Goal: Book appointment/travel/reservation

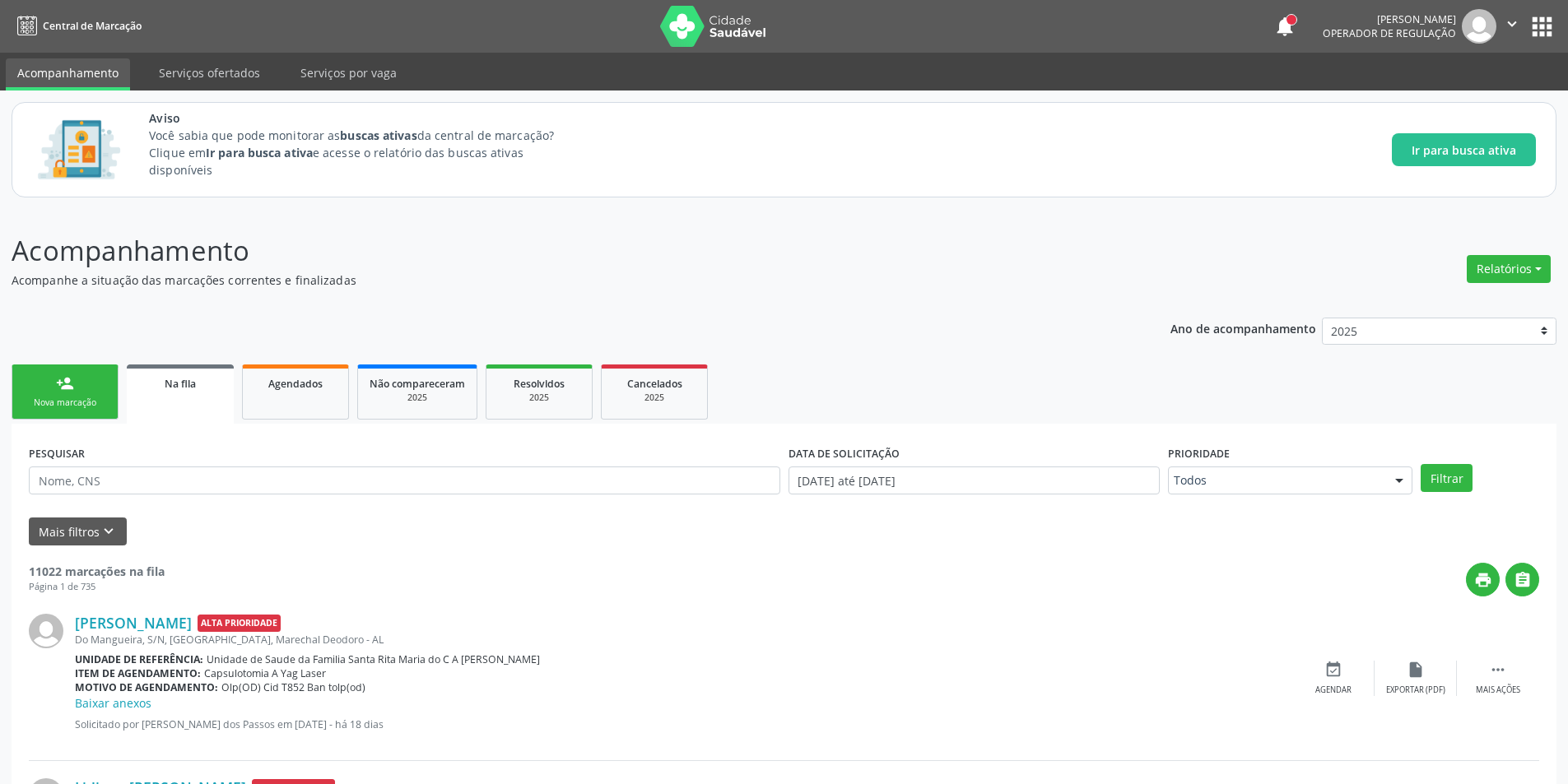
click at [176, 397] on link "Na fila" at bounding box center [181, 394] width 107 height 60
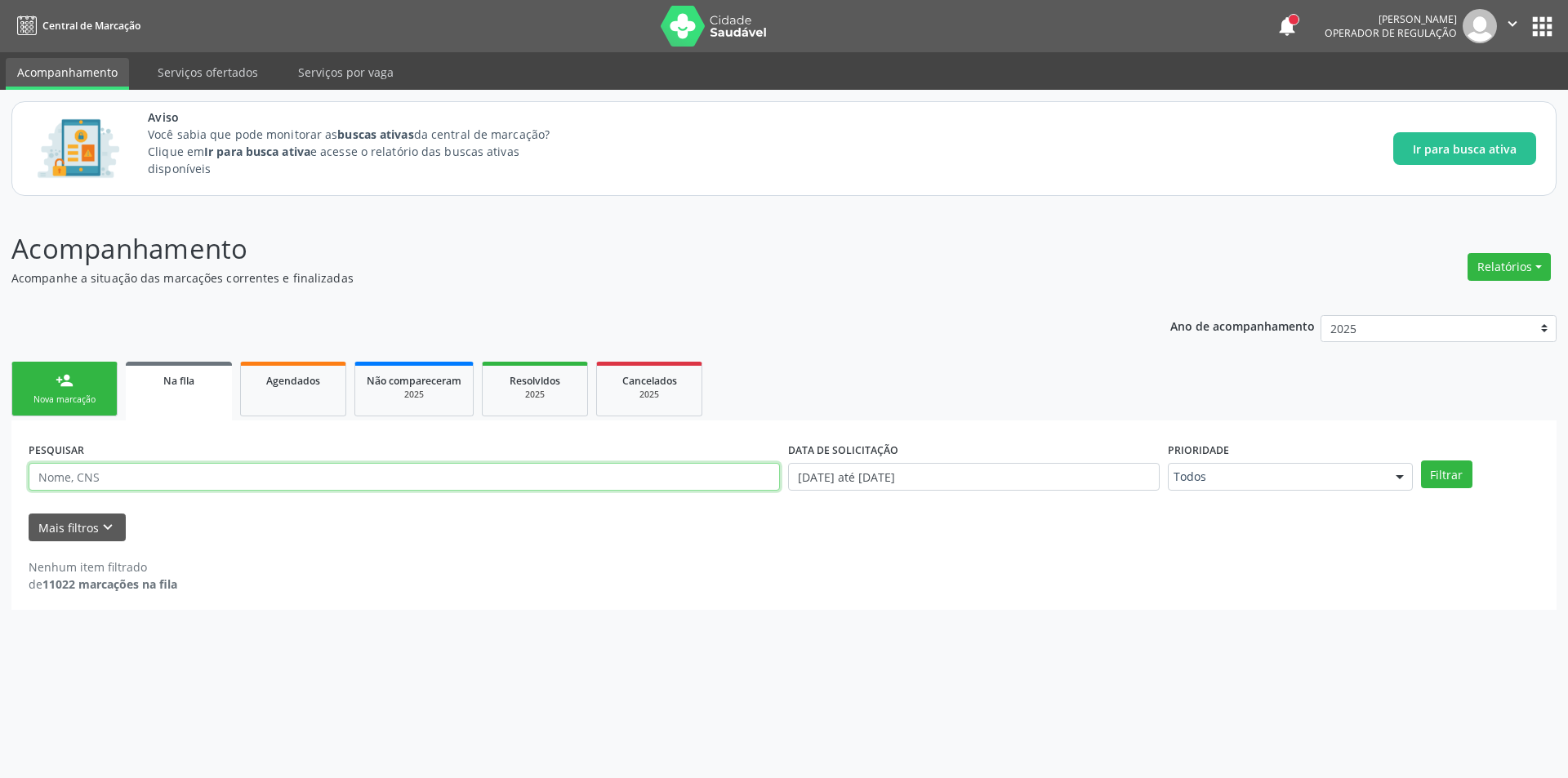
click at [159, 478] on input "text" at bounding box center [404, 476] width 751 height 28
paste input "700000946195409"
type input "700000946195409"
click at [1421, 460] on button "Filtrar" at bounding box center [1446, 474] width 52 height 28
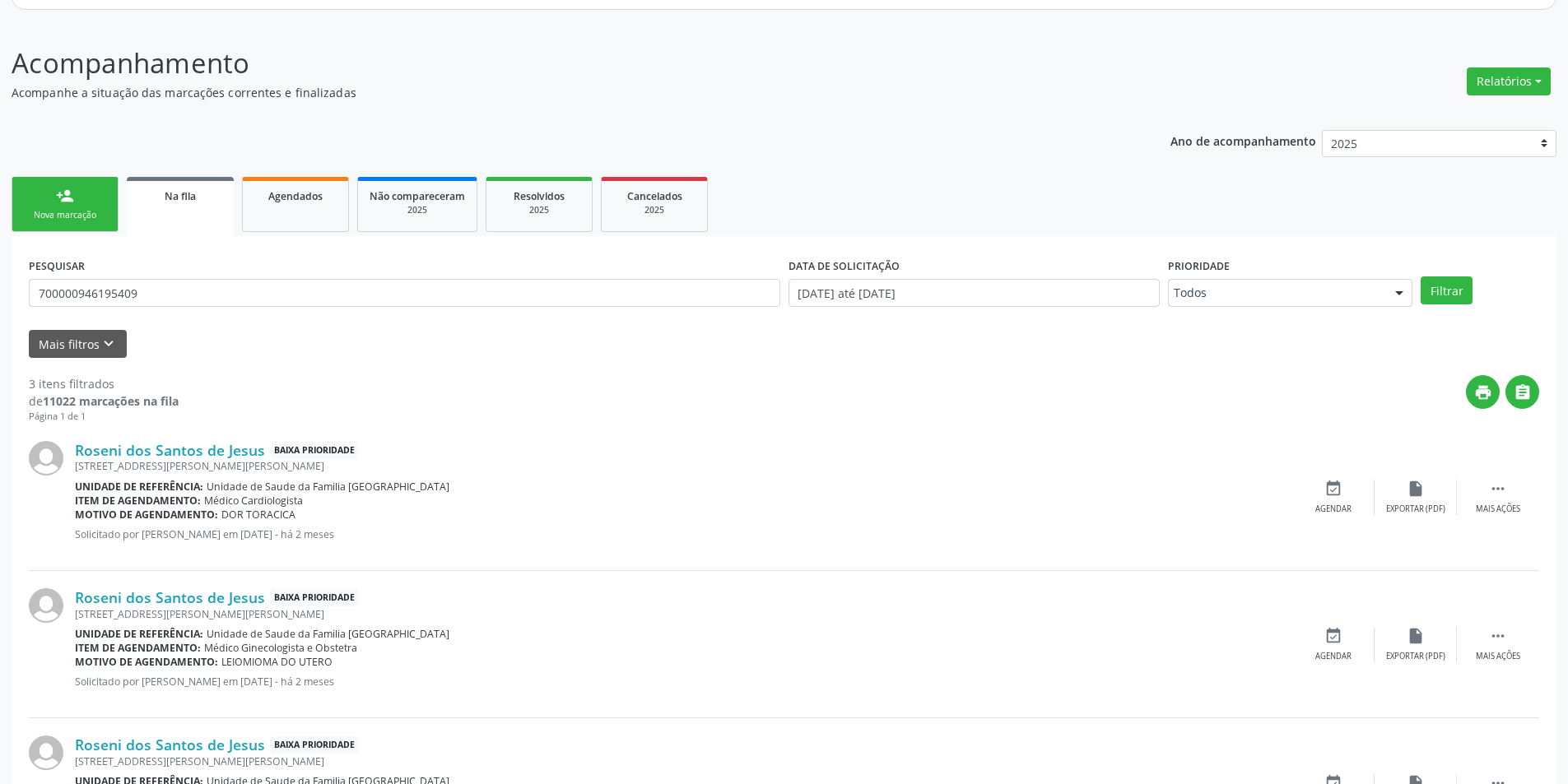
scroll to position [298, 0]
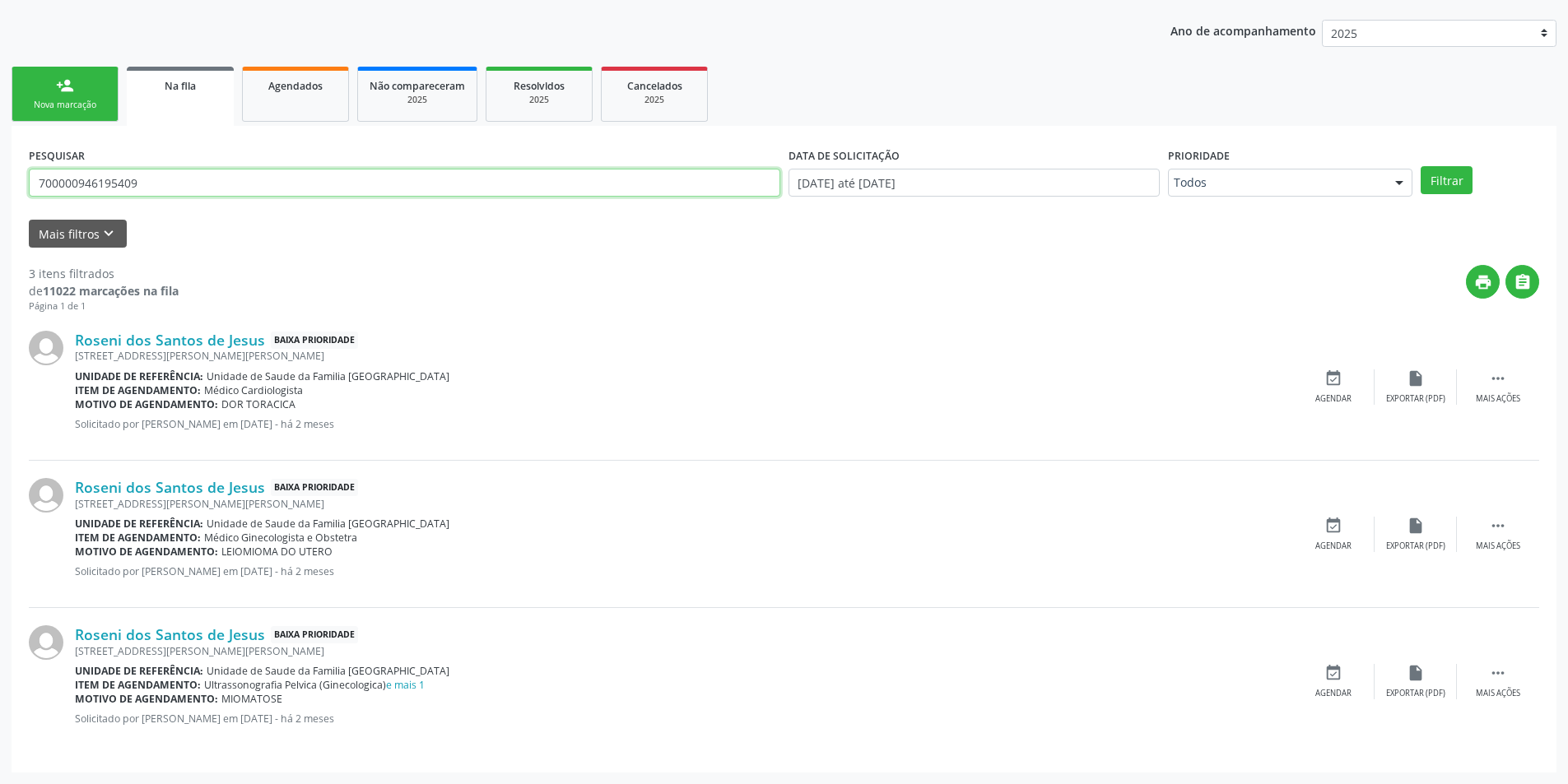
drag, startPoint x: 185, startPoint y: 184, endPoint x: 0, endPoint y: 182, distance: 185.0
click at [0, 182] on div "Acompanhamento Acompanhe a situação das marcações correntes e finalizadas Relat…" at bounding box center [784, 348] width 1568 height 873
type input "704802049752245"
click at [1421, 166] on button "Filtrar" at bounding box center [1446, 180] width 52 height 28
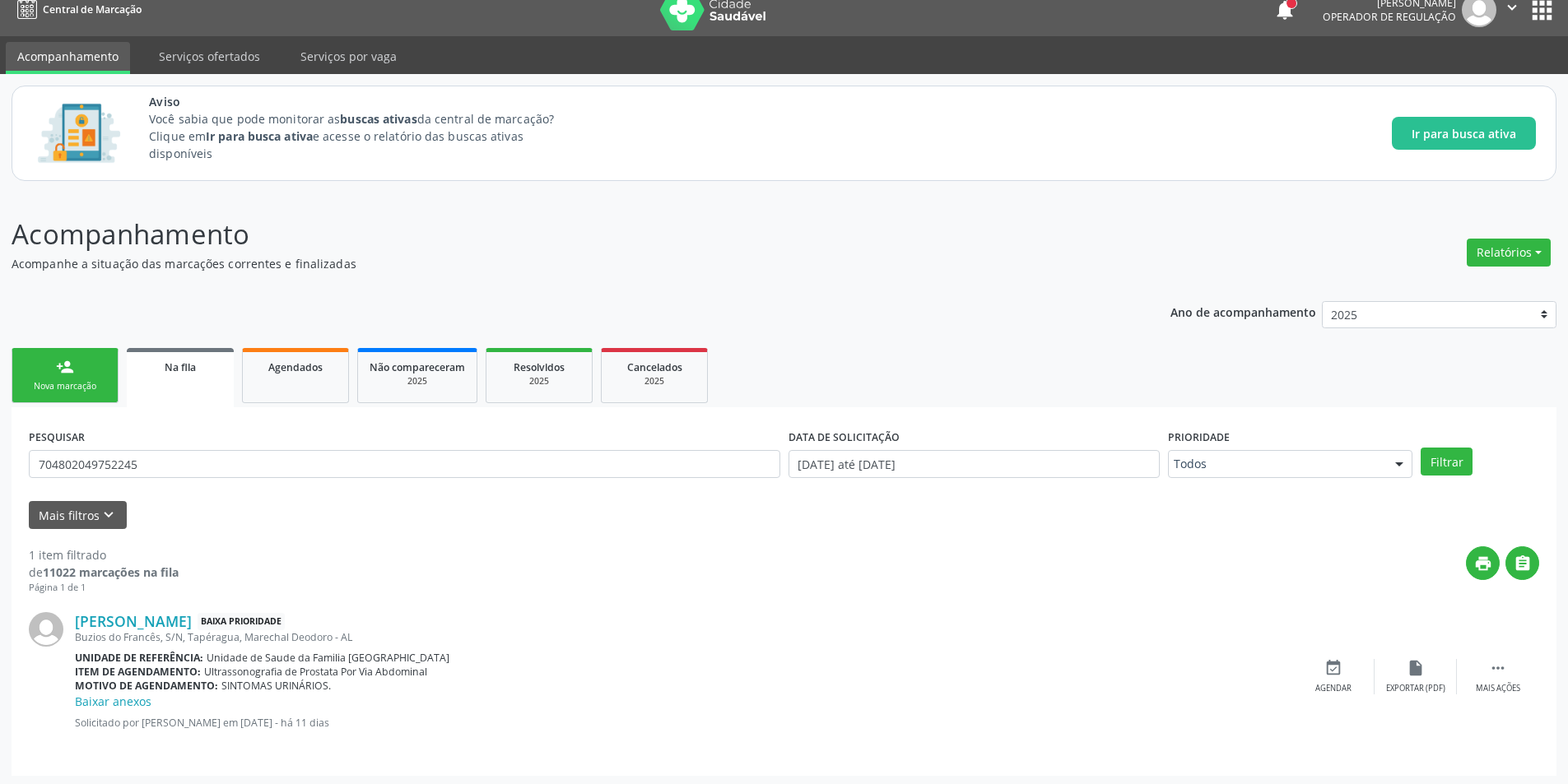
scroll to position [20, 0]
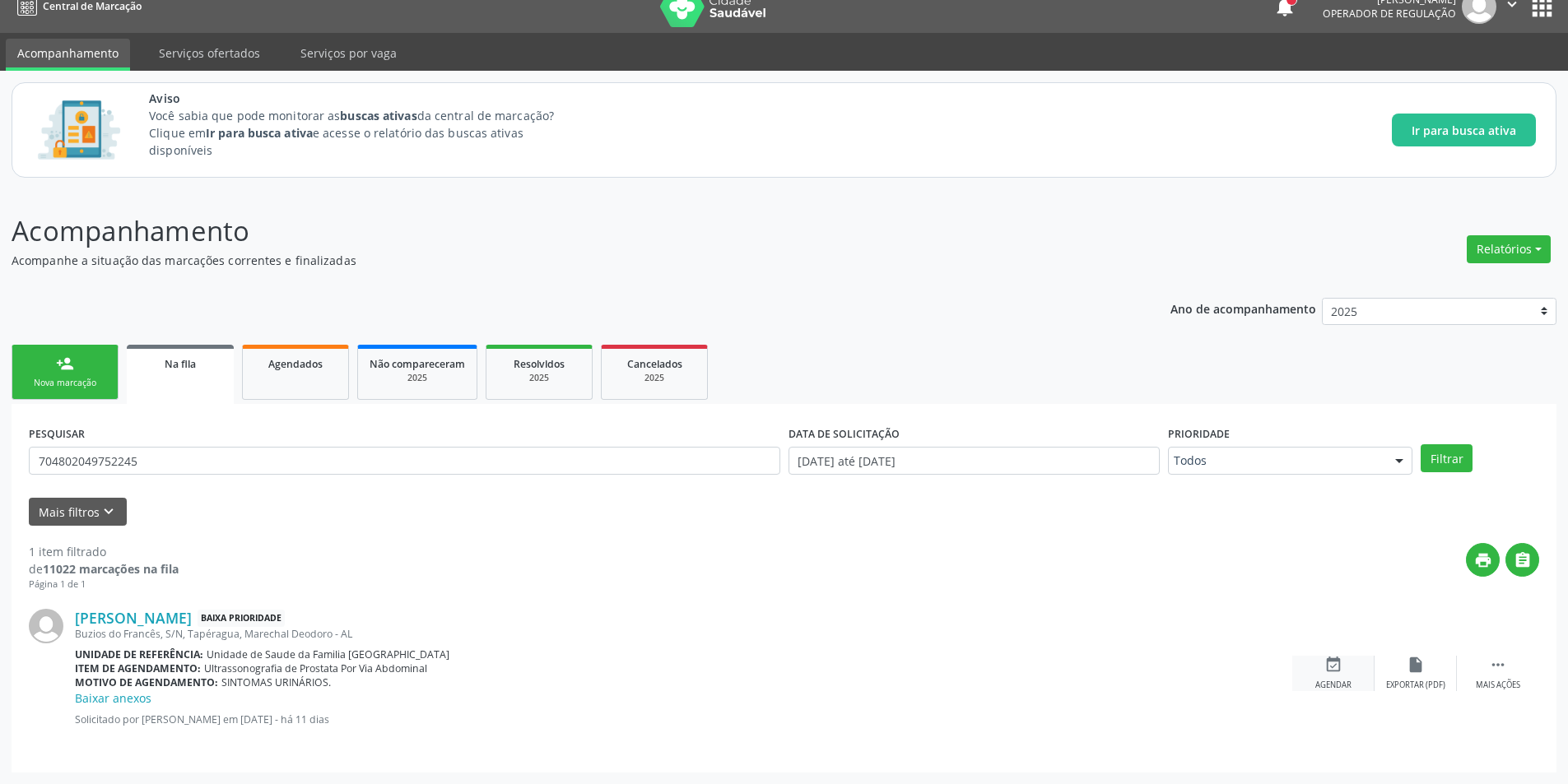
click at [1340, 667] on icon "event_available" at bounding box center [1333, 664] width 18 height 18
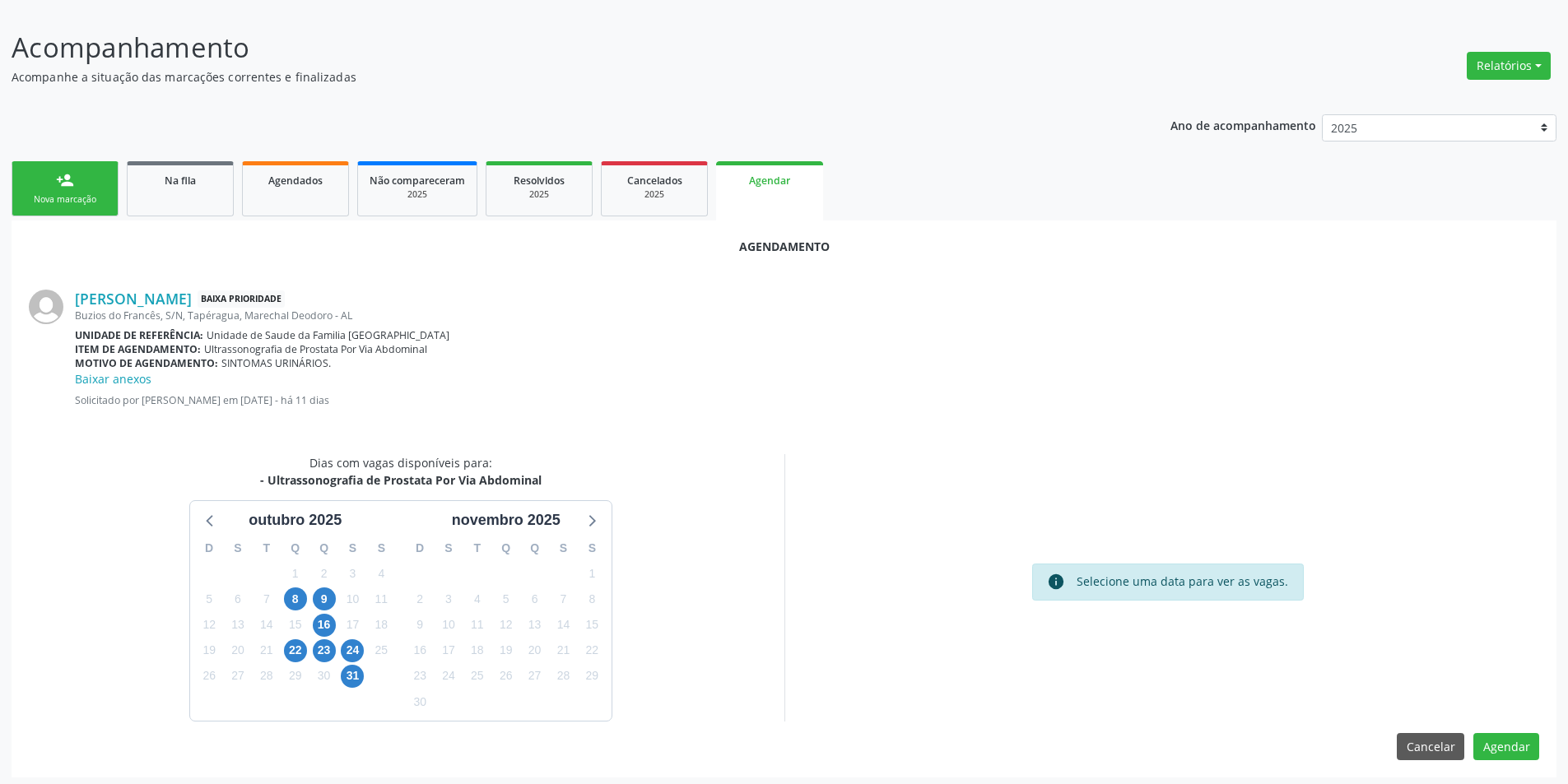
scroll to position [209, 0]
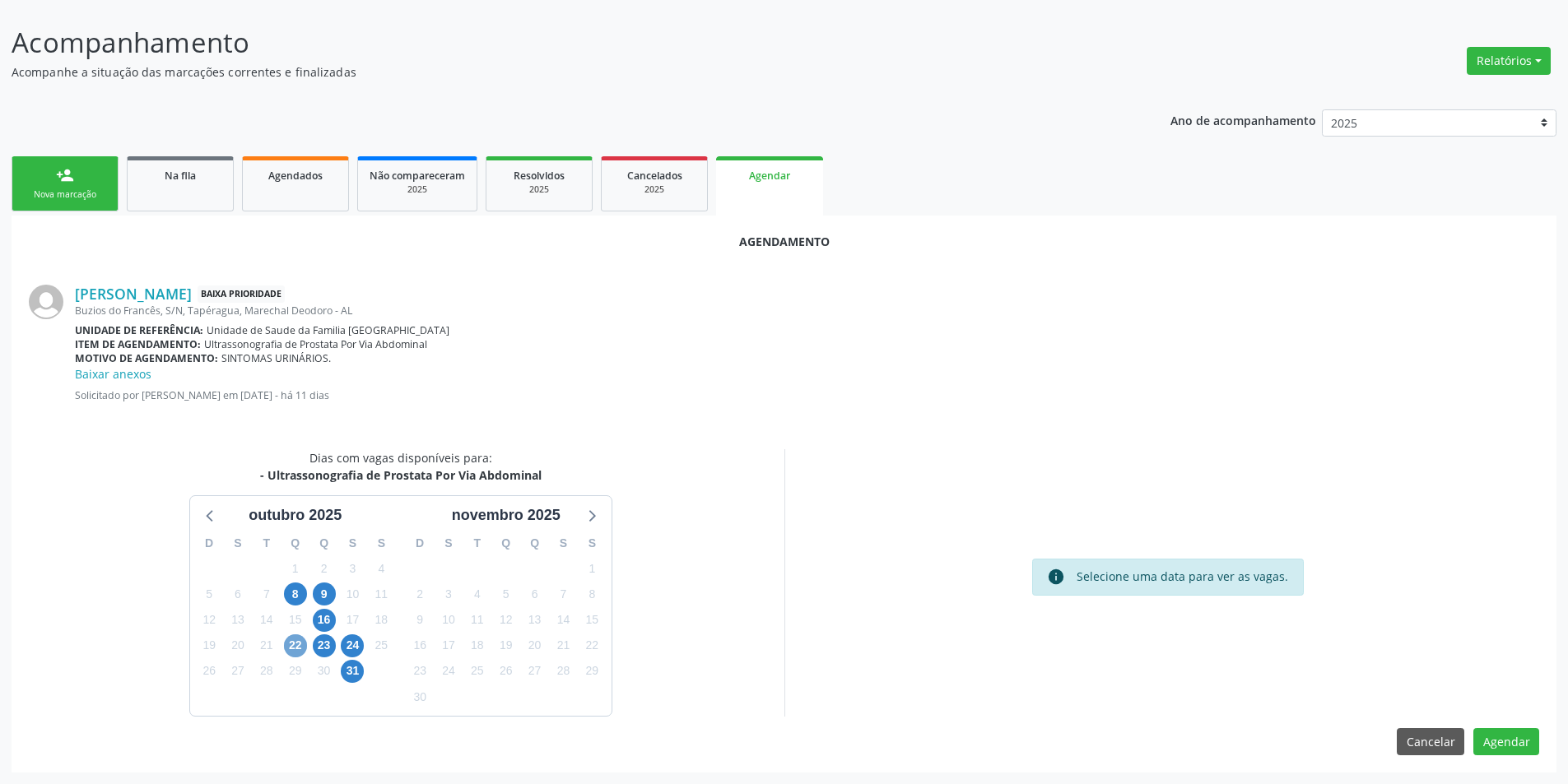
click at [299, 642] on span "22" at bounding box center [295, 645] width 23 height 23
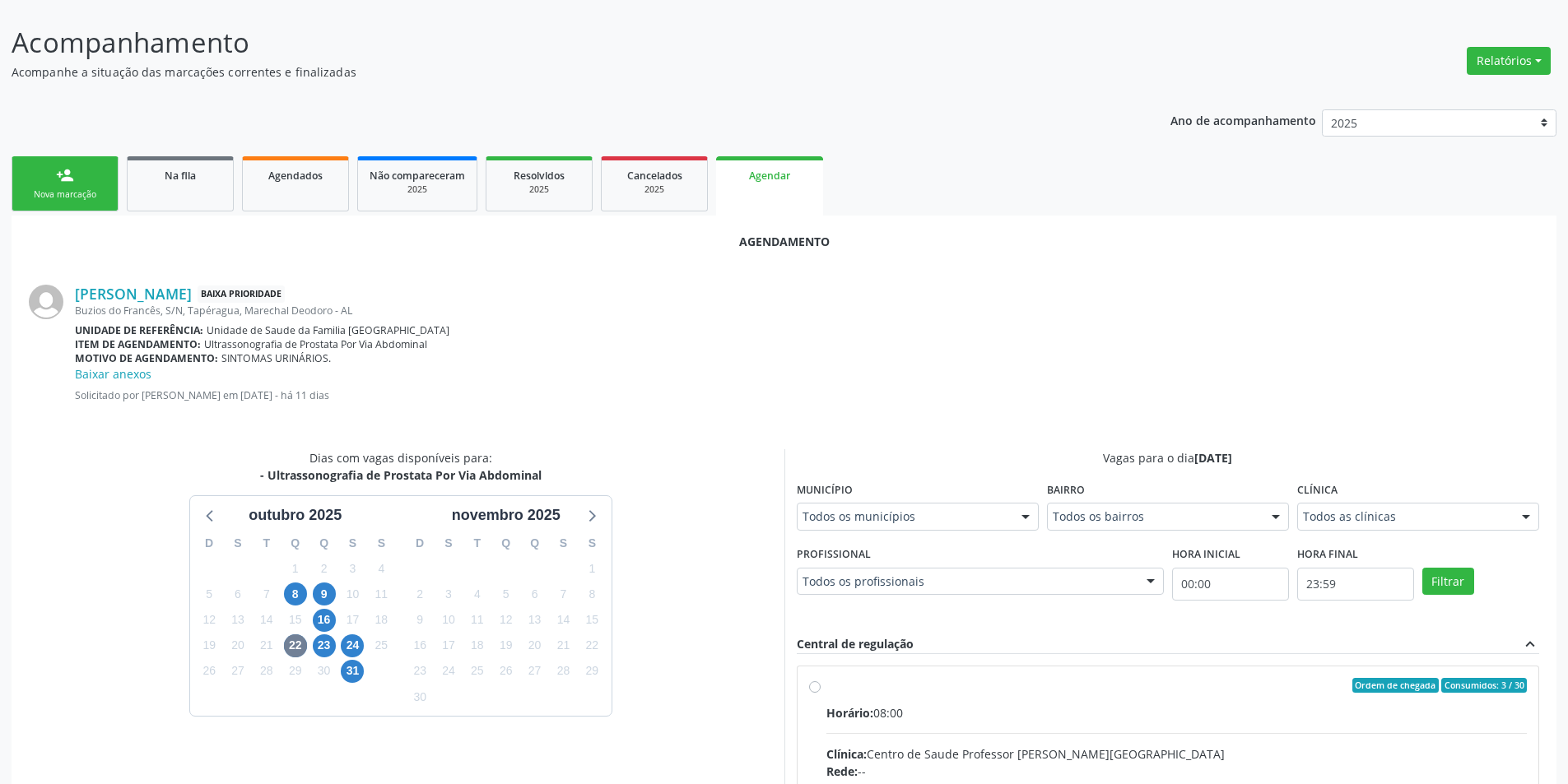
click at [815, 684] on input "Ordem de chegada Consumidos: 3 / 30 Horário: 08:00 Clínica: Centro de Saude Pro…" at bounding box center [815, 684] width 12 height 14
radio input "true"
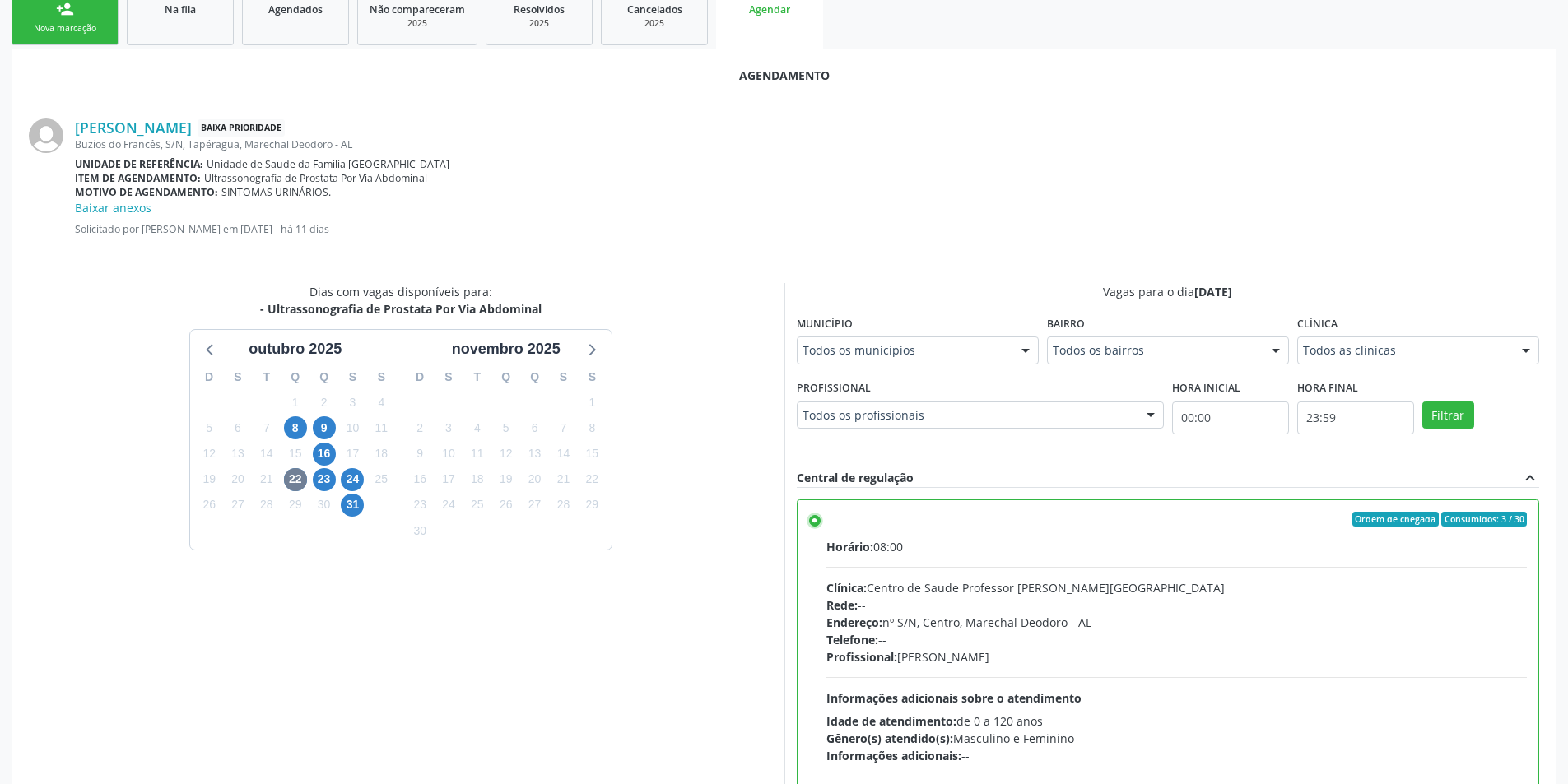
scroll to position [476, 0]
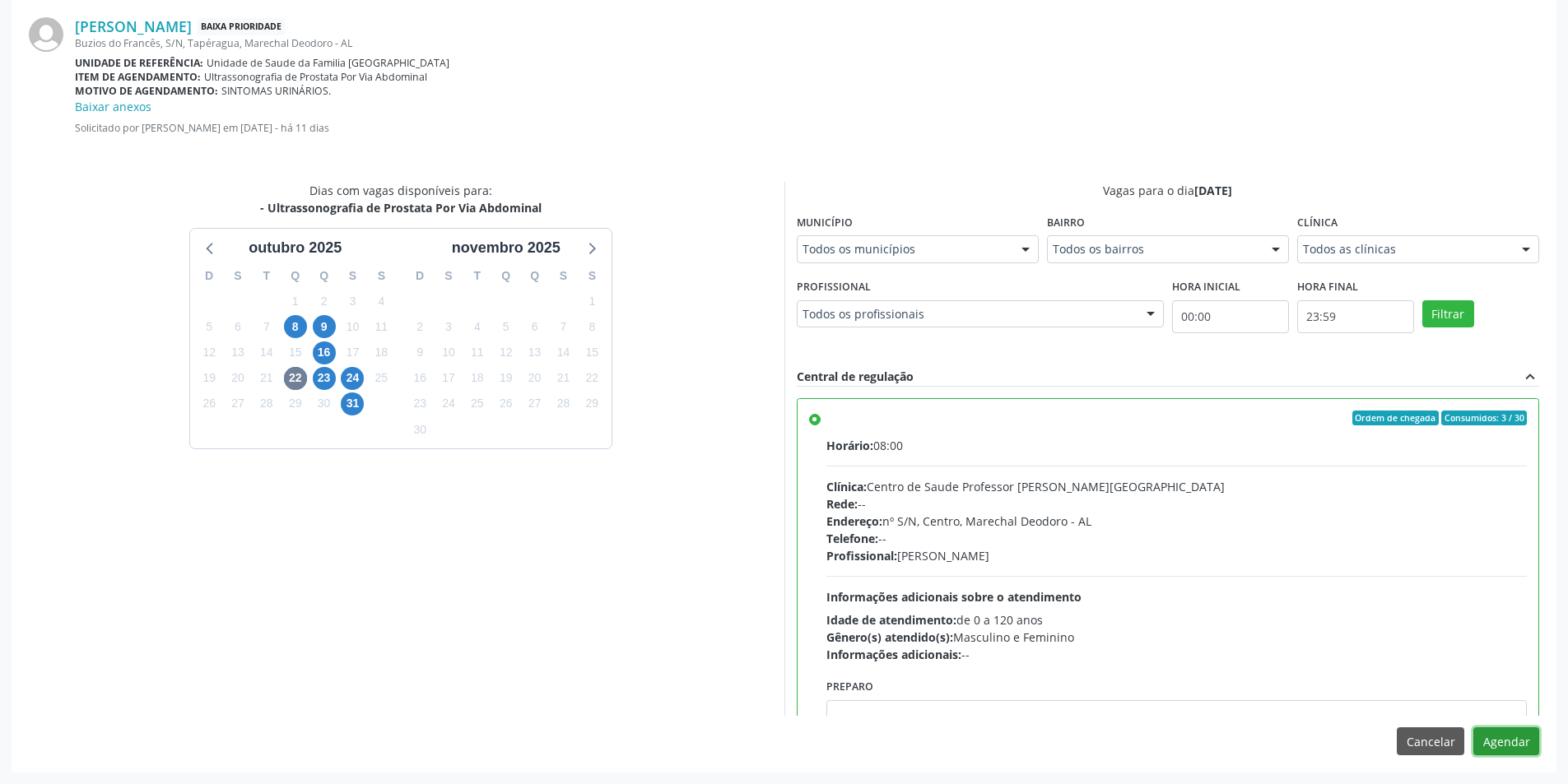
click at [1502, 742] on button "Agendar" at bounding box center [1506, 741] width 66 height 28
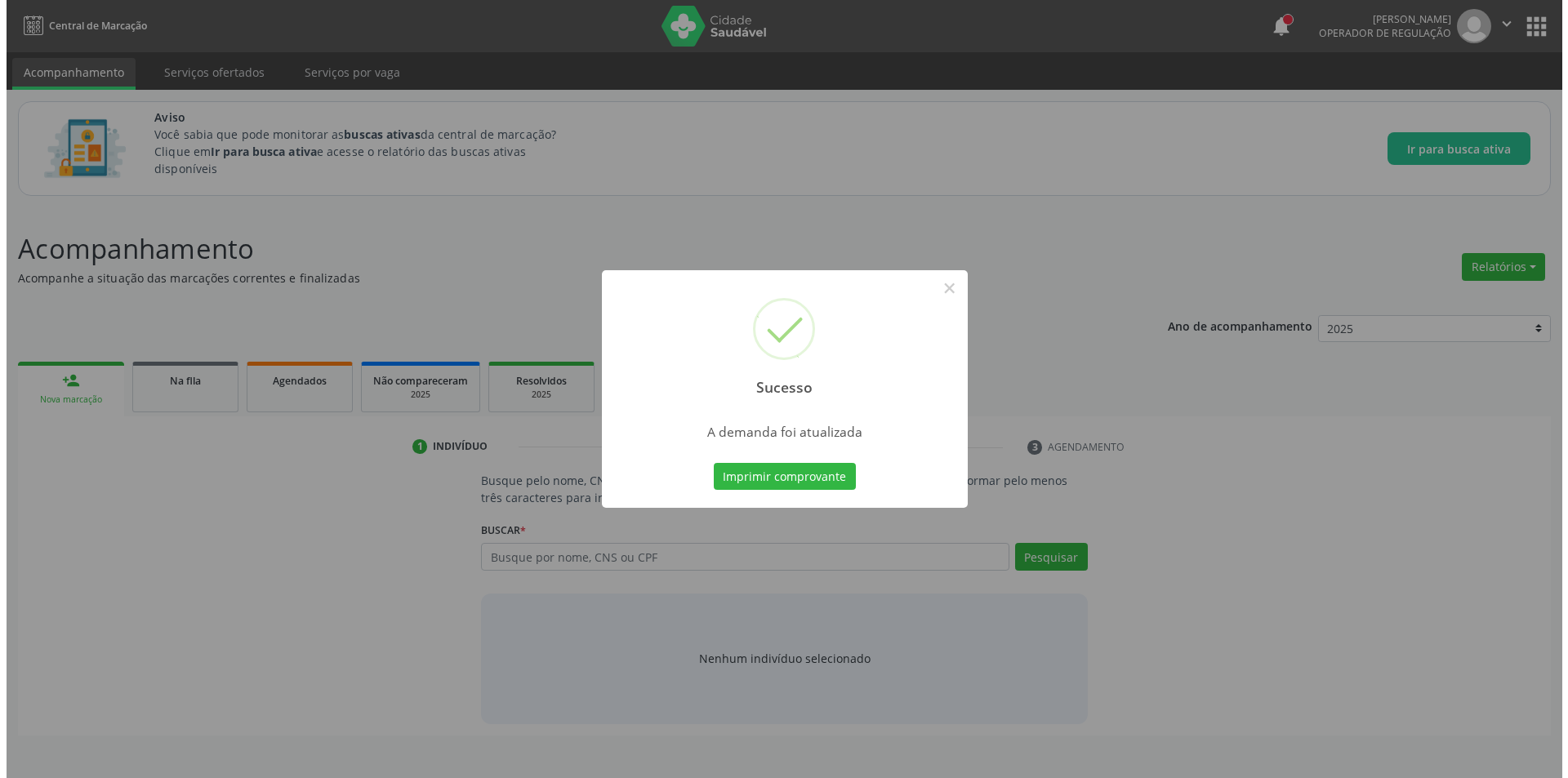
scroll to position [0, 0]
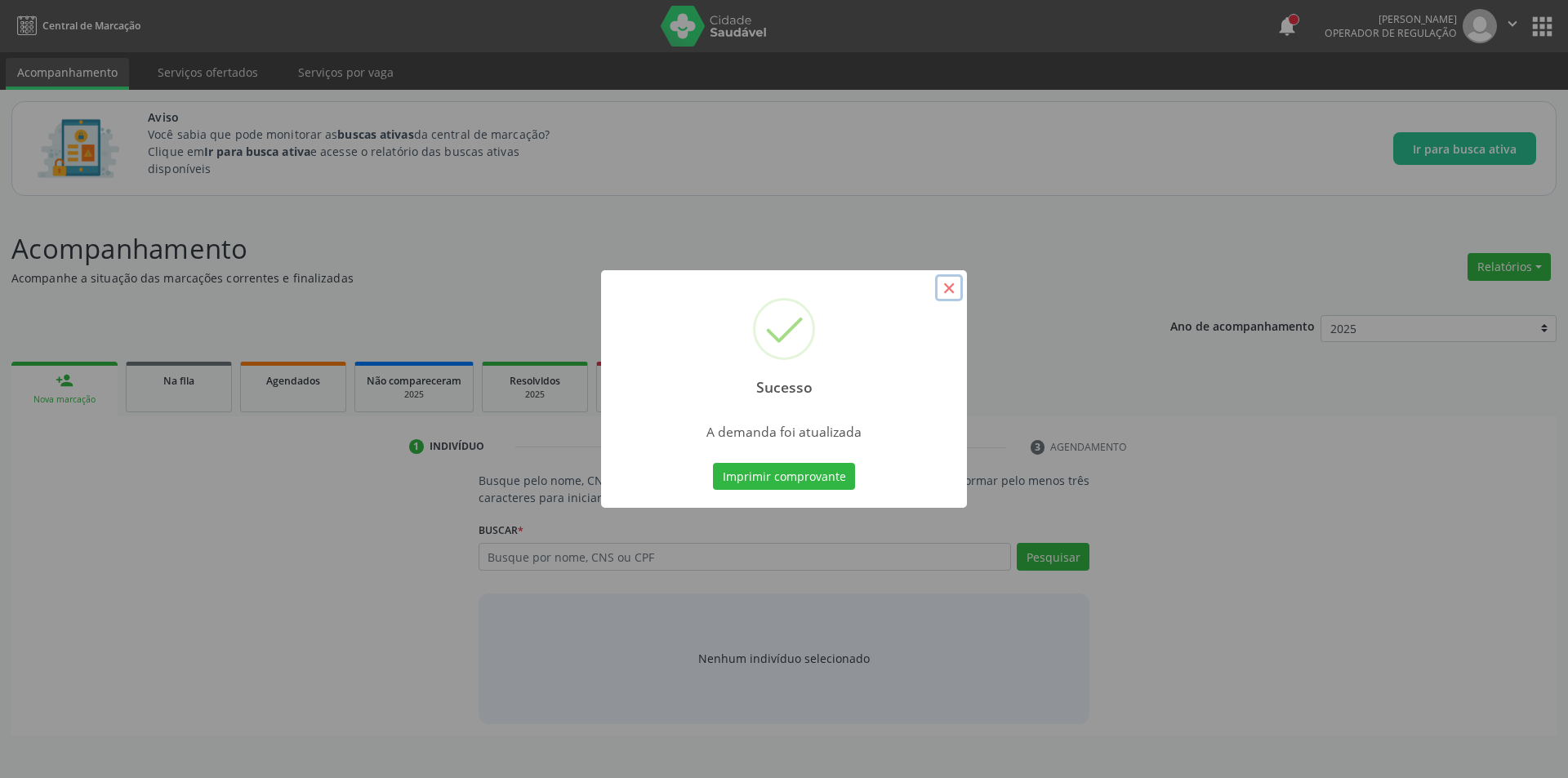
click at [952, 290] on button "×" at bounding box center [949, 288] width 28 height 28
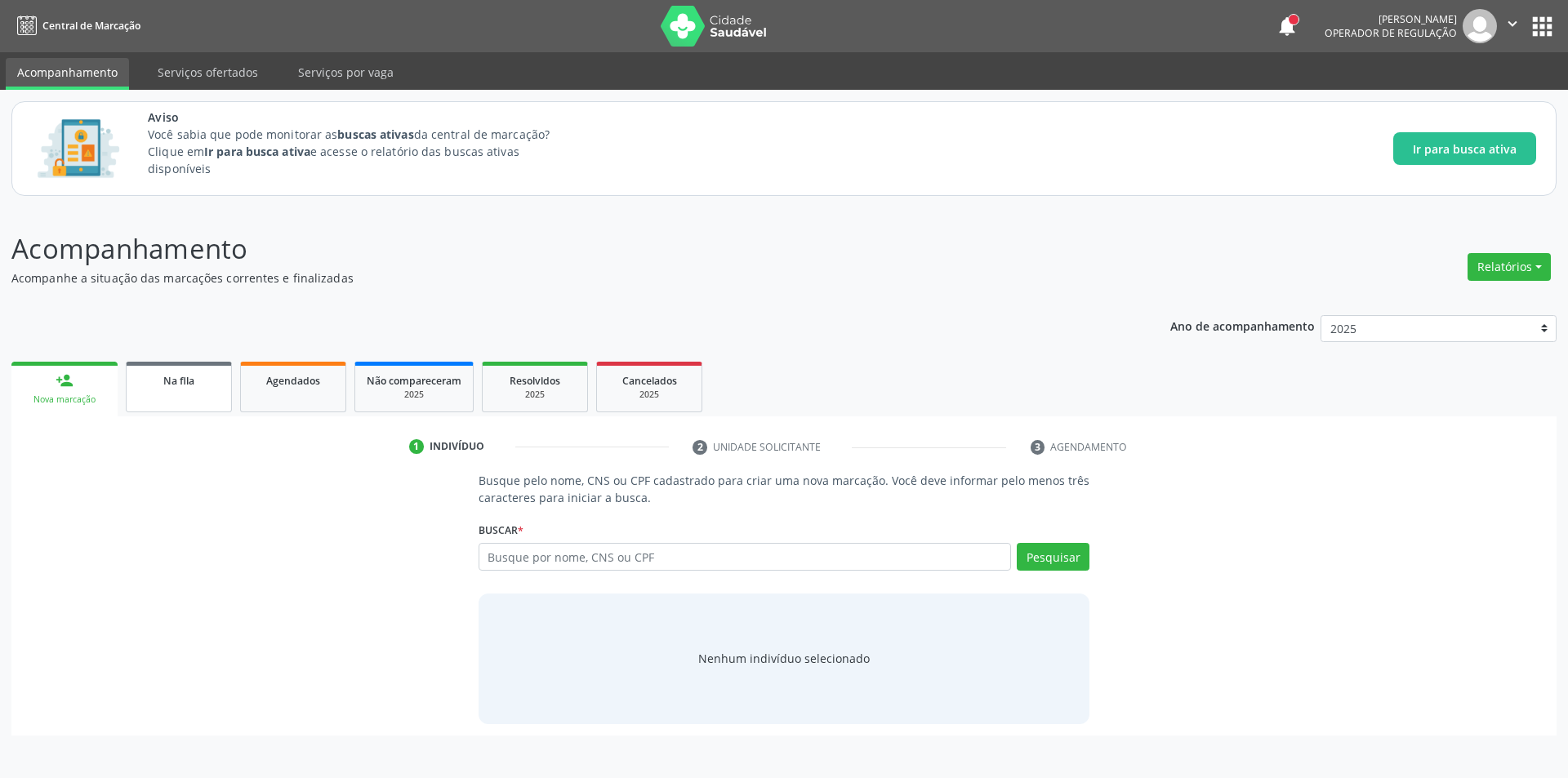
click at [148, 376] on div "Na fila" at bounding box center [178, 380] width 82 height 17
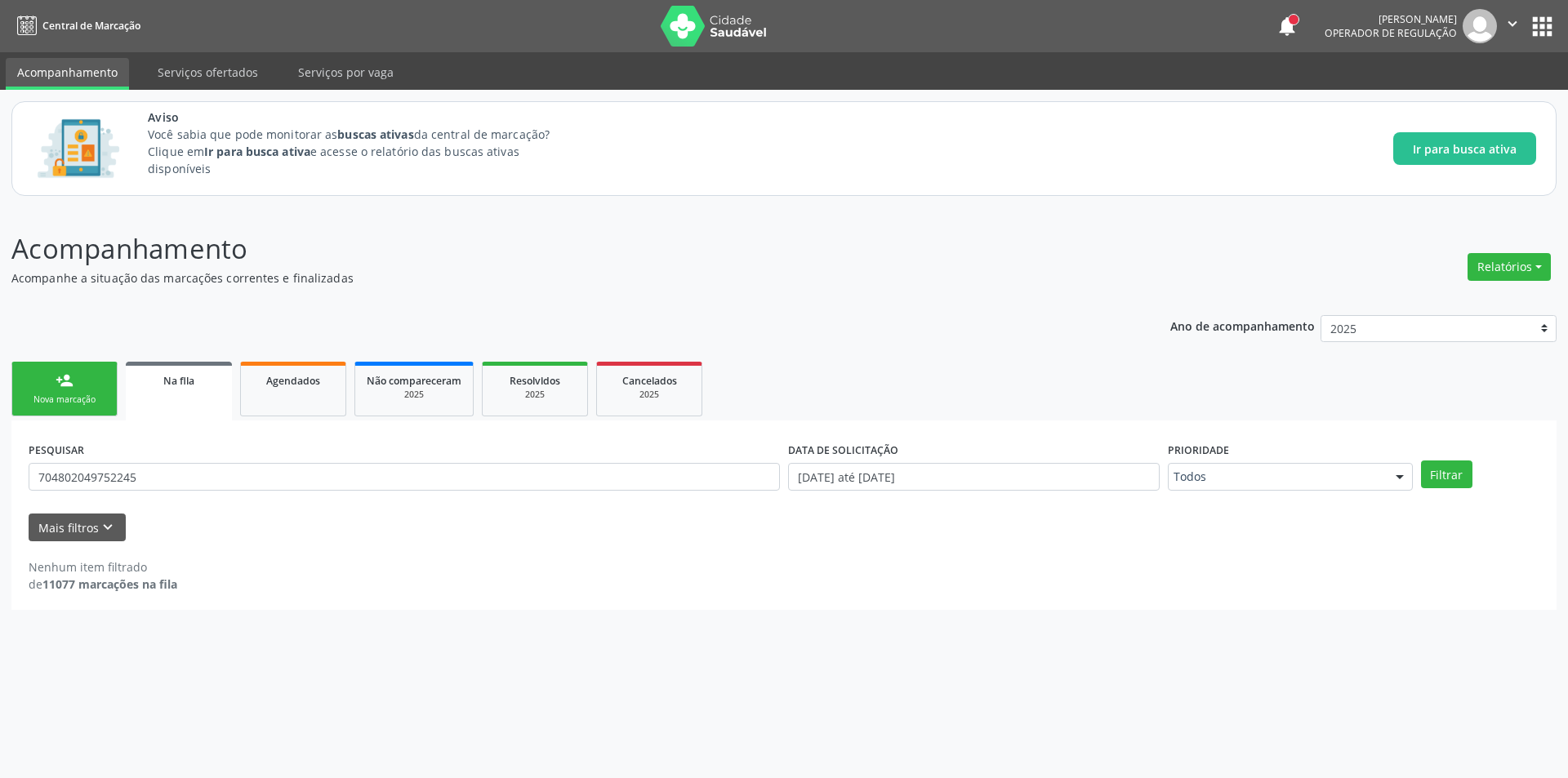
click at [167, 400] on link "Na fila" at bounding box center [179, 391] width 106 height 59
click at [179, 396] on link "Na fila" at bounding box center [179, 391] width 106 height 59
drag, startPoint x: 182, startPoint y: 476, endPoint x: 0, endPoint y: 476, distance: 182.0
click at [0, 476] on div "Acompanhamento Acompanhe a situação das marcações correntes e finalizadas Relat…" at bounding box center [784, 493] width 1568 height 571
click at [106, 524] on icon "keyboard_arrow_down" at bounding box center [107, 527] width 18 height 18
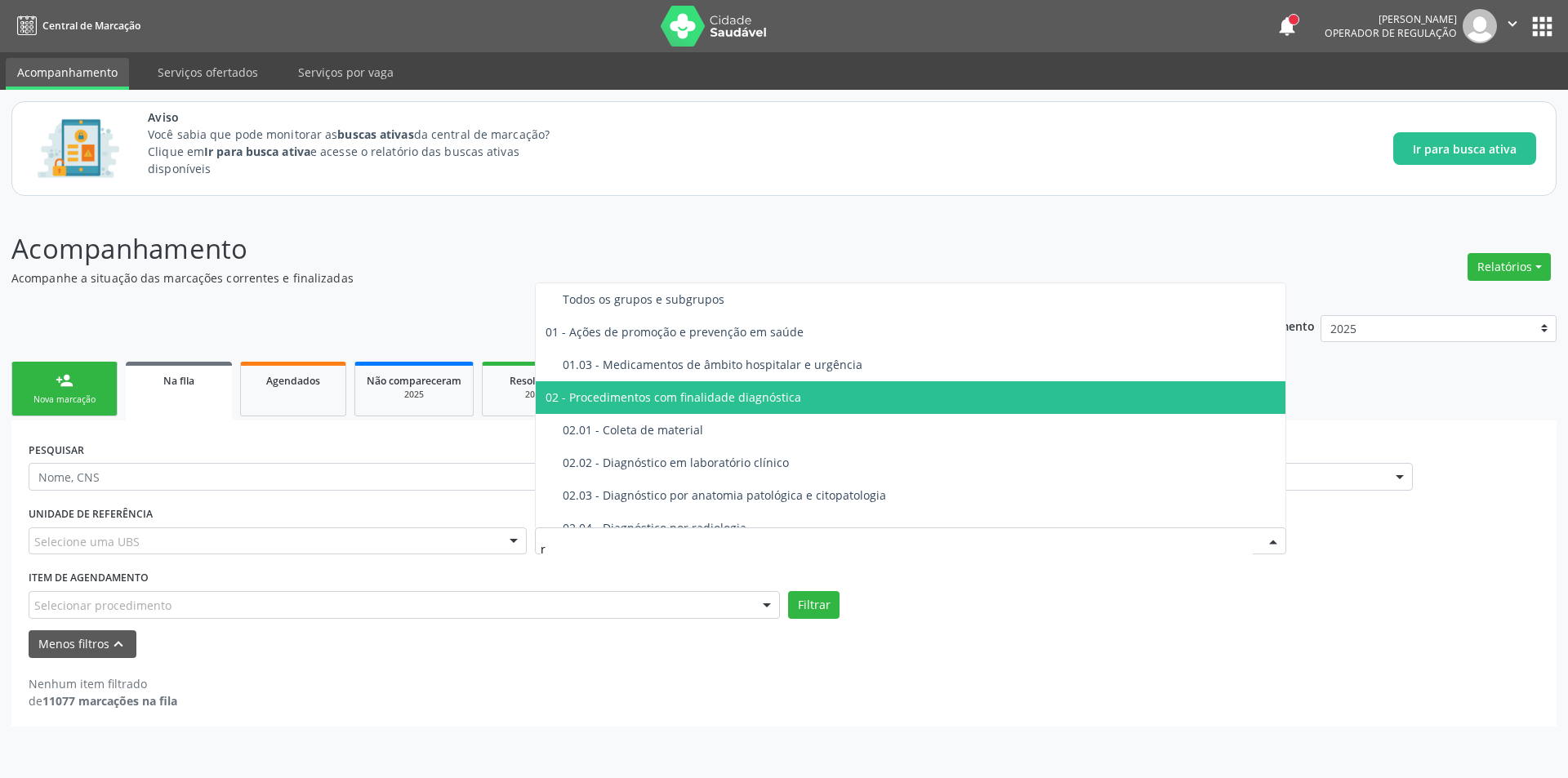
type input "ra"
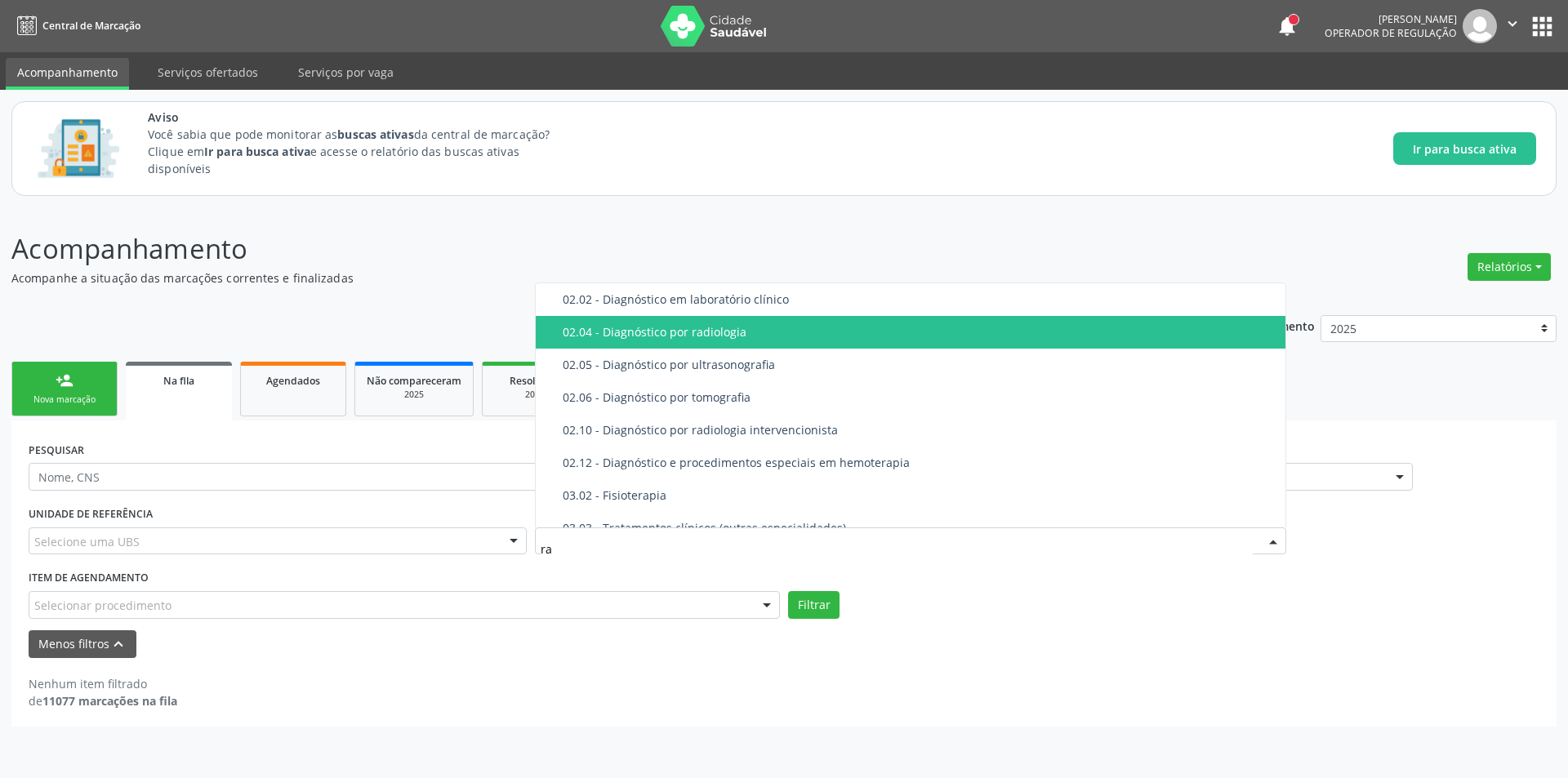
click at [693, 334] on div "02.04 - Diagnóstico por radiologia" at bounding box center [919, 332] width 713 height 13
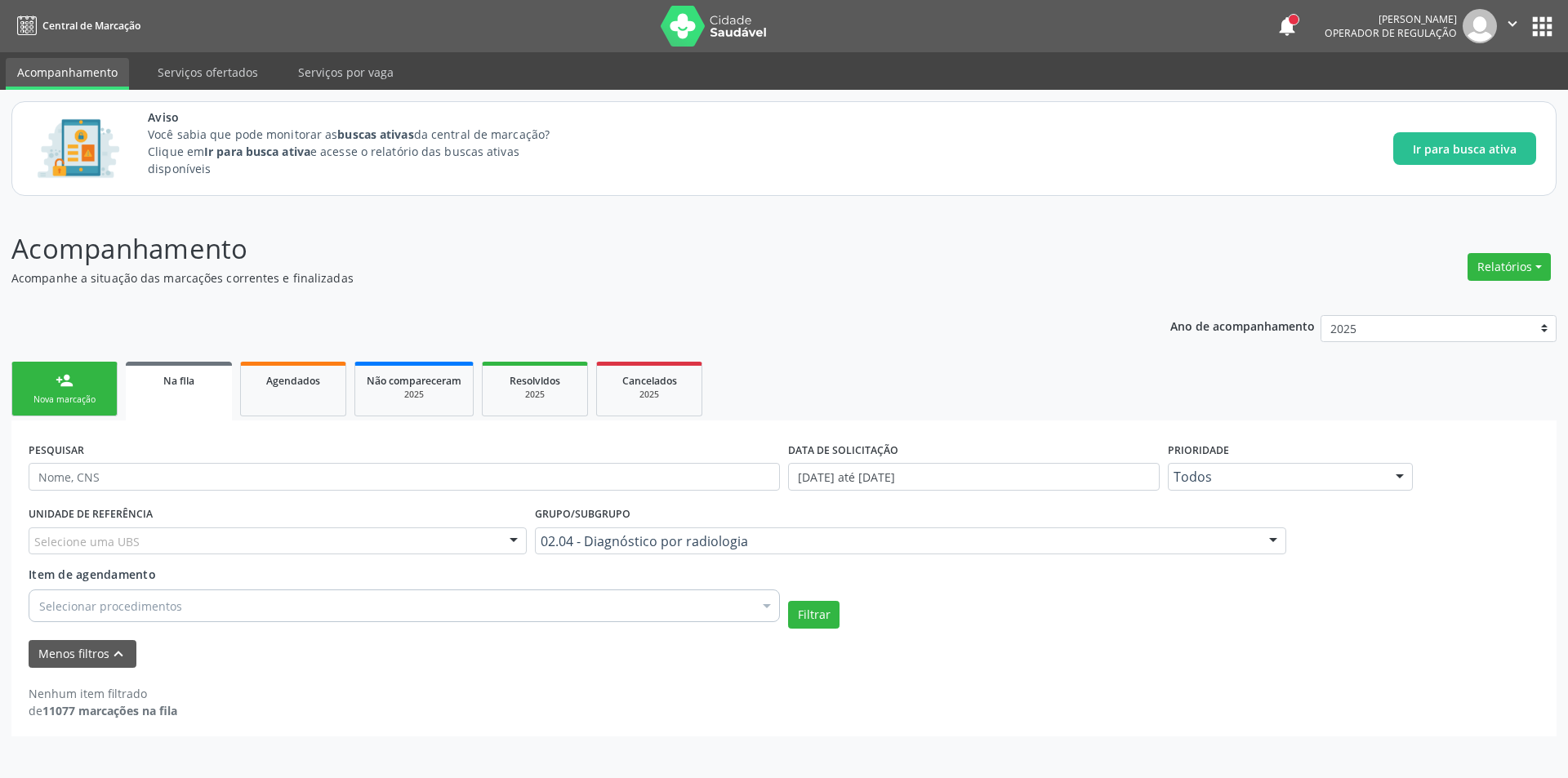
click at [266, 606] on div "Selecionar procedimentos" at bounding box center [404, 606] width 751 height 33
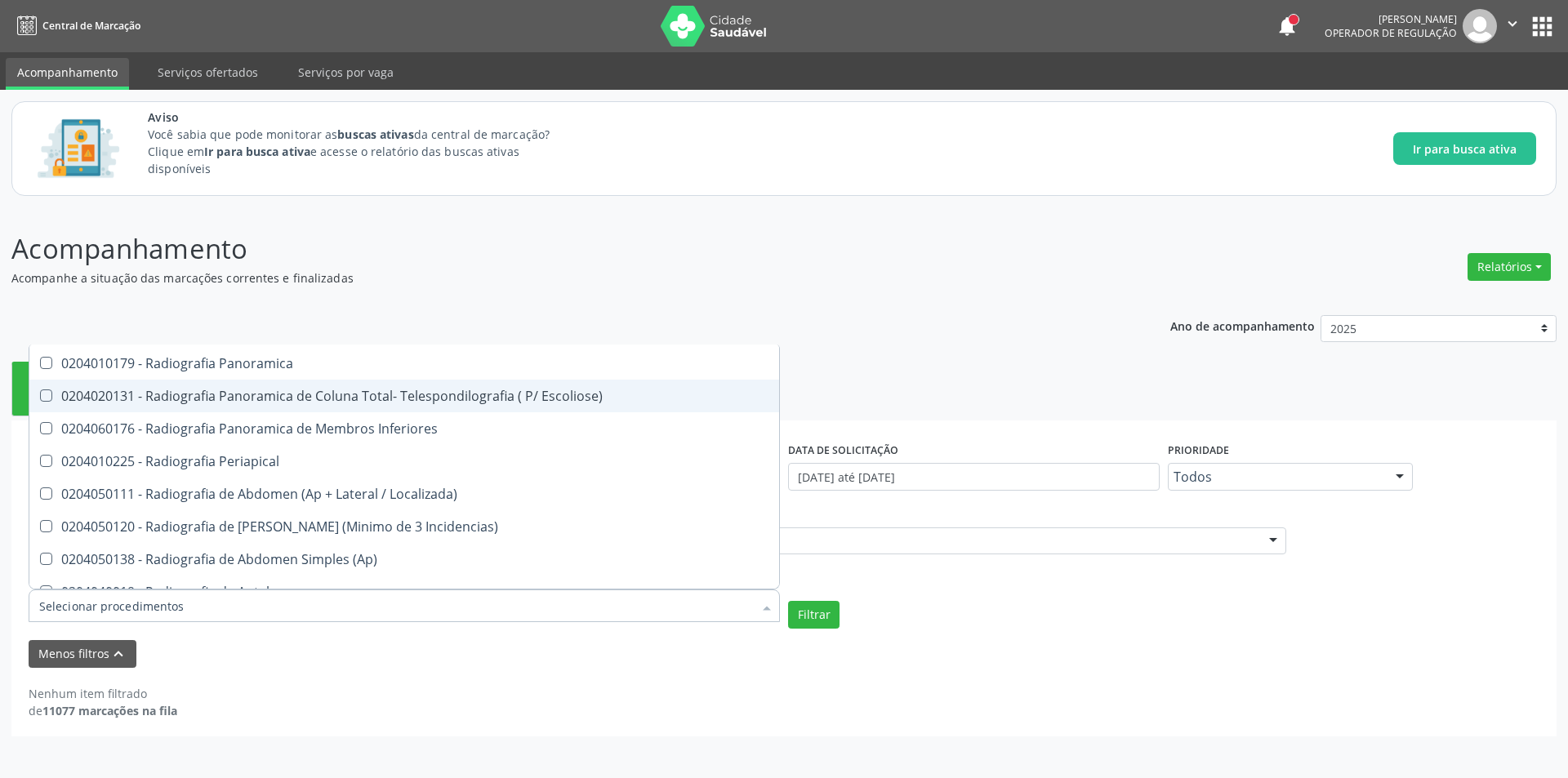
scroll to position [1062, 0]
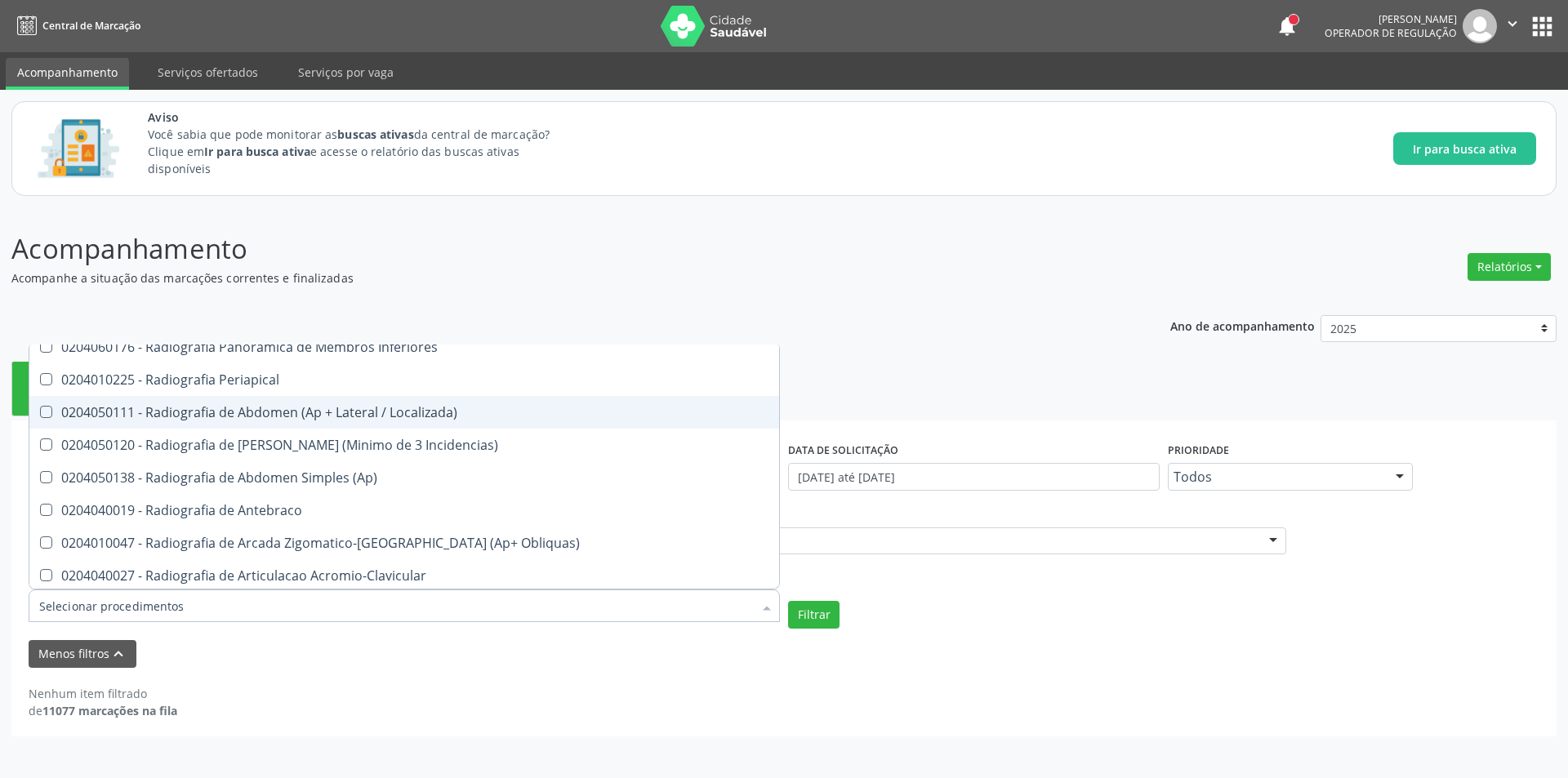
click at [397, 416] on div "0204050111 - Radiografia de Abdomen (Ap + Lateral / Localizada)" at bounding box center [404, 411] width 730 height 13
checkbox Localizada\) "true"
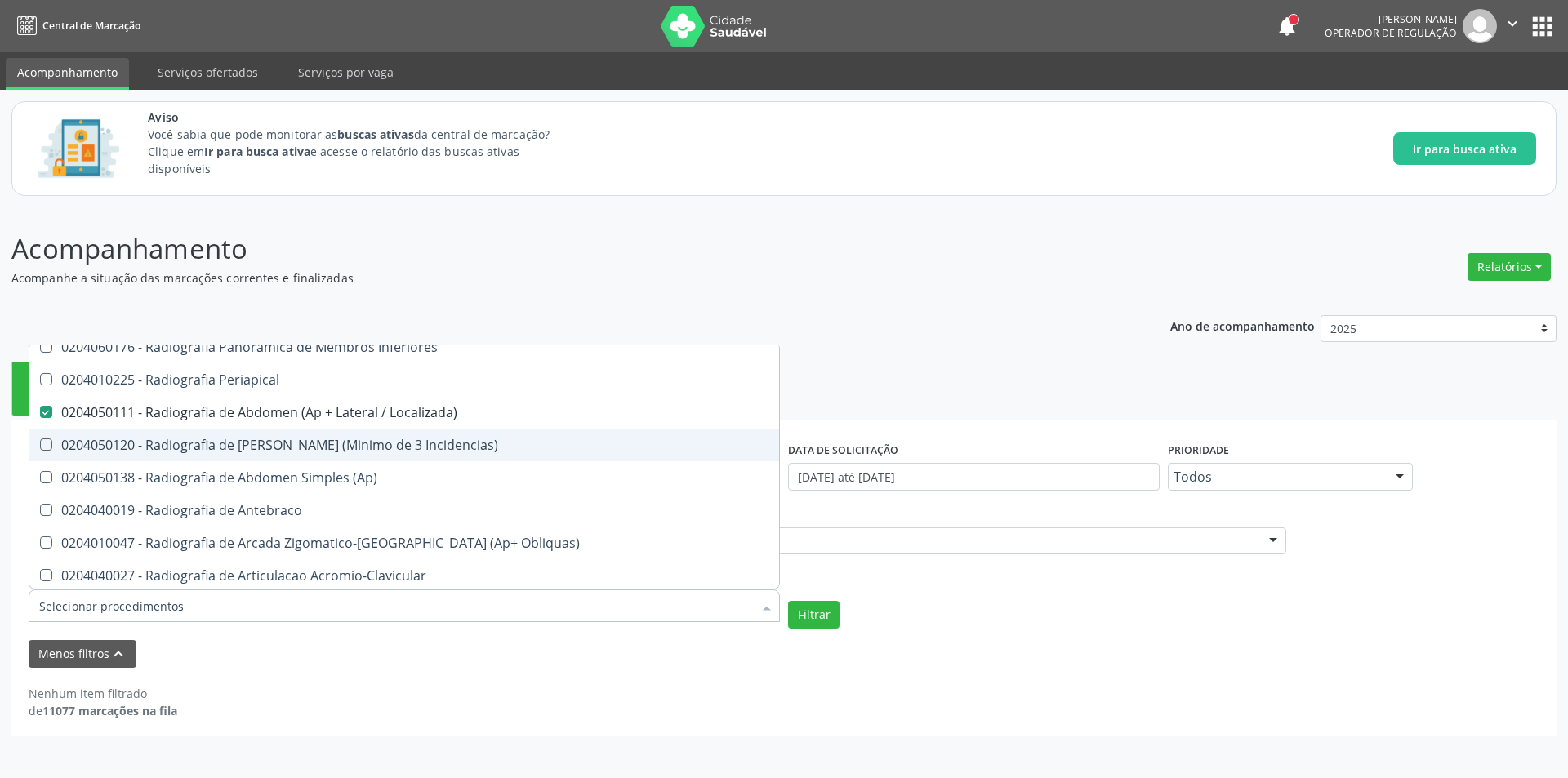
click at [404, 445] on div "0204050120 - Radiografia de [PERSON_NAME] (Minimo de 3 Incidencias)" at bounding box center [404, 444] width 730 height 13
checkbox Incidencias\) "true"
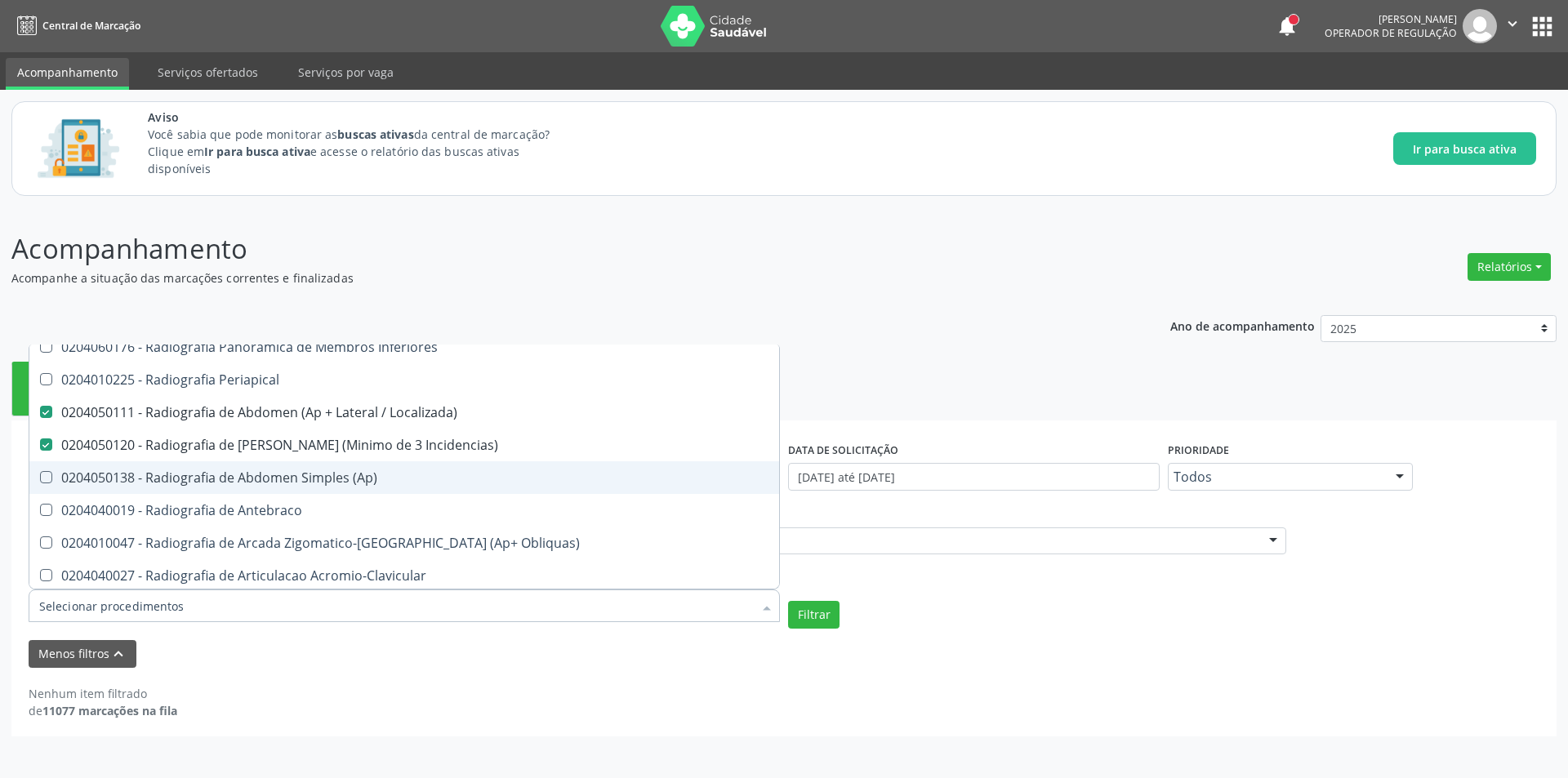
click at [362, 484] on div "0204050138 - Radiografia de Abdomen Simples (Ap)" at bounding box center [404, 477] width 730 height 13
checkbox \(Ap\) "true"
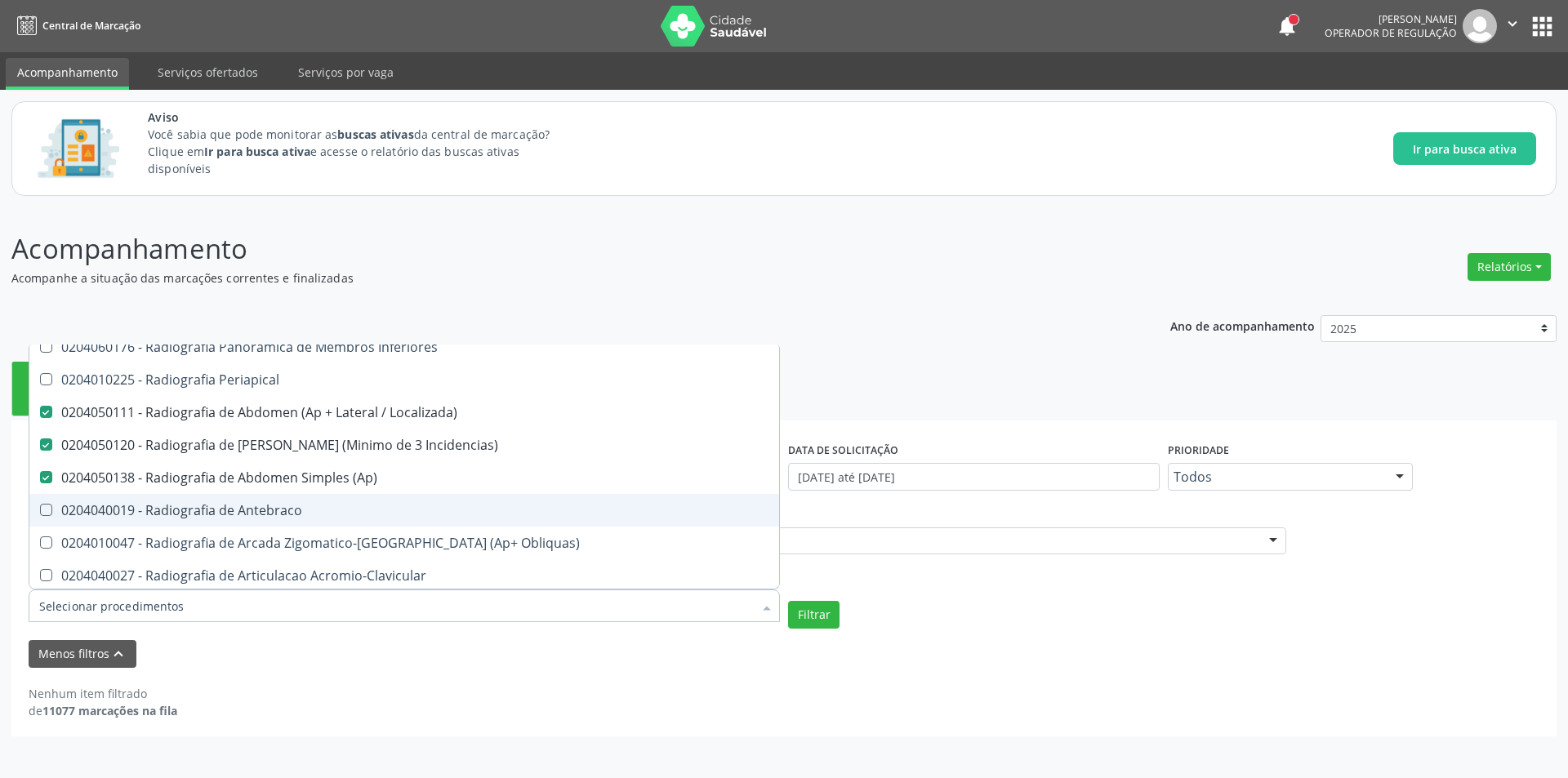
click at [359, 517] on div "0204040019 - Radiografia de Antebraco" at bounding box center [404, 509] width 730 height 13
checkbox Antebraco "true"
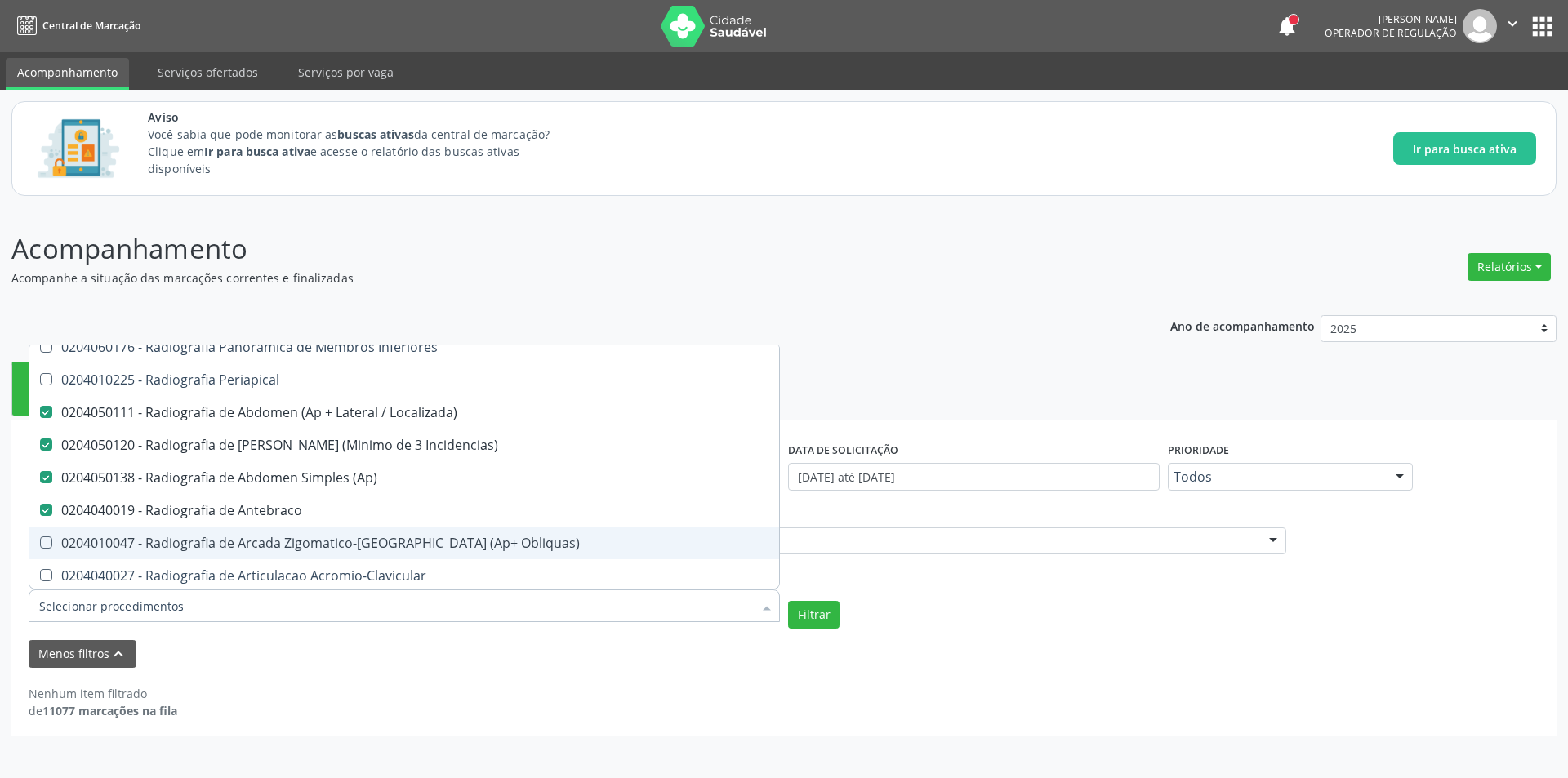
click at [373, 550] on div "0204010047 - Radiografia de Arcada Zigomatico-[GEOGRAPHIC_DATA] (Ap+ Obliquas)" at bounding box center [404, 542] width 730 height 13
checkbox Obliquas\) "true"
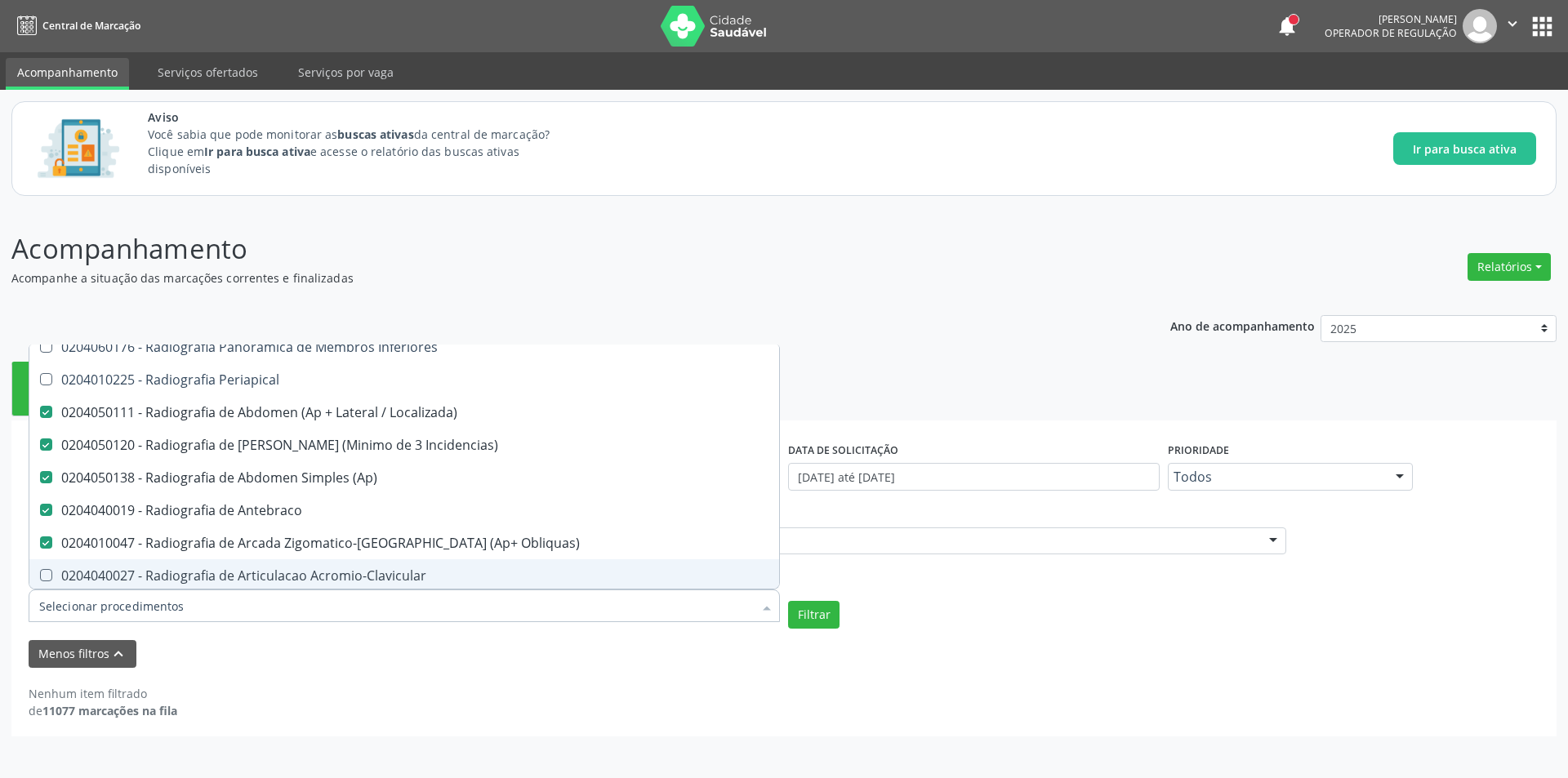
click at [373, 575] on div "0204040027 - Radiografia de Articulacao Acromio-Clavicular" at bounding box center [404, 575] width 730 height 13
checkbox Acromio-Clavicular "true"
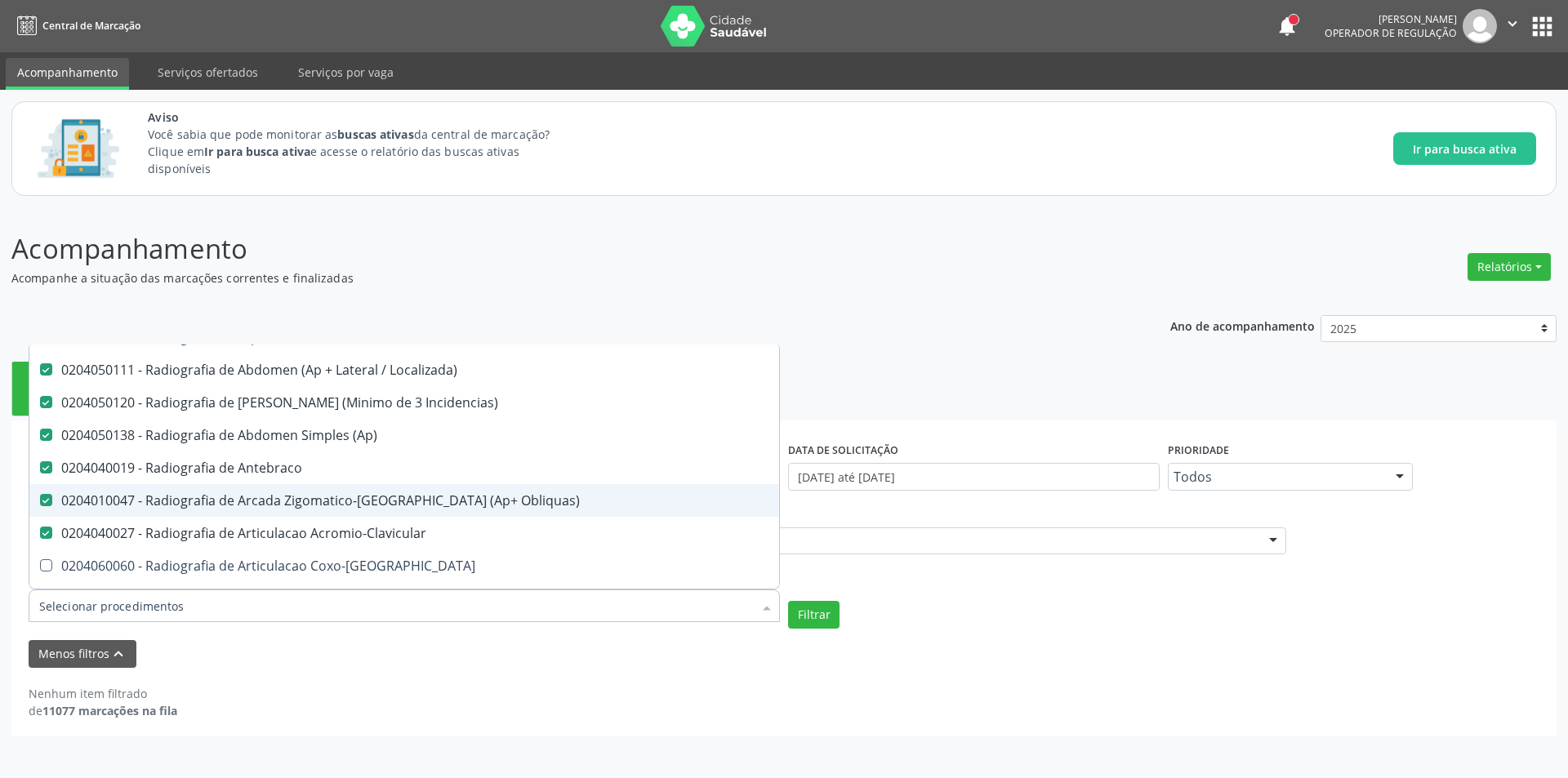
scroll to position [1143, 0]
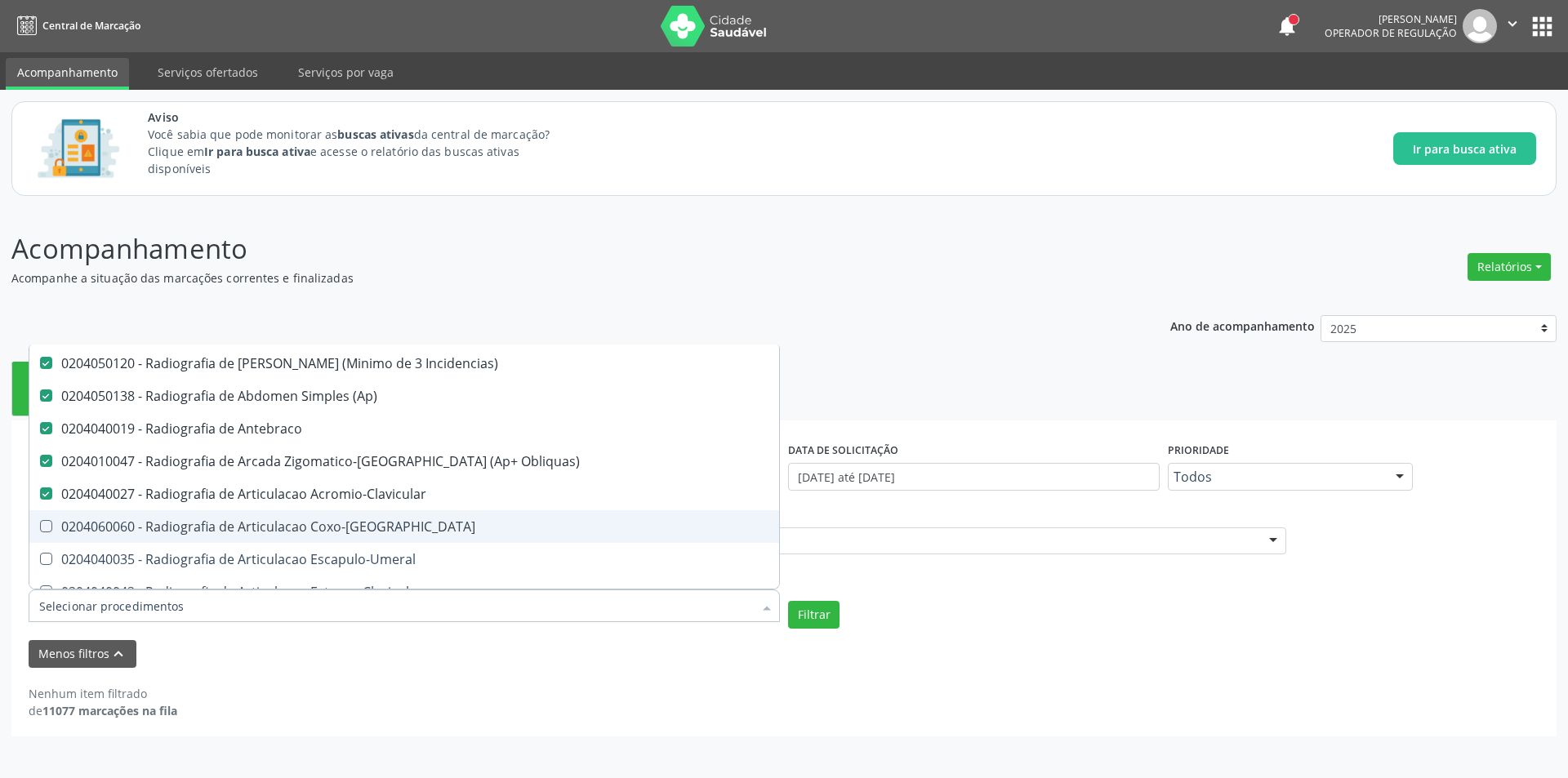
click at [395, 531] on div "0204060060 - Radiografia de Articulacao Coxo-[GEOGRAPHIC_DATA]" at bounding box center [404, 526] width 730 height 13
checkbox Coxo-Femoral "true"
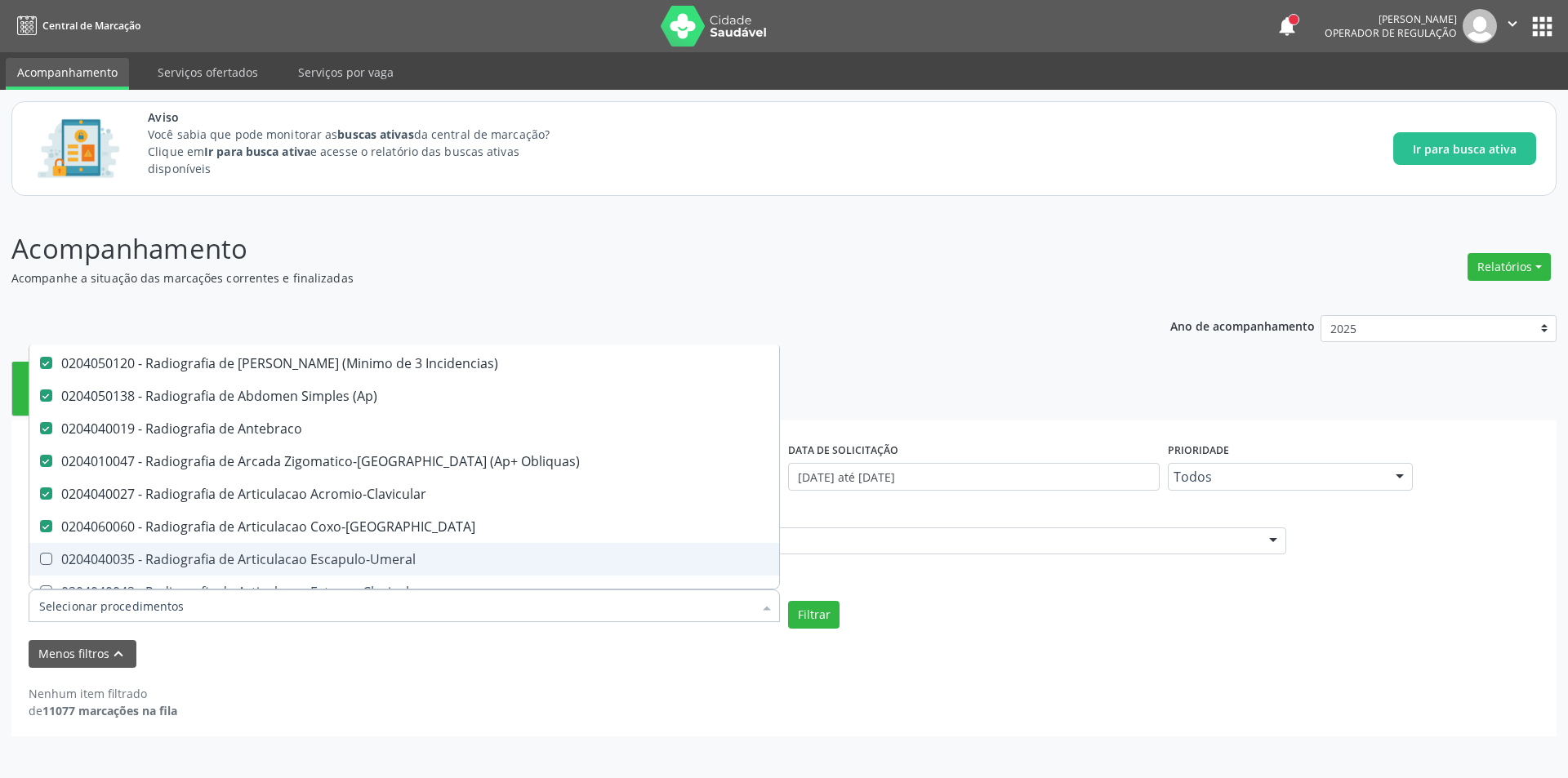
click at [400, 560] on div "0204040035 - Radiografia de Articulacao Escapulo-Umeral" at bounding box center [404, 558] width 730 height 13
checkbox Escapulo-Umeral "true"
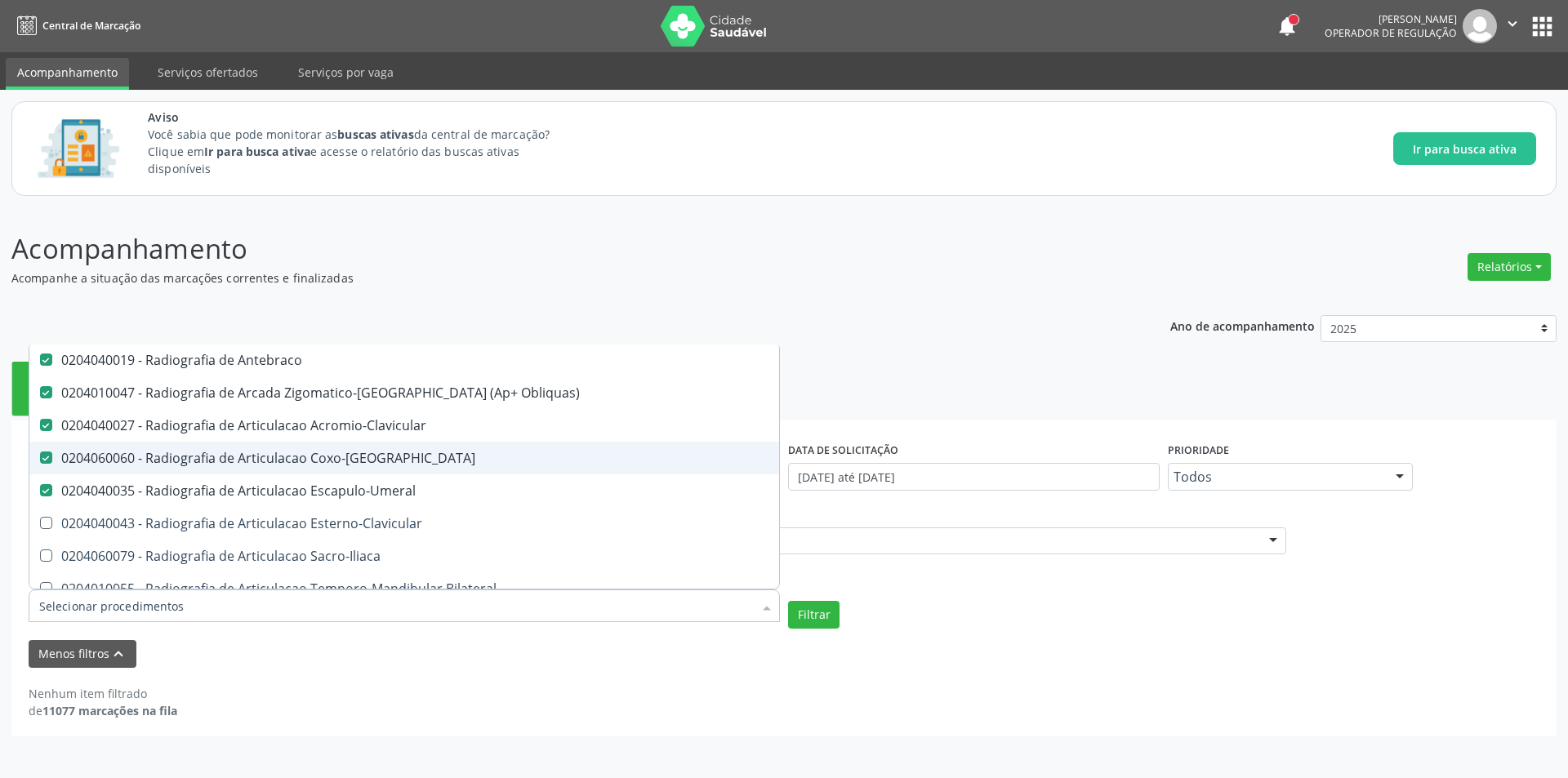
scroll to position [1307, 0]
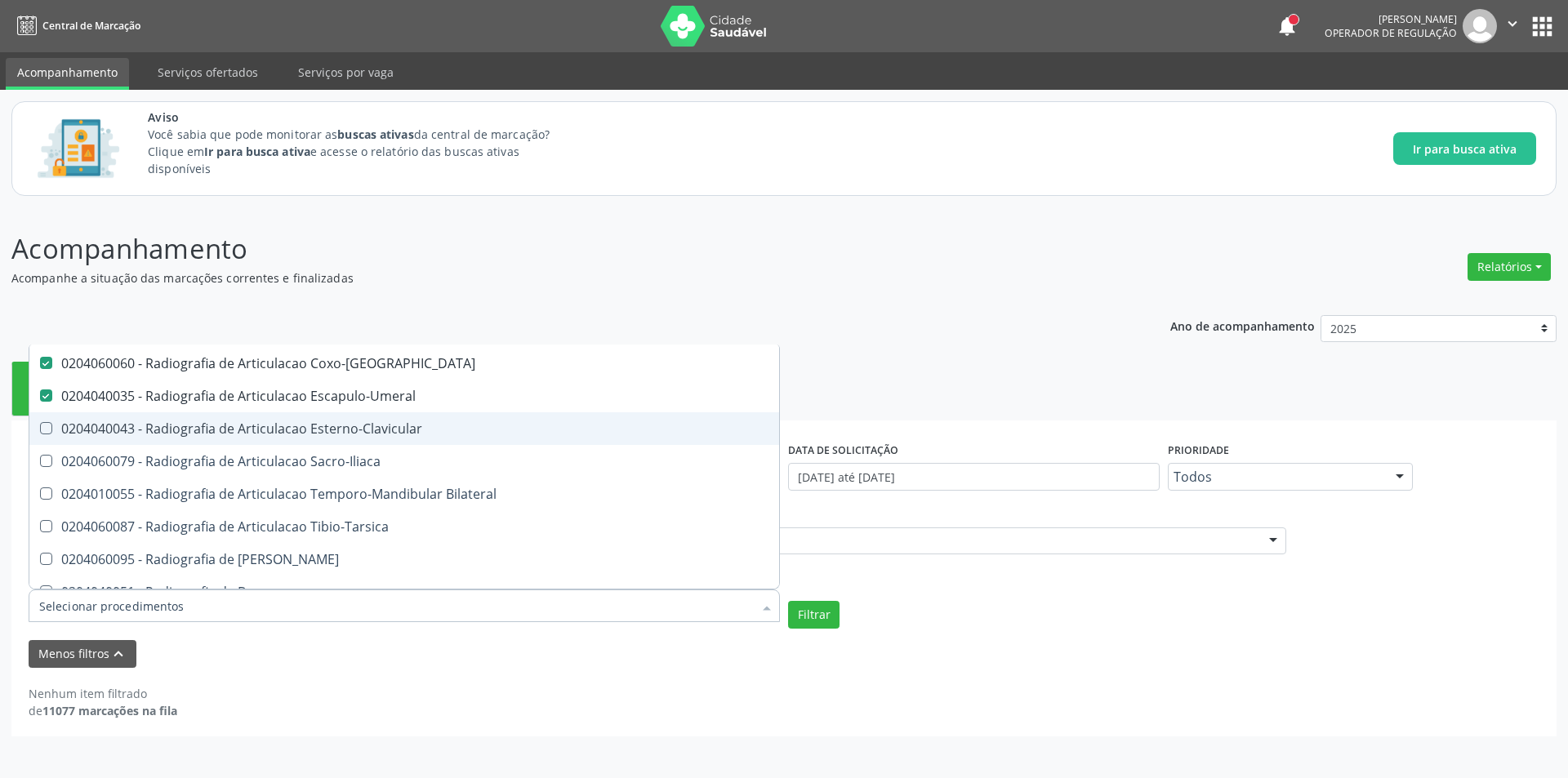
click at [373, 435] on div "0204040043 - Radiografia de Articulacao Esterno-Clavicular" at bounding box center [404, 428] width 730 height 13
checkbox Esterno-Clavicular "true"
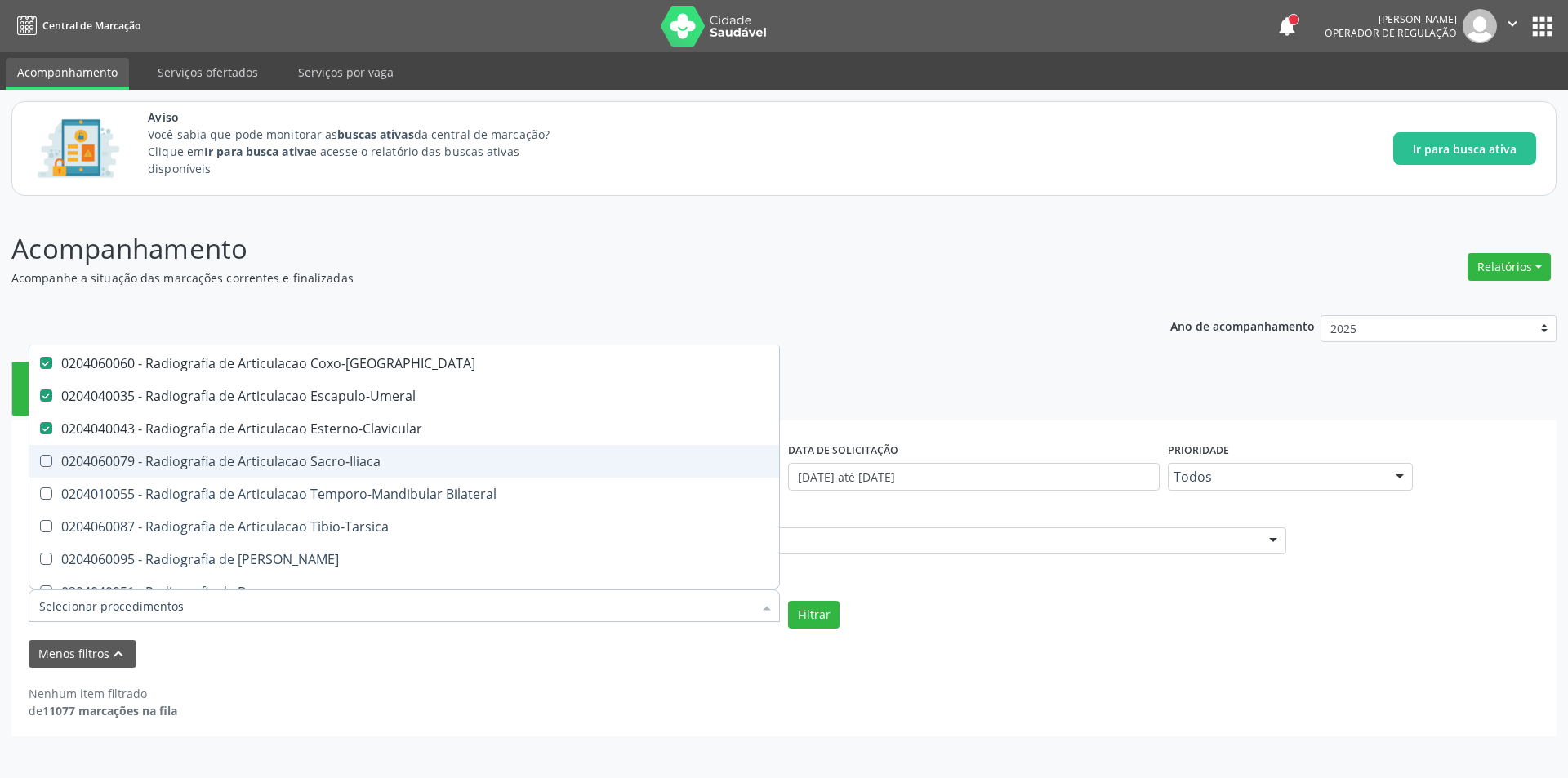
click at [373, 464] on div "0204060079 - Radiografia de Articulacao Sacro-Iliaca" at bounding box center [404, 460] width 730 height 13
checkbox Sacro-Iliaca "true"
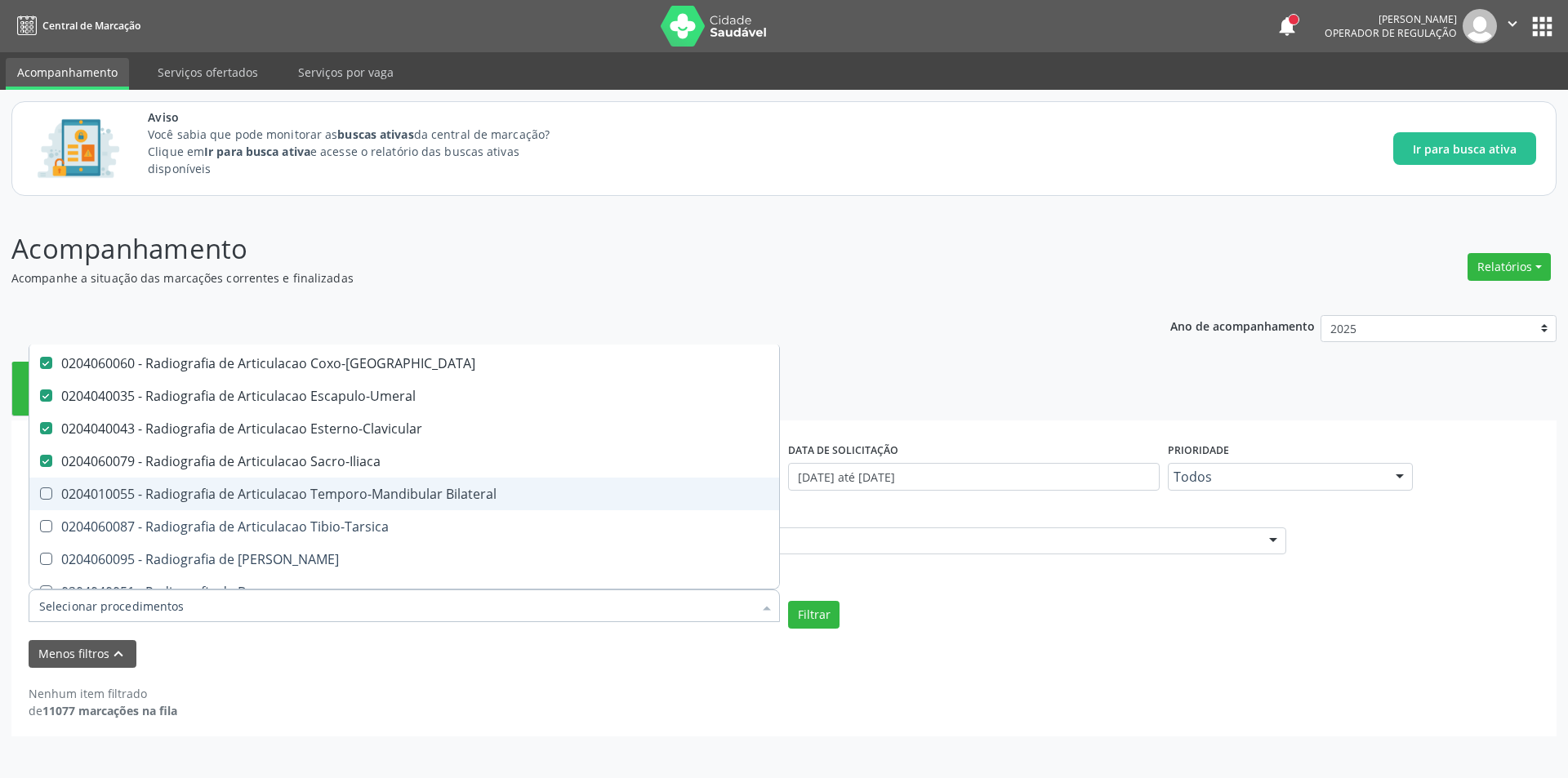
click at [392, 501] on div "0204010055 - Radiografia de Articulacao Temporo-Mandibular Bilateral" at bounding box center [404, 493] width 730 height 13
checkbox Bilateral "true"
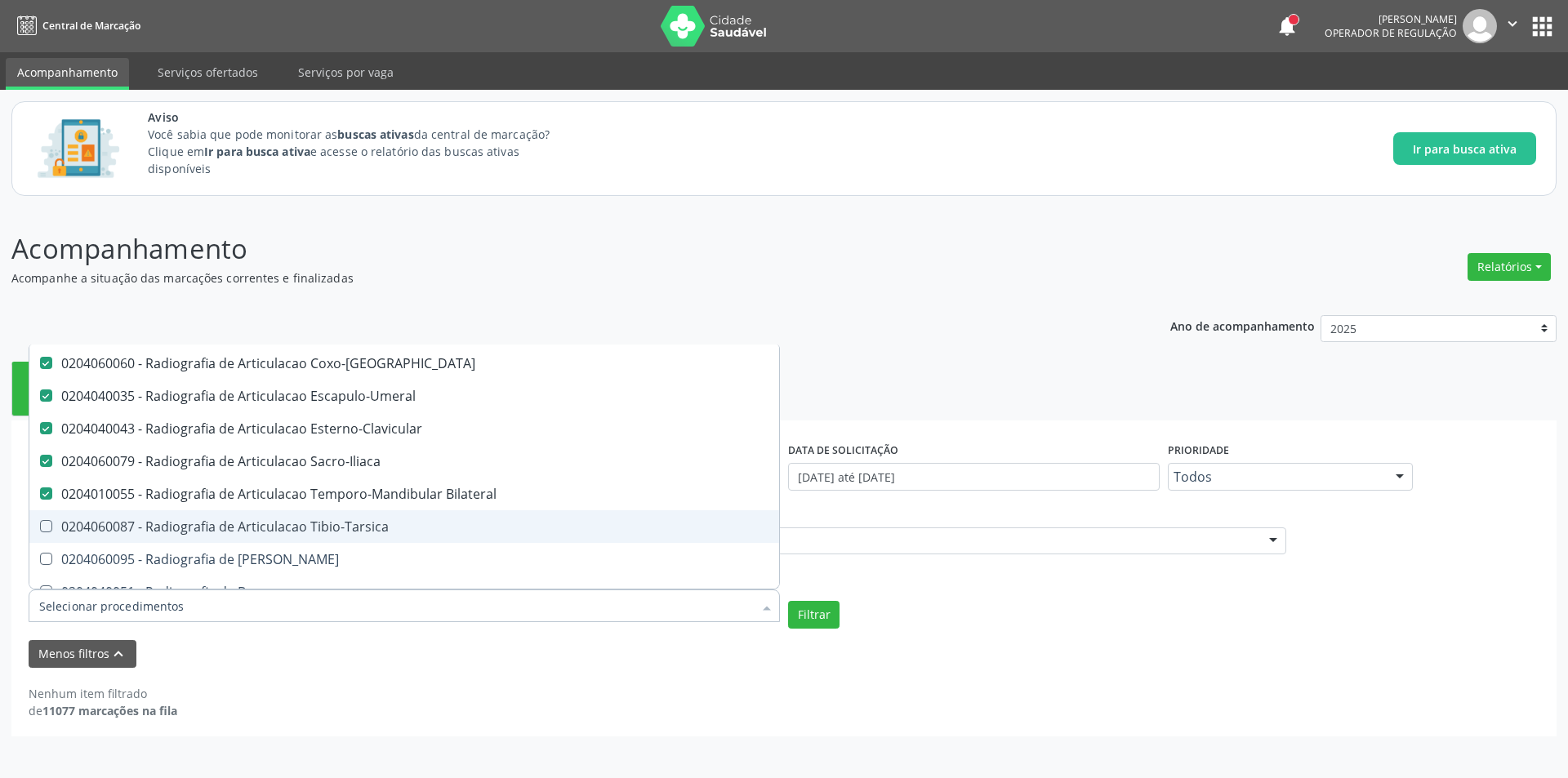
click at [389, 527] on div "0204060087 - Radiografia de Articulacao Tibio-Tarsica" at bounding box center [404, 526] width 730 height 13
checkbox Tibio-Tarsica "true"
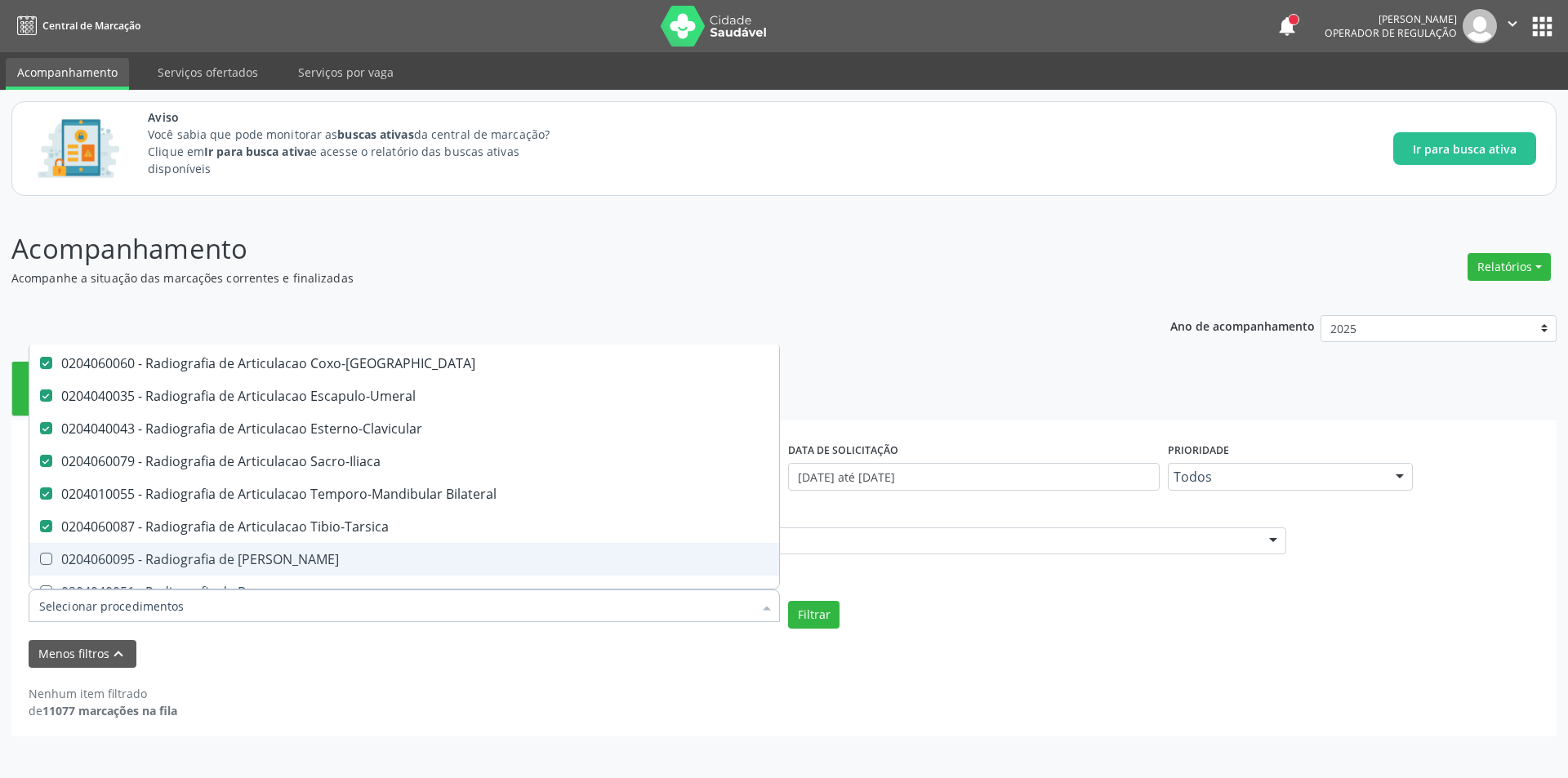
click at [362, 563] on div "0204060095 - Radiografia de [PERSON_NAME]" at bounding box center [404, 558] width 730 height 13
checkbox Bacia "true"
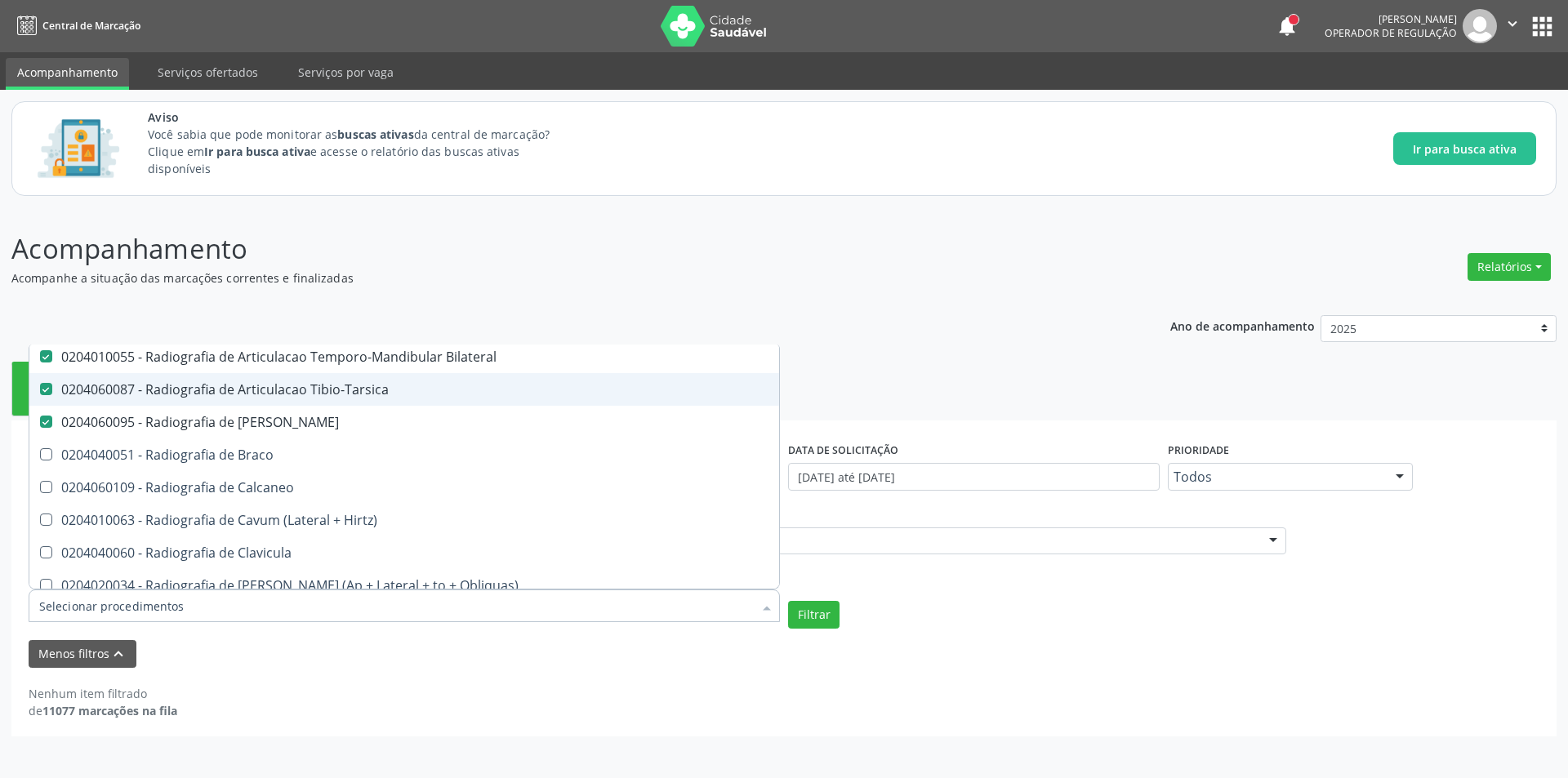
scroll to position [1470, 0]
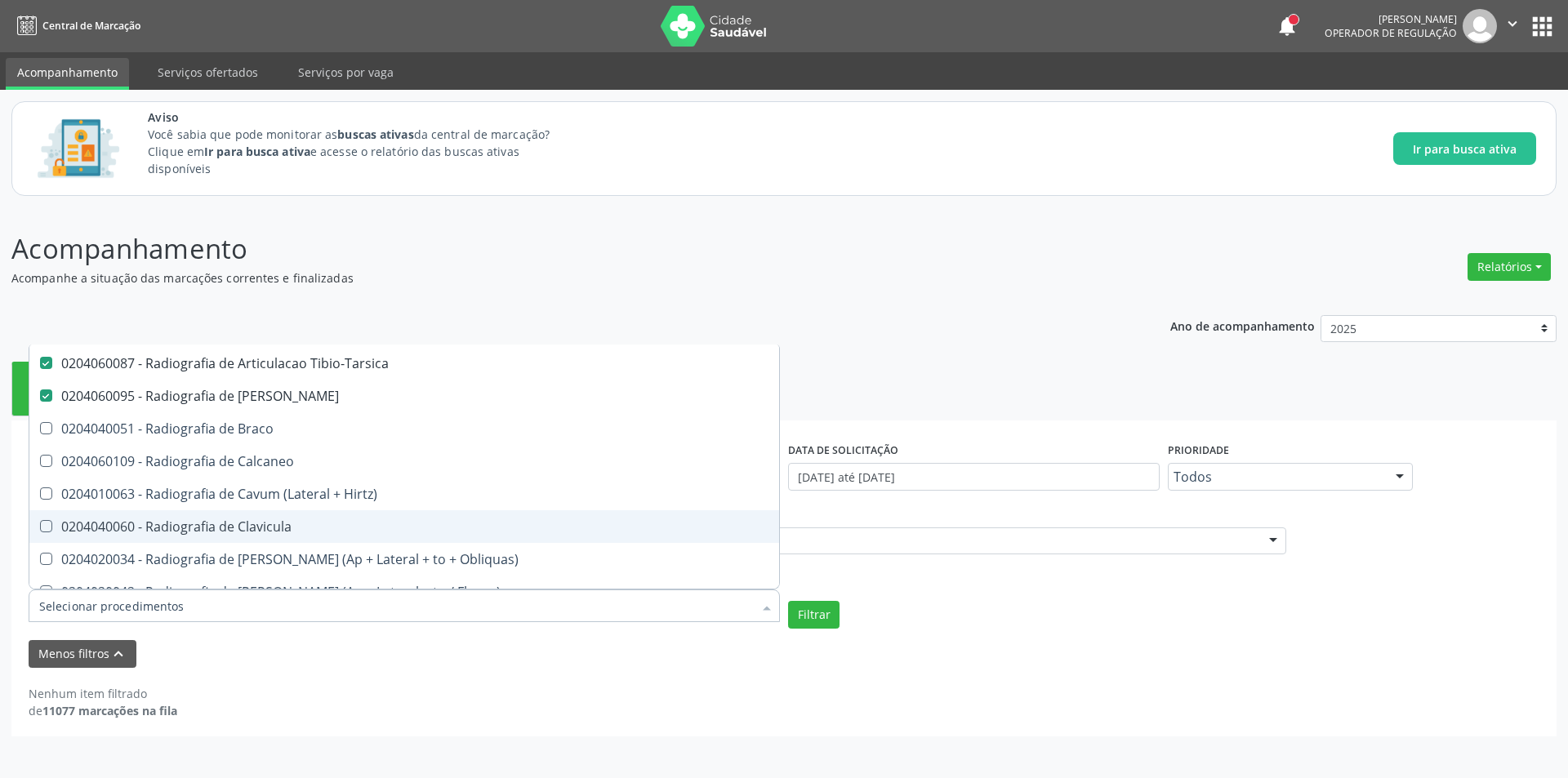
click at [378, 517] on span "0204040060 - Radiografia de Clavicula" at bounding box center [404, 526] width 749 height 33
checkbox Clavicula "true"
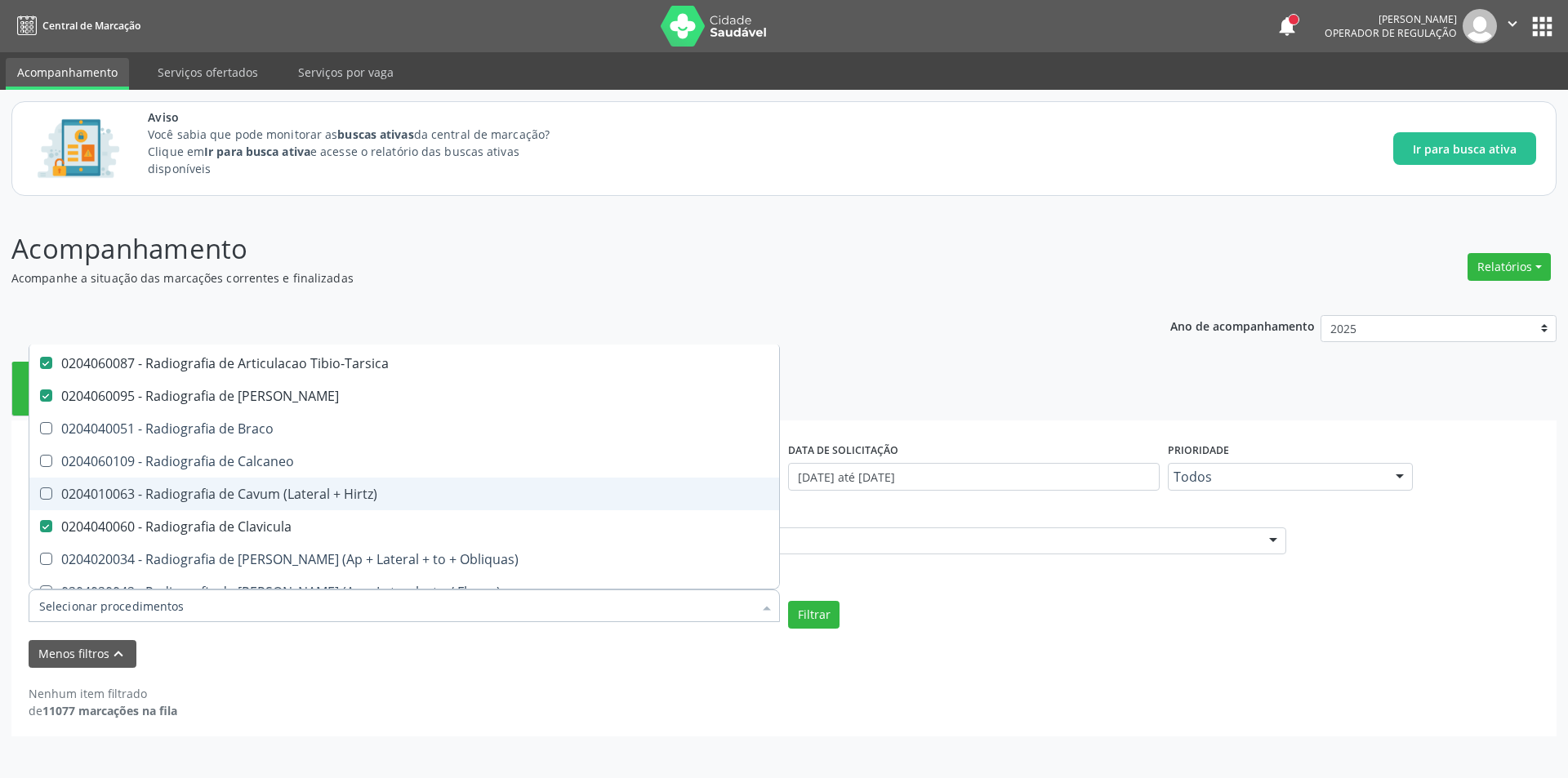
click at [377, 500] on div "0204010063 - Radiografia de Cavum (Lateral + Hirtz)" at bounding box center [404, 493] width 730 height 13
checkbox Hirtz\) "true"
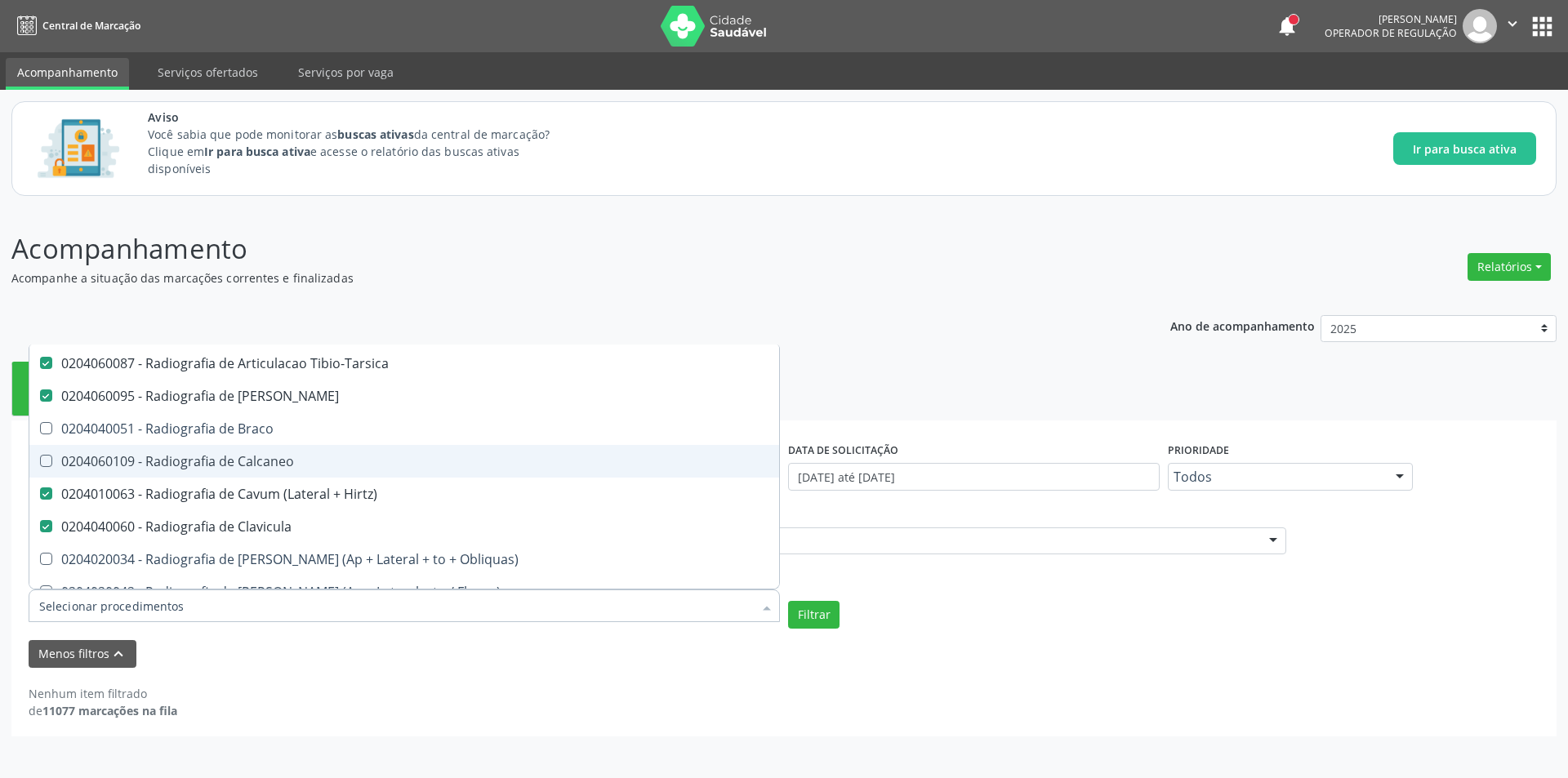
drag, startPoint x: 360, startPoint y: 462, endPoint x: 355, endPoint y: 430, distance: 32.4
click at [360, 460] on div "0204060109 - Radiografia de Calcaneo" at bounding box center [404, 460] width 730 height 13
checkbox Calcaneo "true"
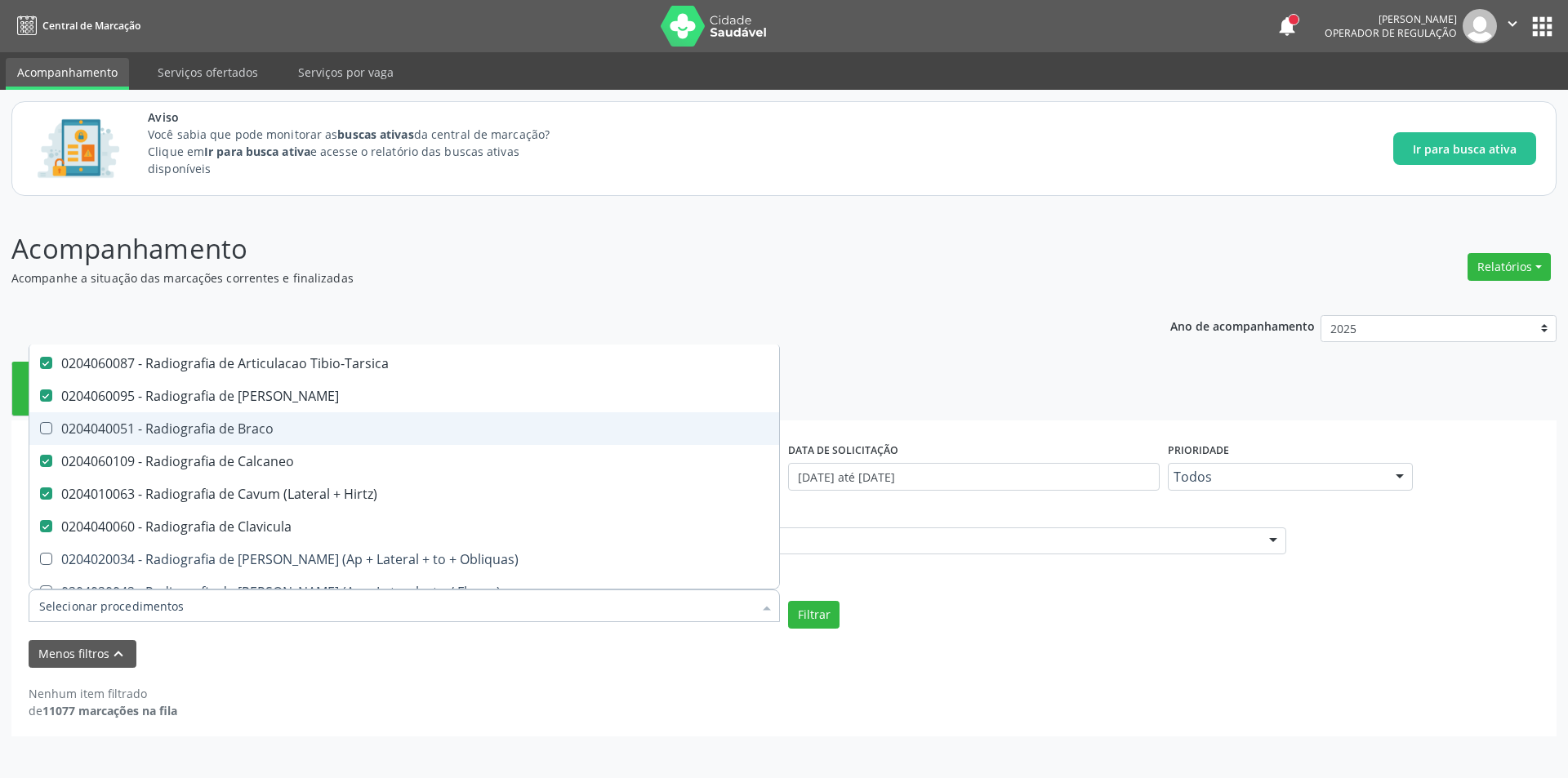
click at [355, 430] on div "0204040051 - Radiografia de Braco" at bounding box center [404, 428] width 730 height 13
checkbox Braco "true"
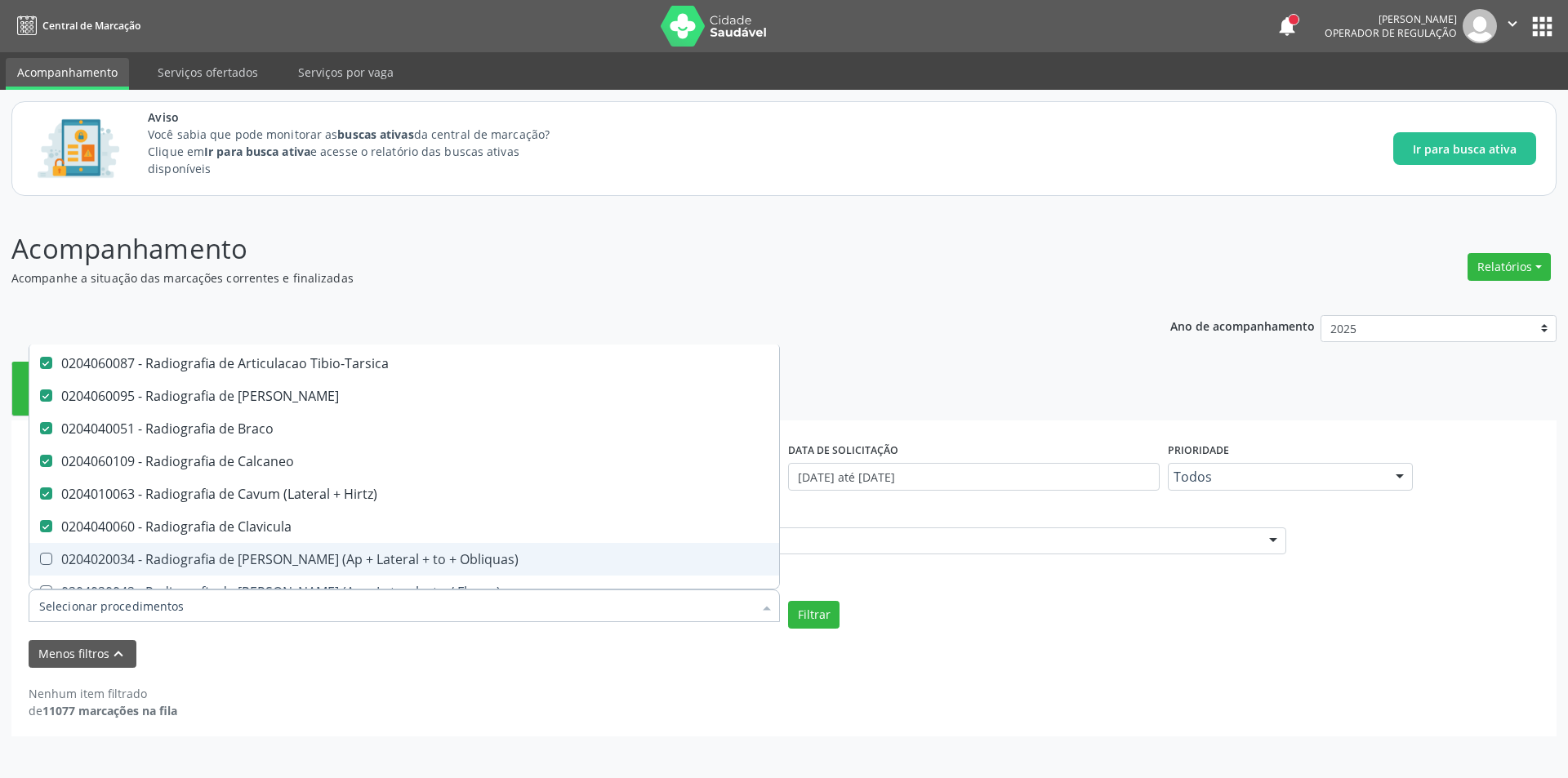
click at [449, 566] on div "0204020034 - Radiografia de [PERSON_NAME] (Ap + Lateral + to + Obliquas)" at bounding box center [404, 558] width 730 height 13
checkbox Obliquas\) "true"
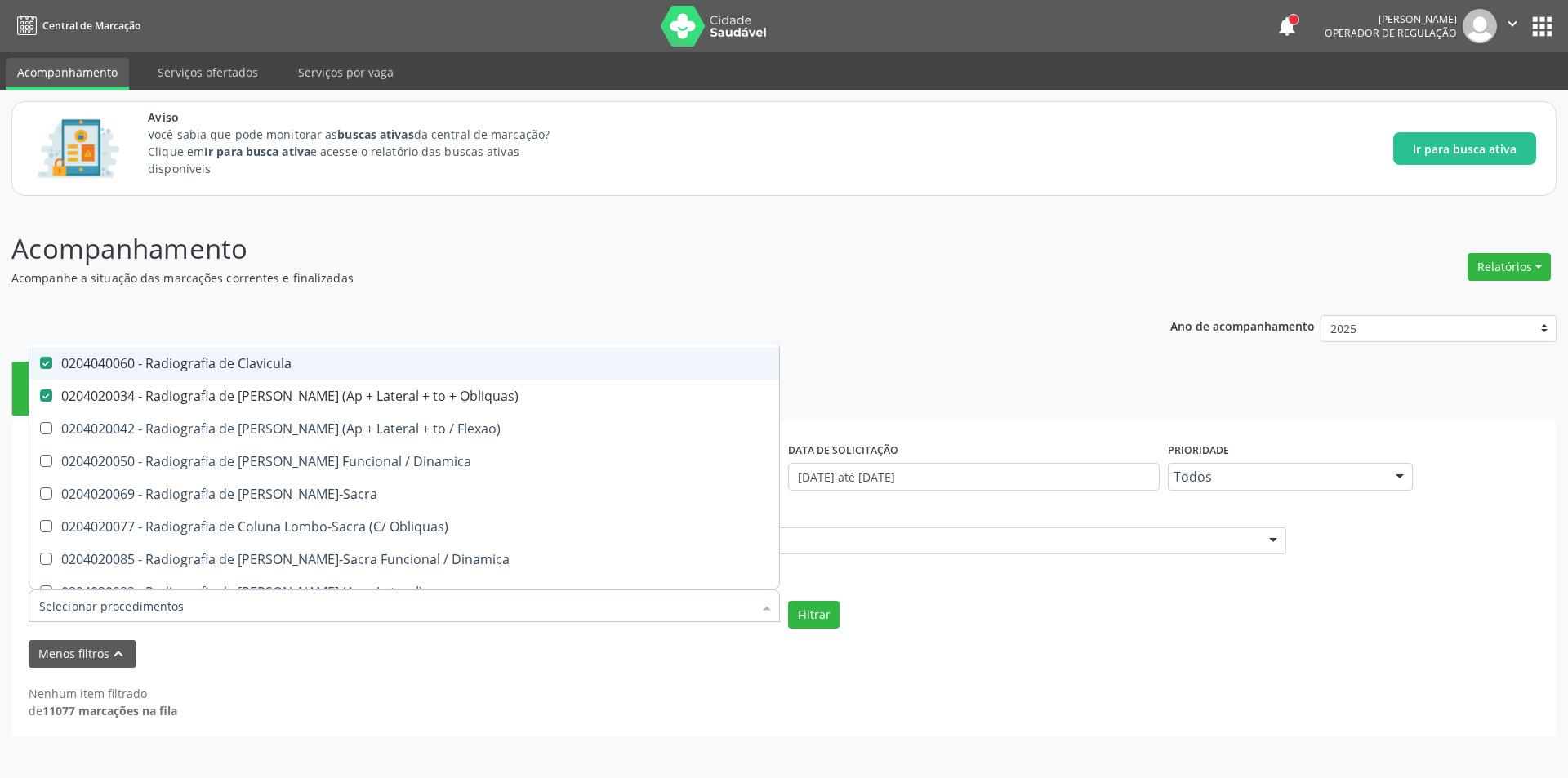
scroll to position [1715, 0]
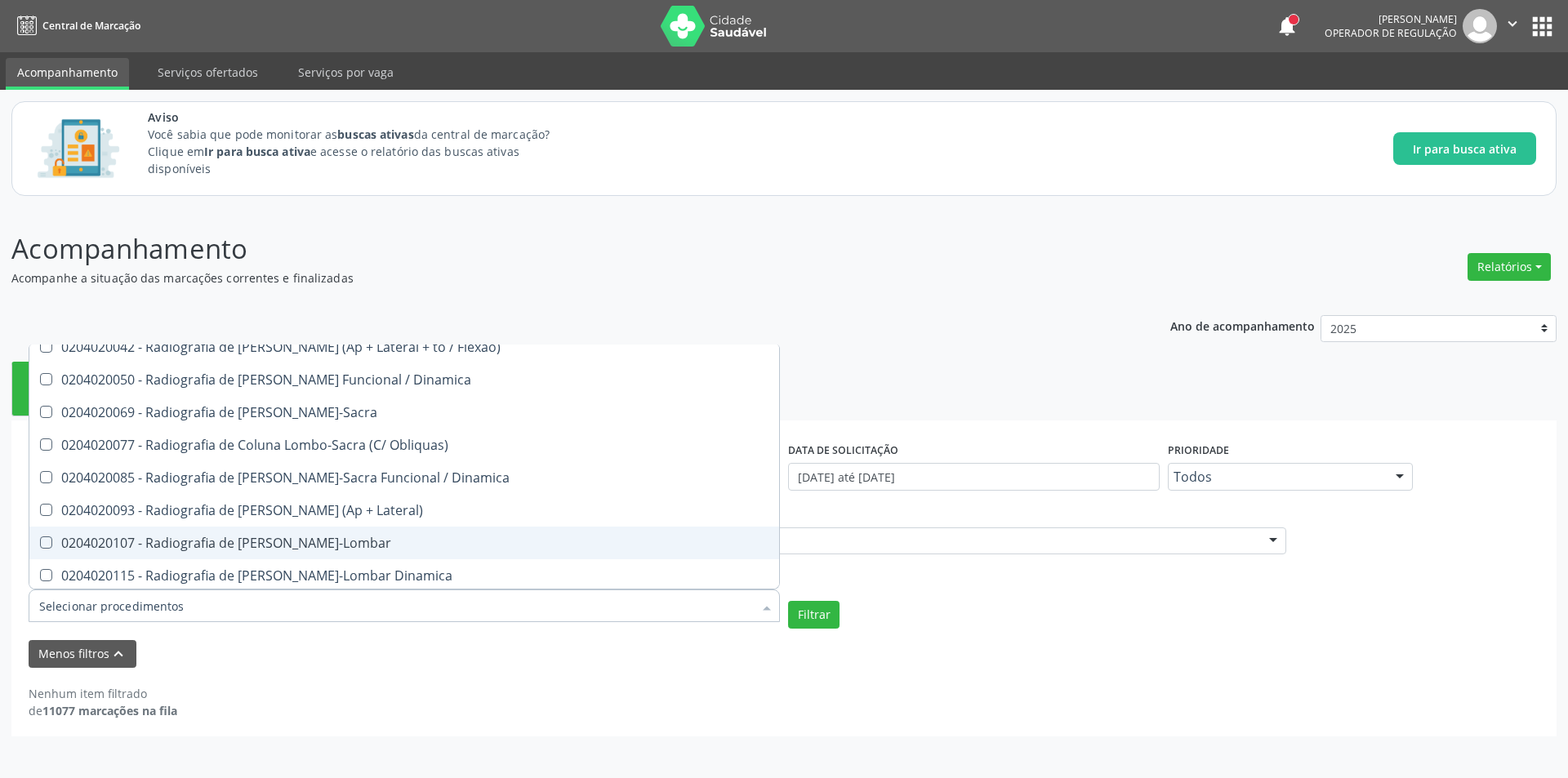
click at [384, 529] on span "0204020107 - Radiografia de [PERSON_NAME]-Lombar" at bounding box center [404, 542] width 749 height 33
checkbox Toraco-Lombar "true"
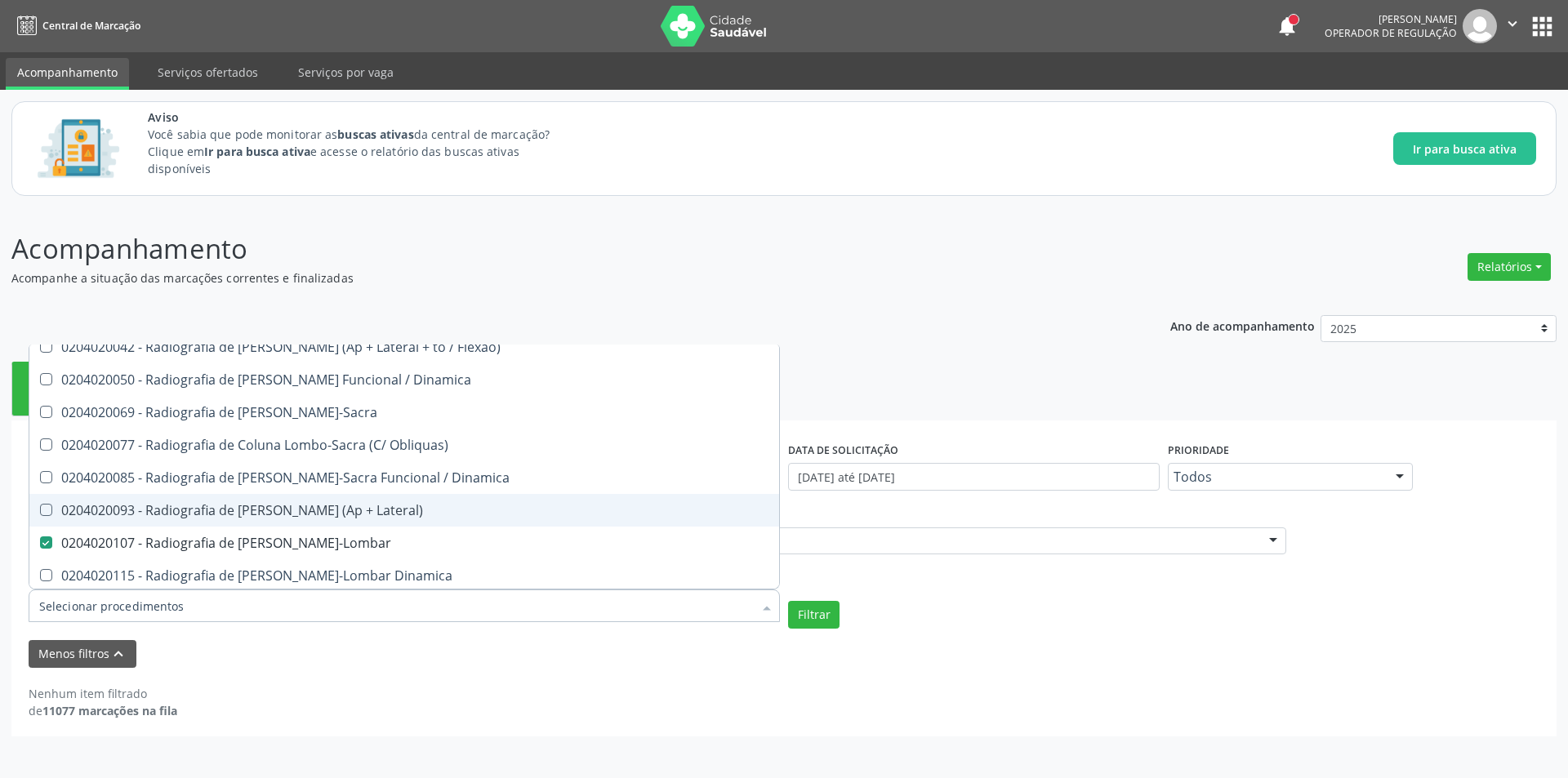
click at [384, 501] on span "0204020093 - Radiografia de [PERSON_NAME] (Ap + Lateral)" at bounding box center [404, 510] width 749 height 33
checkbox Lateral\) "true"
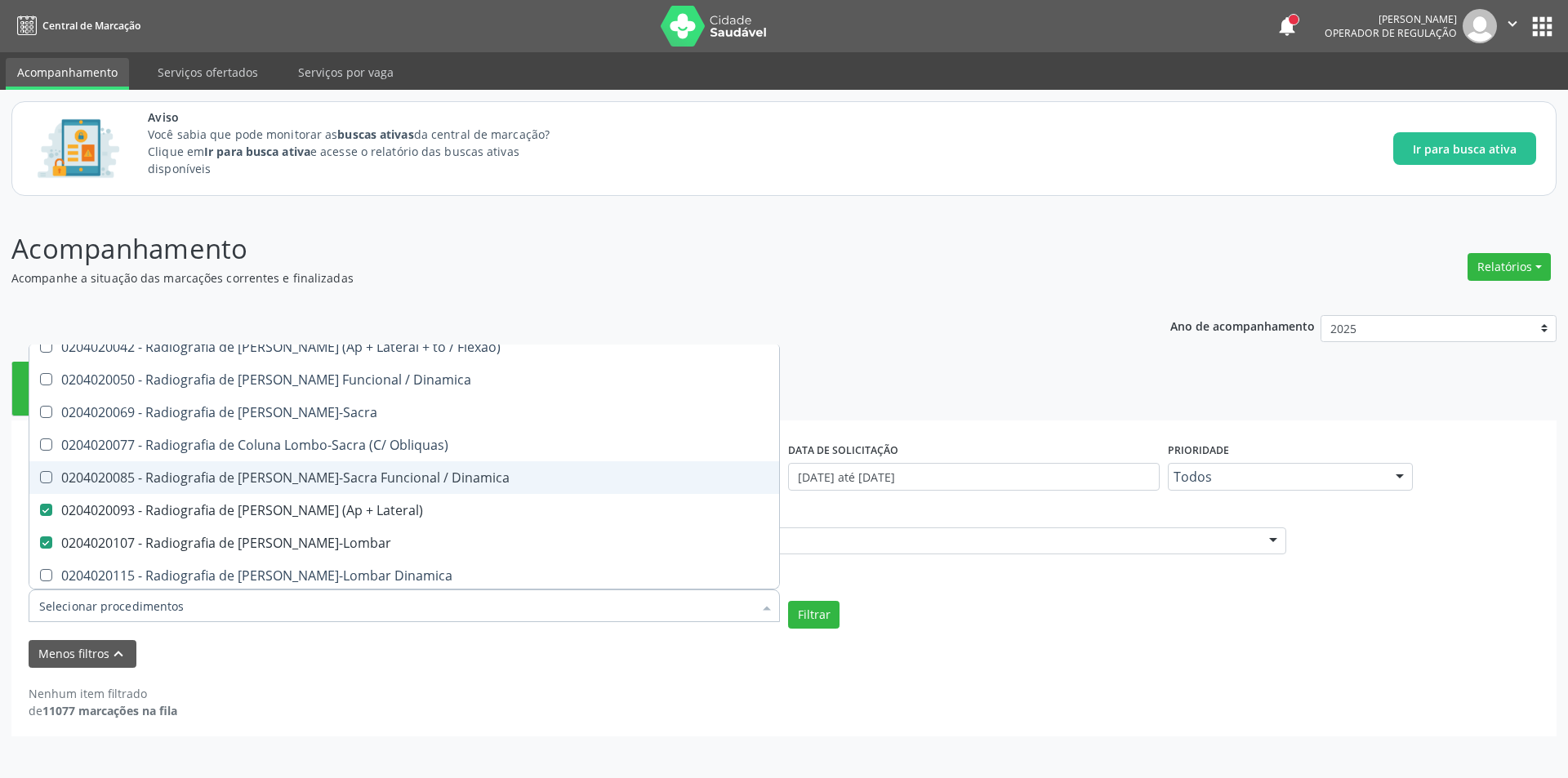
click at [384, 483] on div "0204020085 - Radiografia de [PERSON_NAME]-Sacra Funcional / Dinamica" at bounding box center [404, 477] width 730 height 13
checkbox Dinamica "true"
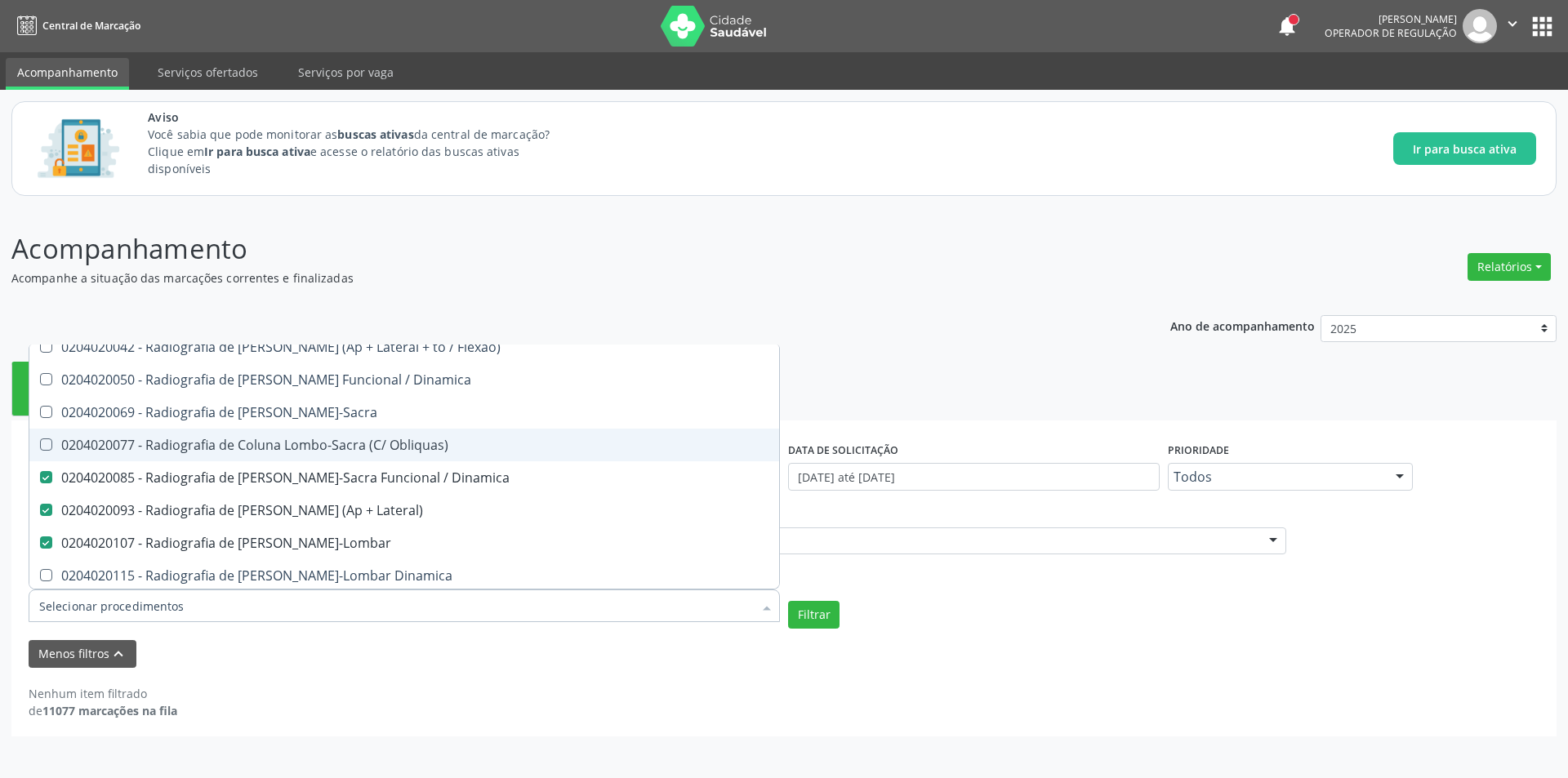
click at [375, 443] on div "0204020077 - Radiografia de Coluna Lombo-Sacra (C/ Obliquas)" at bounding box center [404, 444] width 730 height 13
checkbox Obliquas\) "true"
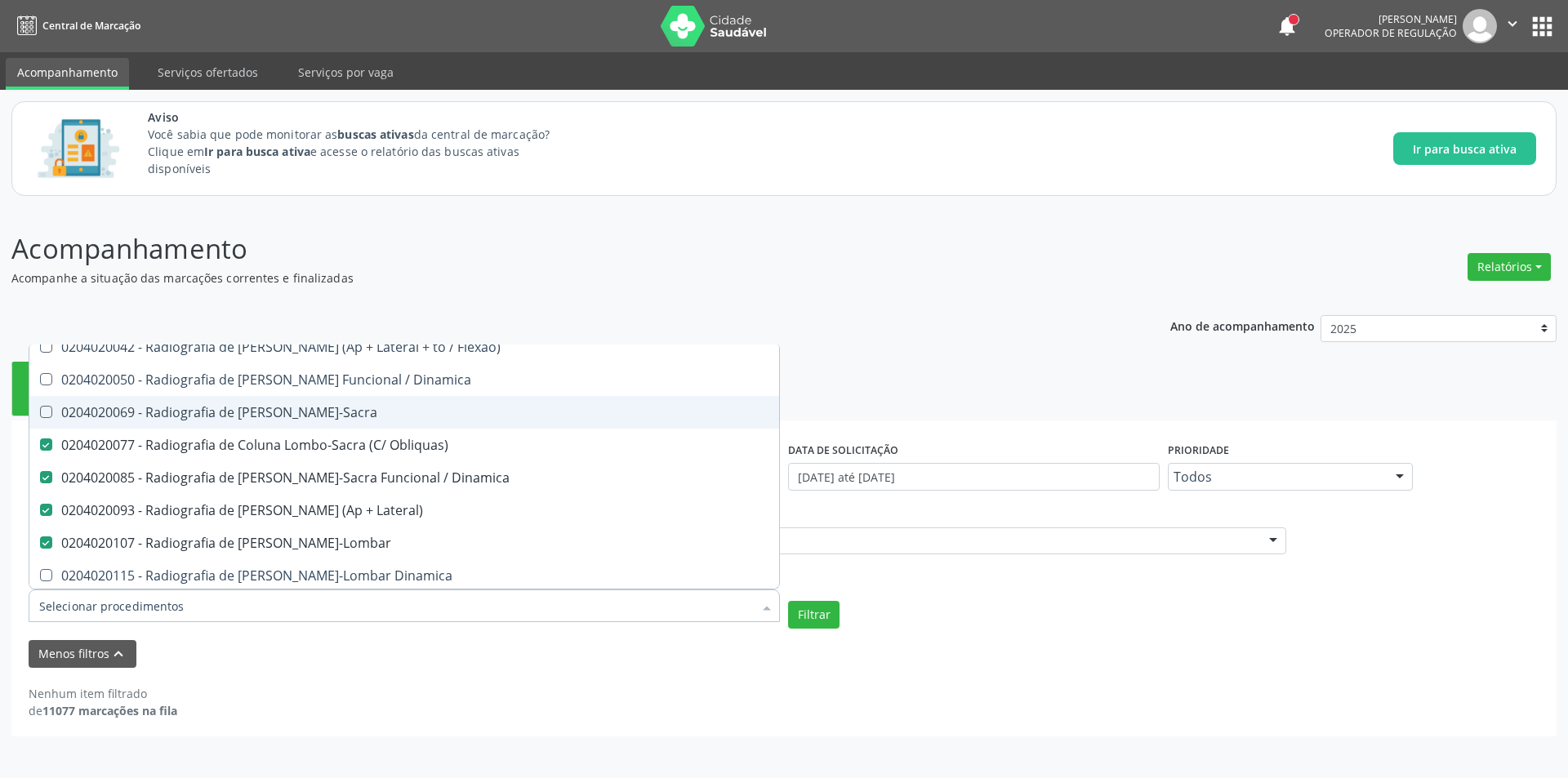
click at [371, 414] on div "0204020069 - Radiografia de [PERSON_NAME]-Sacra" at bounding box center [404, 411] width 730 height 13
checkbox Lombo-Sacra "true"
click at [362, 383] on div "0204020050 - Radiografia de [PERSON_NAME] Funcional / Dinamica" at bounding box center [404, 379] width 730 height 13
checkbox Dinamica "true"
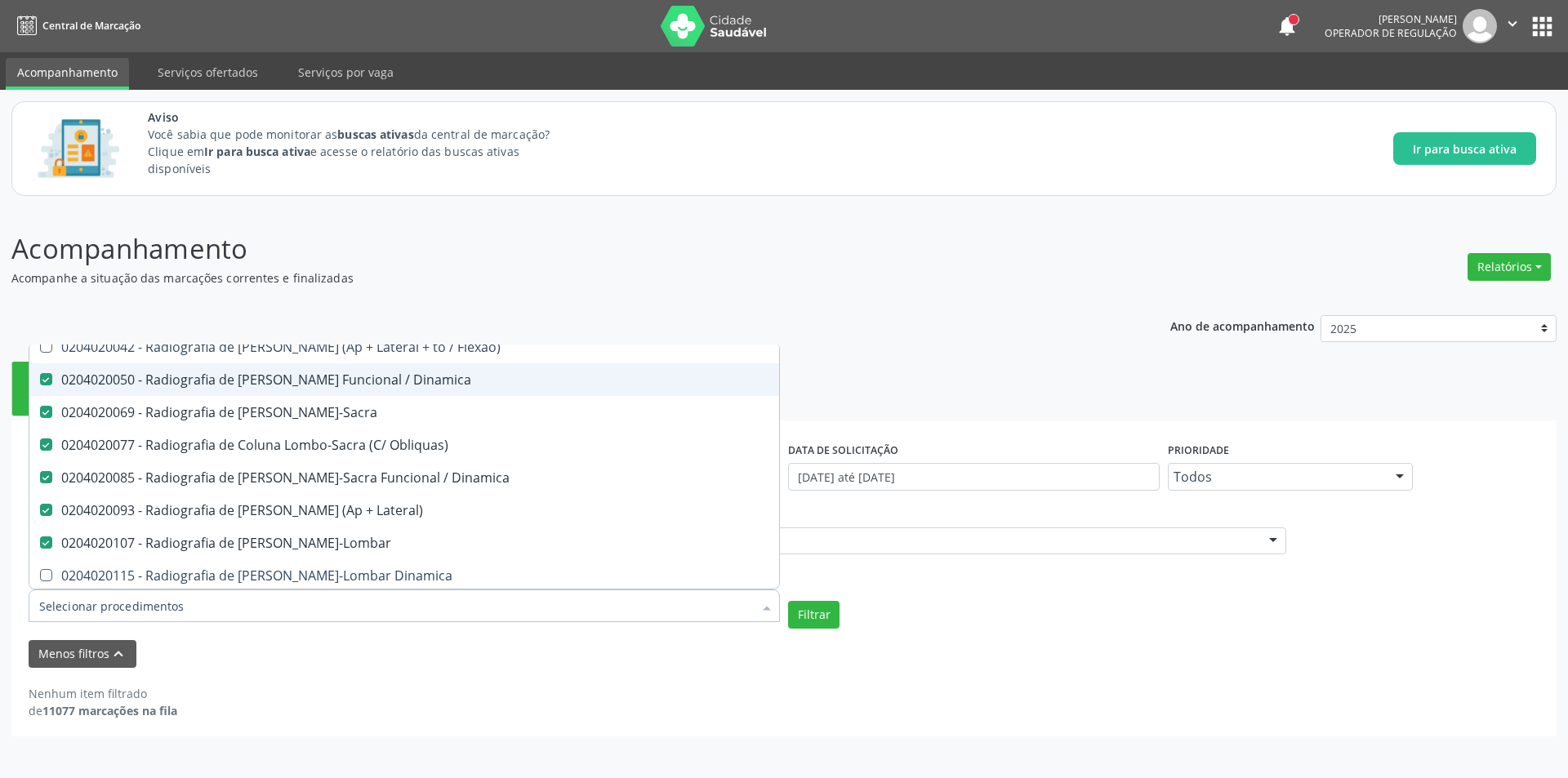
scroll to position [1633, 0]
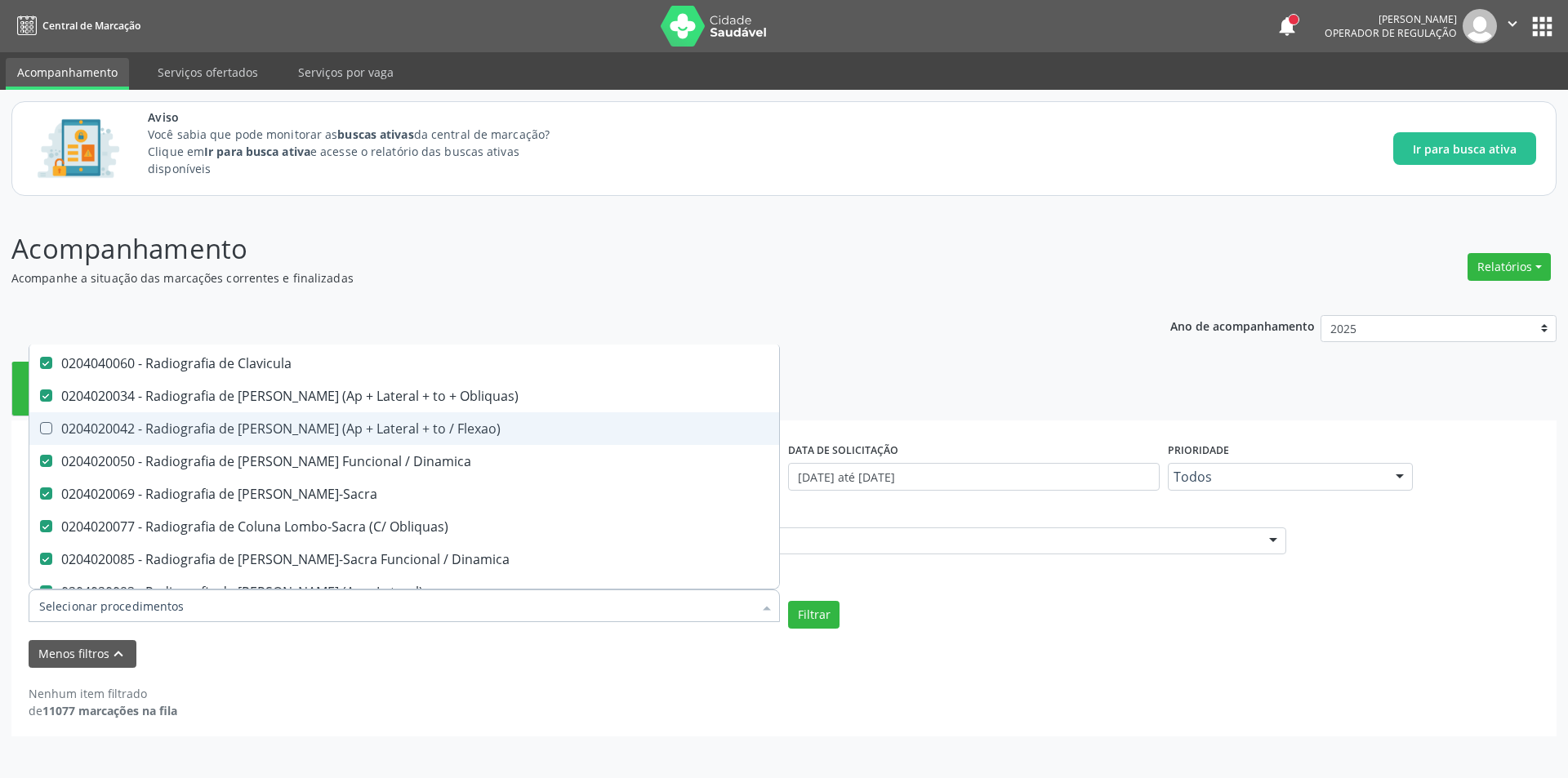
click at [366, 435] on div "0204020042 - Radiografia de [PERSON_NAME] (Ap + Lateral + to / Flexao)" at bounding box center [404, 428] width 730 height 13
checkbox Flexao\) "true"
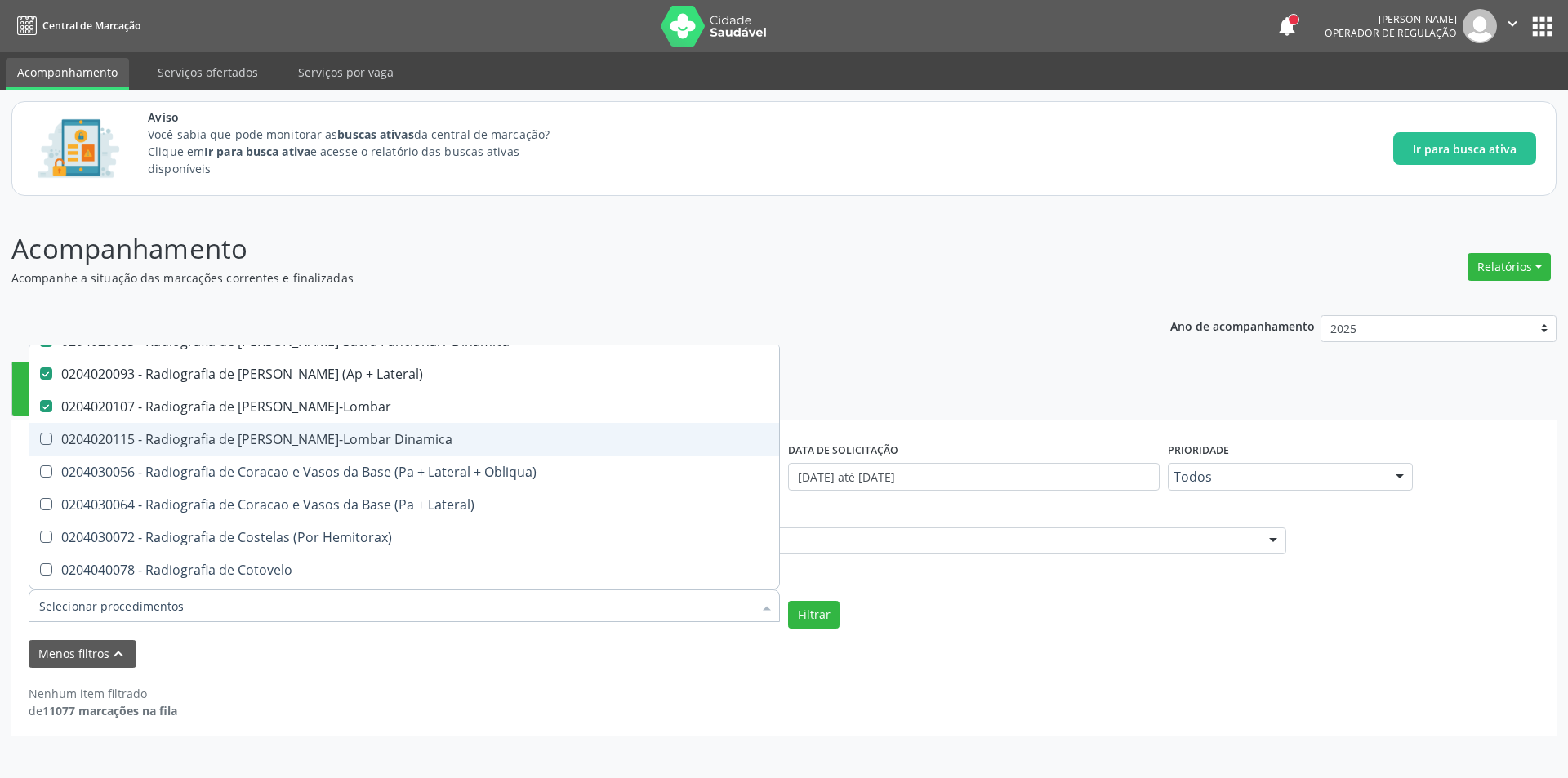
scroll to position [1878, 0]
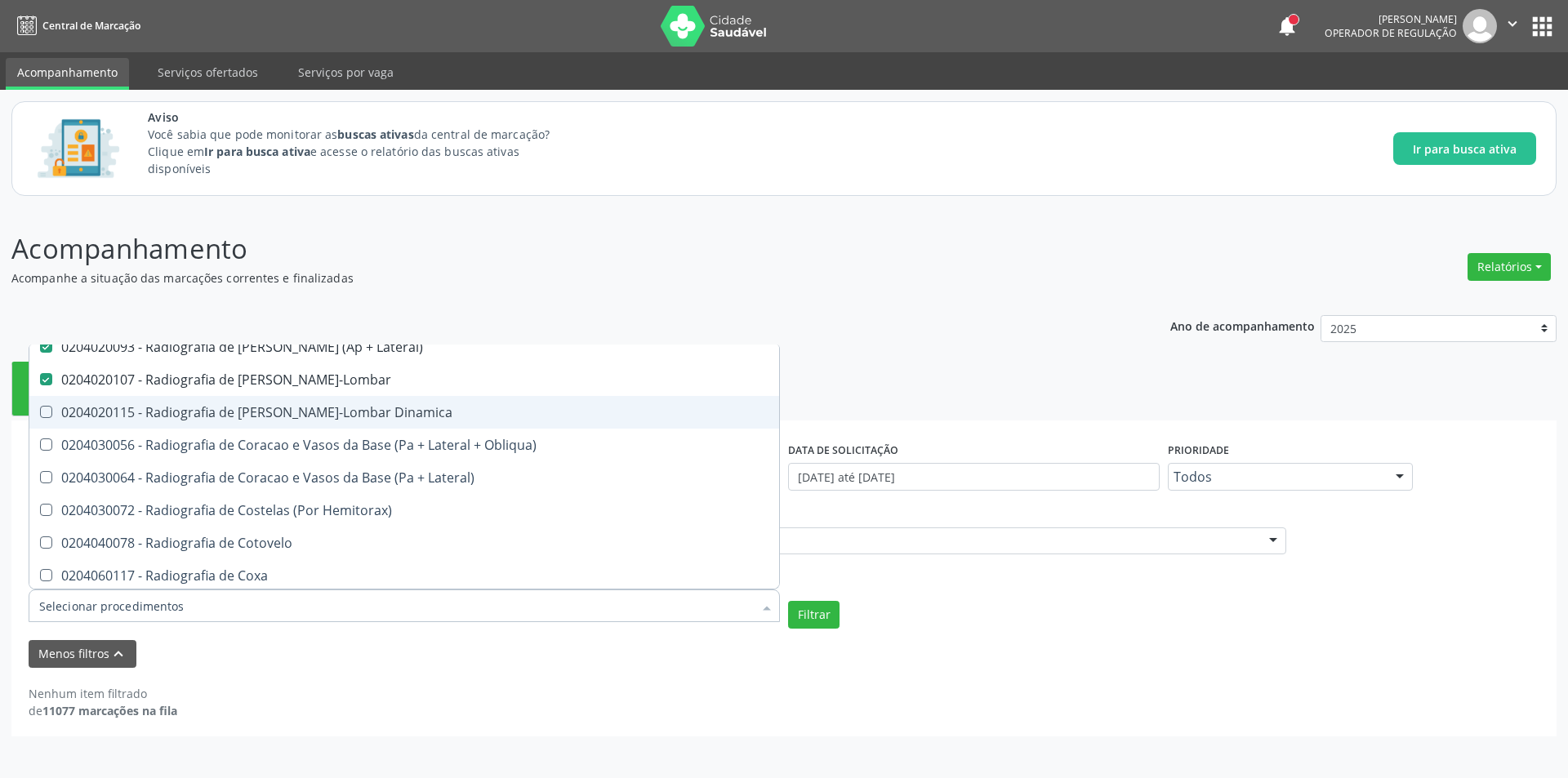
click at [373, 418] on div "0204020115 - Radiografia de [PERSON_NAME]-Lombar Dinamica" at bounding box center [404, 411] width 730 height 13
checkbox Dinamica "true"
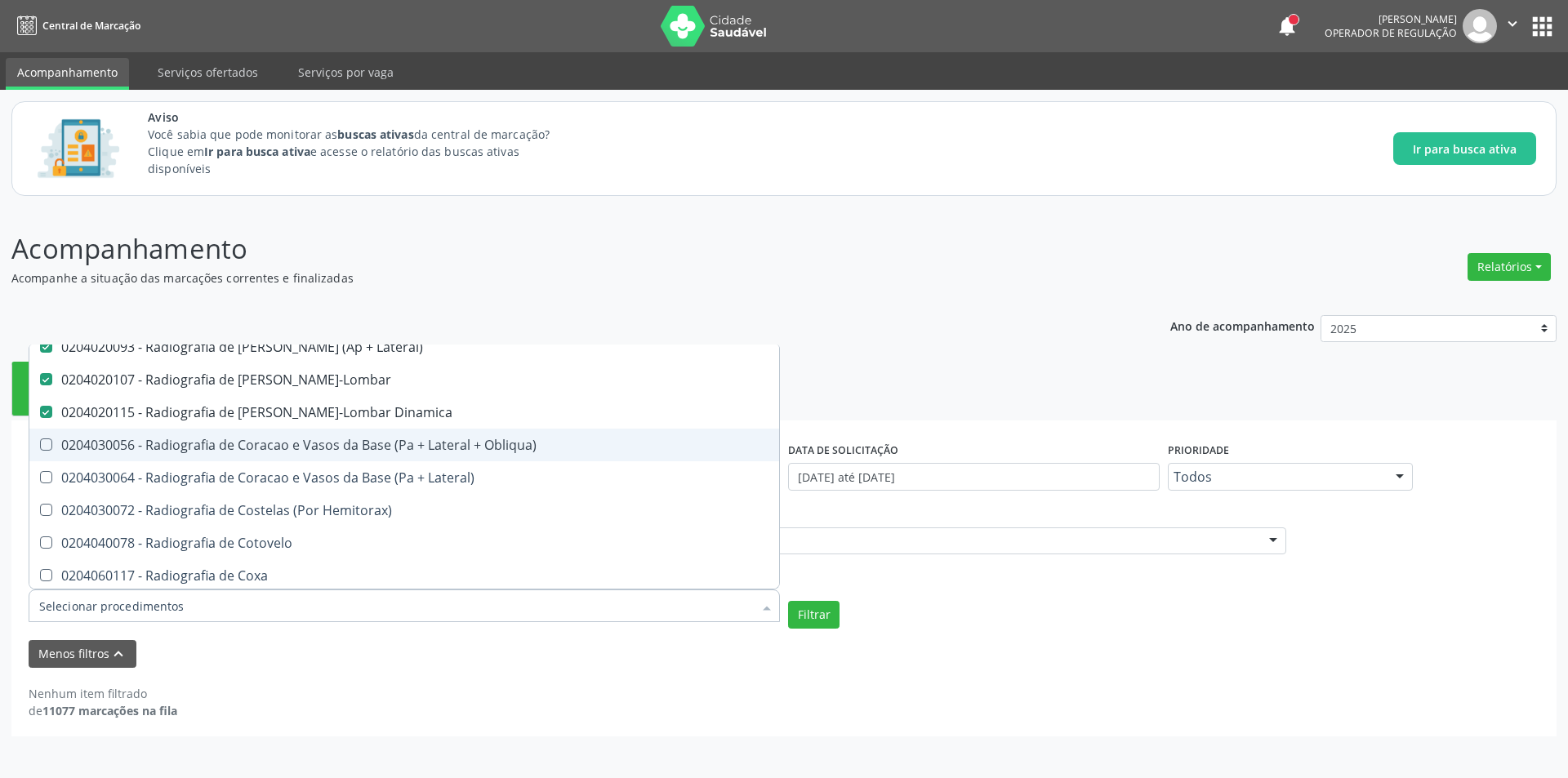
click at [380, 449] on div "0204030056 - Radiografia de Coracao e Vasos da Base (Pa + Lateral + Obliqua)" at bounding box center [404, 444] width 730 height 13
checkbox Obliqua\) "true"
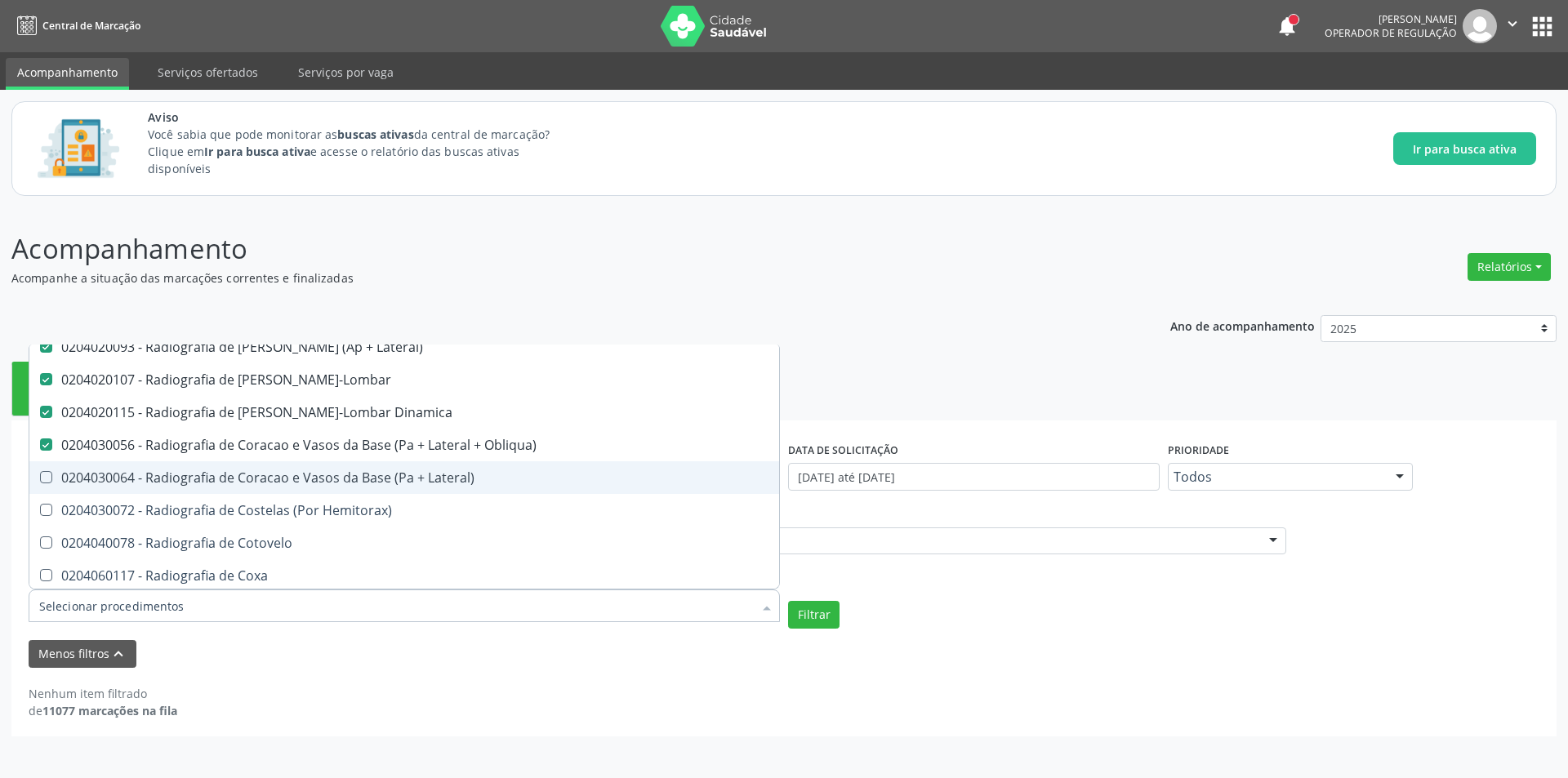
click at [384, 481] on div "0204030064 - Radiografia de Coracao e Vasos da Base (Pa + Lateral)" at bounding box center [404, 477] width 730 height 13
checkbox Lateral\) "true"
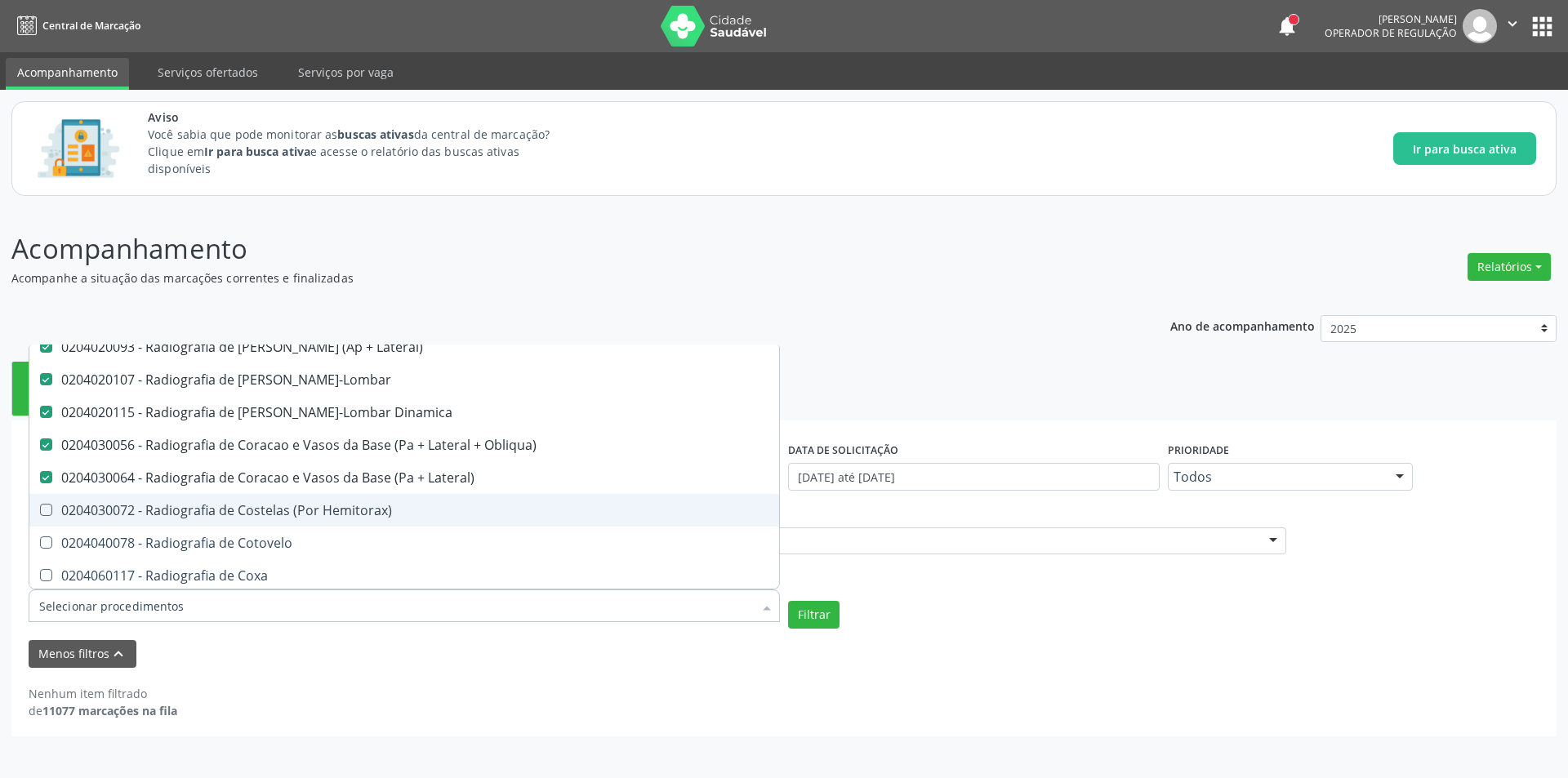
click at [380, 509] on div "0204030072 - Radiografia de Costelas (Por Hemitorax)" at bounding box center [404, 509] width 730 height 13
checkbox Hemitorax\) "true"
click at [367, 539] on div "0204040078 - Radiografia de Cotovelo" at bounding box center [404, 542] width 730 height 13
checkbox Cotovelo "true"
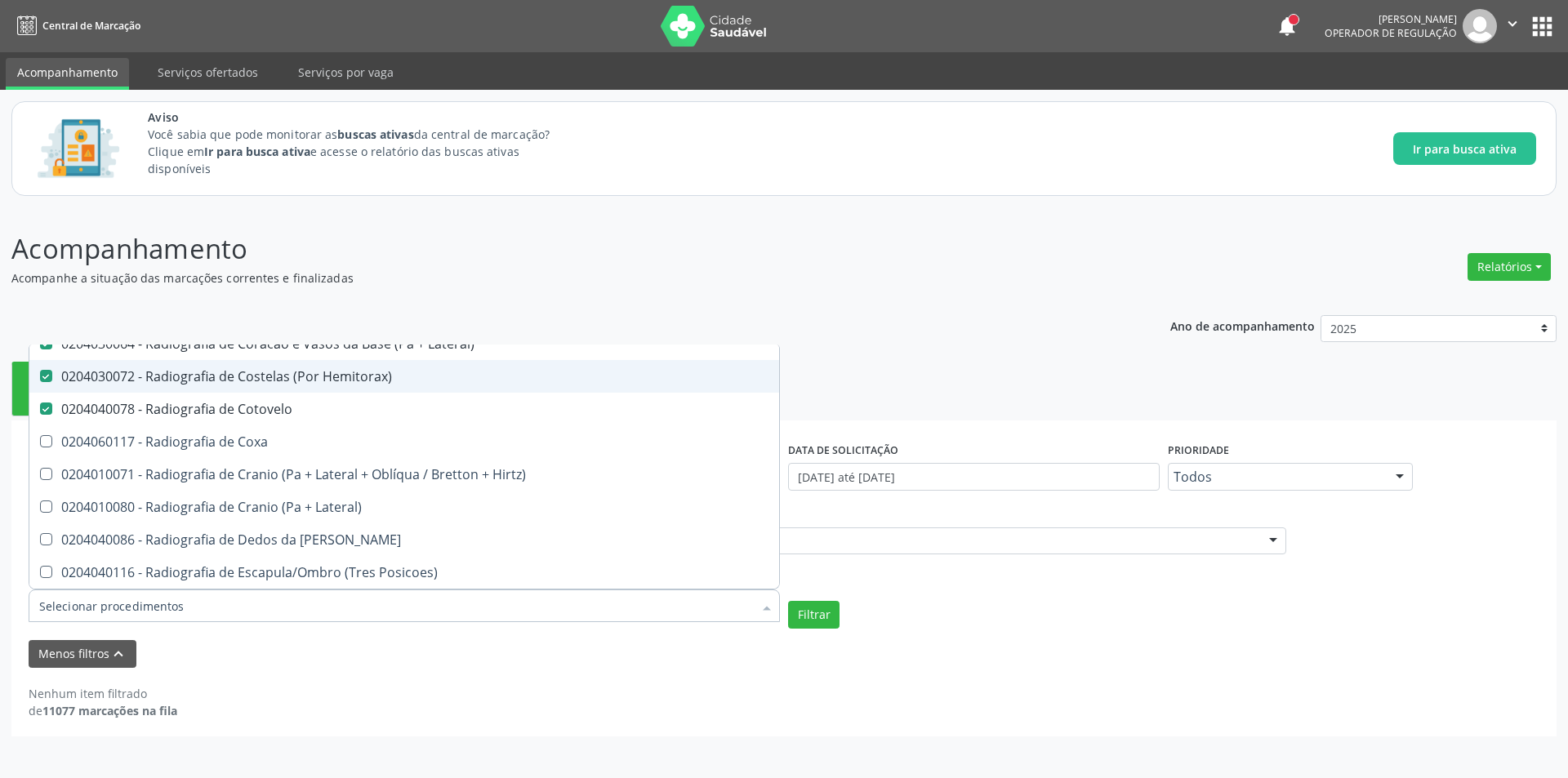
scroll to position [2042, 0]
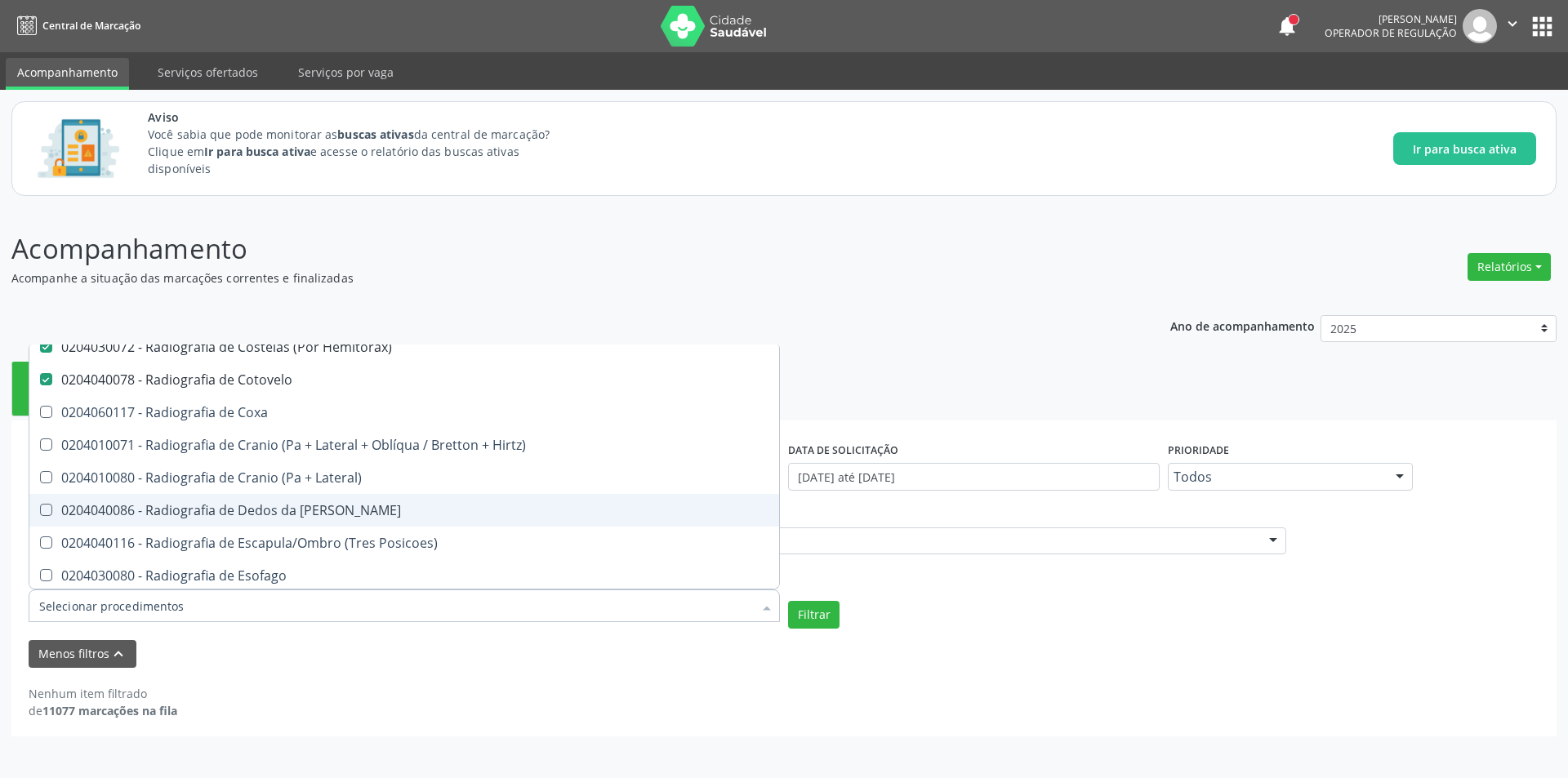
click at [376, 513] on div "0204040086 - Radiografia de Dedos da [PERSON_NAME]" at bounding box center [404, 509] width 730 height 13
checkbox Mao "true"
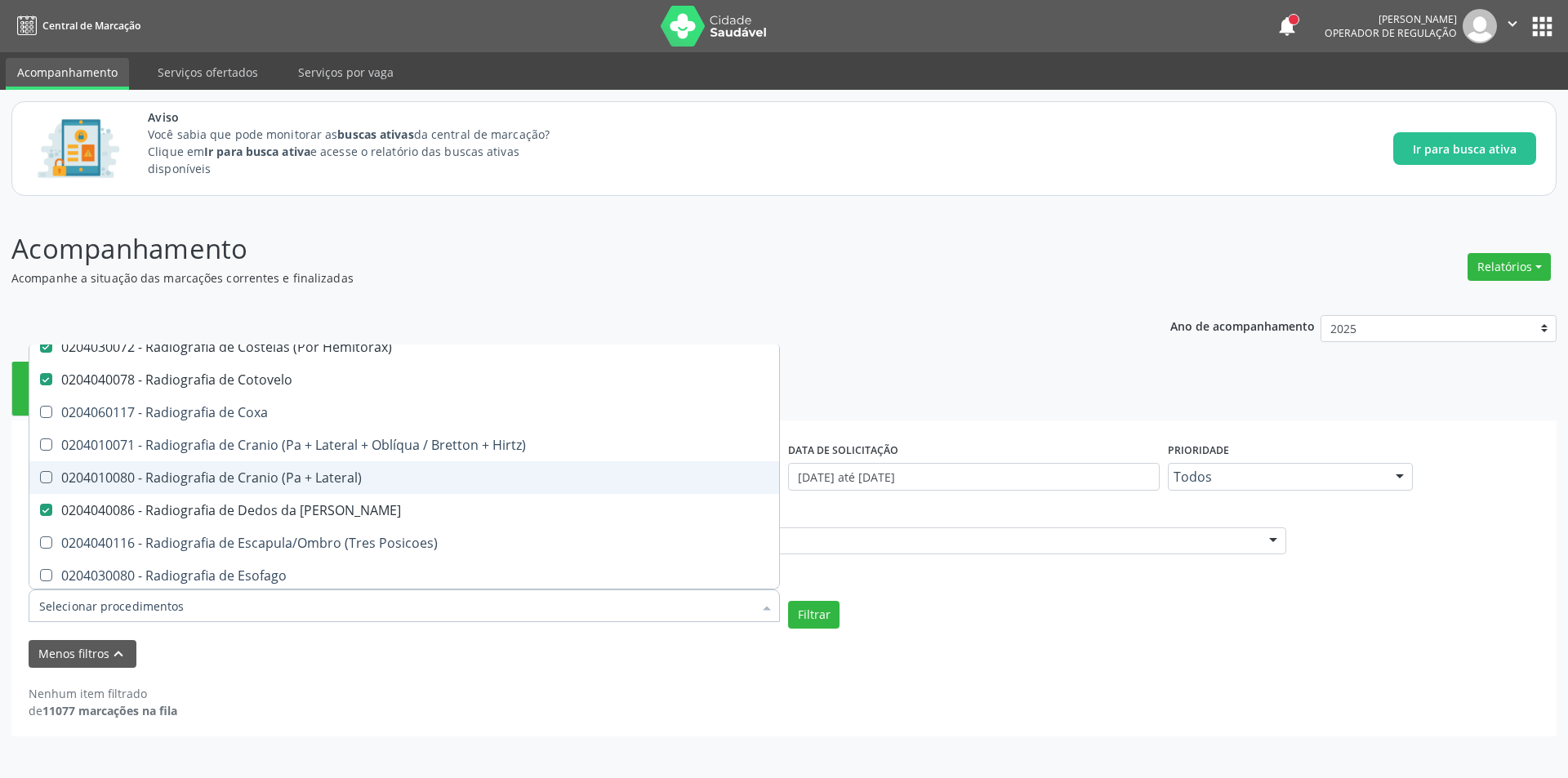
click at [372, 477] on div "0204010080 - Radiografia de Cranio (Pa + Lateral)" at bounding box center [404, 477] width 730 height 13
checkbox Lateral\) "true"
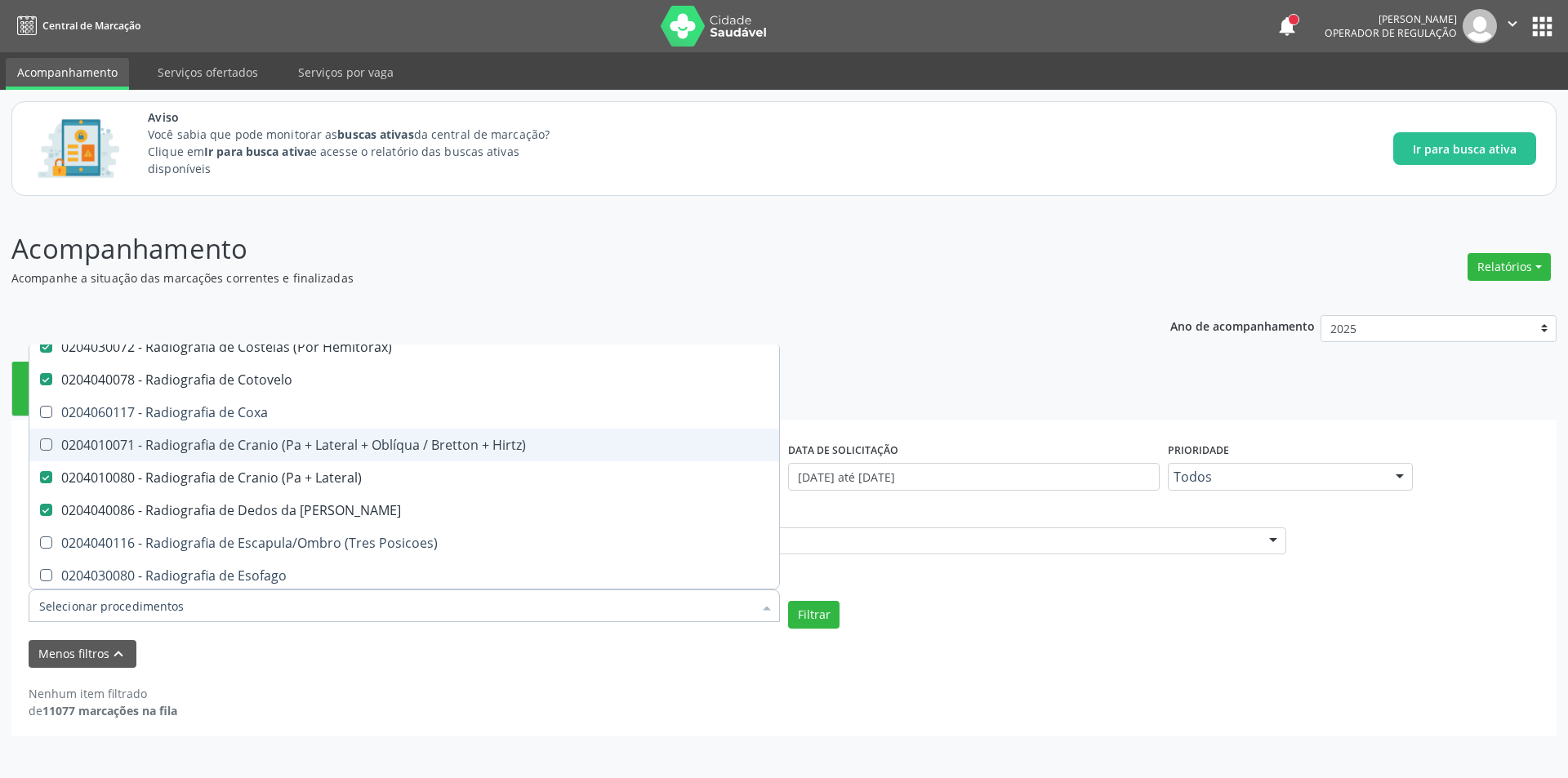
click at [368, 442] on div "0204010071 - Radiografia de Cranio (Pa + Lateral + Oblíqua / Bretton + Hirtz)" at bounding box center [404, 444] width 730 height 13
checkbox Hirtz\) "true"
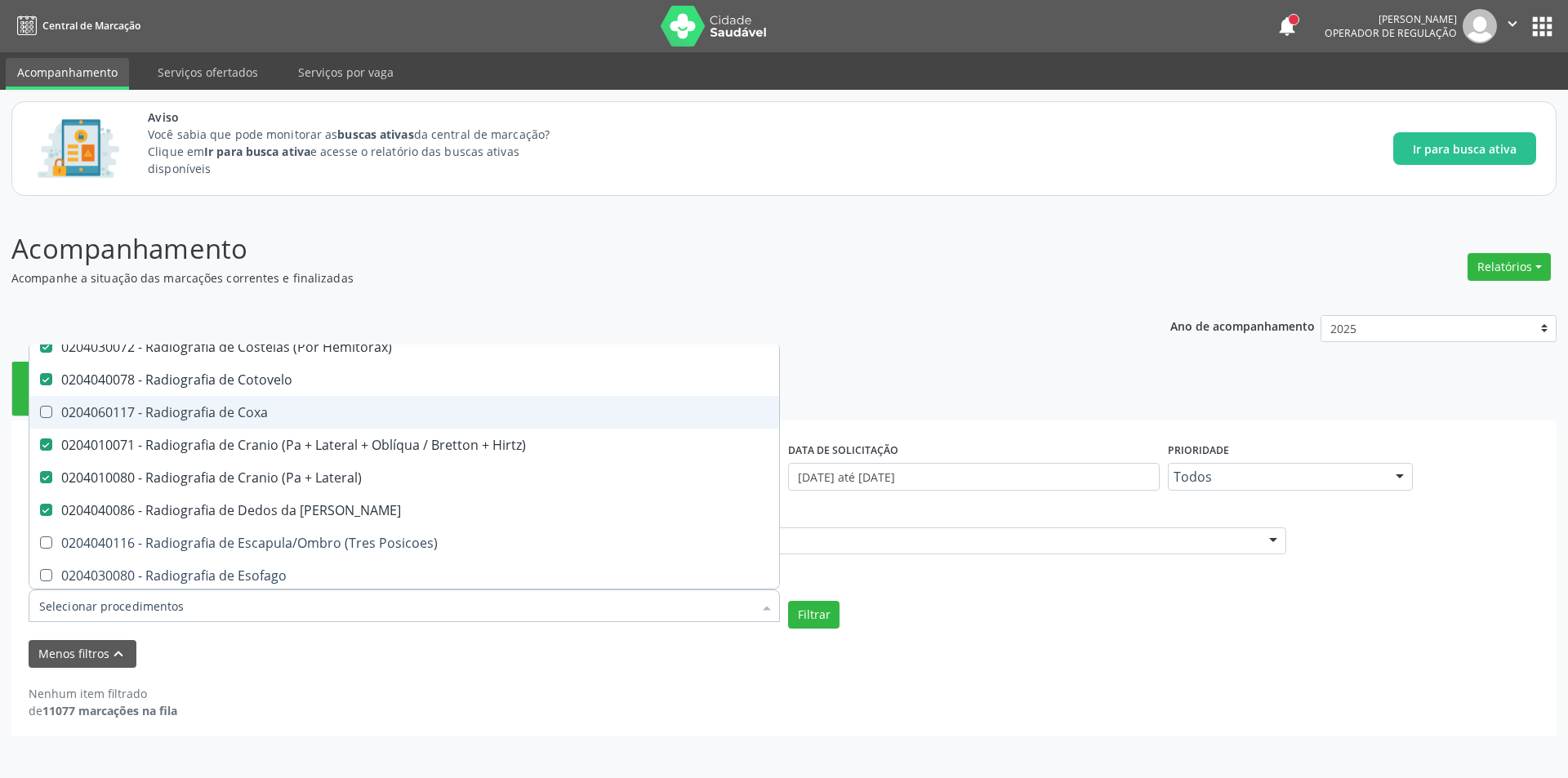
click at [358, 411] on div "0204060117 - Radiografia de Coxa" at bounding box center [404, 411] width 730 height 13
checkbox Coxa "true"
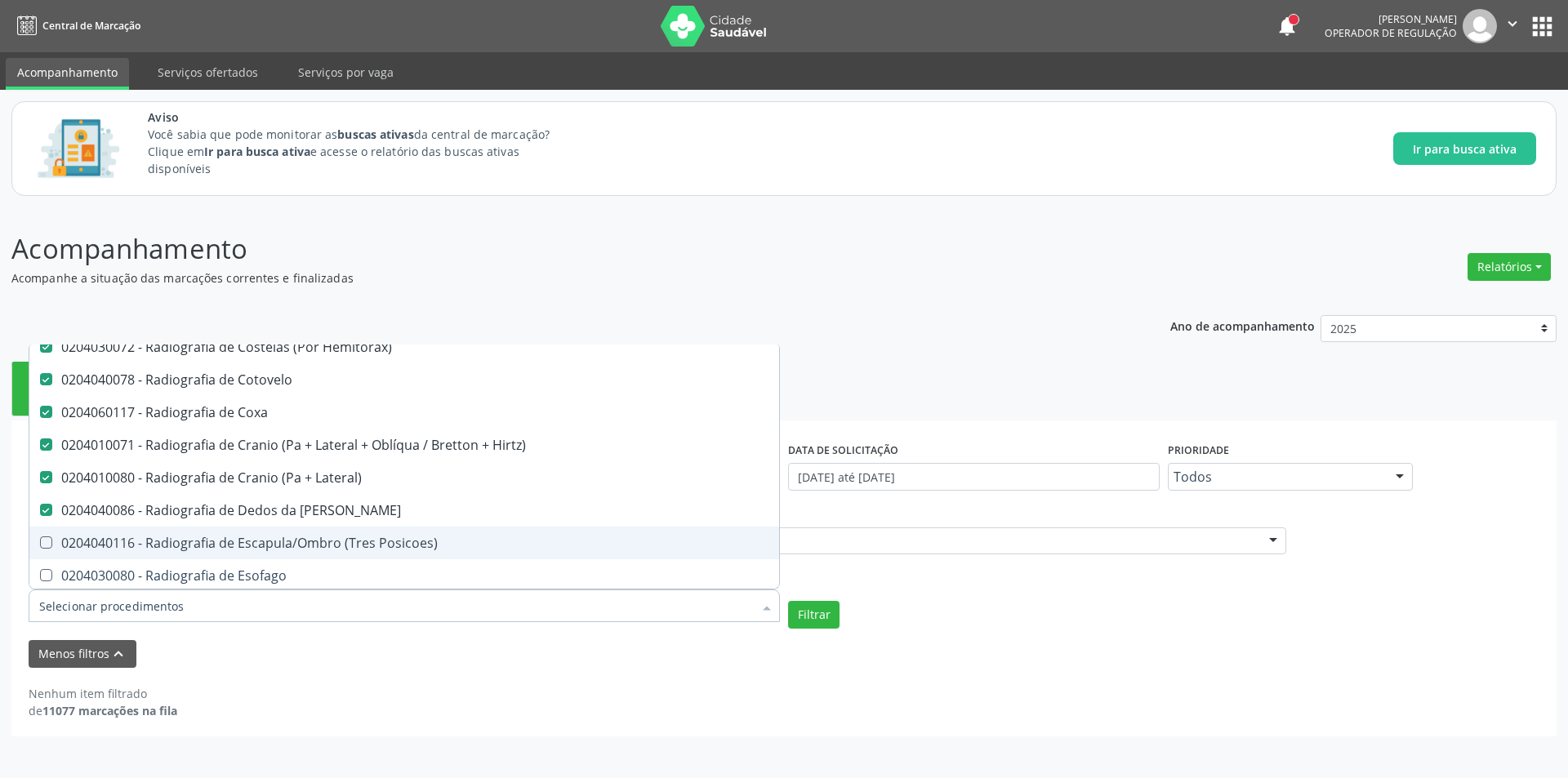
click at [392, 545] on div "0204040116 - Radiografia de Escapula/Ombro (Tres Posicoes)" at bounding box center [404, 542] width 730 height 13
checkbox Posicoes\) "true"
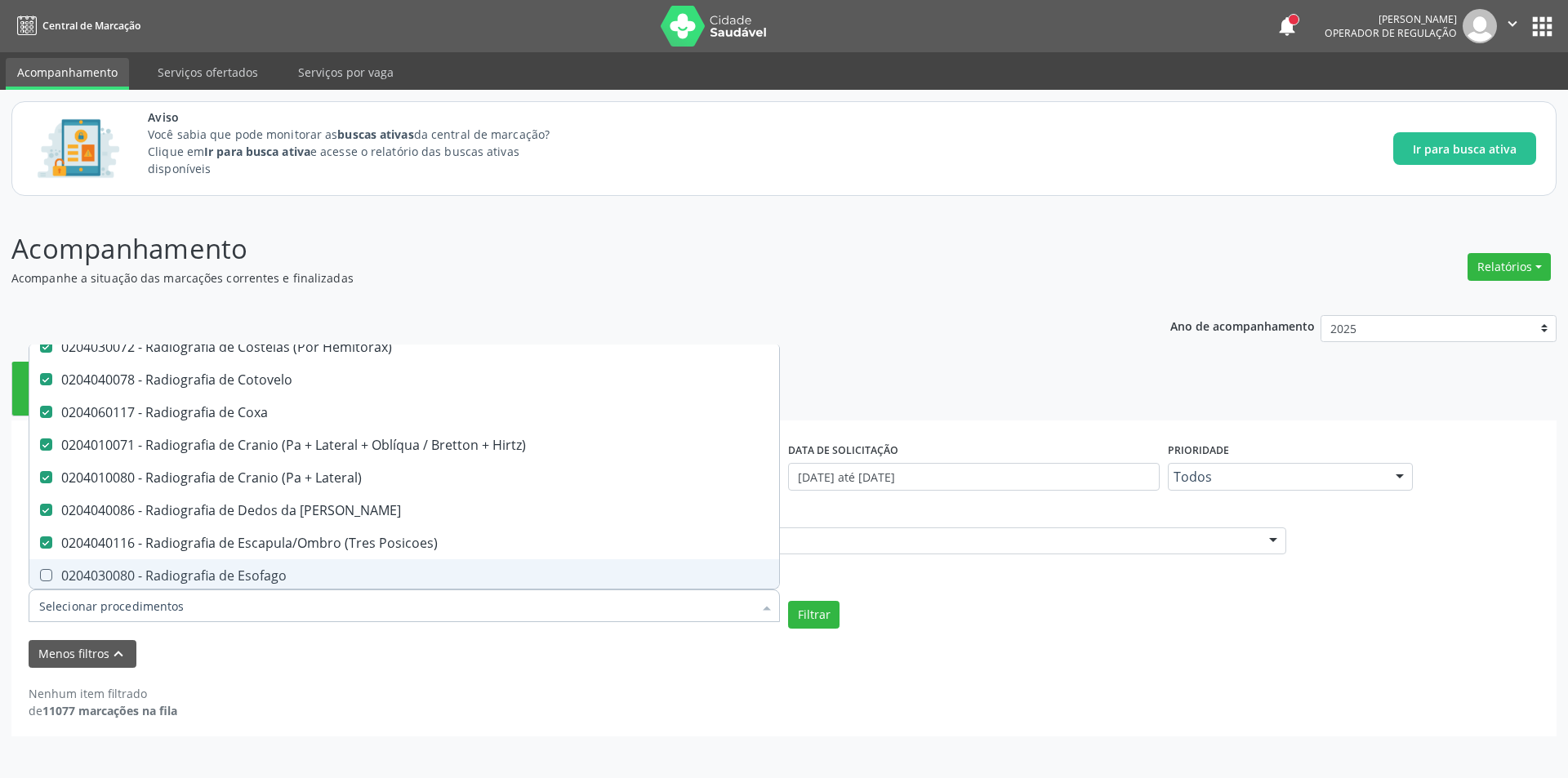
click at [384, 573] on div "0204030080 - Radiografia de Esofago" at bounding box center [404, 575] width 730 height 13
checkbox Esofago "true"
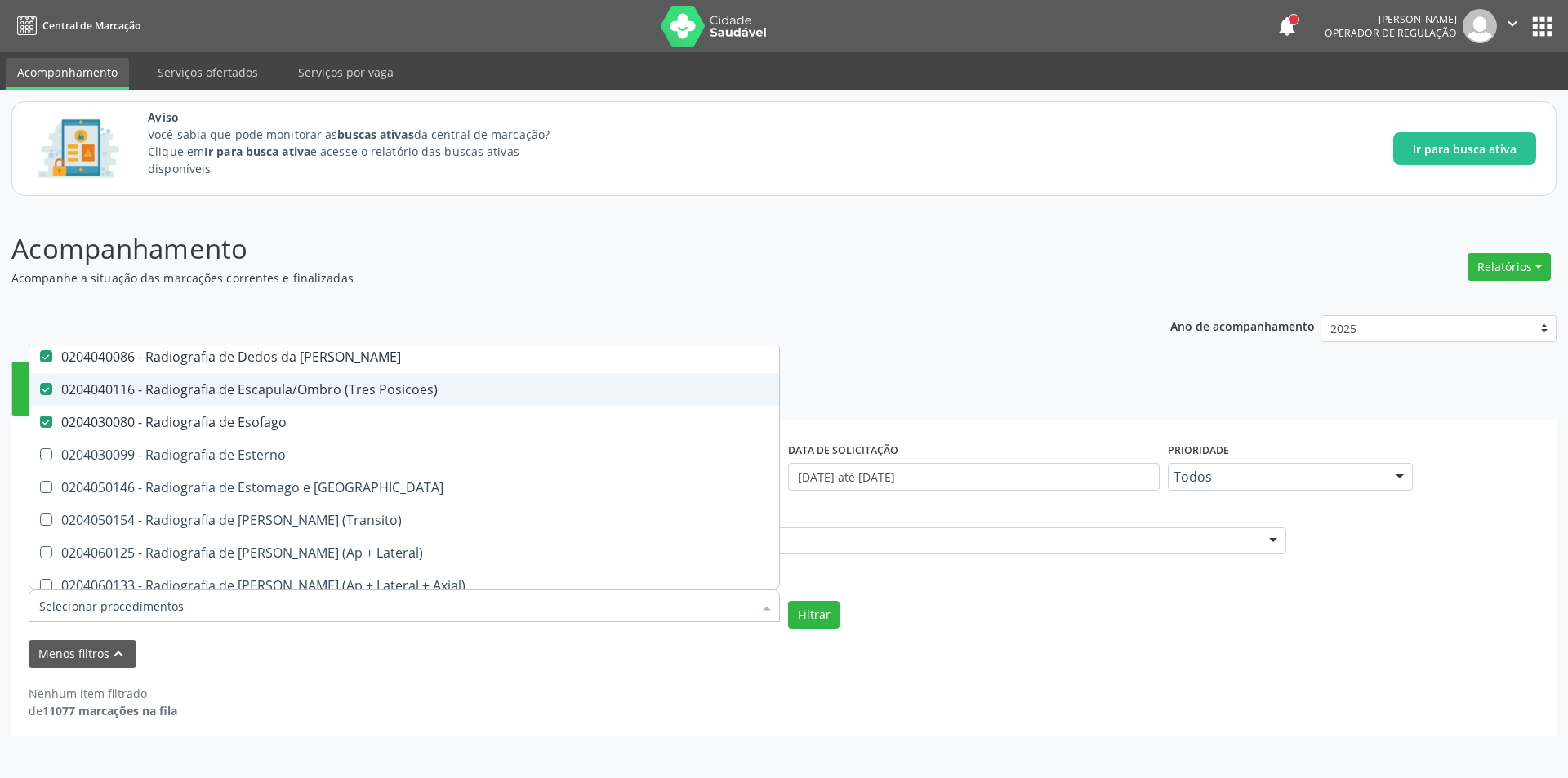
scroll to position [2205, 0]
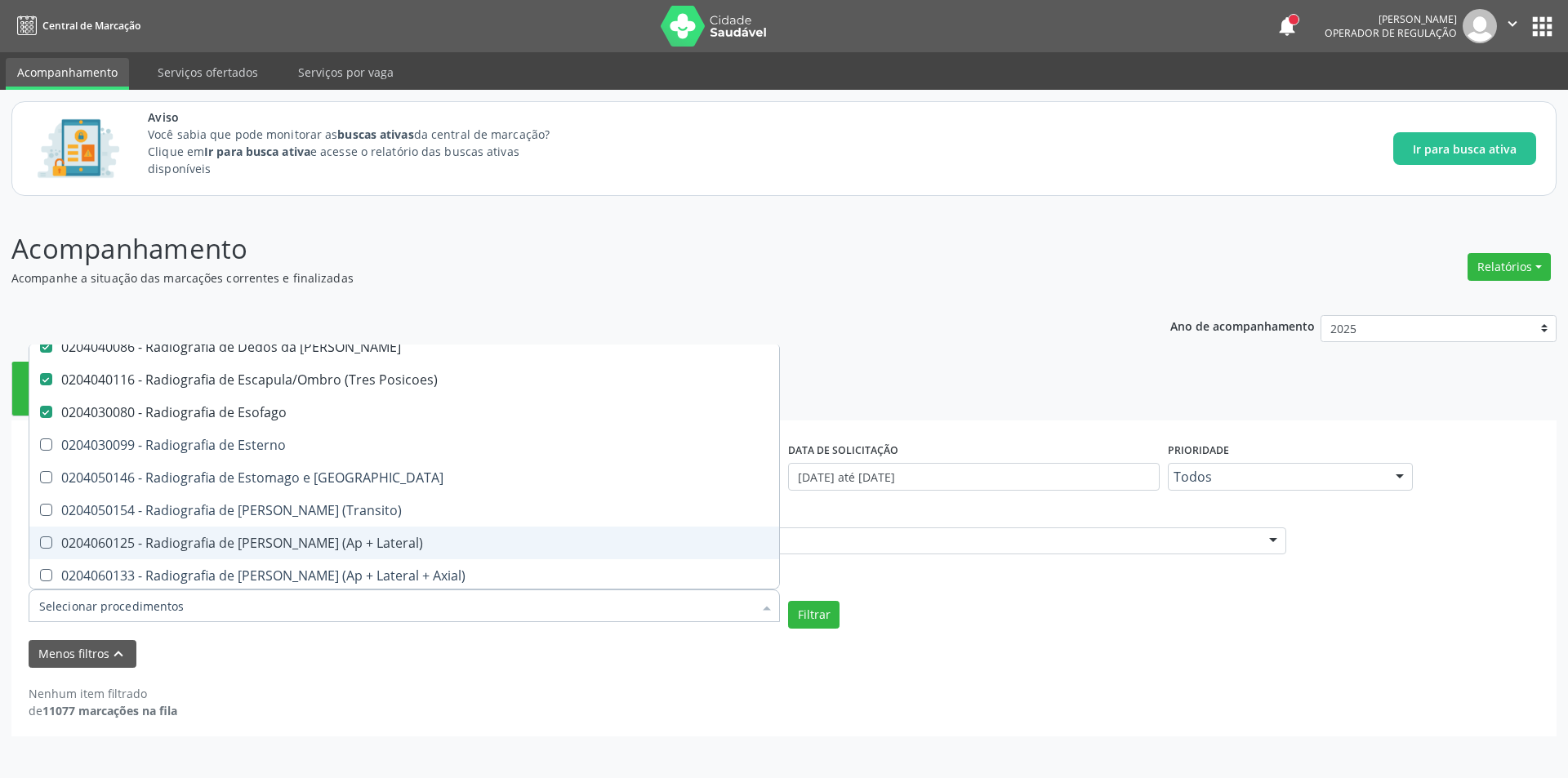
click at [345, 541] on div "0204060125 - Radiografia de [PERSON_NAME] (Ap + Lateral)" at bounding box center [404, 542] width 730 height 13
checkbox Lateral\) "true"
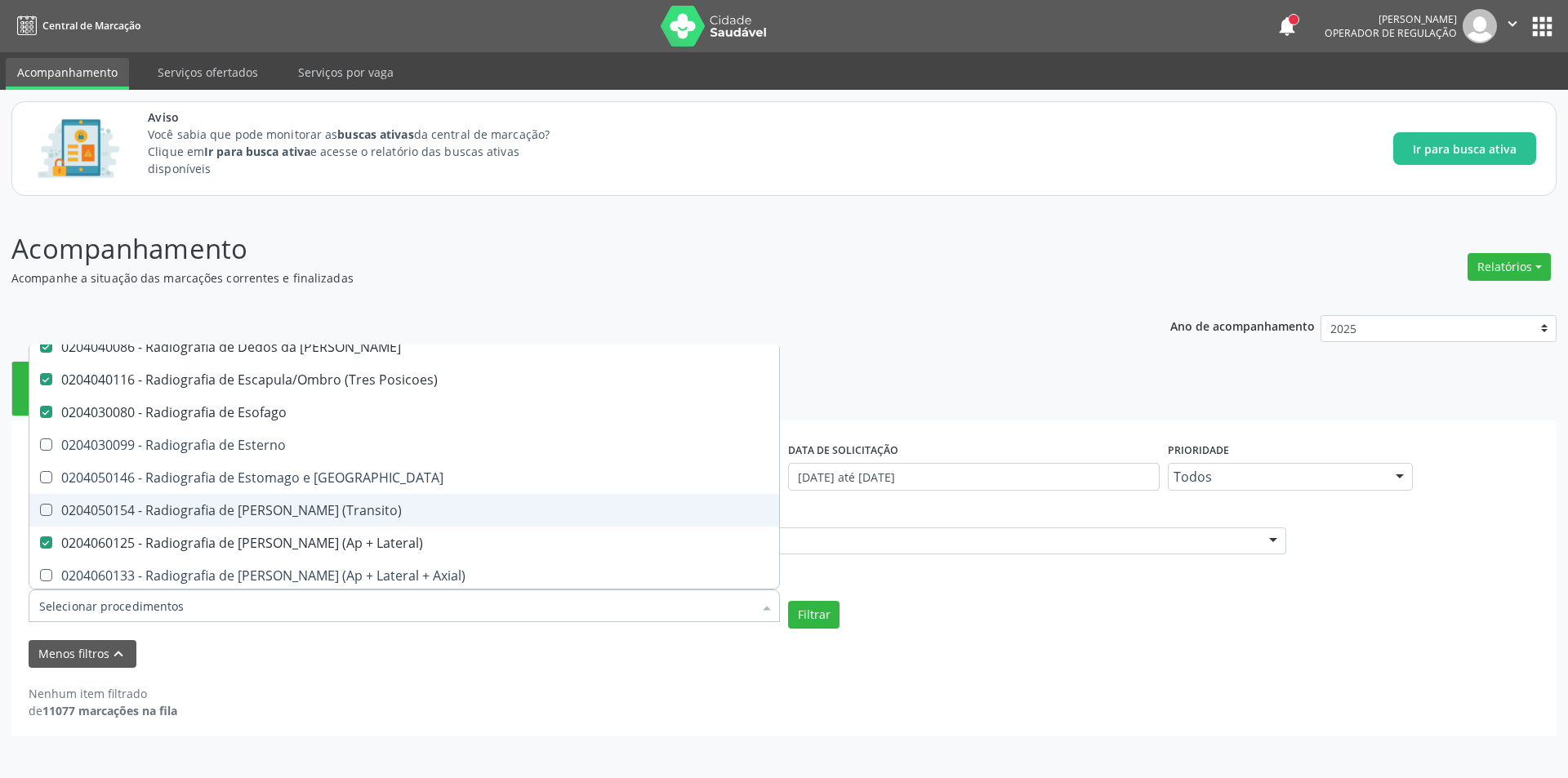
click at [342, 504] on div "0204050154 - Radiografia de [PERSON_NAME] (Transito)" at bounding box center [404, 509] width 730 height 13
checkbox \(Transito\) "true"
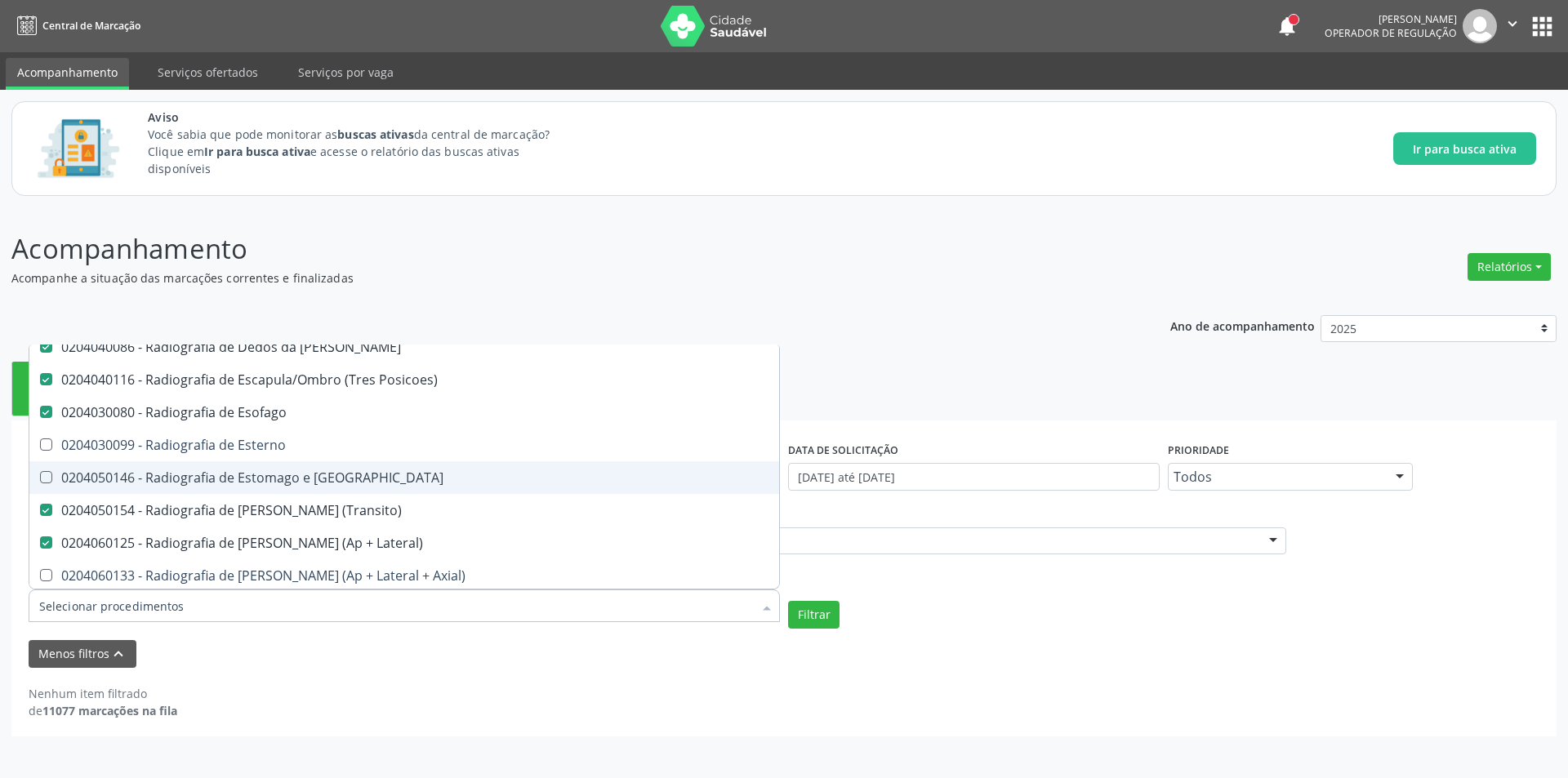
click at [335, 481] on div "0204050146 - Radiografia de Estomago e [GEOGRAPHIC_DATA]" at bounding box center [404, 477] width 730 height 13
checkbox Duodeno "true"
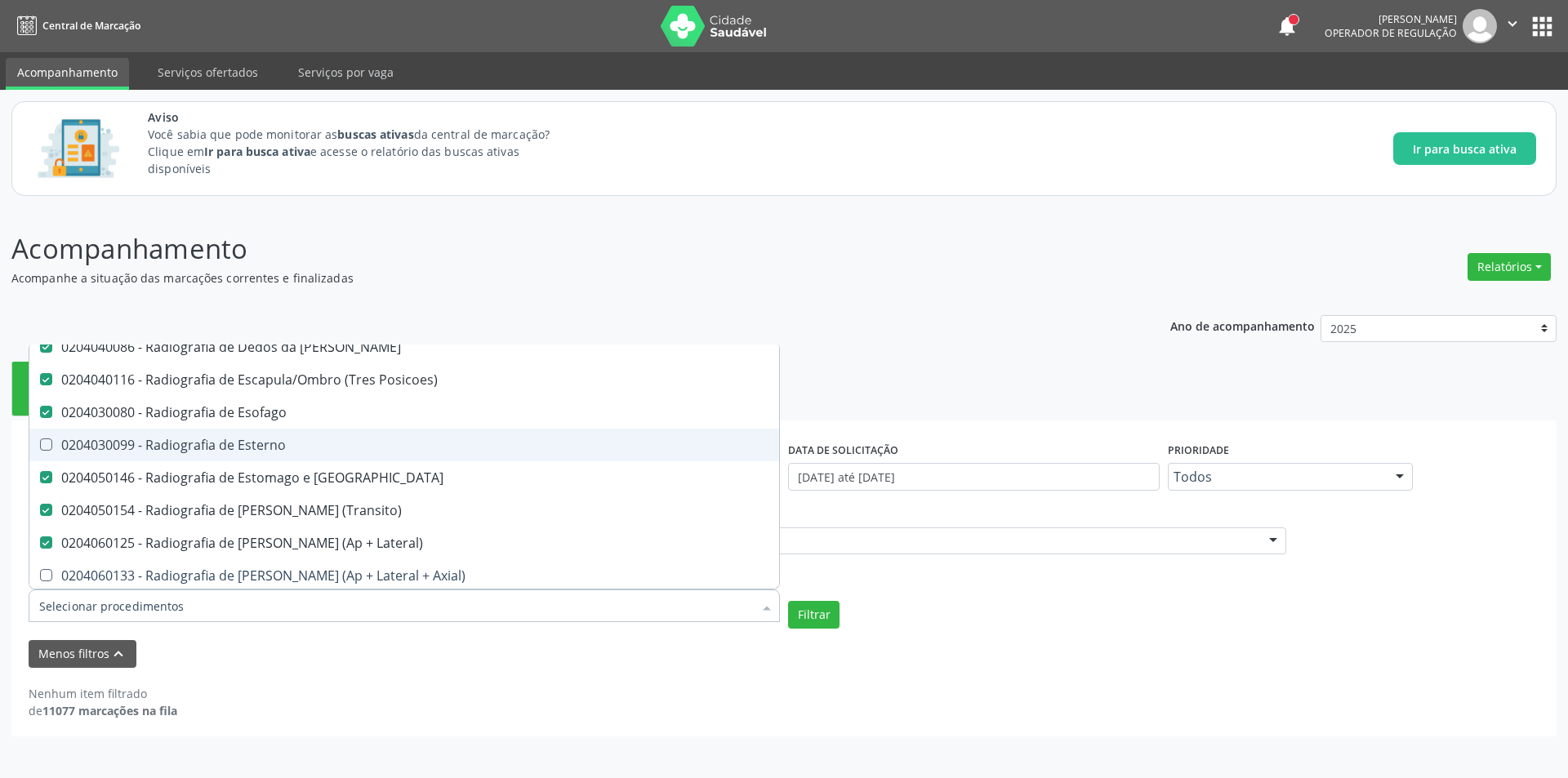
click at [329, 443] on div "0204030099 - Radiografia de Esterno" at bounding box center [404, 444] width 730 height 13
checkbox Esterno "true"
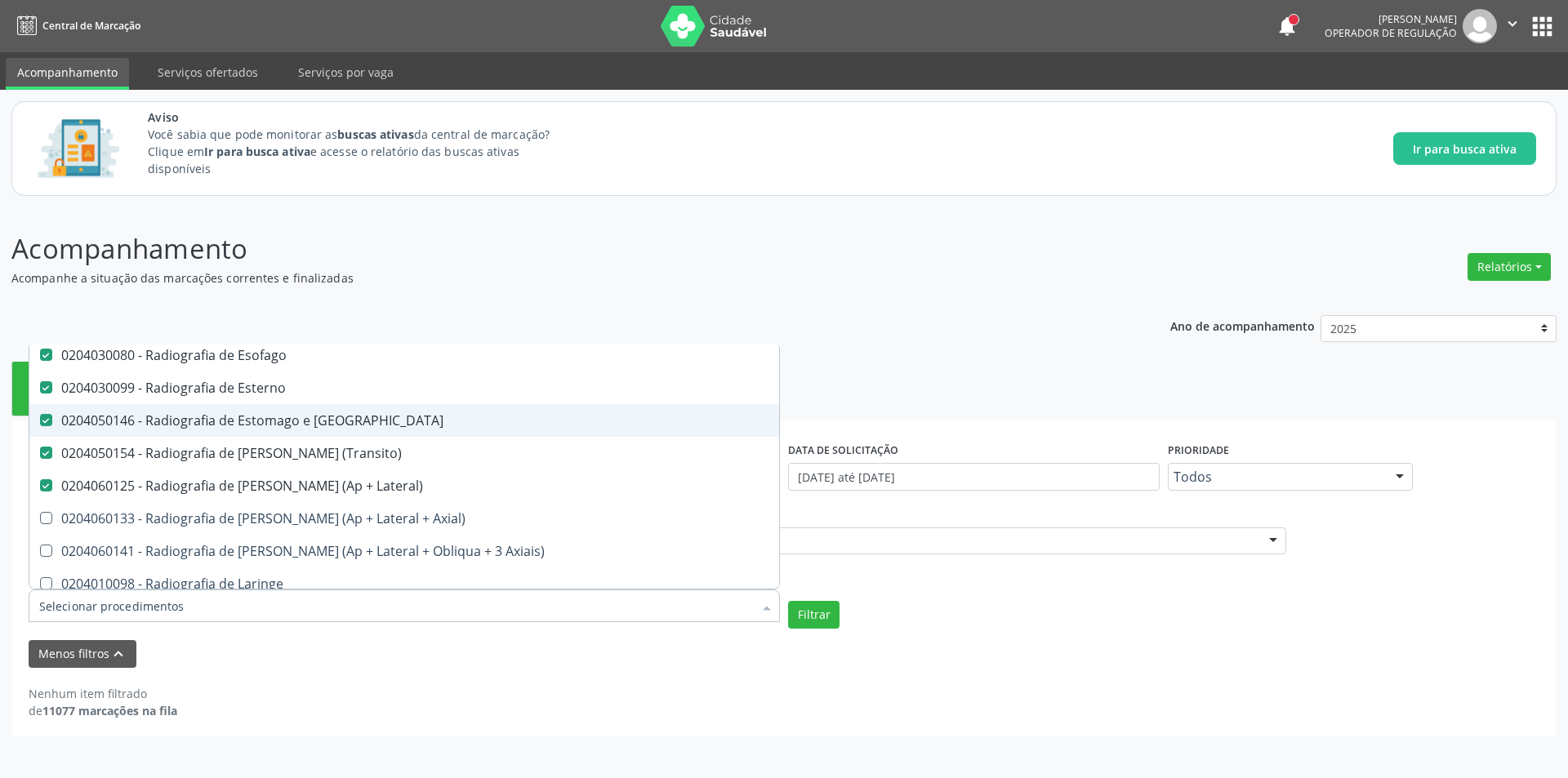
scroll to position [2368, 0]
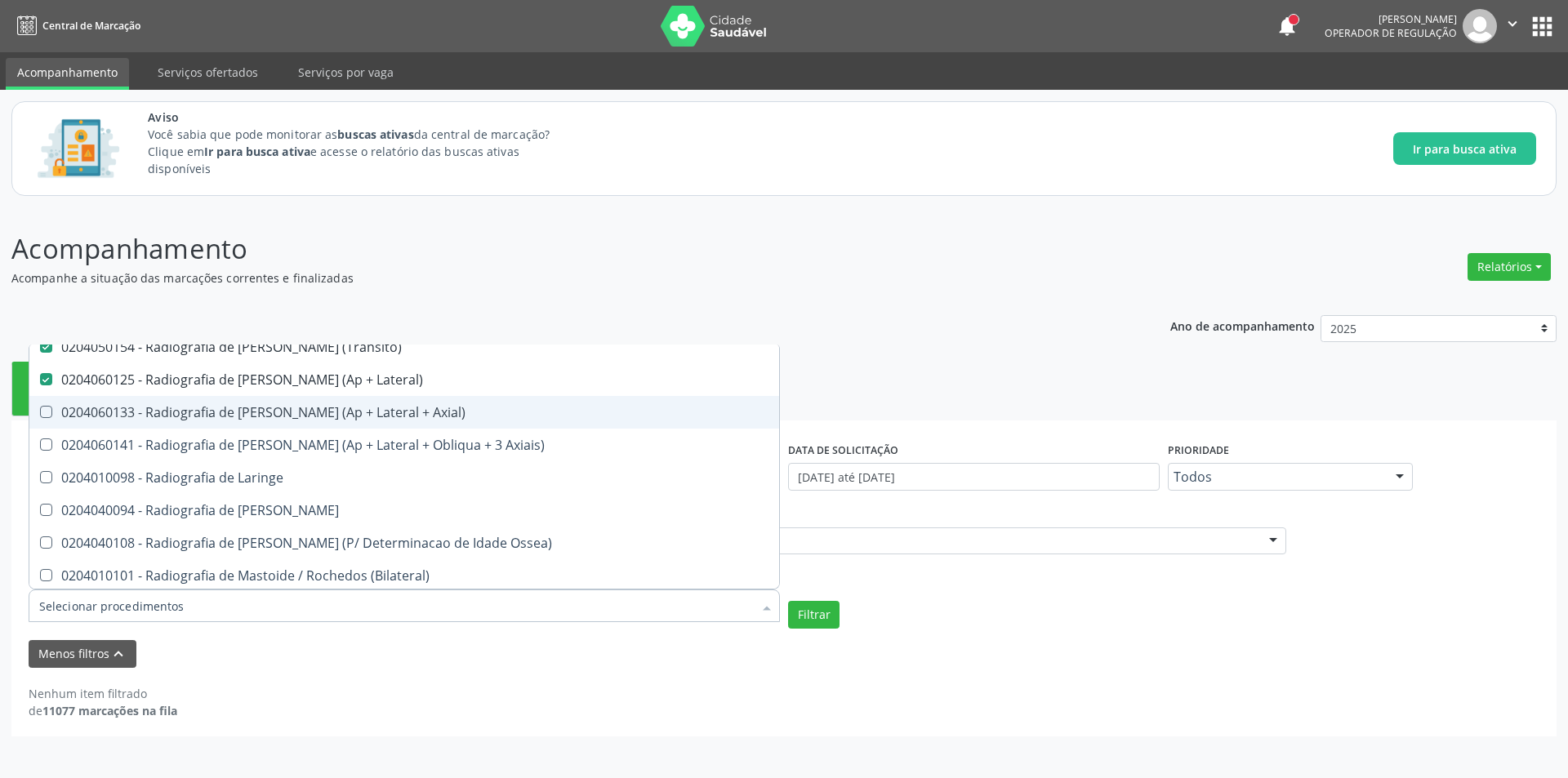
click at [374, 419] on div "0204060133 - Radiografia de [PERSON_NAME] (Ap + Lateral + Axial)" at bounding box center [404, 411] width 730 height 13
checkbox Axial\) "true"
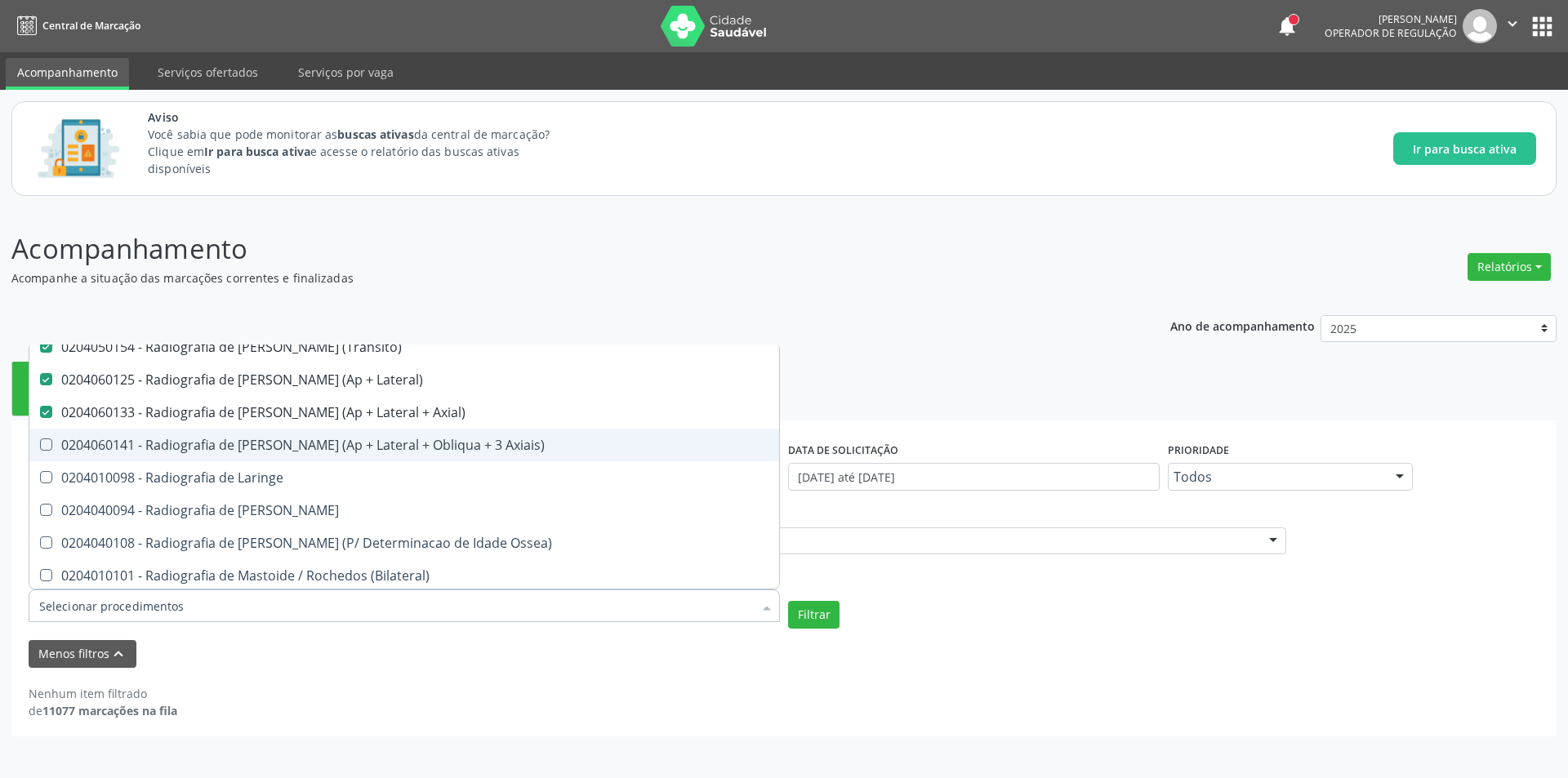
click at [379, 448] on div "0204060141 - Radiografia de [PERSON_NAME] (Ap + Lateral + Obliqua + 3 Axiais)" at bounding box center [404, 444] width 730 height 13
checkbox Axiais\) "true"
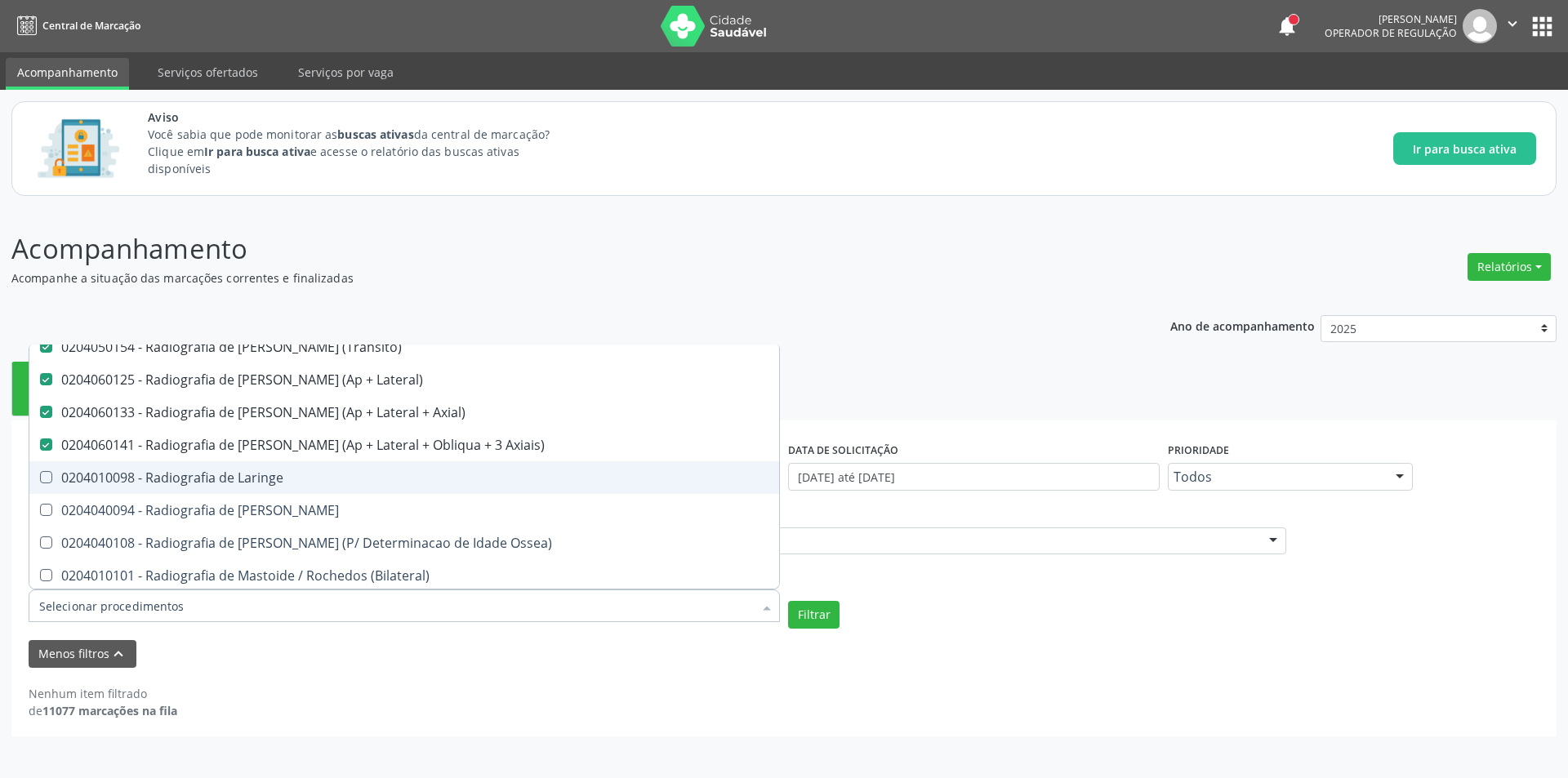
click at [370, 481] on div "0204010098 - Radiografia de Laringe" at bounding box center [404, 477] width 730 height 13
checkbox Laringe "true"
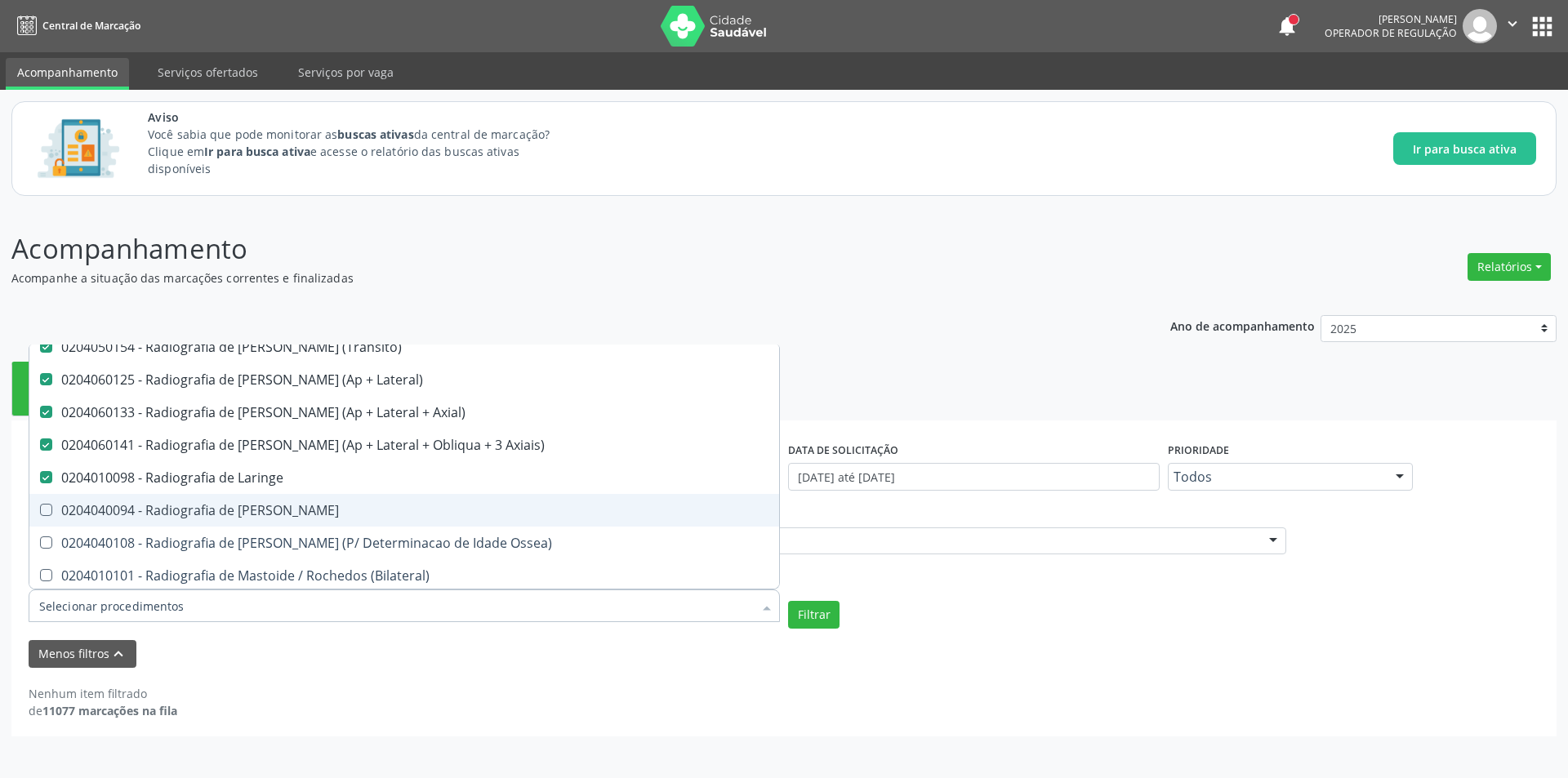
click at [363, 511] on div "0204040094 - Radiografia de [PERSON_NAME]" at bounding box center [404, 509] width 730 height 13
checkbox Mao "true"
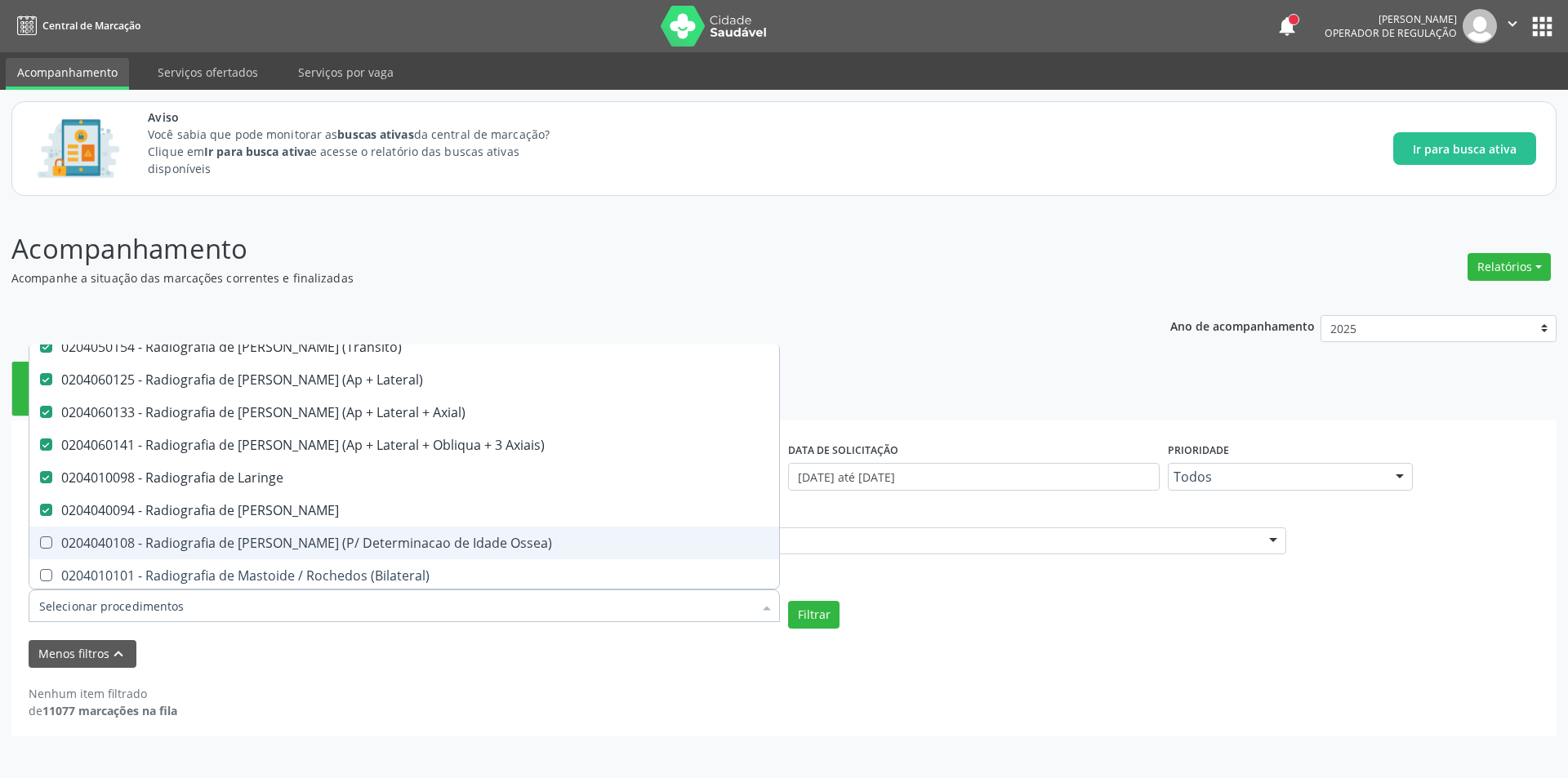
click at [384, 538] on div "0204040108 - Radiografia de [PERSON_NAME] (P/ Determinacao de Idade Ossea)" at bounding box center [404, 542] width 730 height 13
checkbox Ossea\) "true"
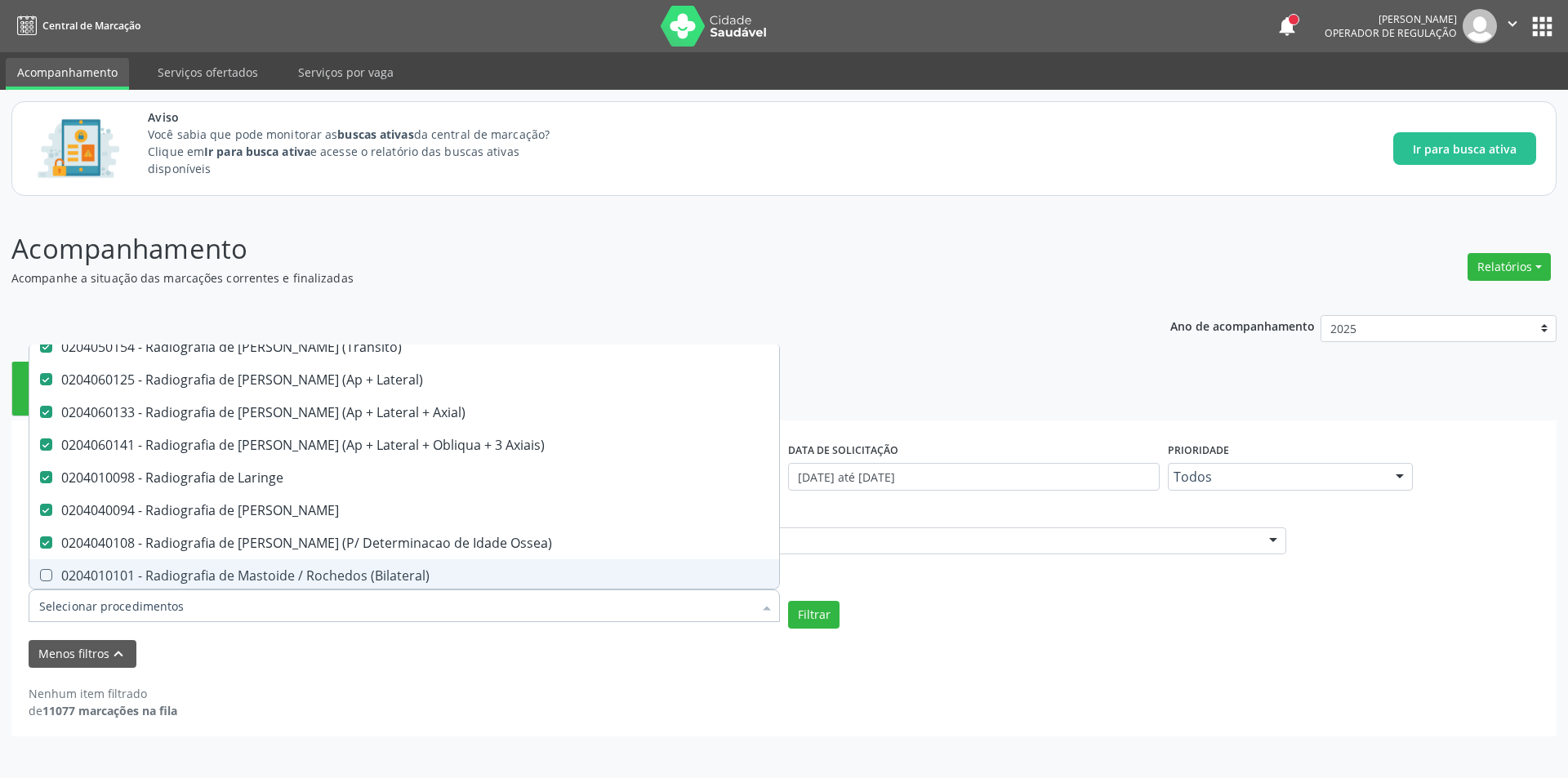
click at [386, 574] on div "0204010101 - Radiografia de Mastoide / Rochedos (Bilateral)" at bounding box center [404, 575] width 730 height 13
checkbox \(Bilateral\) "true"
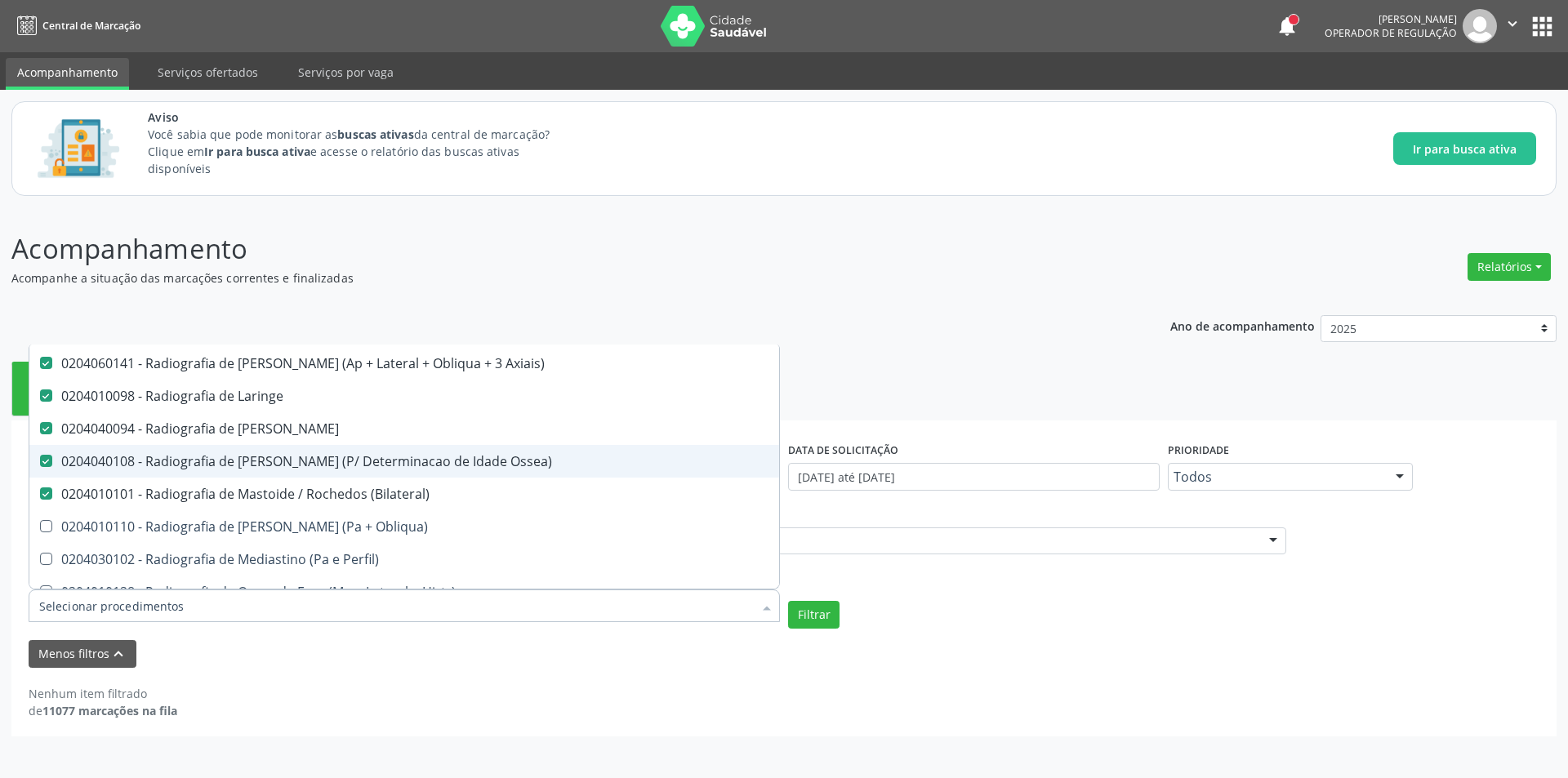
scroll to position [2531, 0]
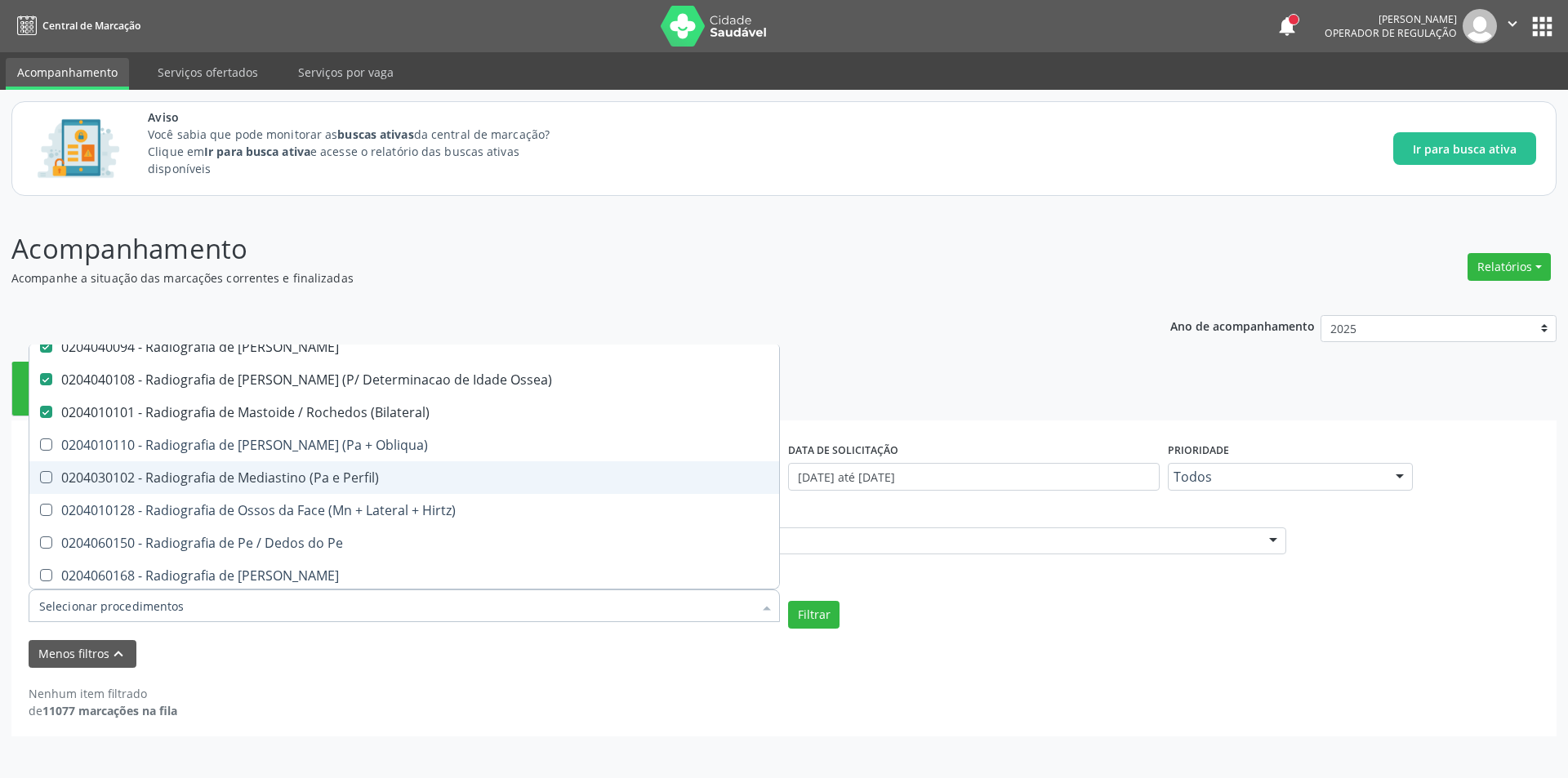
drag, startPoint x: 364, startPoint y: 465, endPoint x: 357, endPoint y: 443, distance: 23.1
click at [363, 464] on span "0204030102 - Radiografia de Mediastino (Pa e Perfil)" at bounding box center [404, 477] width 749 height 33
checkbox Perfil\) "true"
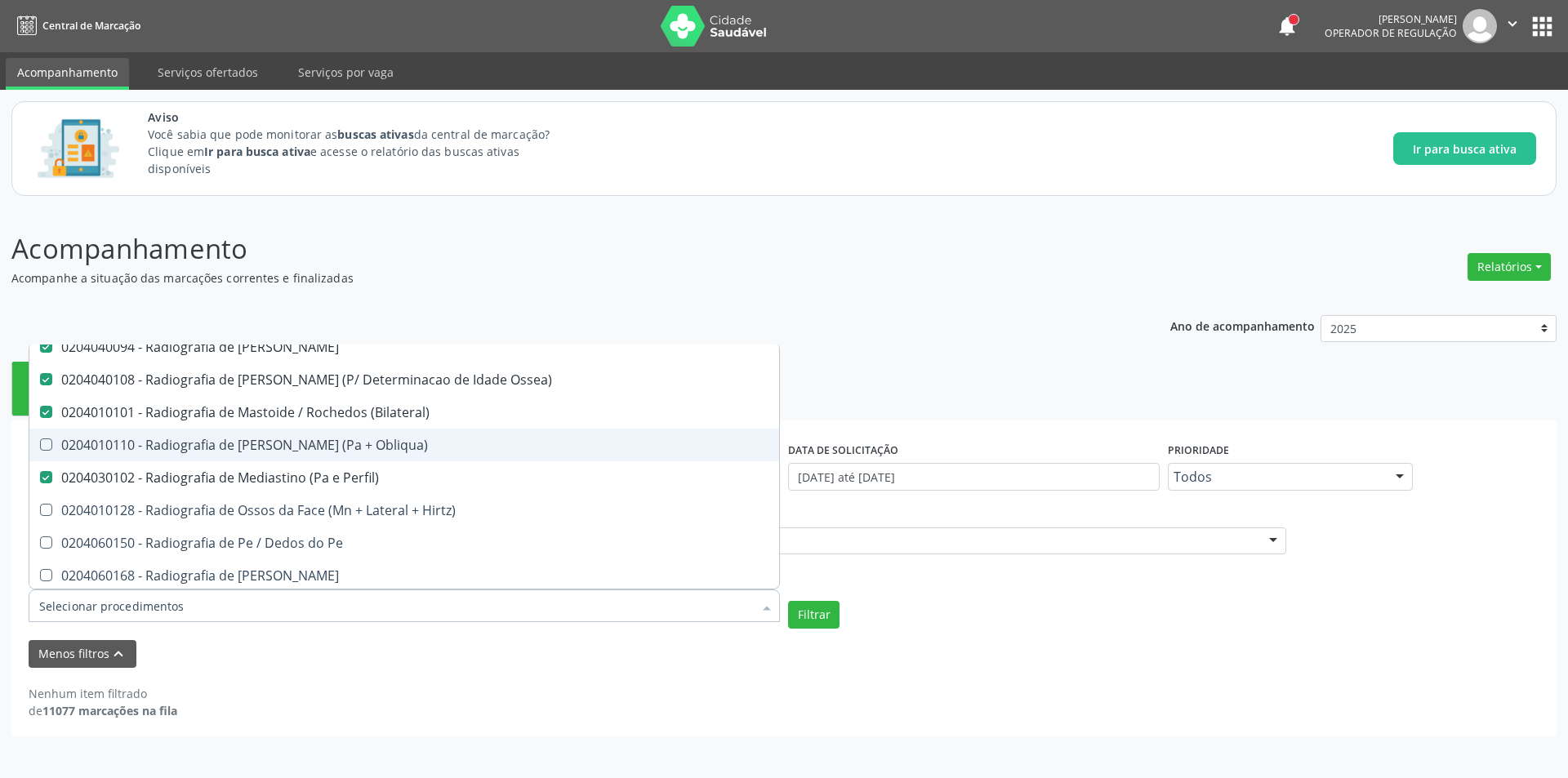
click at [357, 443] on div "0204010110 - Radiografia de [PERSON_NAME] (Pa + Obliqua)" at bounding box center [404, 444] width 730 height 13
checkbox Obliqua\) "true"
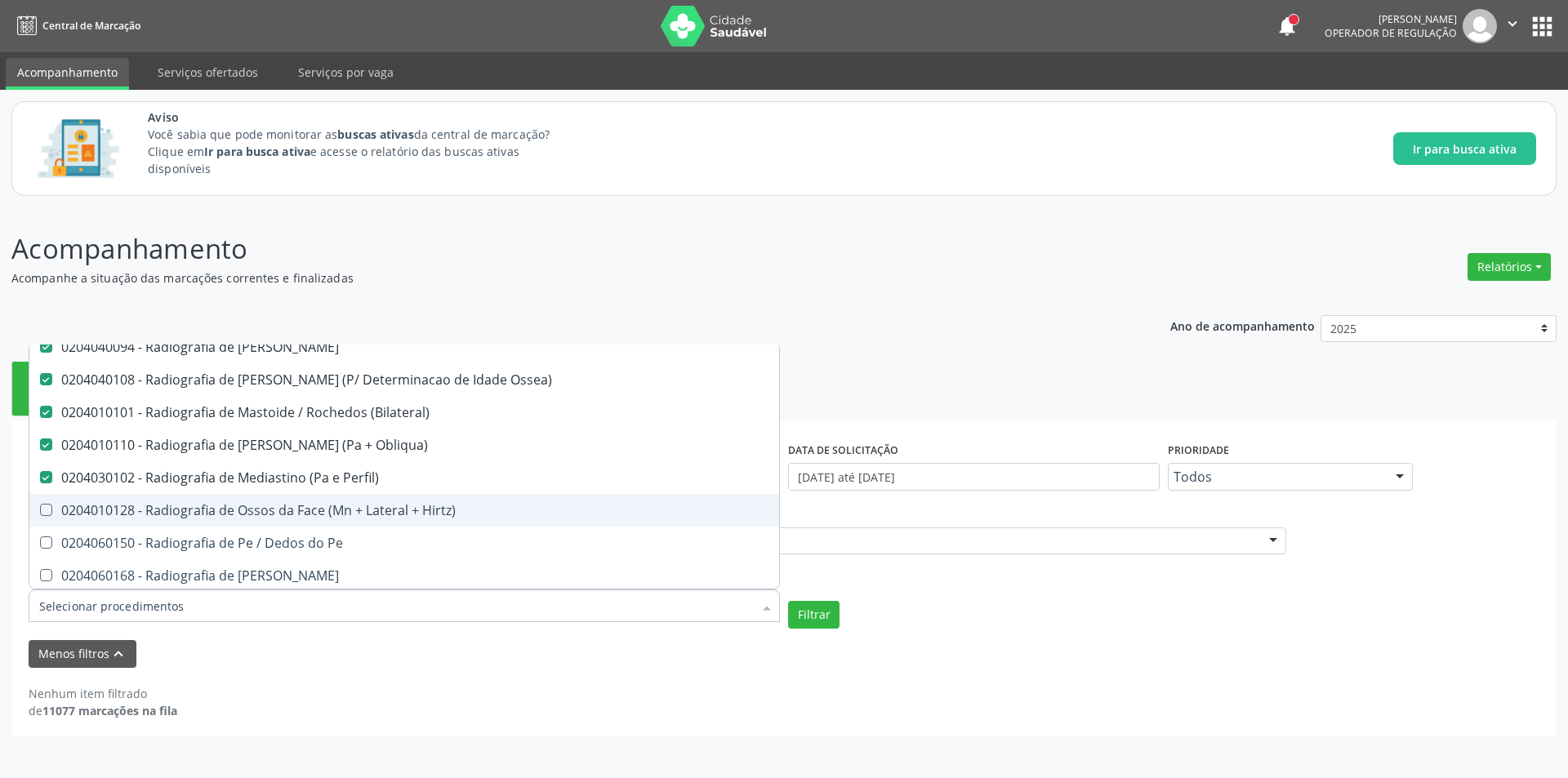
drag, startPoint x: 372, startPoint y: 499, endPoint x: 374, endPoint y: 526, distance: 27.1
click at [372, 500] on span "0204010128 - Radiografia de Ossos da Face (Mn + Lateral + Hirtz)" at bounding box center [404, 510] width 749 height 33
checkbox Hirtz\) "true"
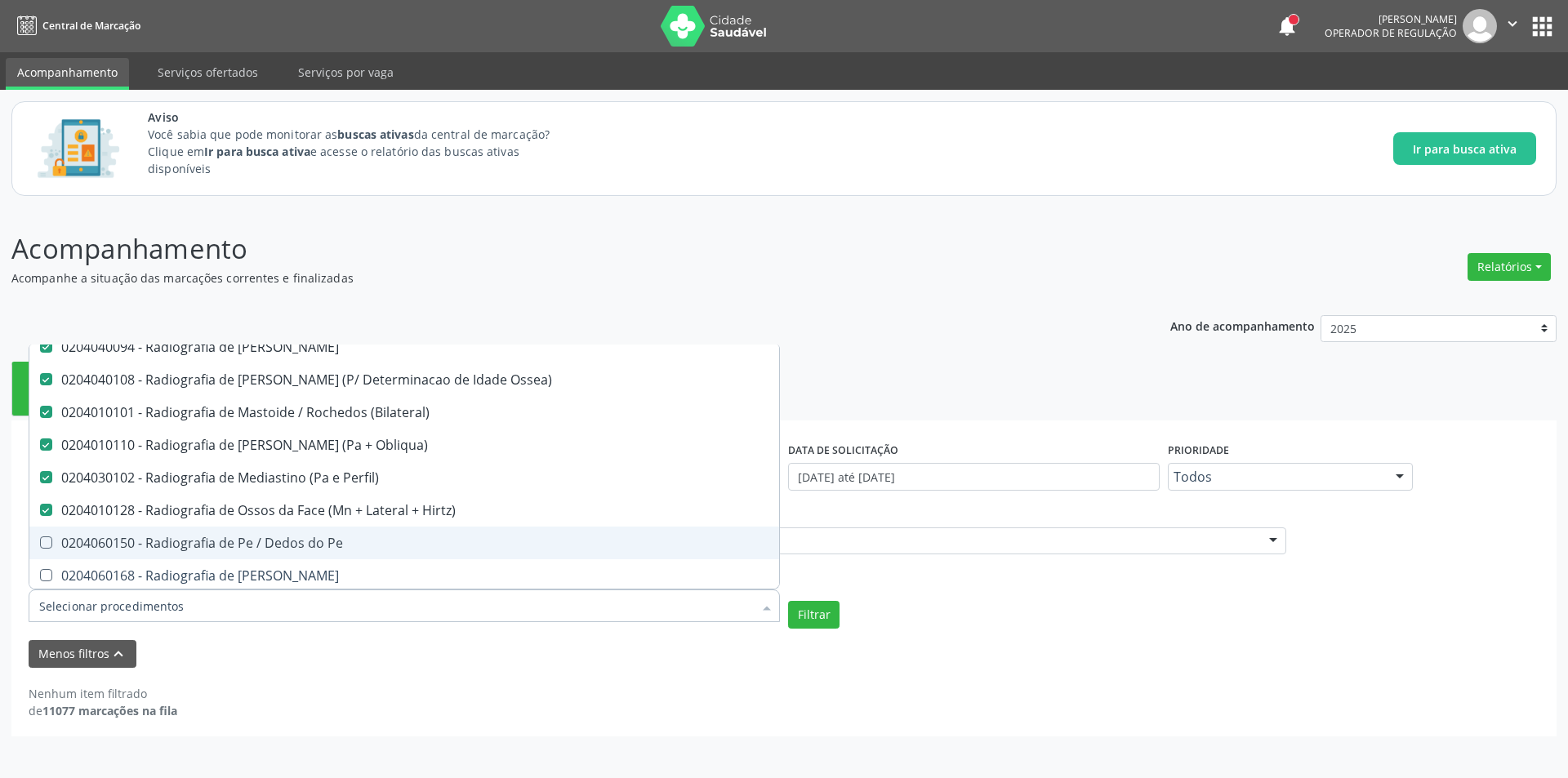
click at [373, 537] on div "0204060150 - Radiografia de Pe / Dedos do Pe" at bounding box center [404, 542] width 730 height 13
checkbox Pe "true"
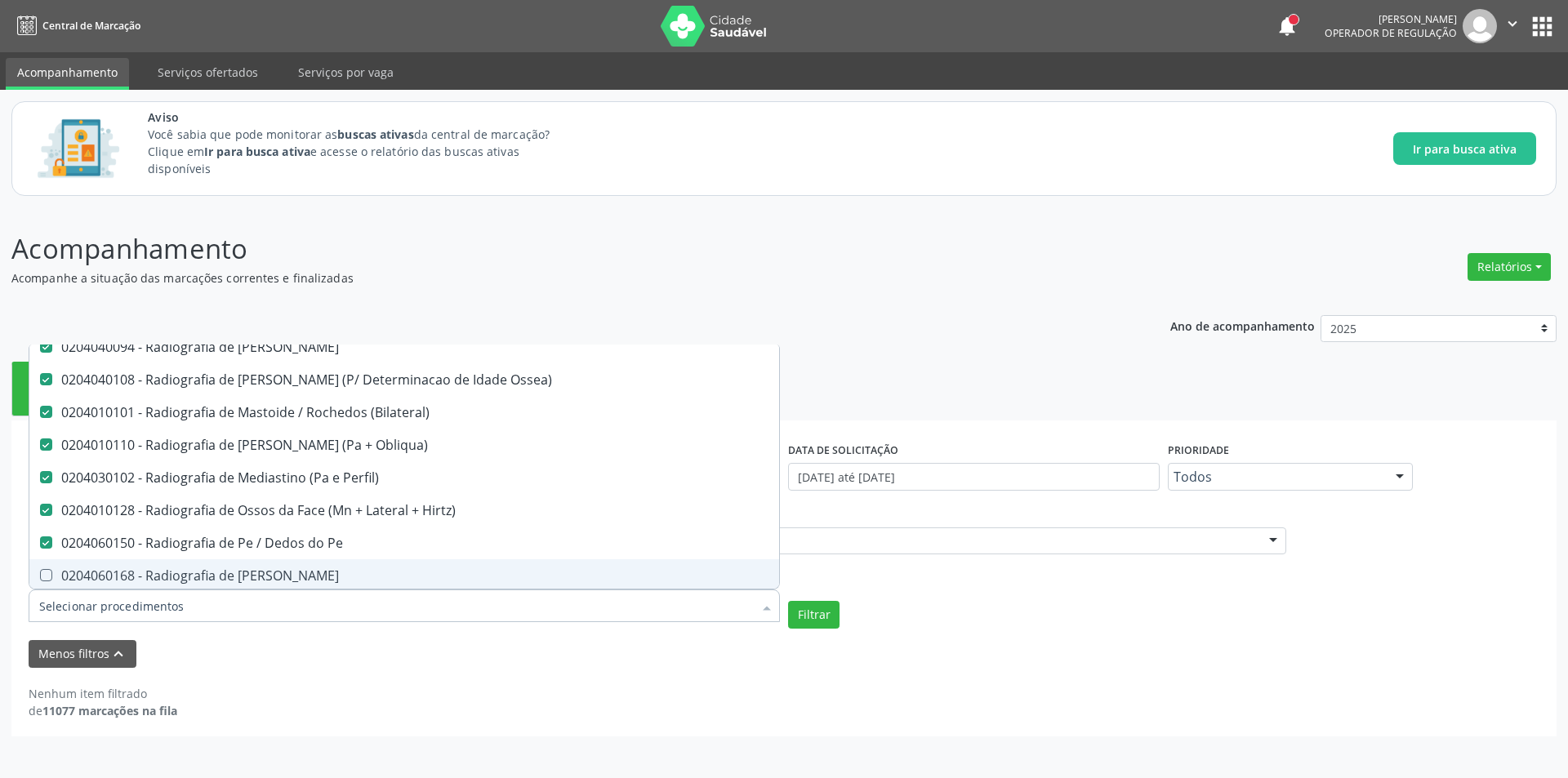
click at [352, 570] on div "0204060168 - Radiografia de [PERSON_NAME]" at bounding box center [404, 575] width 730 height 13
checkbox Perna "true"
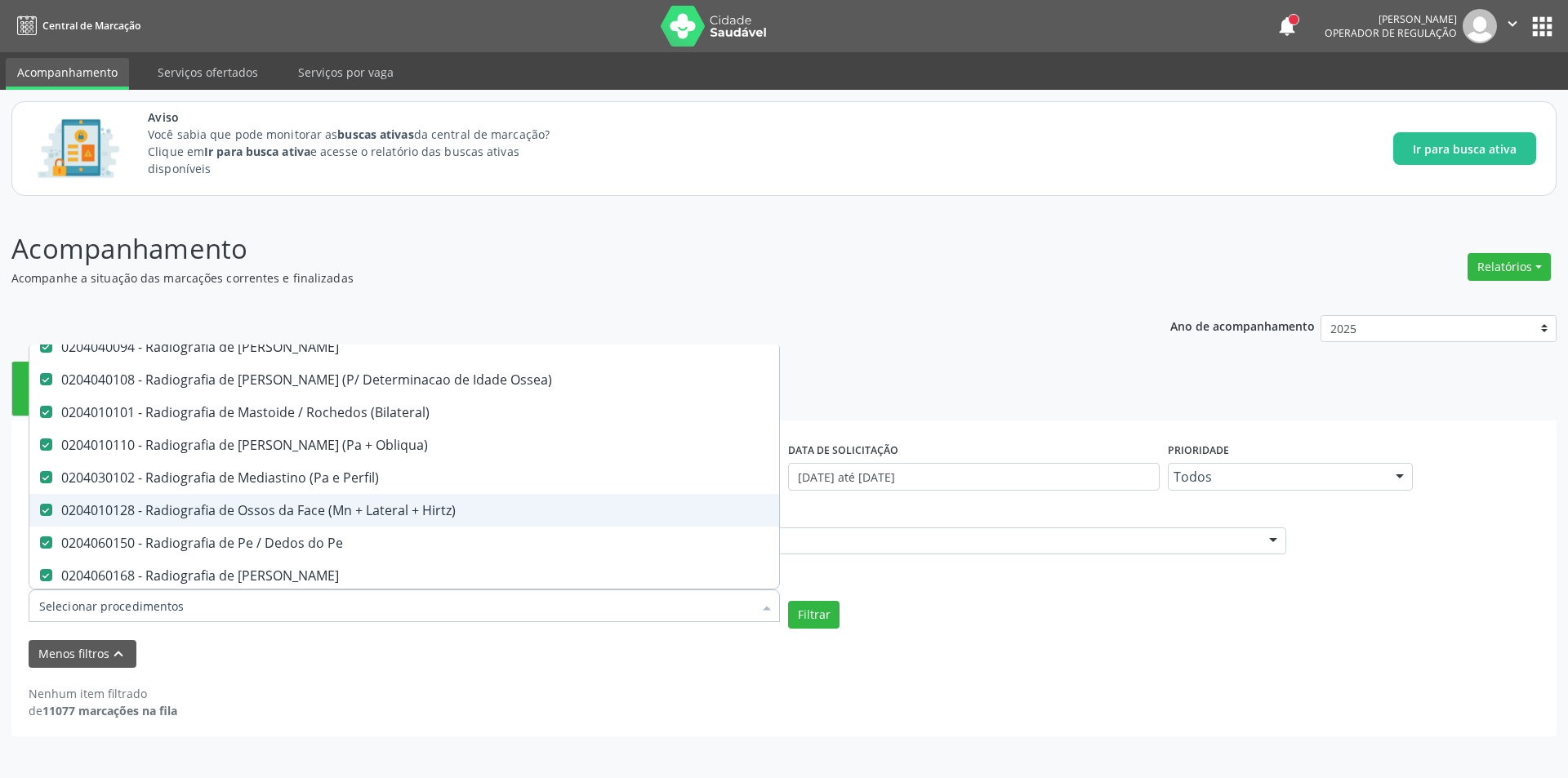
scroll to position [2695, 0]
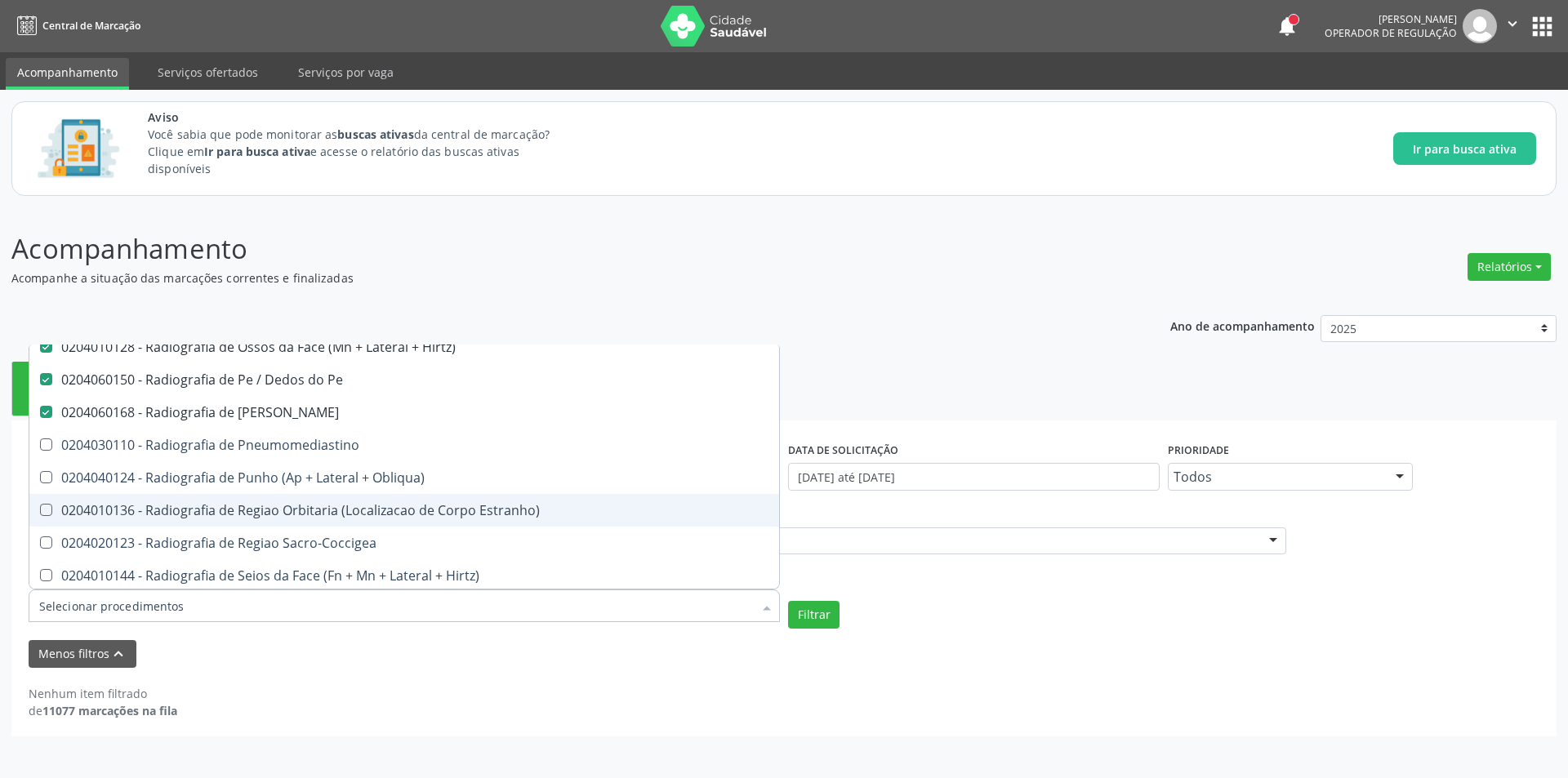
click at [371, 517] on div "0204010136 - Radiografia de Regiao Orbitaria (Localizacao de Corpo Estranho)" at bounding box center [404, 509] width 730 height 13
checkbox Estranho\) "true"
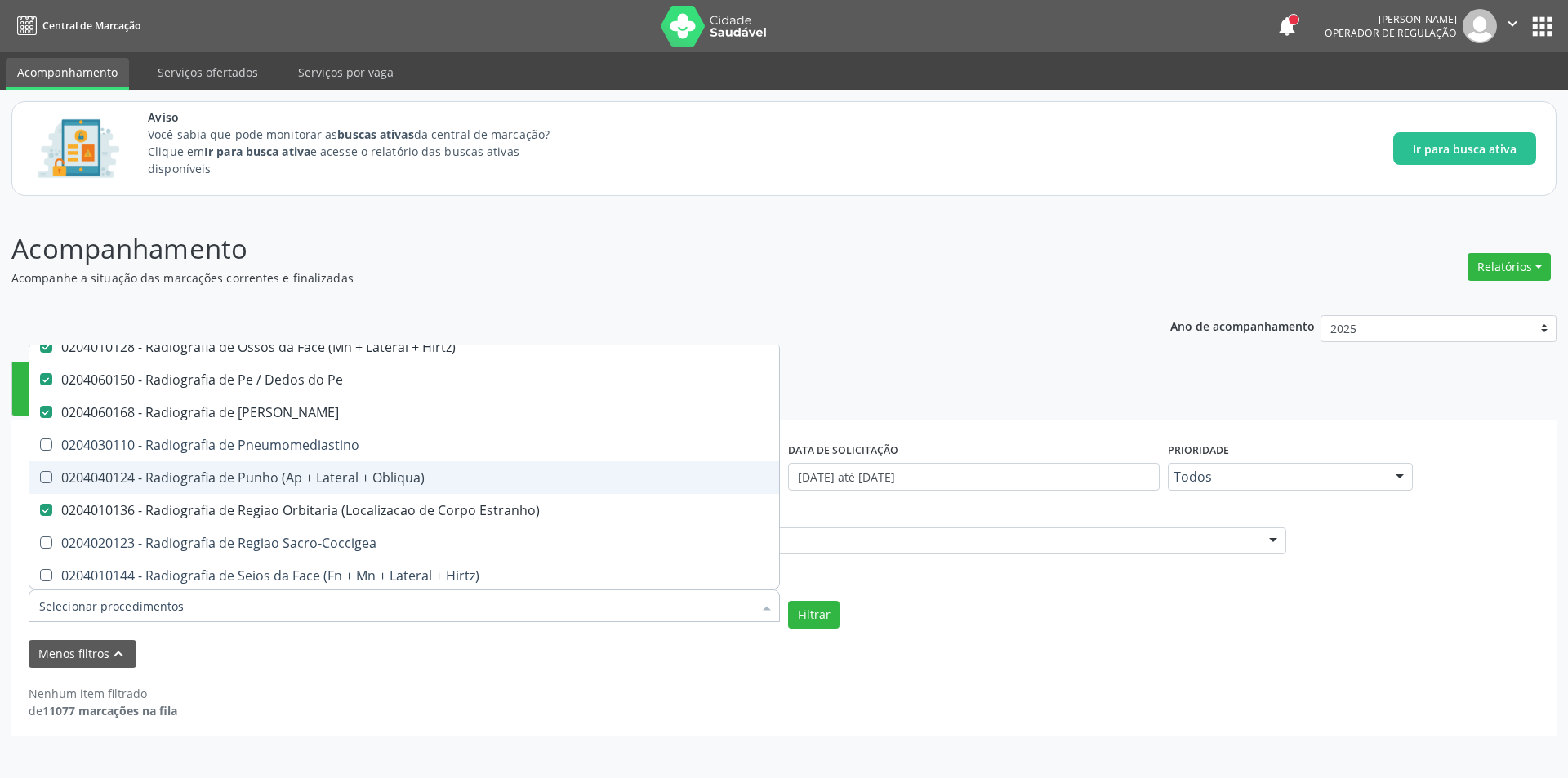
click at [368, 481] on div "0204040124 - Radiografia de Punho (Ap + Lateral + Obliqua)" at bounding box center [404, 477] width 730 height 13
checkbox Obliqua\) "true"
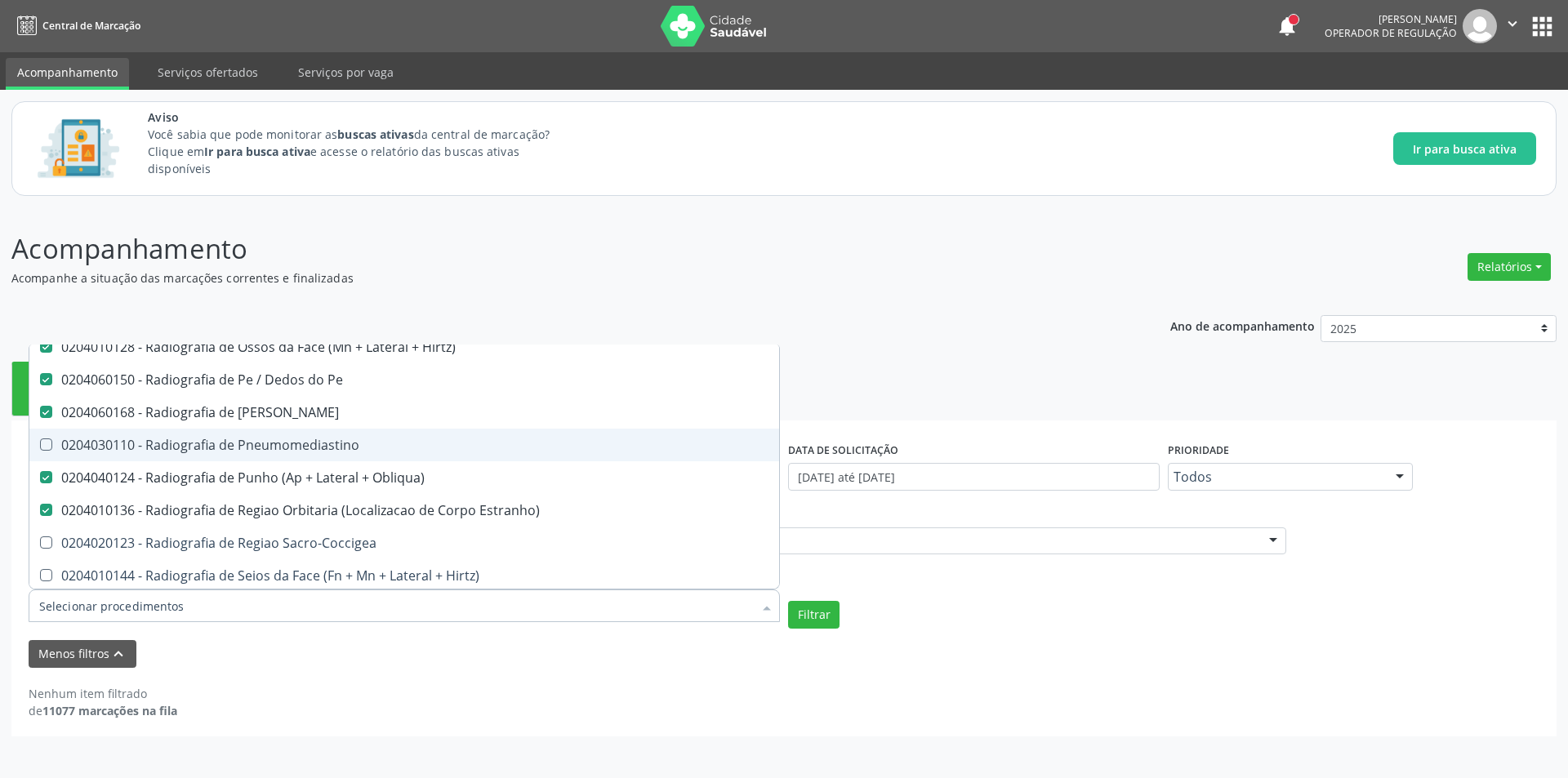
click at [361, 441] on div "0204030110 - Radiografia de Pneumomediastino" at bounding box center [404, 444] width 730 height 13
checkbox Pneumomediastino "true"
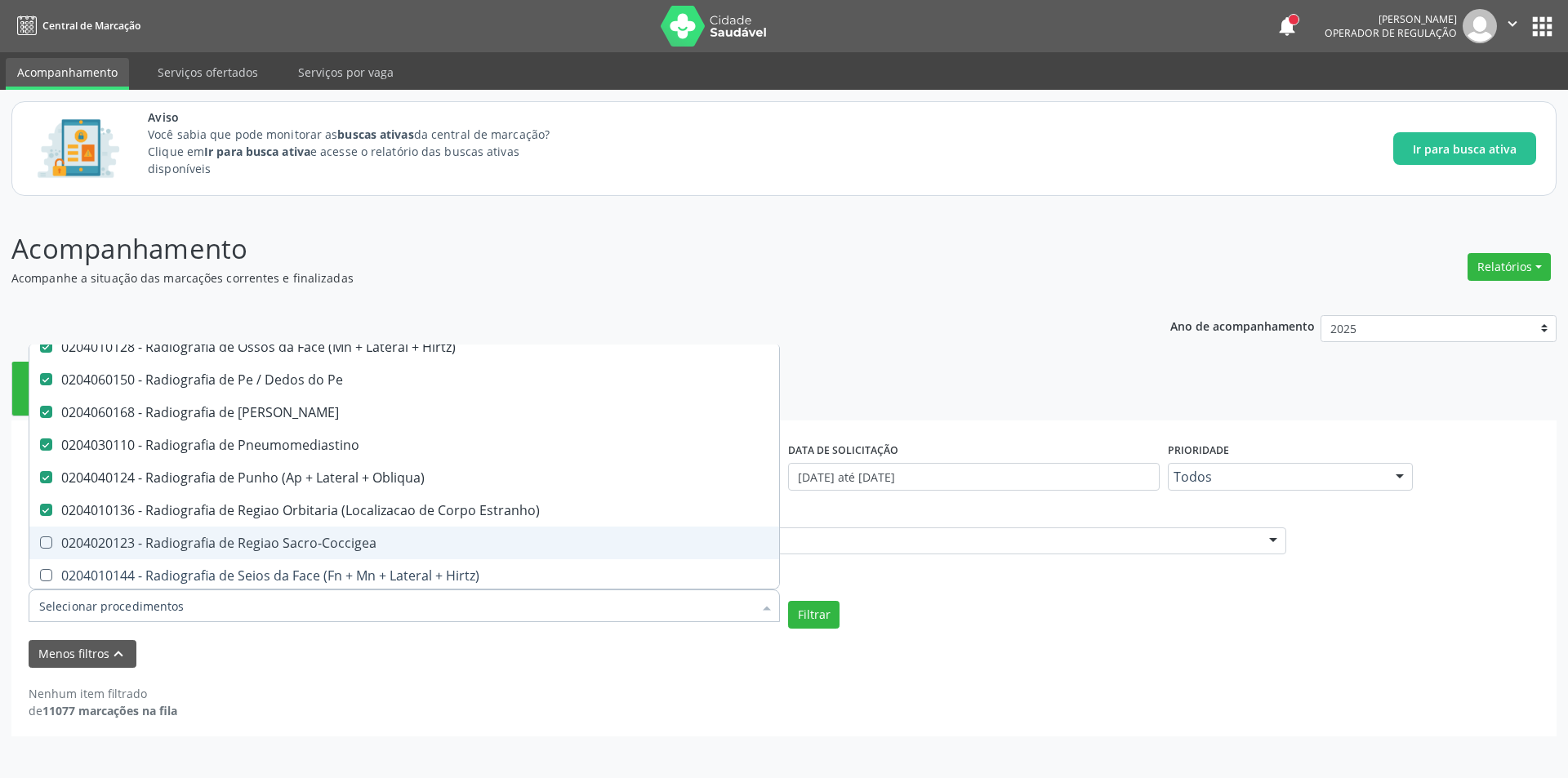
click at [401, 548] on div "0204020123 - Radiografia de Regiao Sacro-Coccigea" at bounding box center [404, 542] width 730 height 13
checkbox Sacro-Coccigea "true"
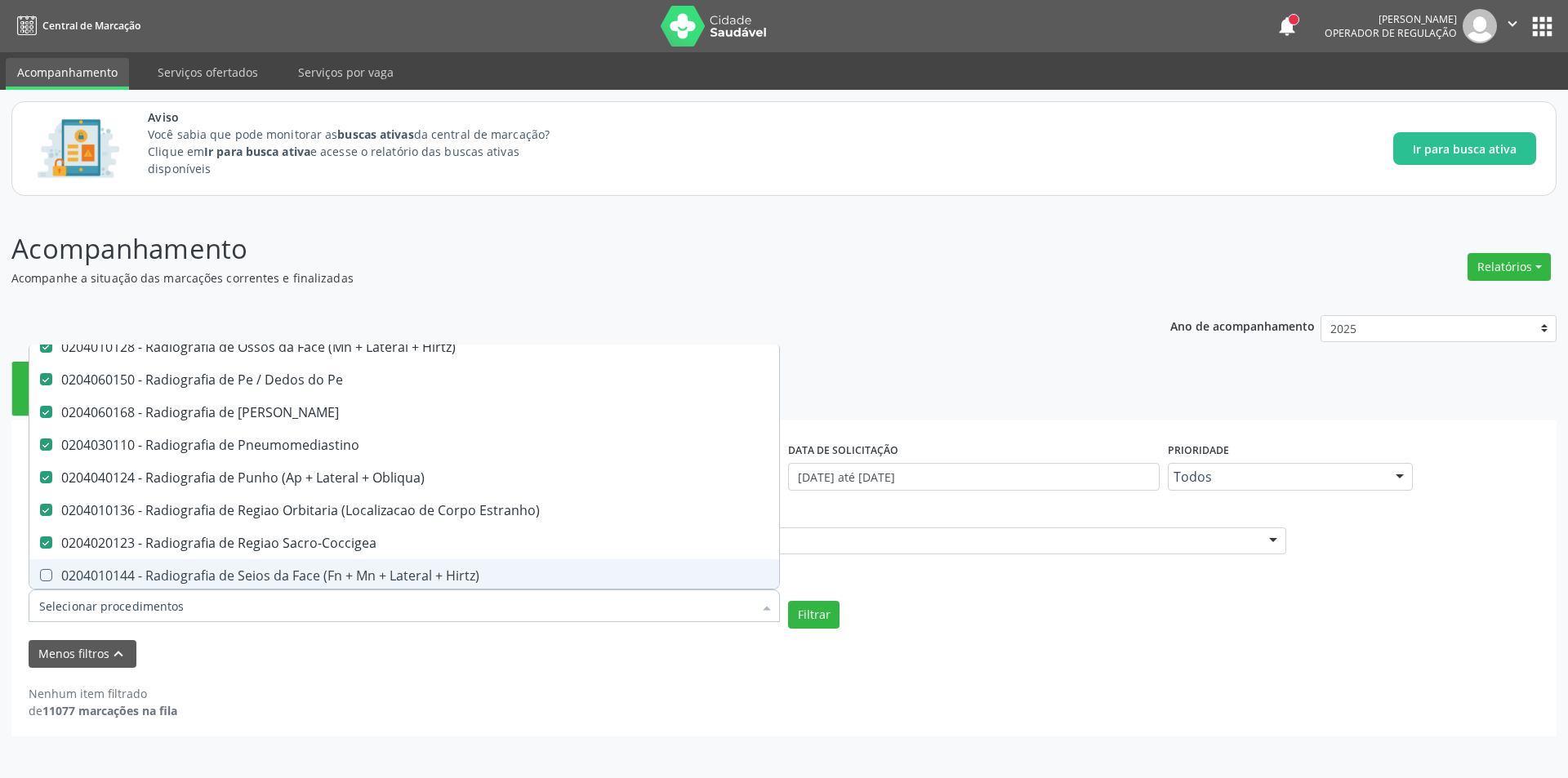
click at [403, 565] on span "0204010144 - Radiografia de Seios da Face (Fn + Mn + Lateral + Hirtz)" at bounding box center [404, 575] width 749 height 33
checkbox Hirtz\) "true"
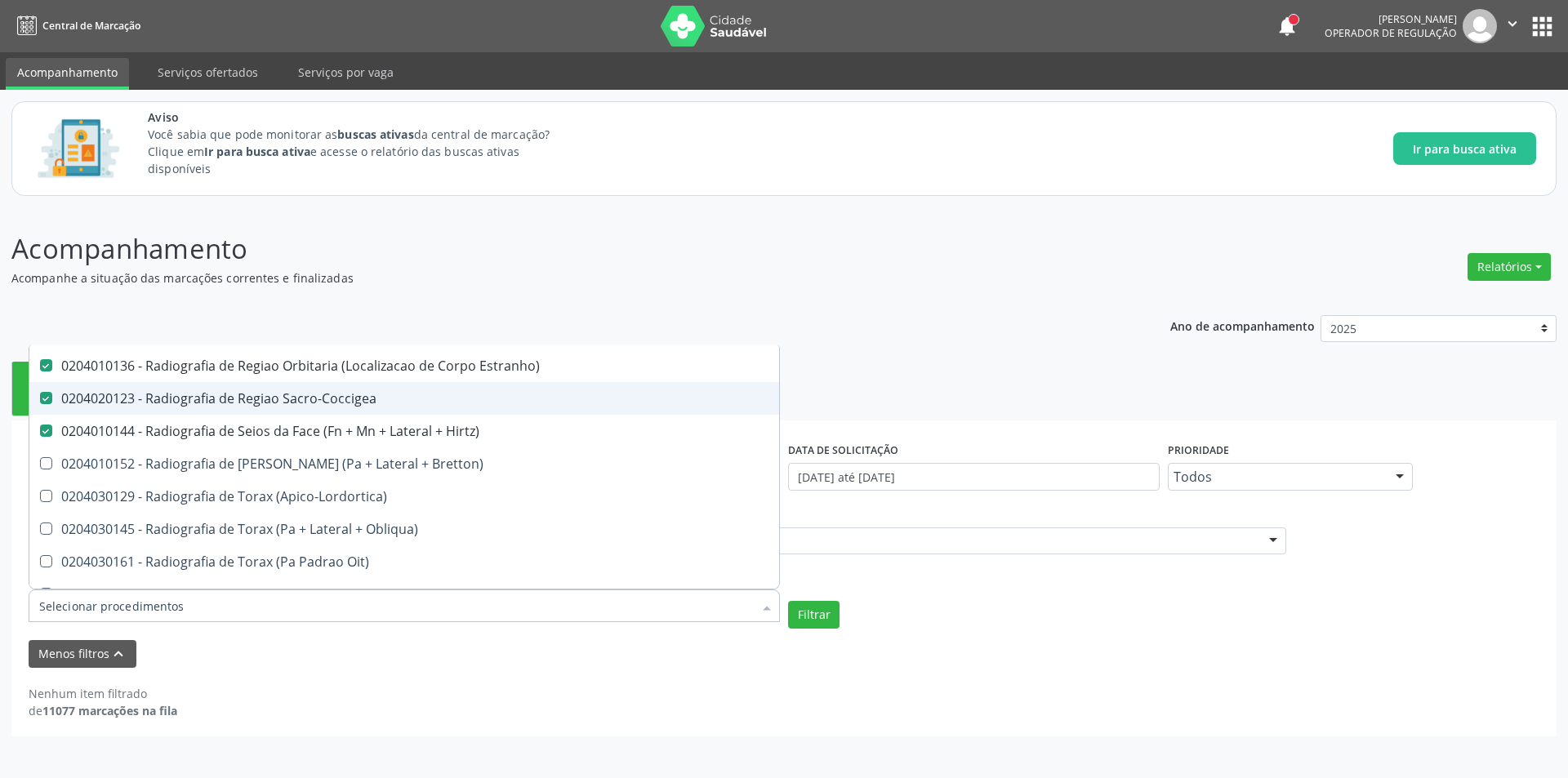
scroll to position [2858, 0]
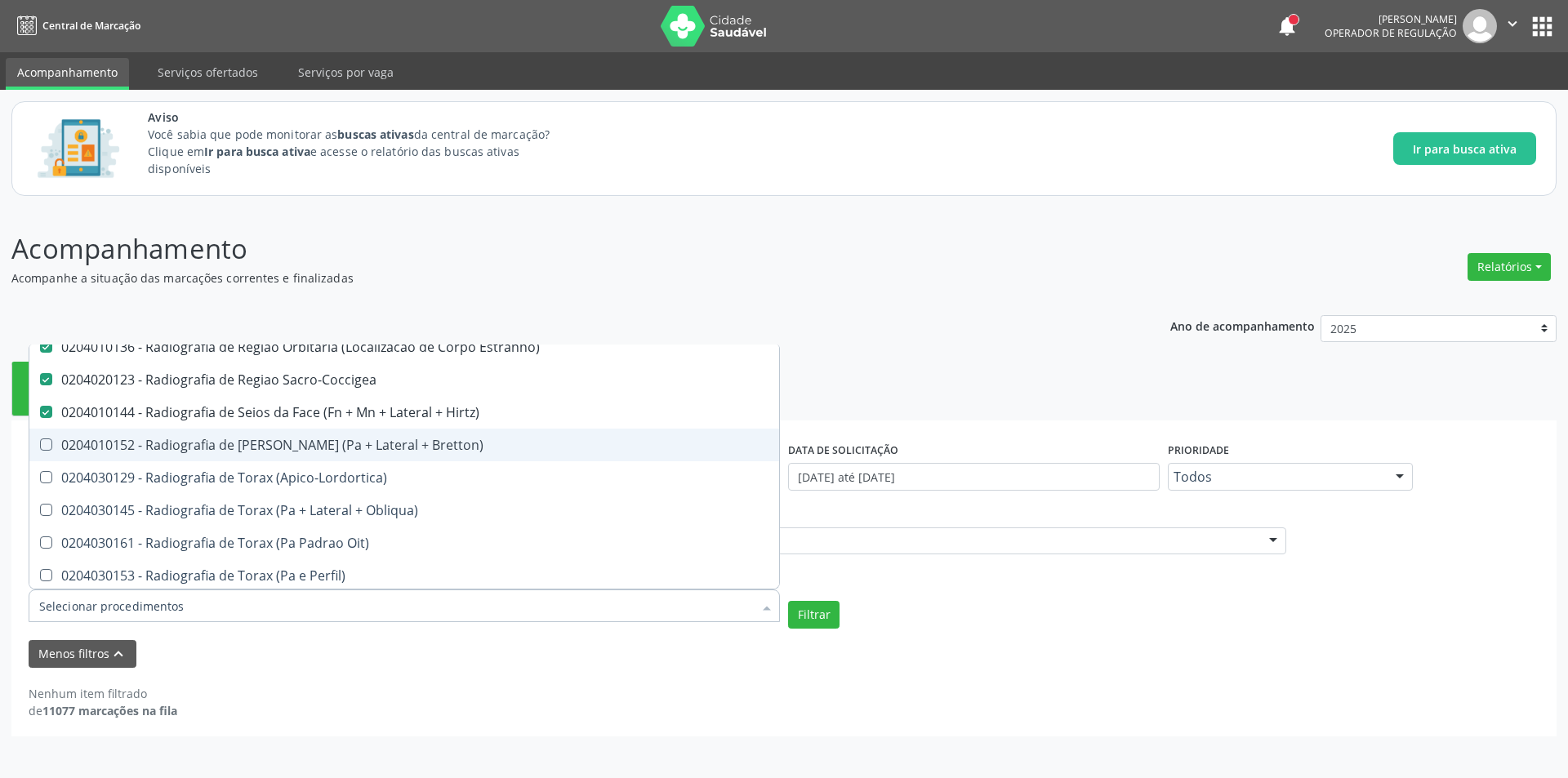
click at [384, 457] on span "0204010152 - Radiografia de [PERSON_NAME] (Pa + Lateral + Bretton)" at bounding box center [404, 444] width 749 height 33
checkbox Bretton\) "true"
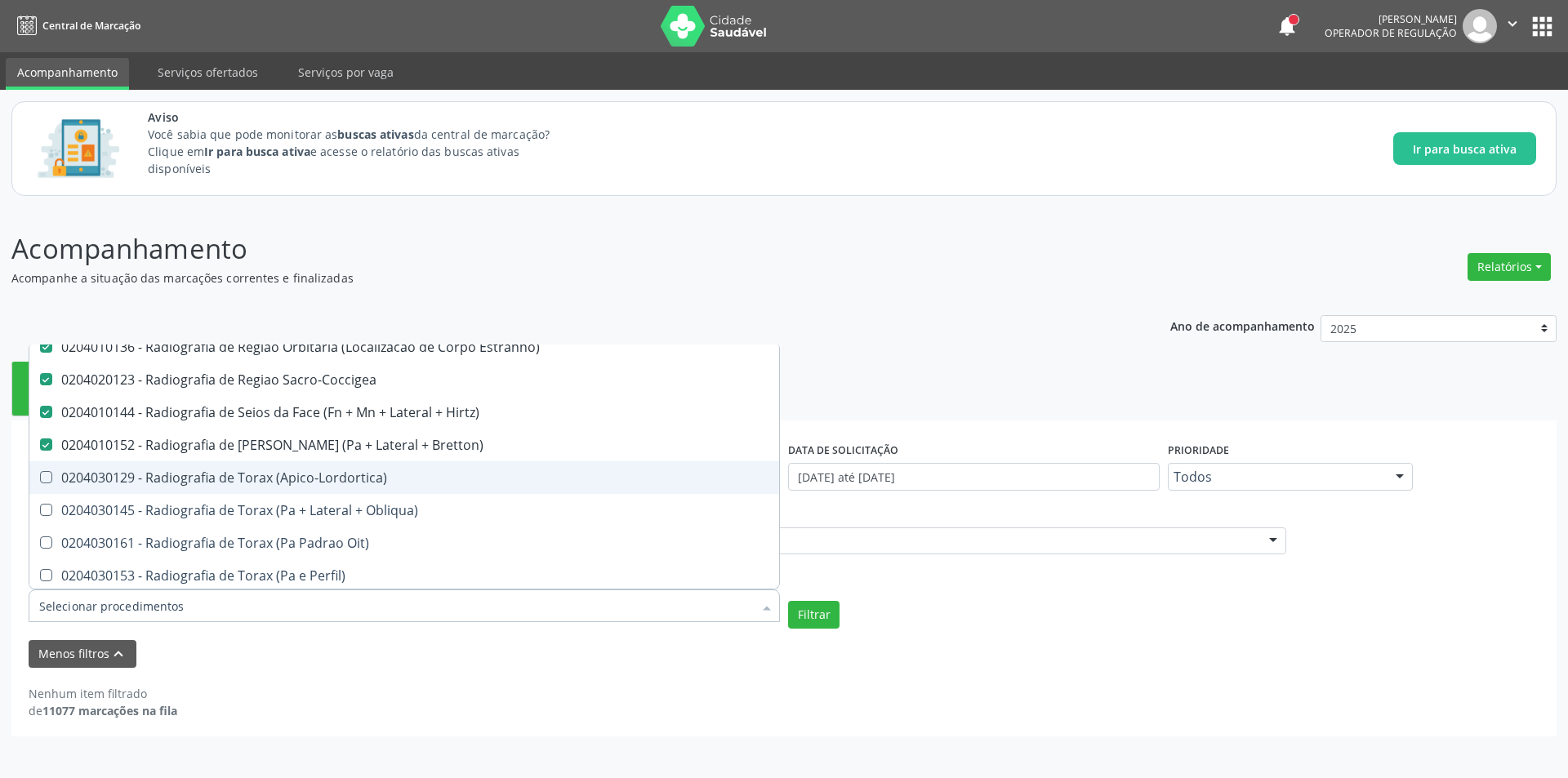
click at [396, 492] on span "0204030129 - Radiografia de Torax (Apico-Lordortica)" at bounding box center [404, 477] width 749 height 33
checkbox \(Apico-Lordortica\) "true"
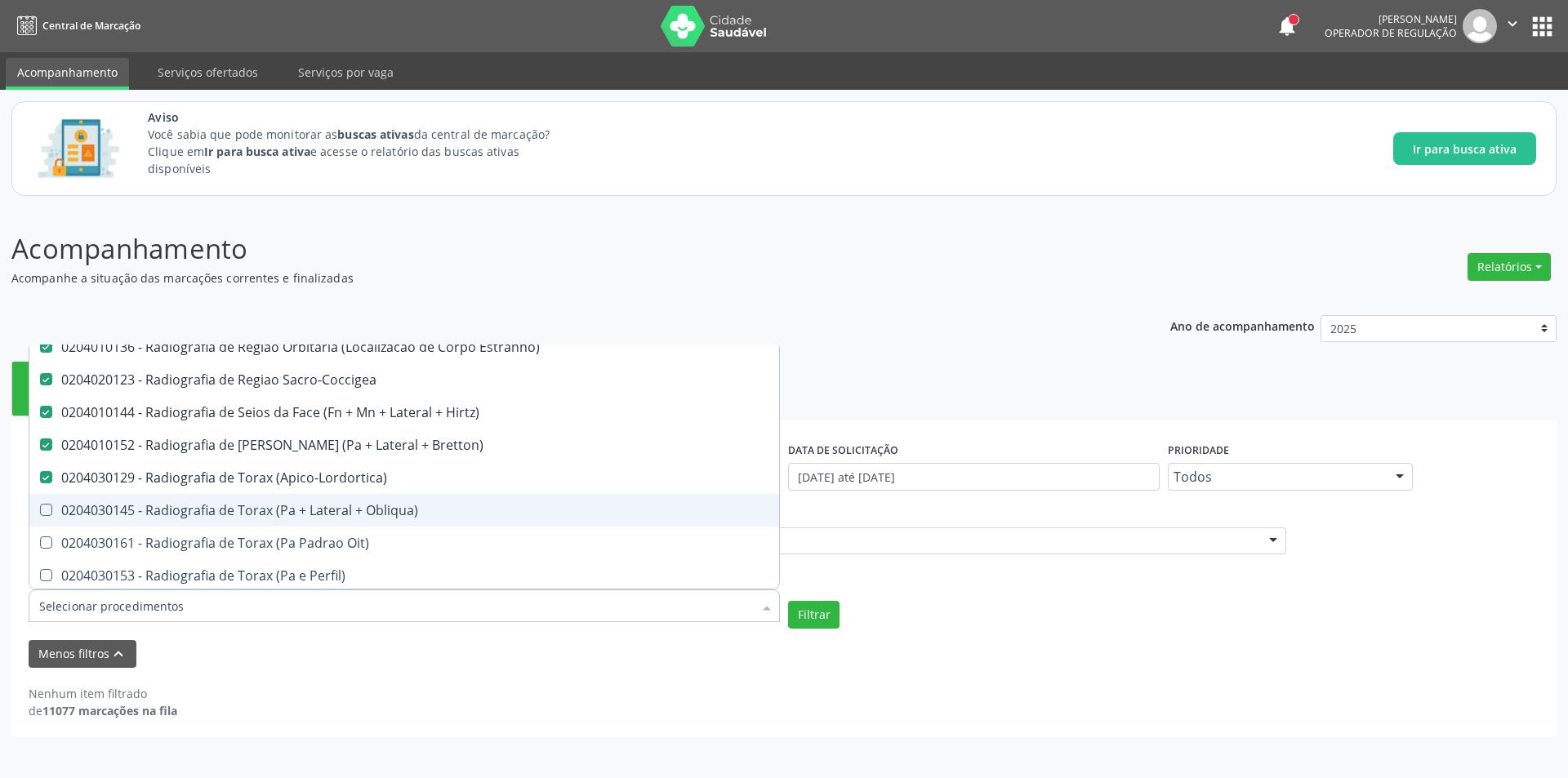
click at [406, 514] on div "0204030145 - Radiografia de Torax (Pa + Lateral + Obliqua)" at bounding box center [404, 509] width 730 height 13
checkbox Obliqua\) "true"
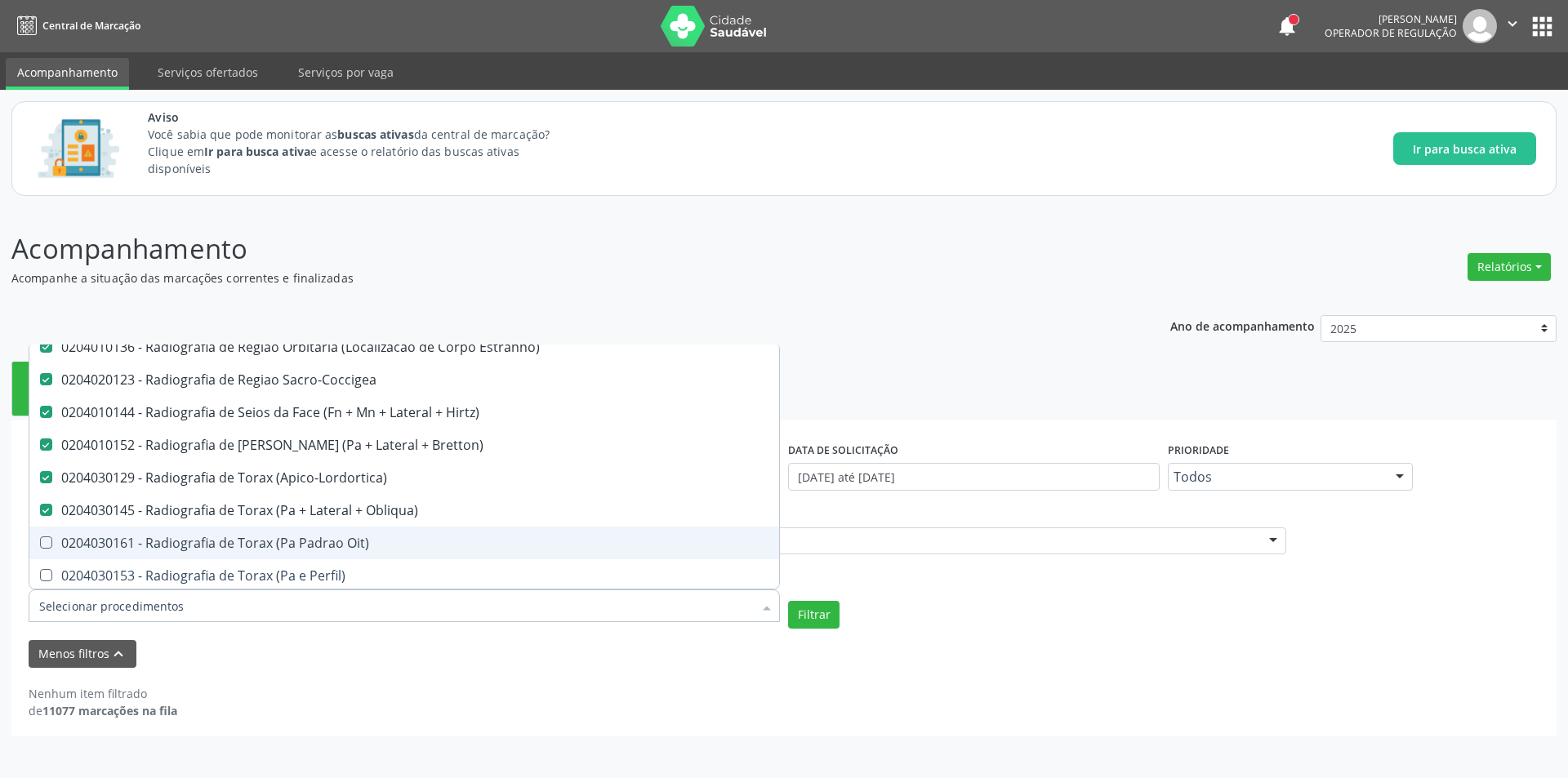
drag, startPoint x: 407, startPoint y: 540, endPoint x: 412, endPoint y: 556, distance: 16.8
click at [405, 541] on div "0204030161 - Radiografia de Torax (Pa Padrao Oit)" at bounding box center [404, 542] width 730 height 13
checkbox Oit\) "true"
click at [414, 569] on span "0204030153 - Radiografia de Torax (Pa e Perfil)" at bounding box center [404, 575] width 749 height 33
checkbox Perfil\) "true"
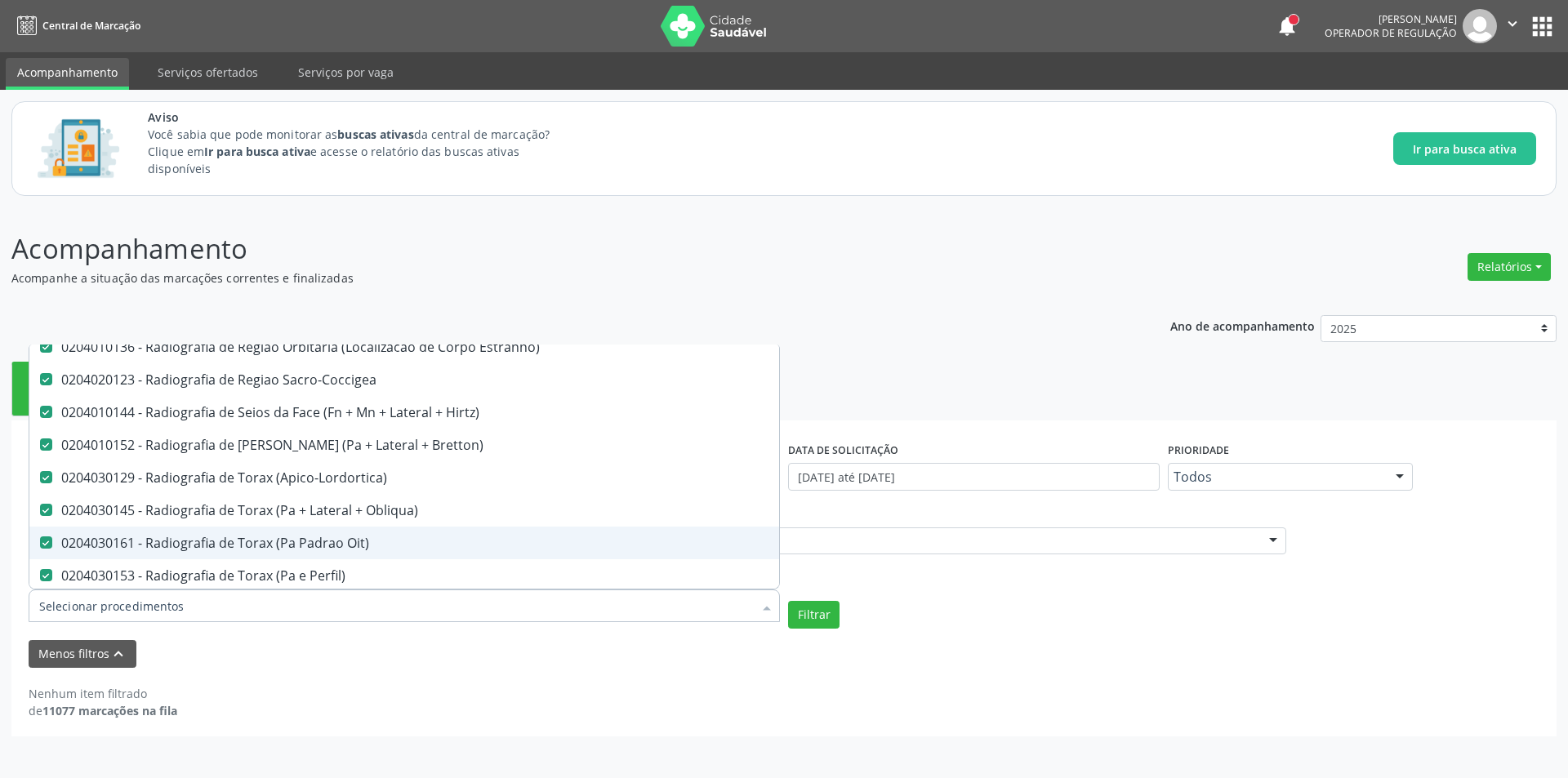
scroll to position [2940, 0]
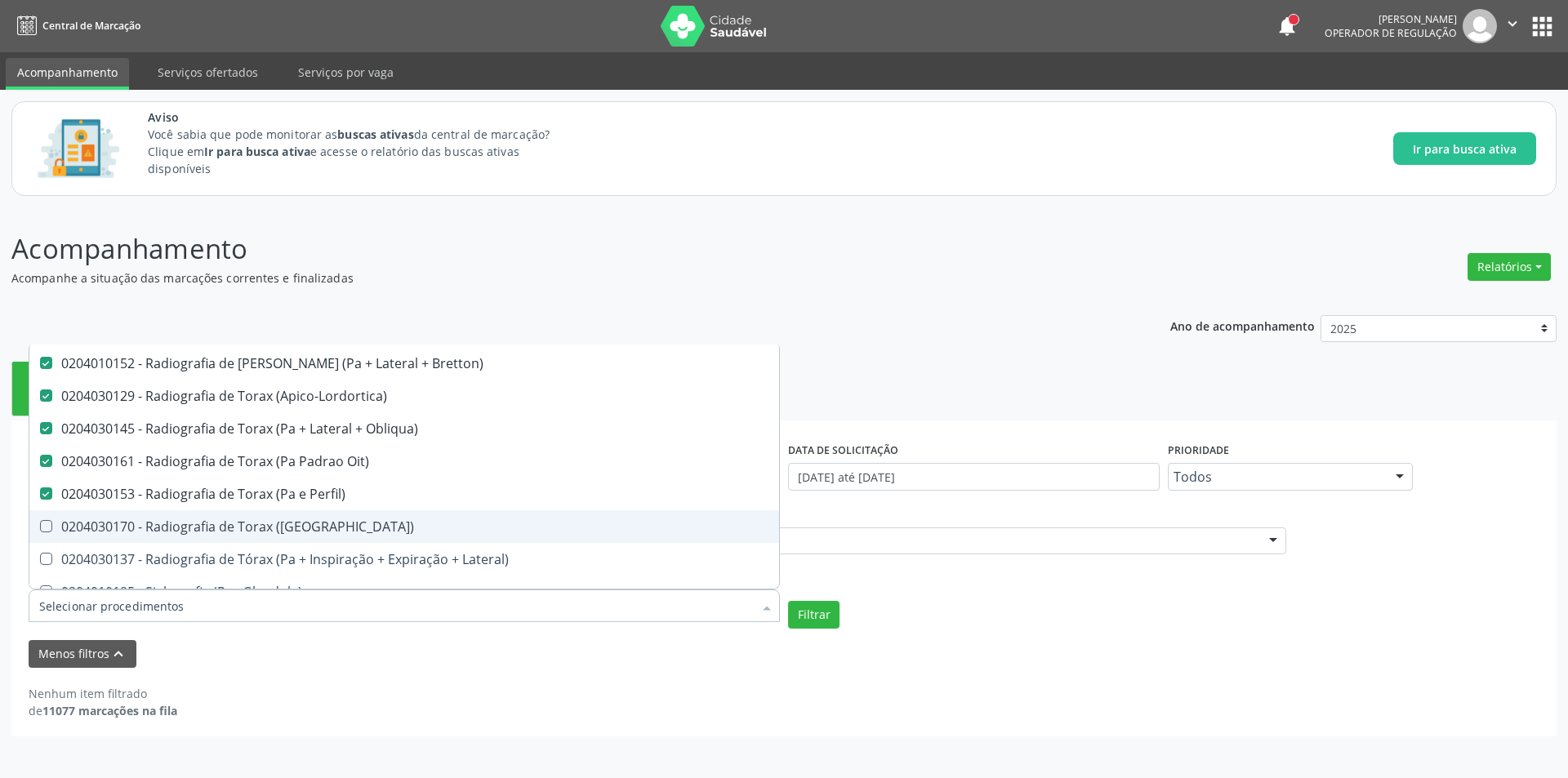
click at [427, 536] on span "0204030170 - Radiografia de Torax ([GEOGRAPHIC_DATA])" at bounding box center [404, 526] width 749 height 33
checkbox \(Pa\) "true"
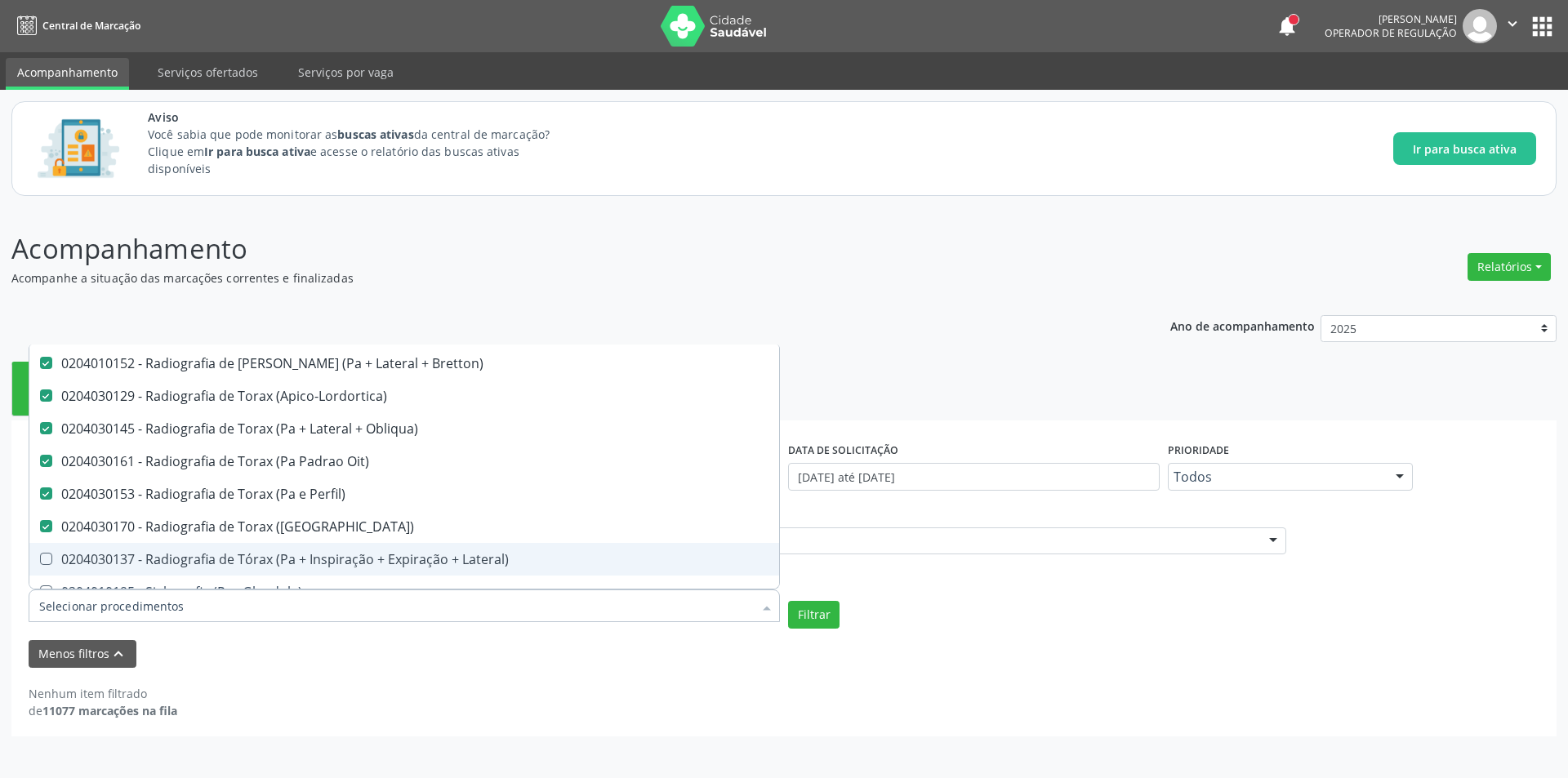
click at [443, 552] on div "0204030137 - Radiografia de Tórax (Pa + Inspiração + Expiração + Lateral)" at bounding box center [404, 558] width 730 height 13
checkbox Lateral\) "true"
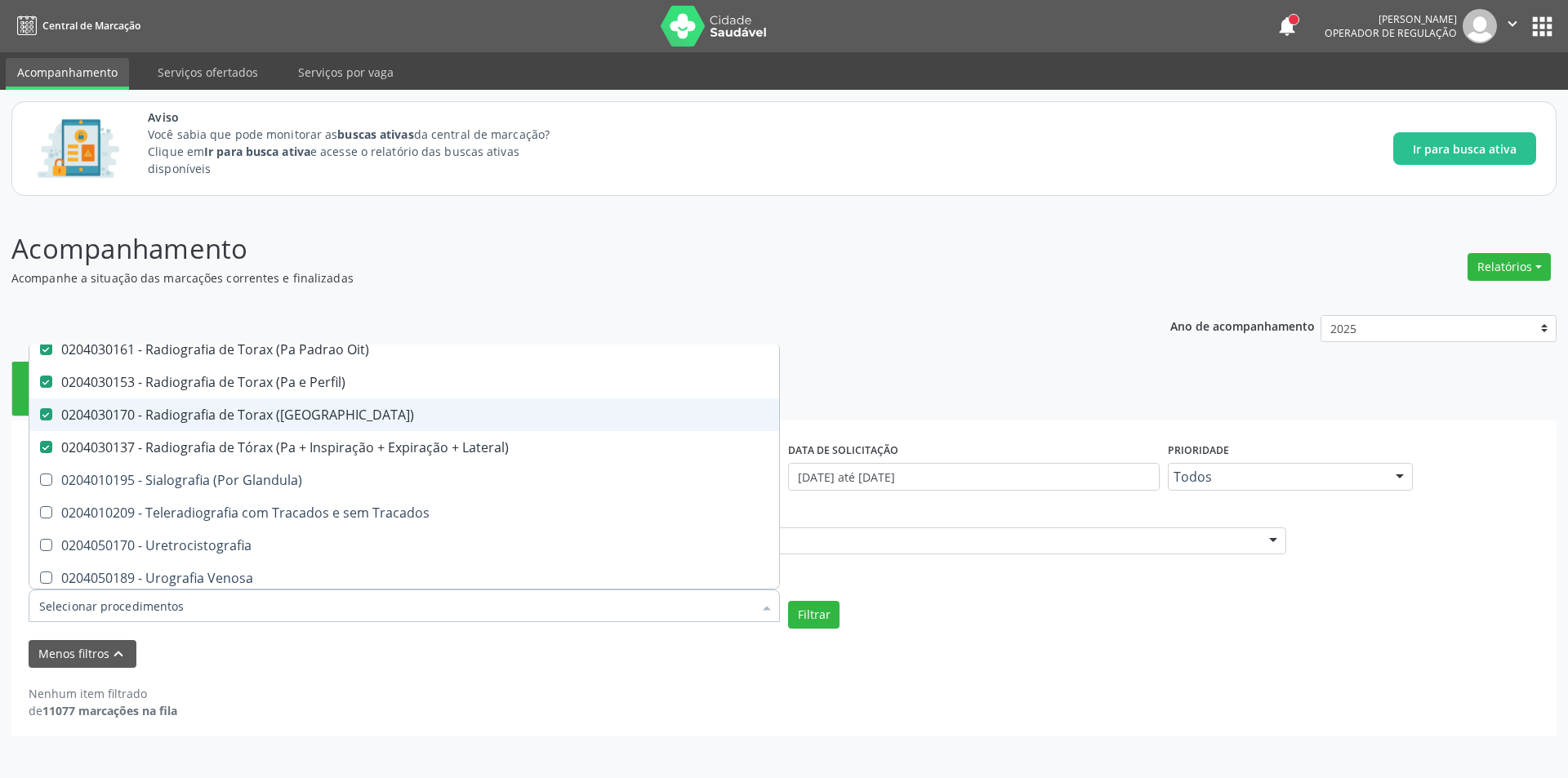
scroll to position [3057, 0]
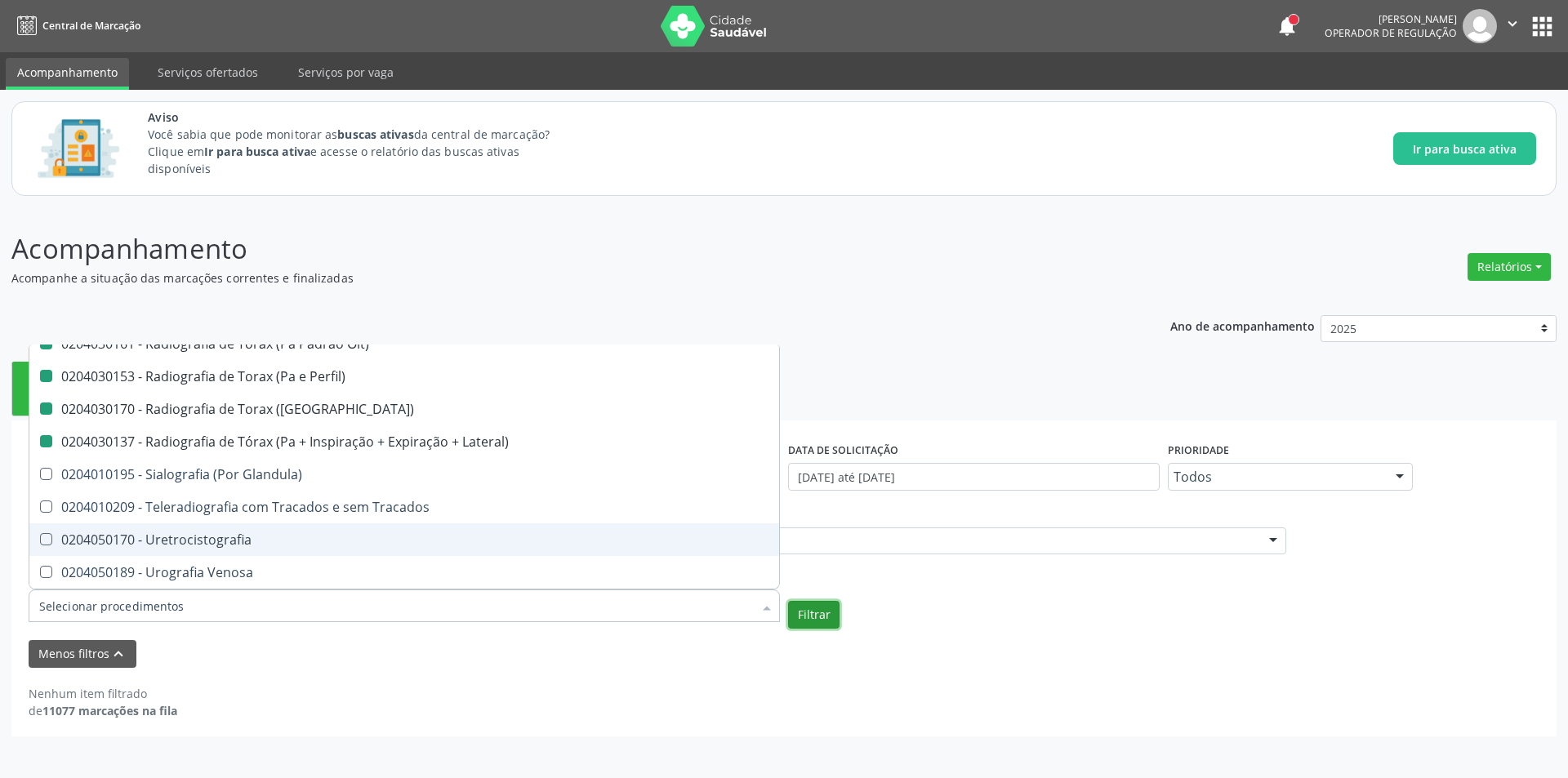
checkbox Unilateral "true"
checkbox Contraste "true"
checkbox Per-Operatoria "true"
checkbox Pos-Operatoria "true"
checkbox Dacriocistografia "true"
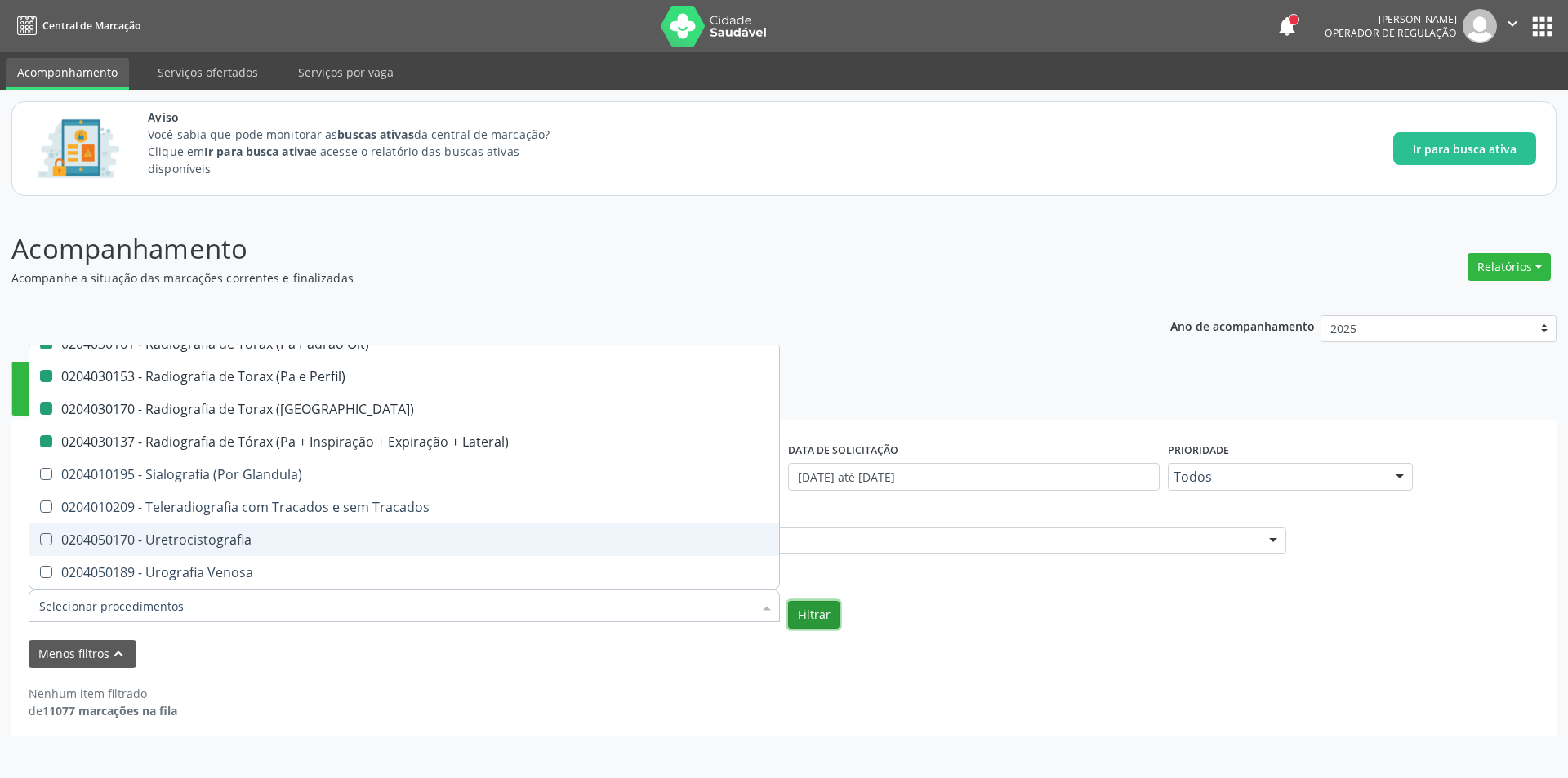
checkbox Femur\) "true"
checkbox Mama\) "true"
checkbox Hipotonica "true"
checkbox Escanometria "true"
checkbox Fistulografia "true"
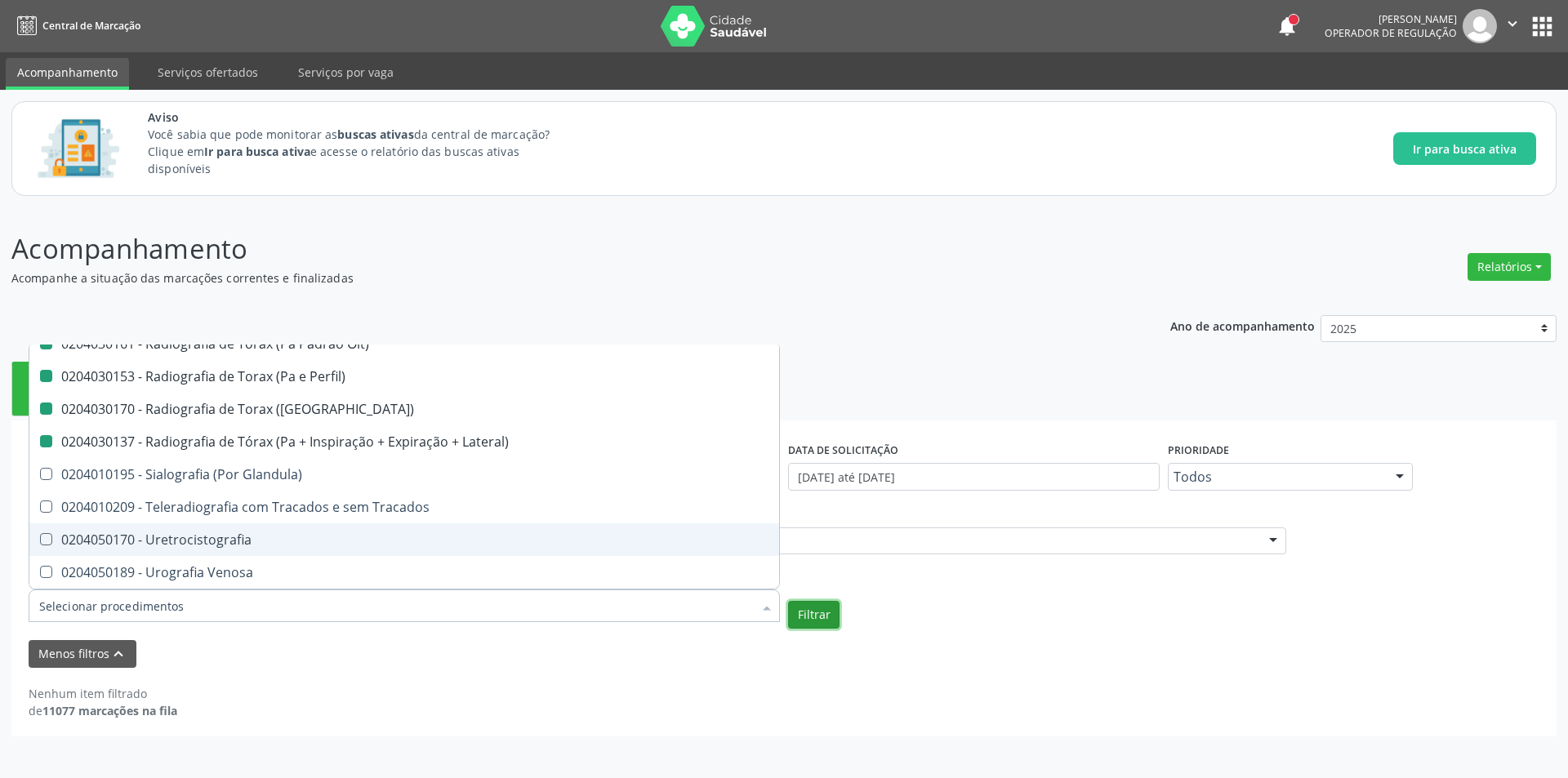
checkbox Histerossalpingografia "true"
checkbox Mamografia "true"
checkbox Rastreamento "true"
checkbox Mamografia "true"
checkbox Mielografia "true"
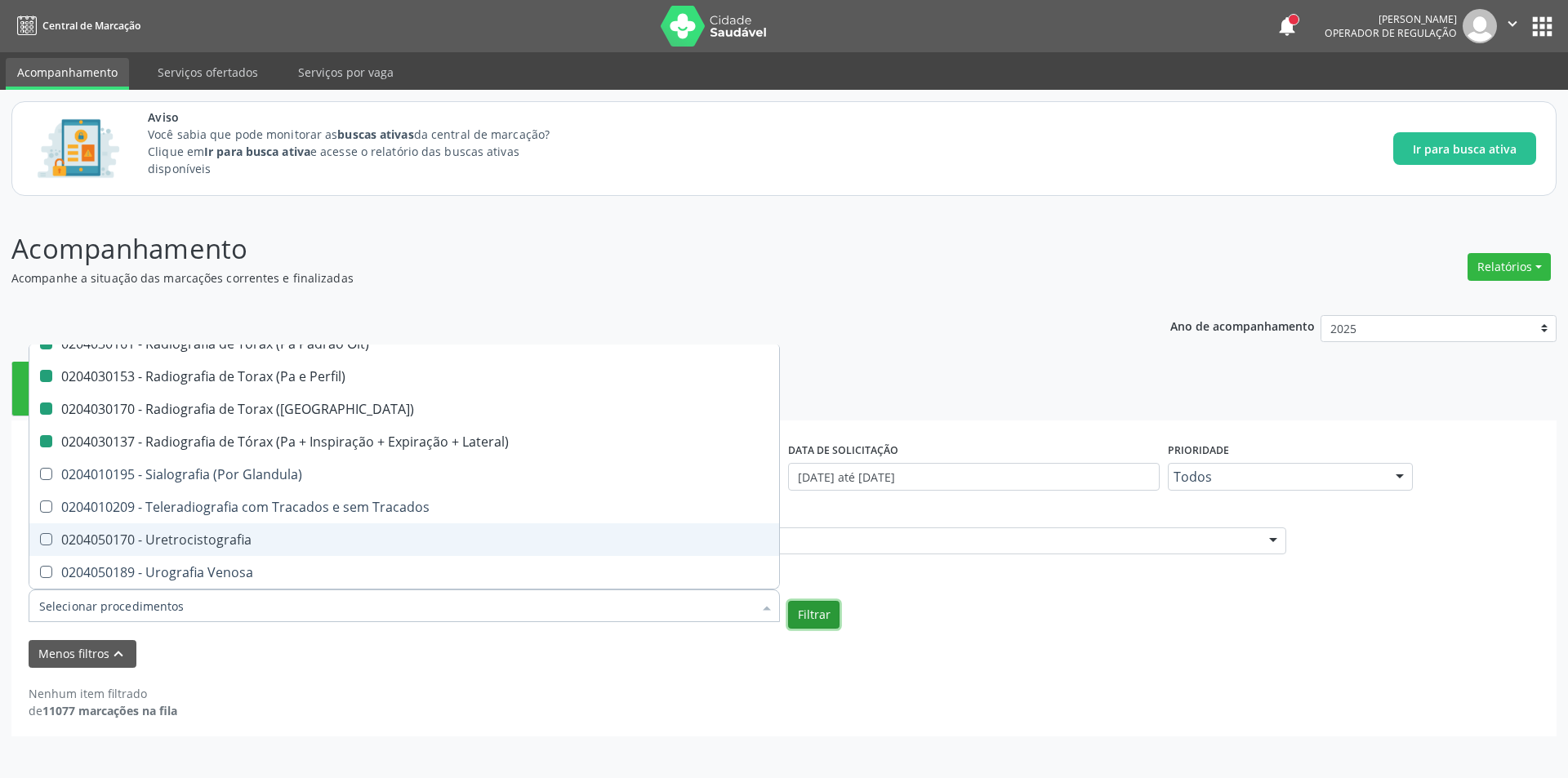
checkbox Percutanea "true"
checkbox Ascendente "true"
checkbox Vertebral "true"
checkbox Laringe "true"
checkbox Plano\) "true"
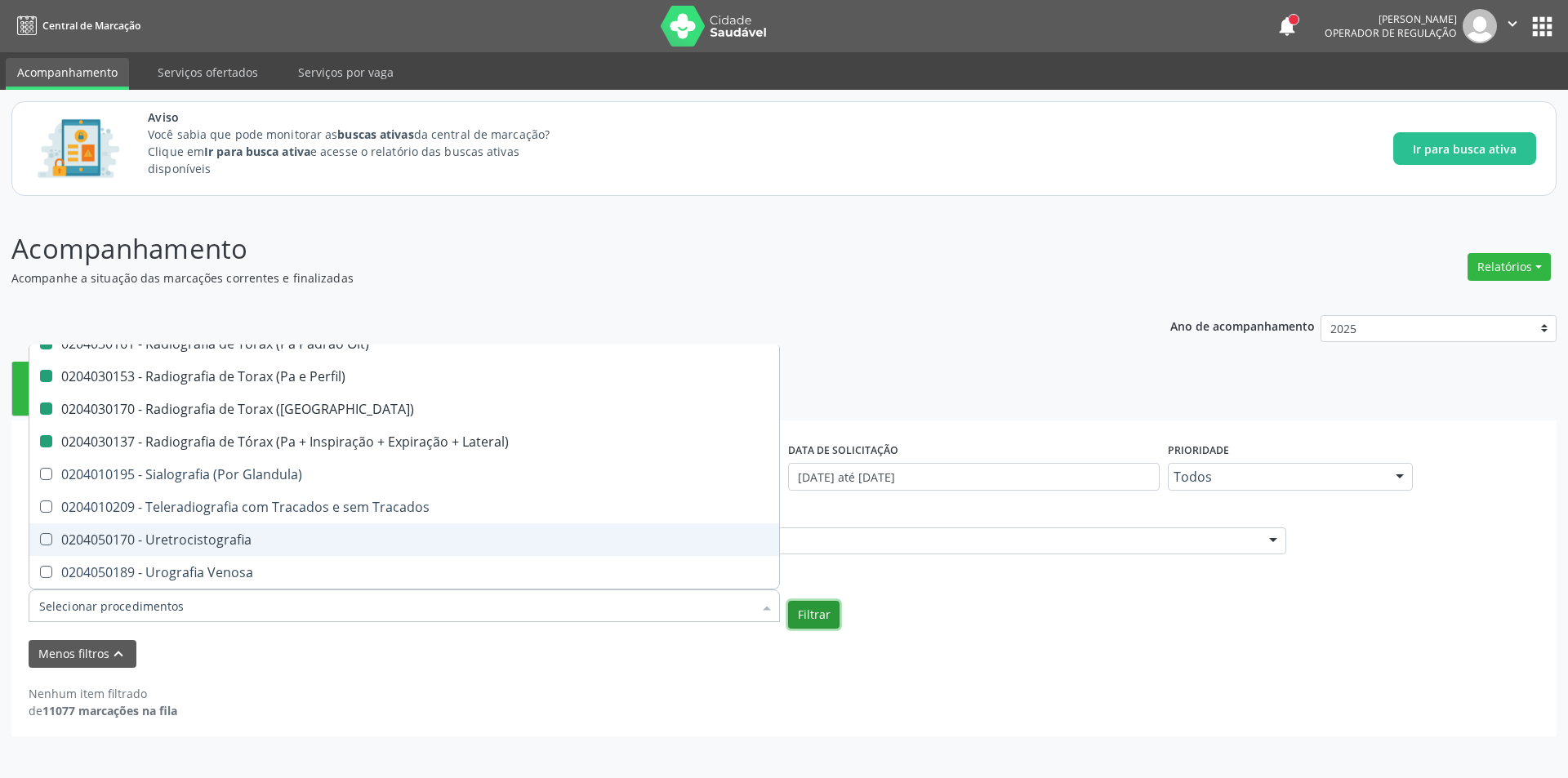
checkbox Planos "true"
checkbox Contraste "true"
checkbox Hirtz\) "true"
checkbox Wing\) "true"
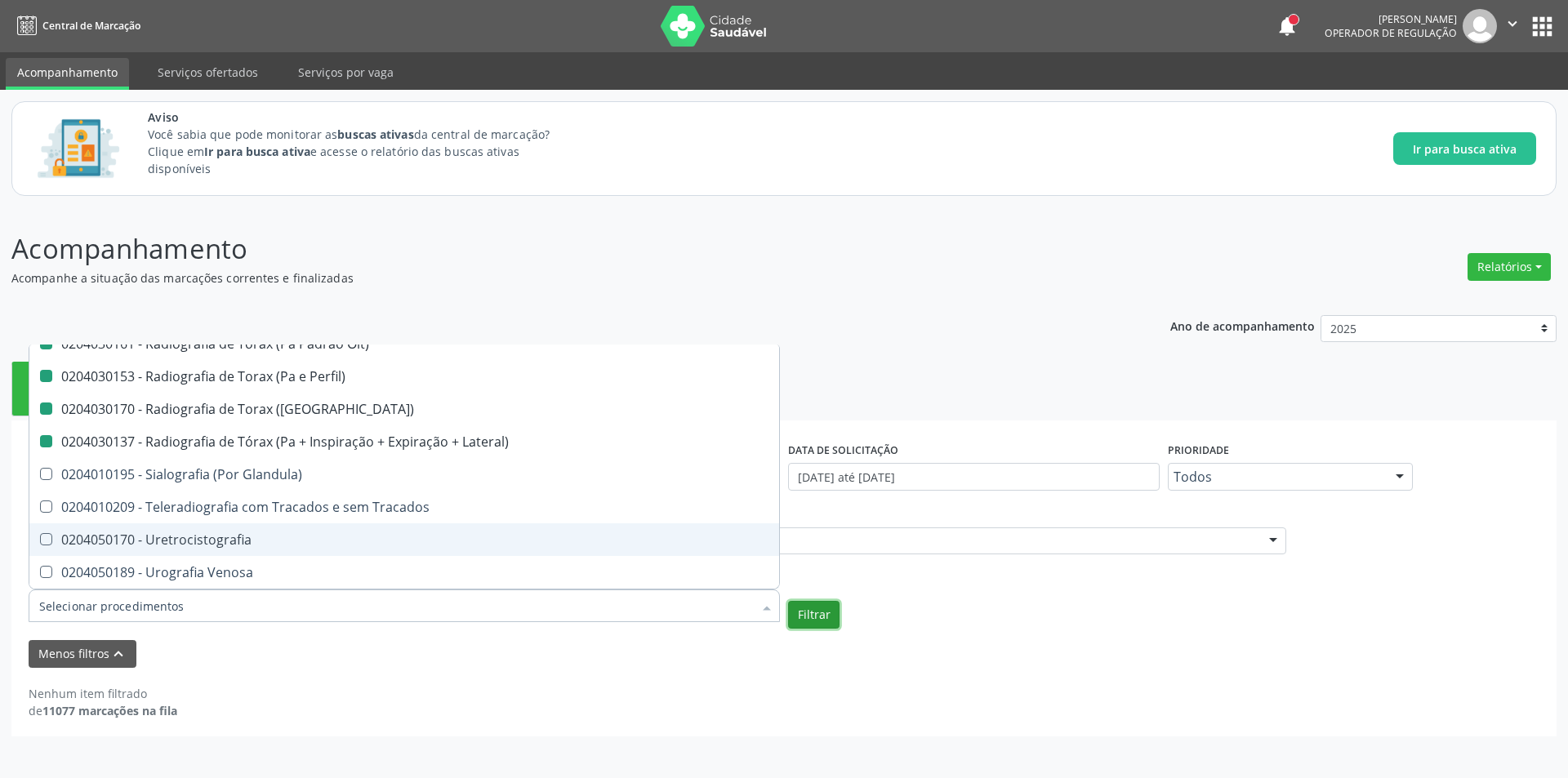
checkbox Oclusal "true"
checkbox \(Enteroclise\) "true"
checkbox Panoramica "true"
checkbox Escoliose\) "true"
checkbox Inferiores "true"
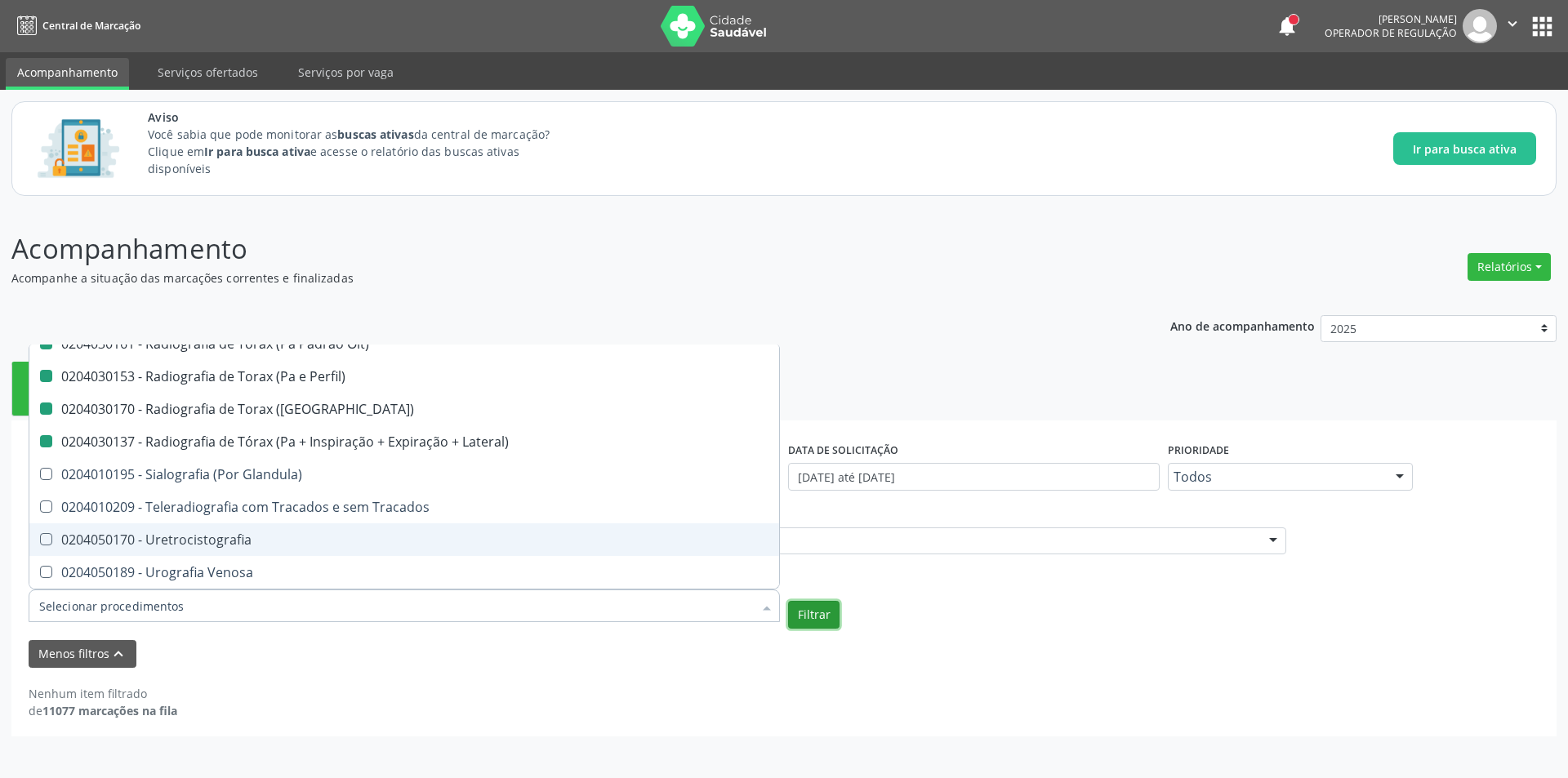
checkbox Periapical "true"
checkbox Mao "false"
checkbox Posicoes\) "false"
checkbox Esofago "false"
checkbox Esterno "false"
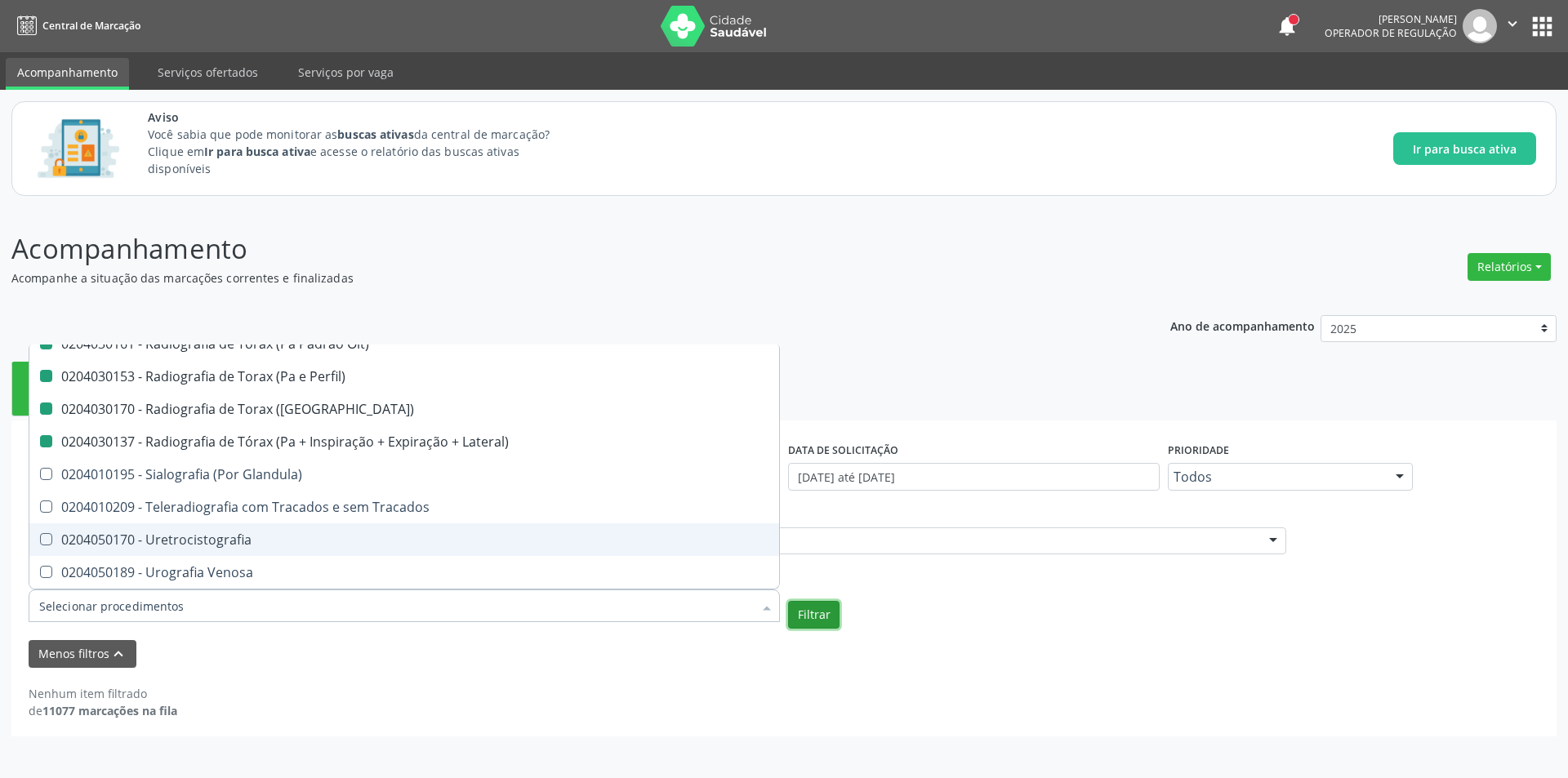
checkbox Duodeno "false"
checkbox \(Transito\) "false"
checkbox Lateral\) "false"
checkbox Axial\) "false"
checkbox Axiais\) "false"
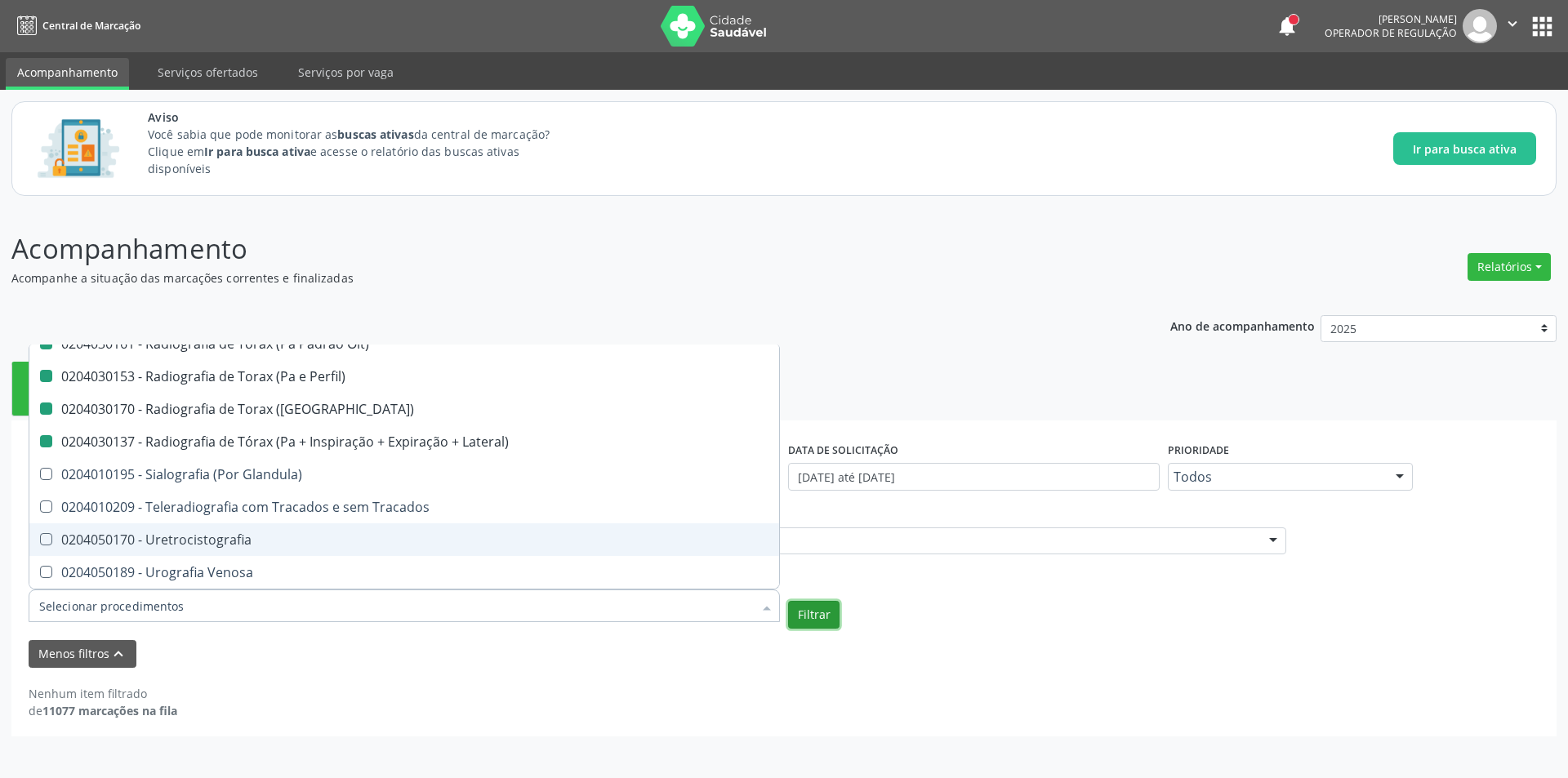
checkbox Laringe "false"
checkbox Mao "false"
checkbox Ossea\) "false"
checkbox \(Bilateral\) "false"
checkbox Obliqua\) "false"
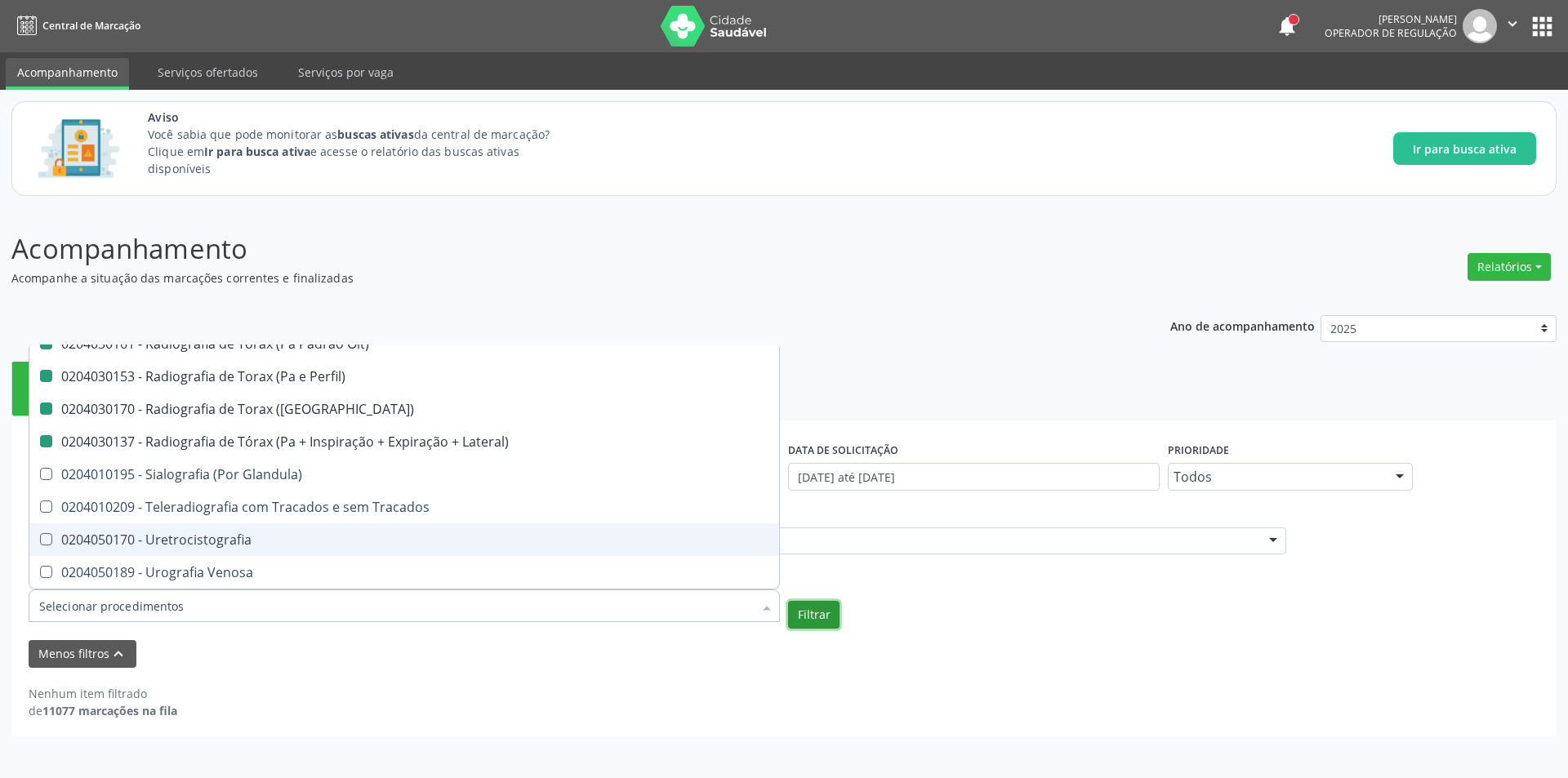
checkbox Perfil\) "false"
checkbox Hirtz\) "false"
checkbox Pe "false"
checkbox Perna "false"
checkbox Pneumomediastino "false"
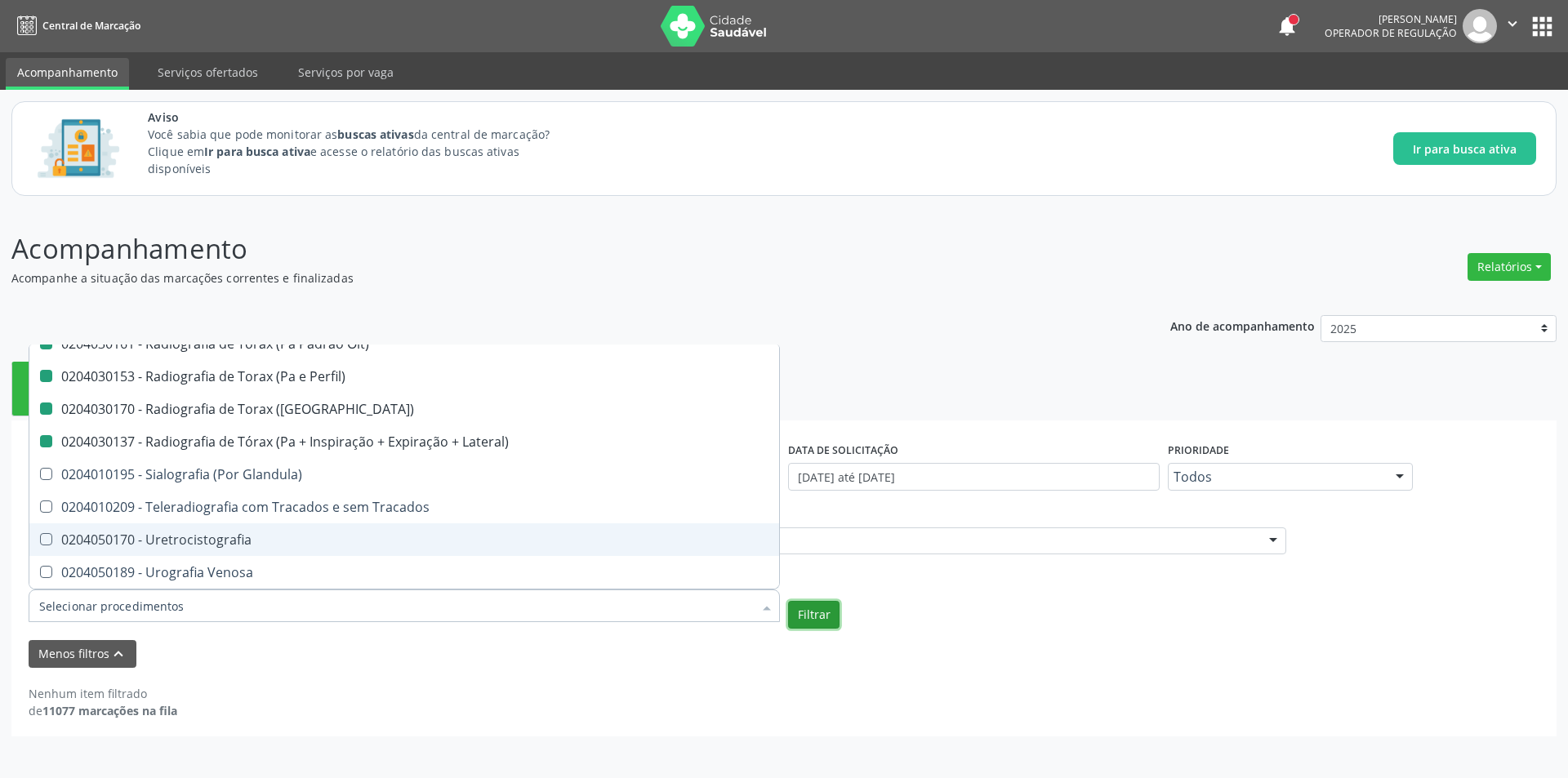
checkbox Obliqua\) "false"
checkbox Estranho\) "false"
checkbox Sacro-Coccigea "false"
checkbox Hirtz\) "false"
checkbox Bretton\) "false"
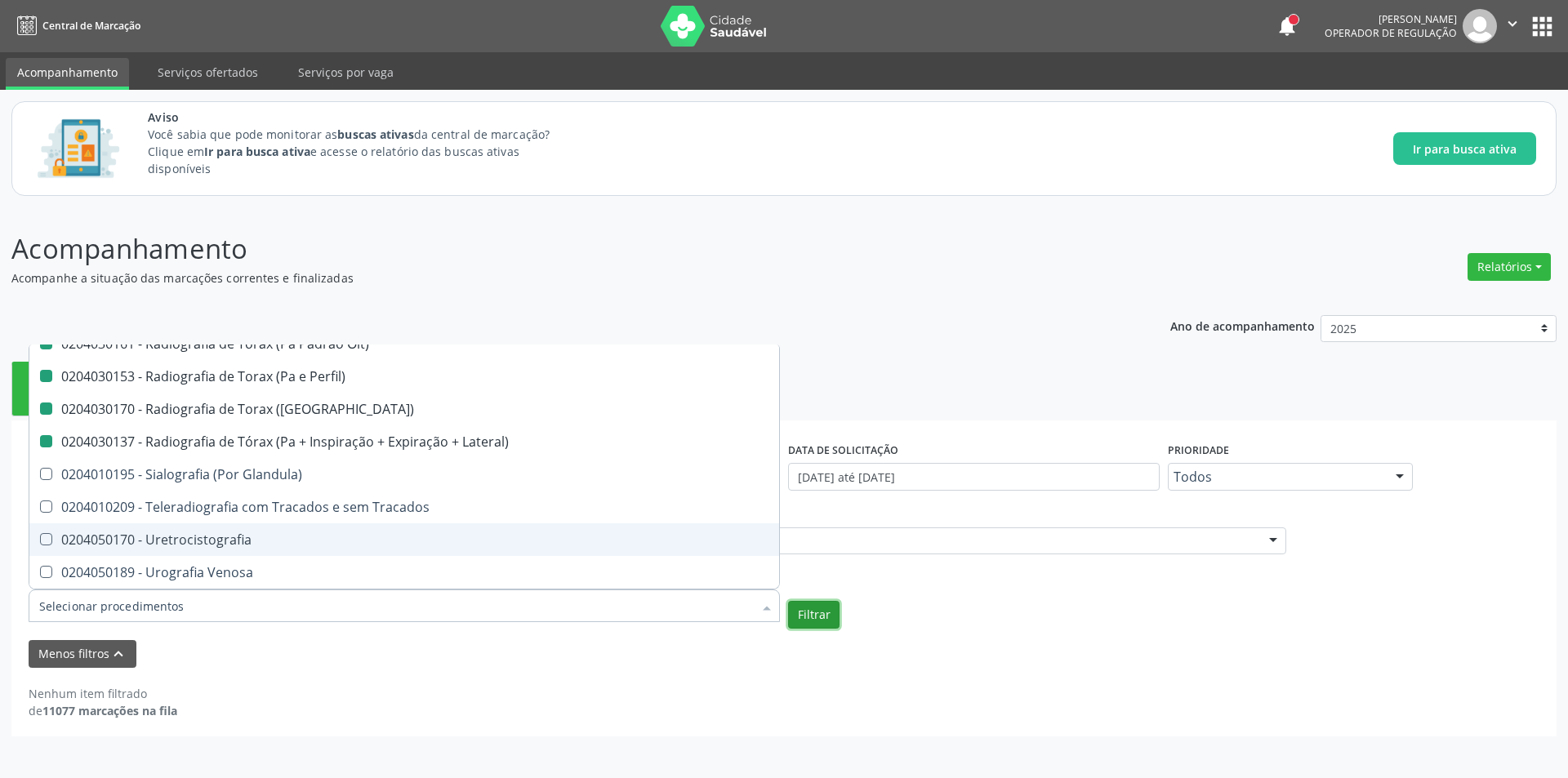
checkbox \(Apico-Lordortica\) "false"
checkbox Obliqua\) "false"
checkbox Oit\) "false"
checkbox Perfil\) "false"
checkbox \(Pa\) "false"
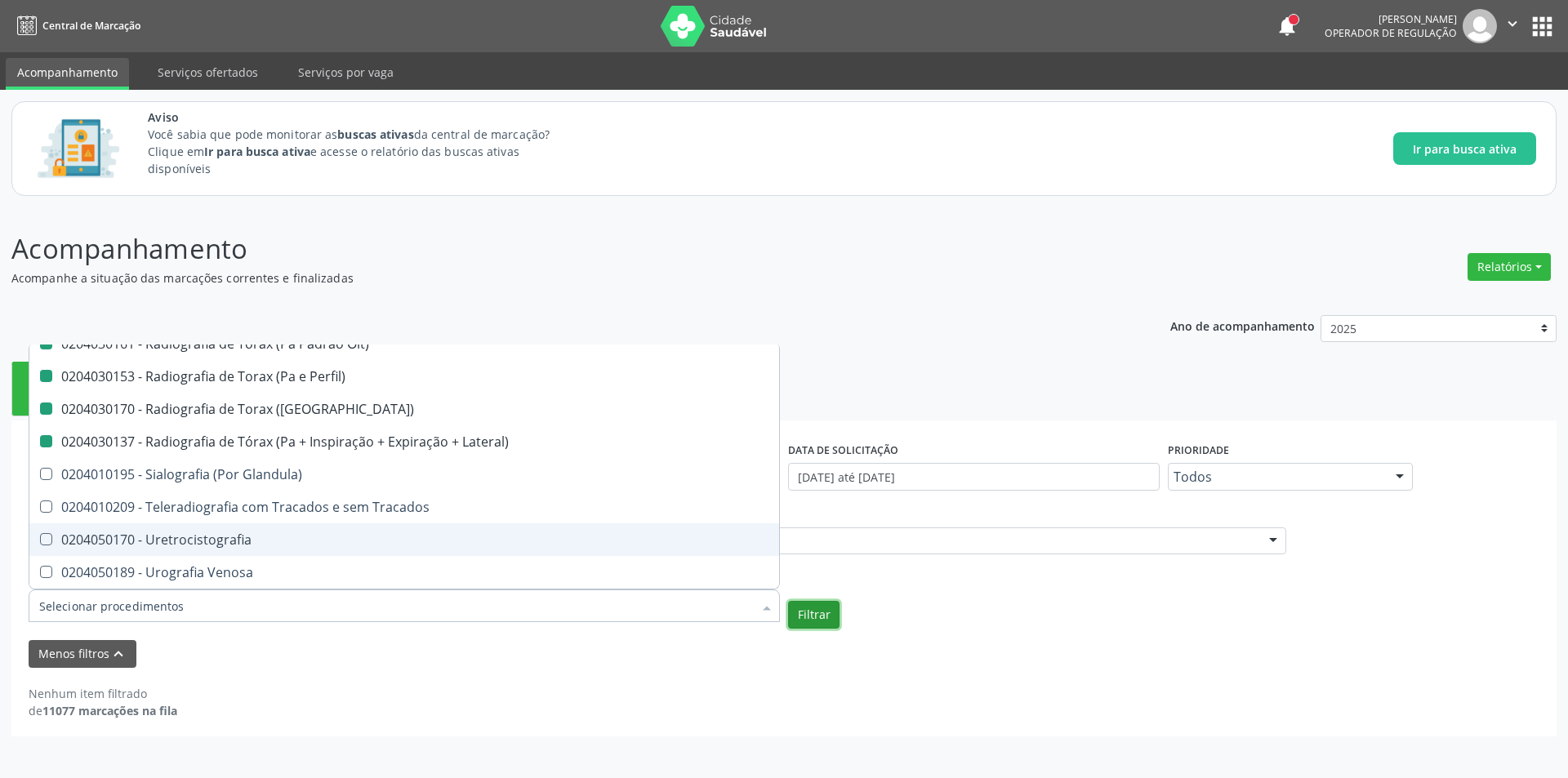
checkbox Lateral\) "false"
click at [808, 615] on button "Filtrar" at bounding box center [814, 614] width 52 height 28
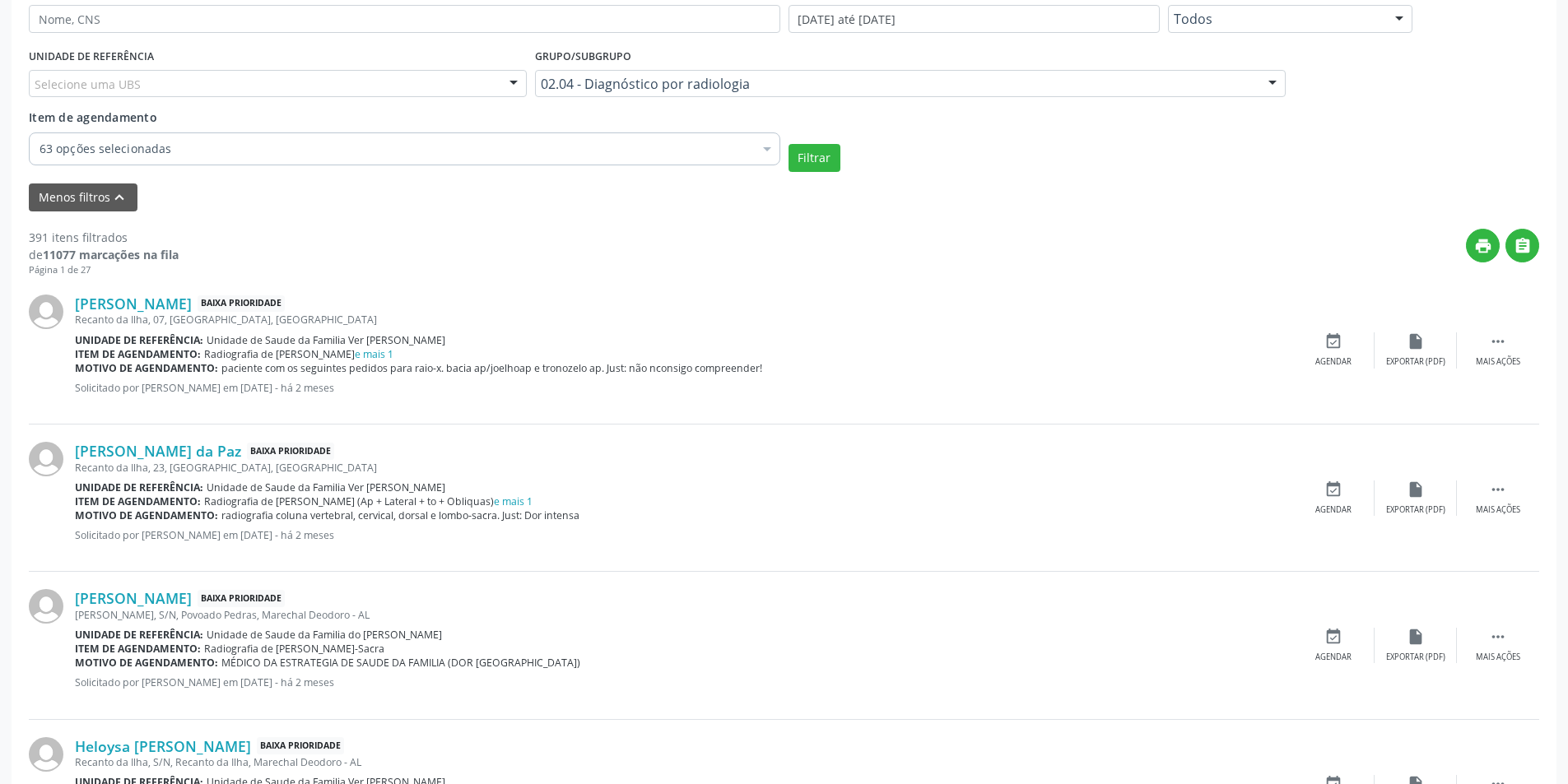
scroll to position [494, 0]
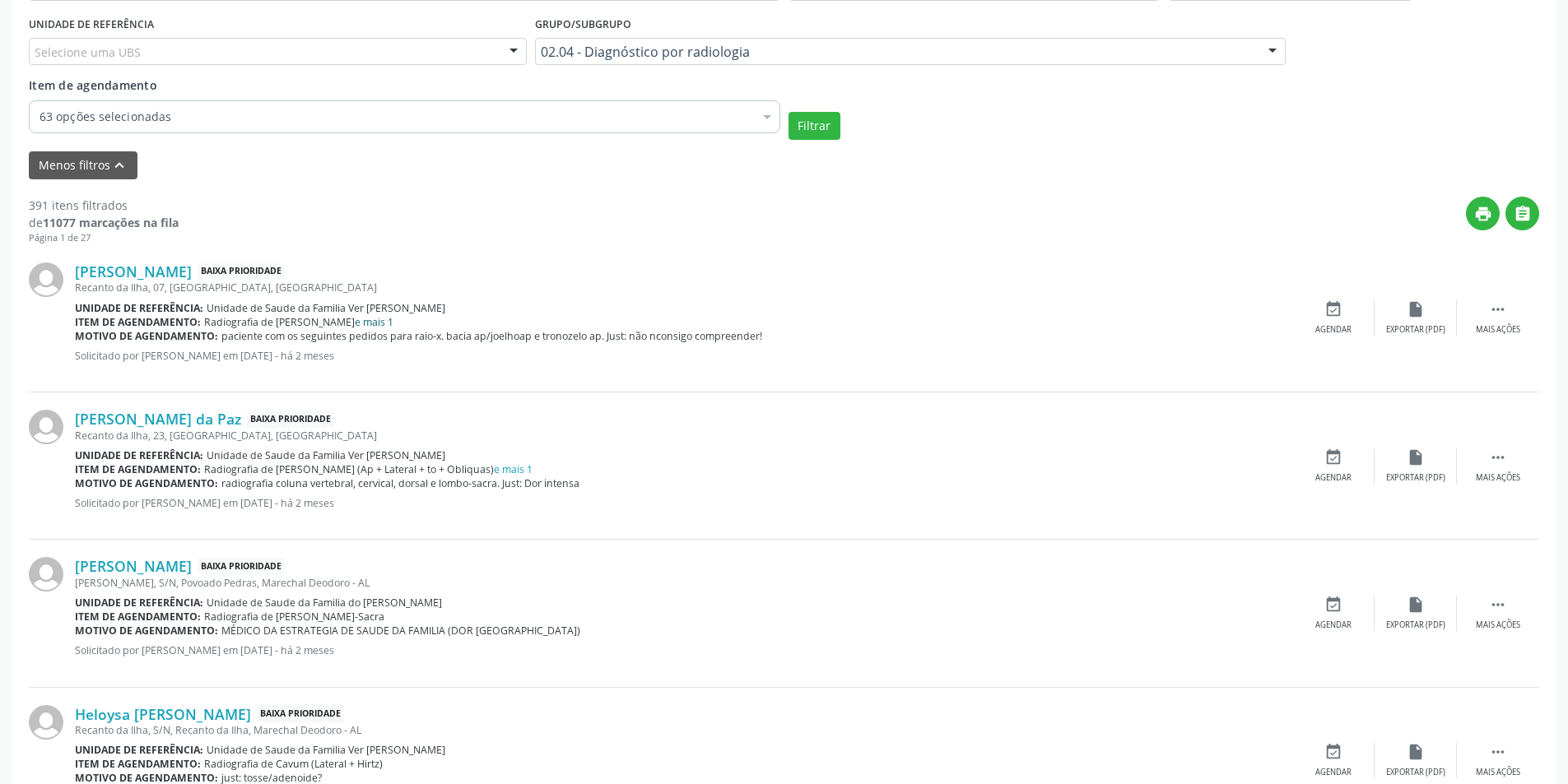
click at [355, 321] on link "e mais 1" at bounding box center [374, 322] width 38 height 14
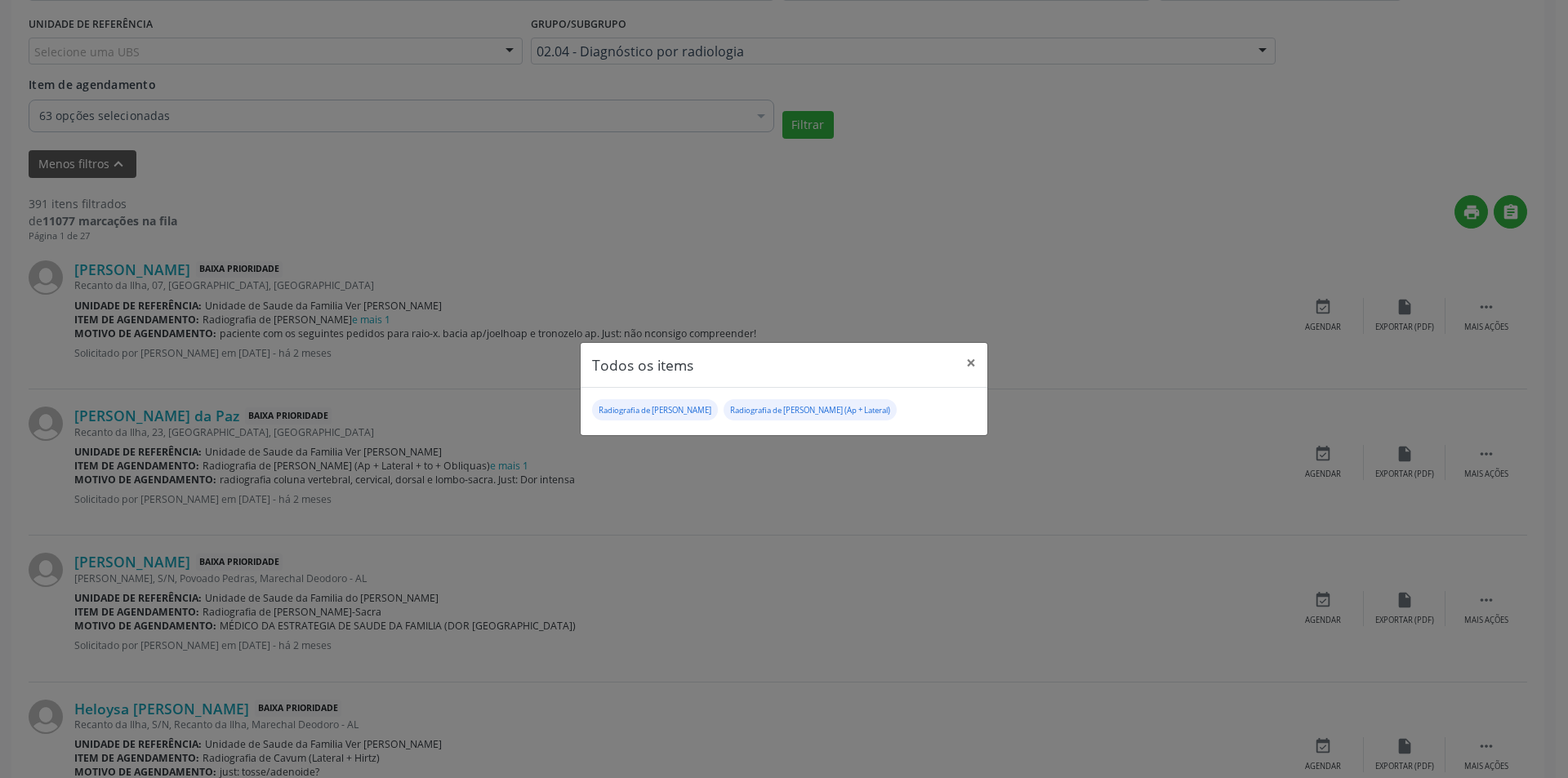
click at [815, 473] on div "Todos os items × Radiografia de Bacia Radiografia de [PERSON_NAME] (Ap + Latera…" at bounding box center [784, 389] width 1568 height 778
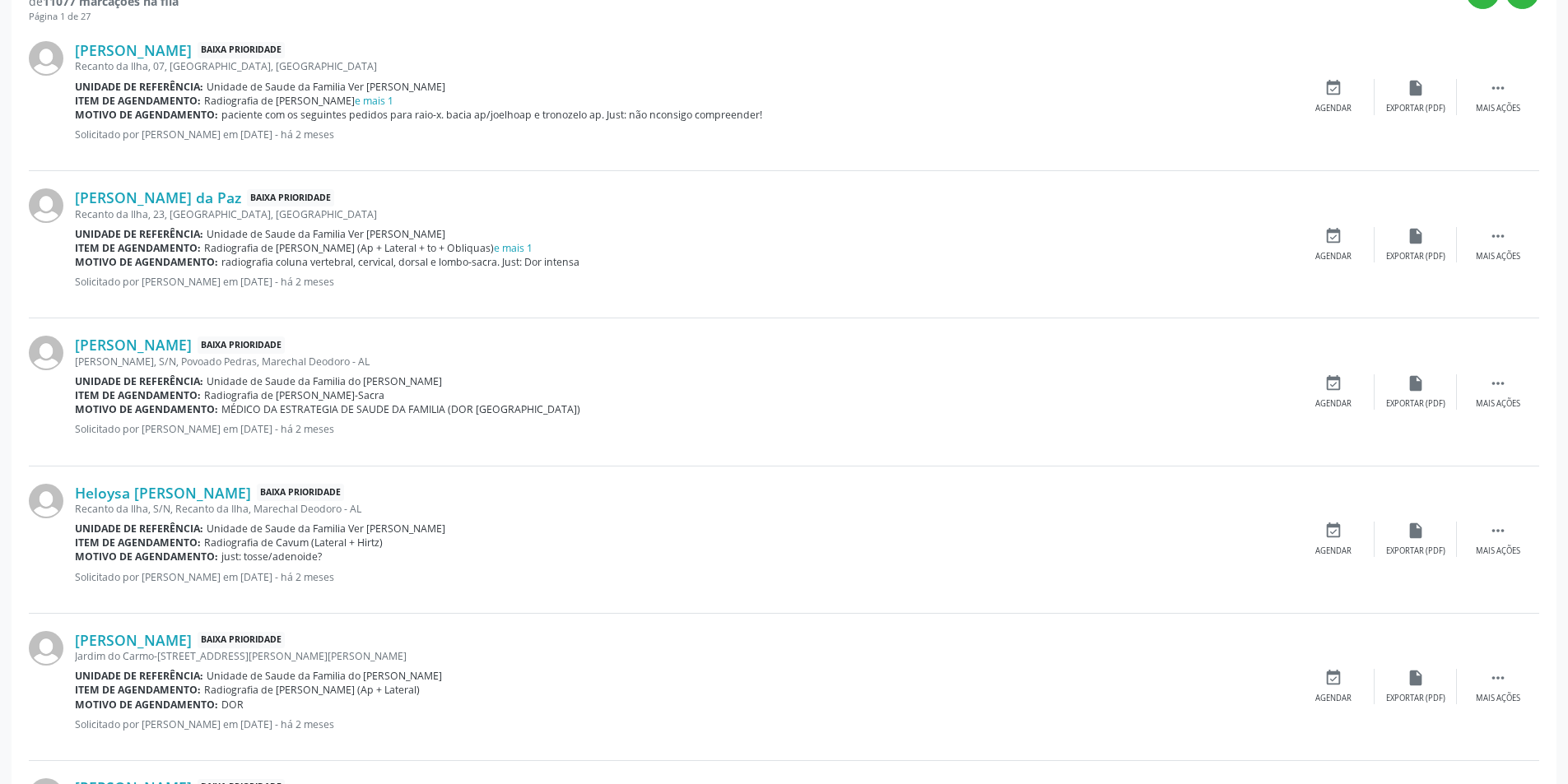
scroll to position [741, 0]
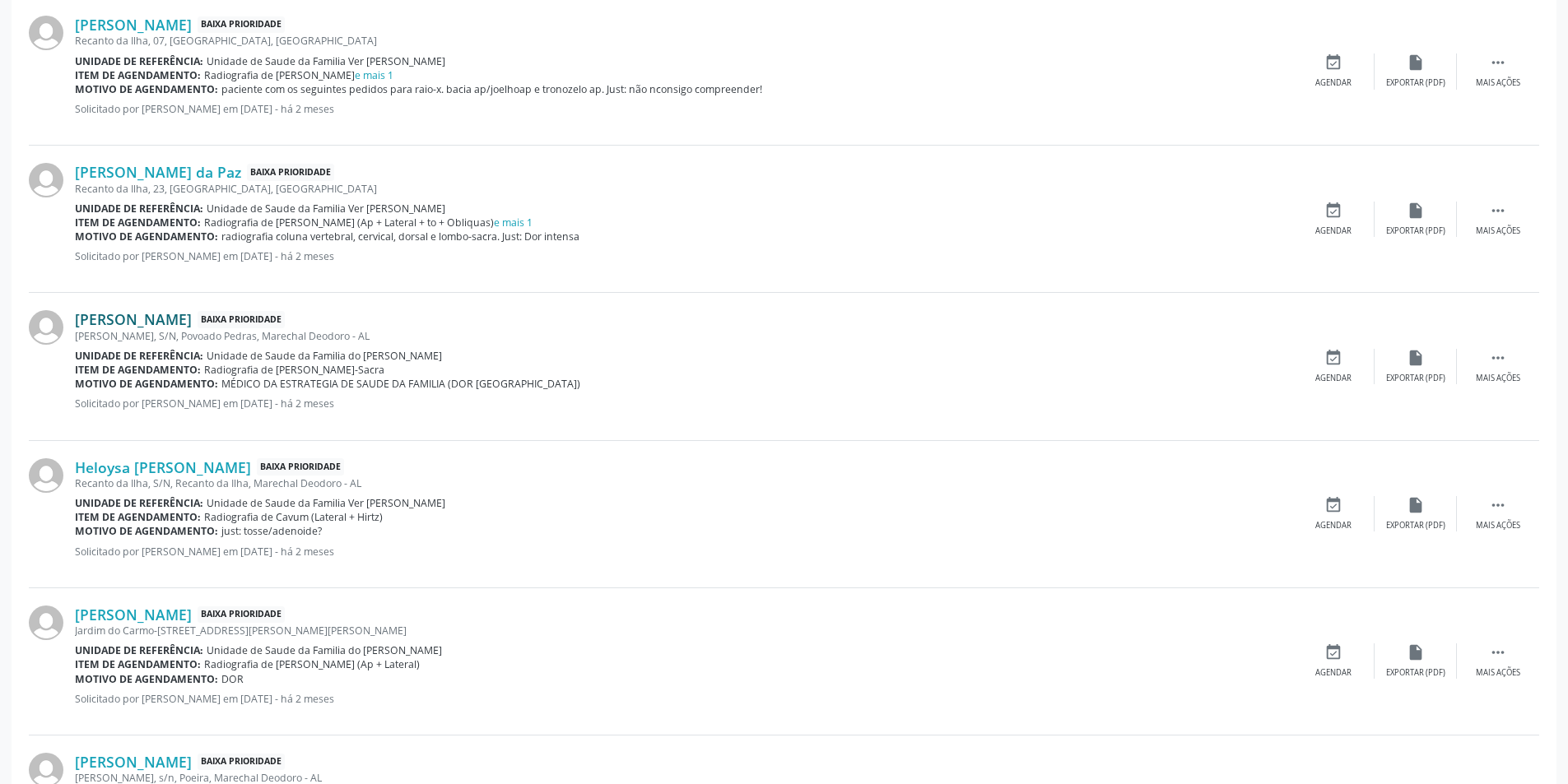
click at [181, 320] on link "[PERSON_NAME]" at bounding box center [133, 318] width 117 height 18
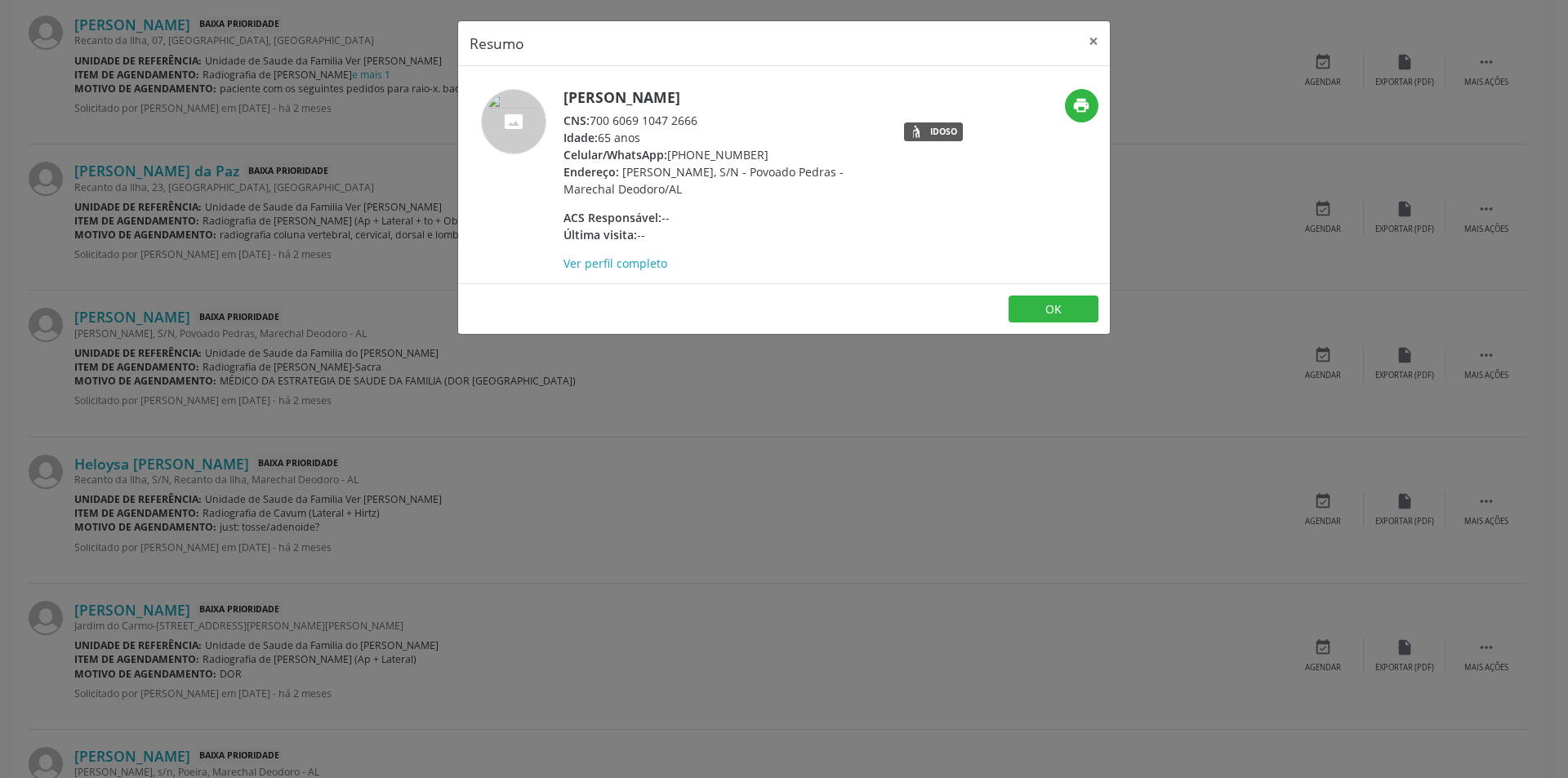
drag, startPoint x: 594, startPoint y: 119, endPoint x: 713, endPoint y: 122, distance: 119.0
click at [713, 122] on div "CNS: 700 6069 1047 2666" at bounding box center [722, 120] width 318 height 17
copy div "700 6069 1047 2666"
click at [1070, 301] on button "OK" at bounding box center [1054, 309] width 90 height 28
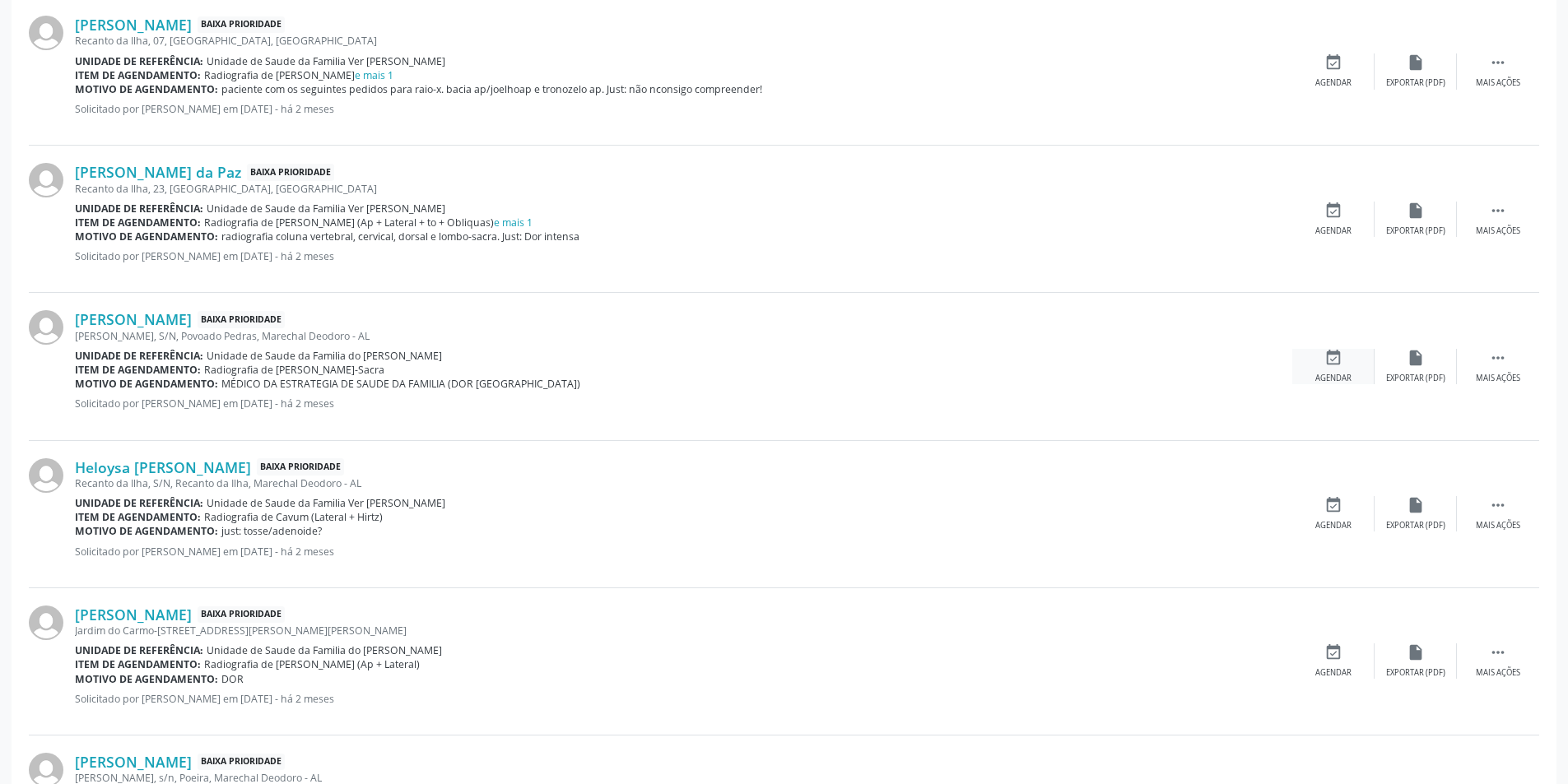
click at [1340, 362] on icon "event_available" at bounding box center [1333, 358] width 18 height 18
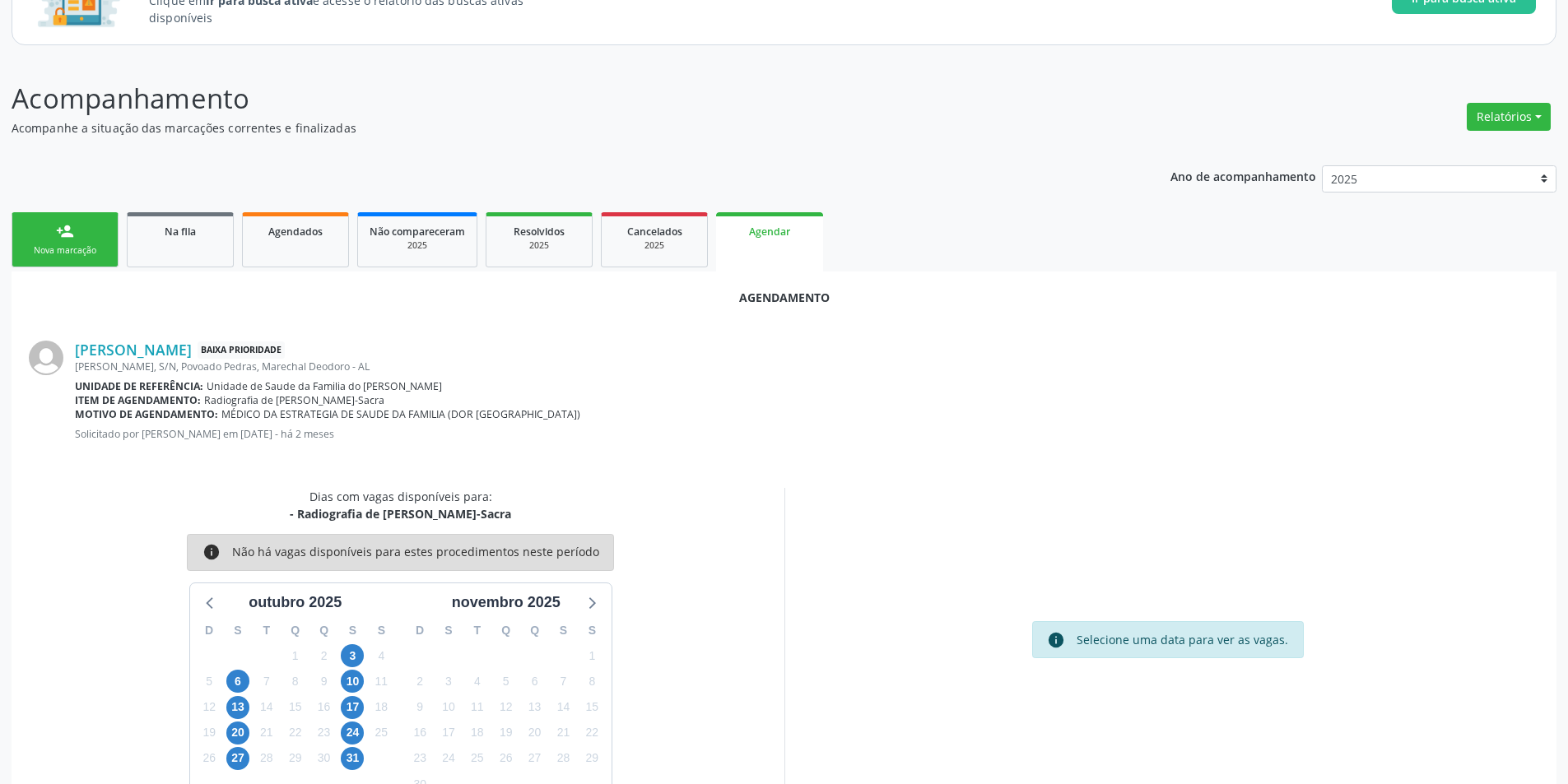
scroll to position [191, 0]
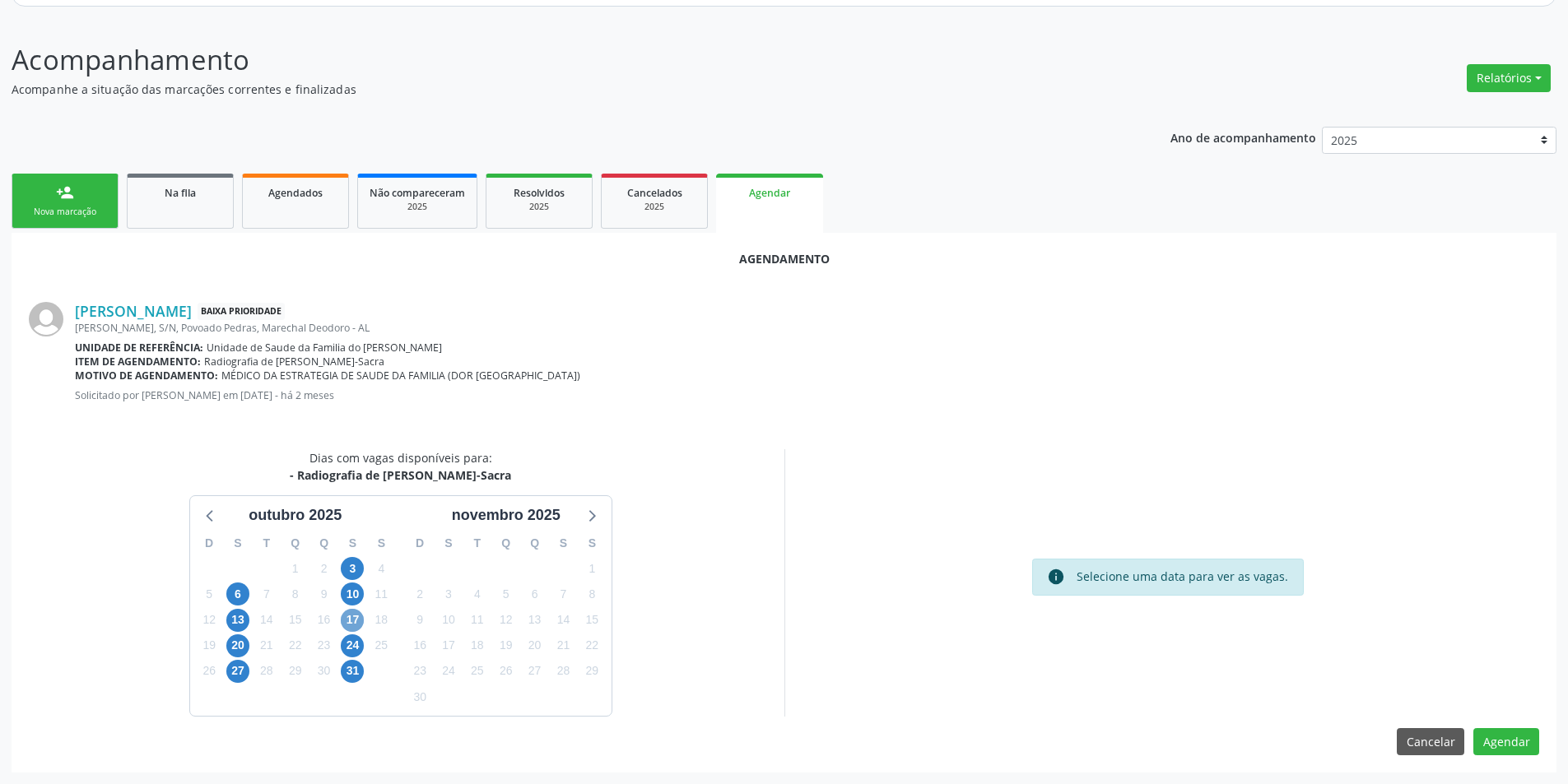
click at [348, 615] on span "17" at bounding box center [352, 620] width 23 height 23
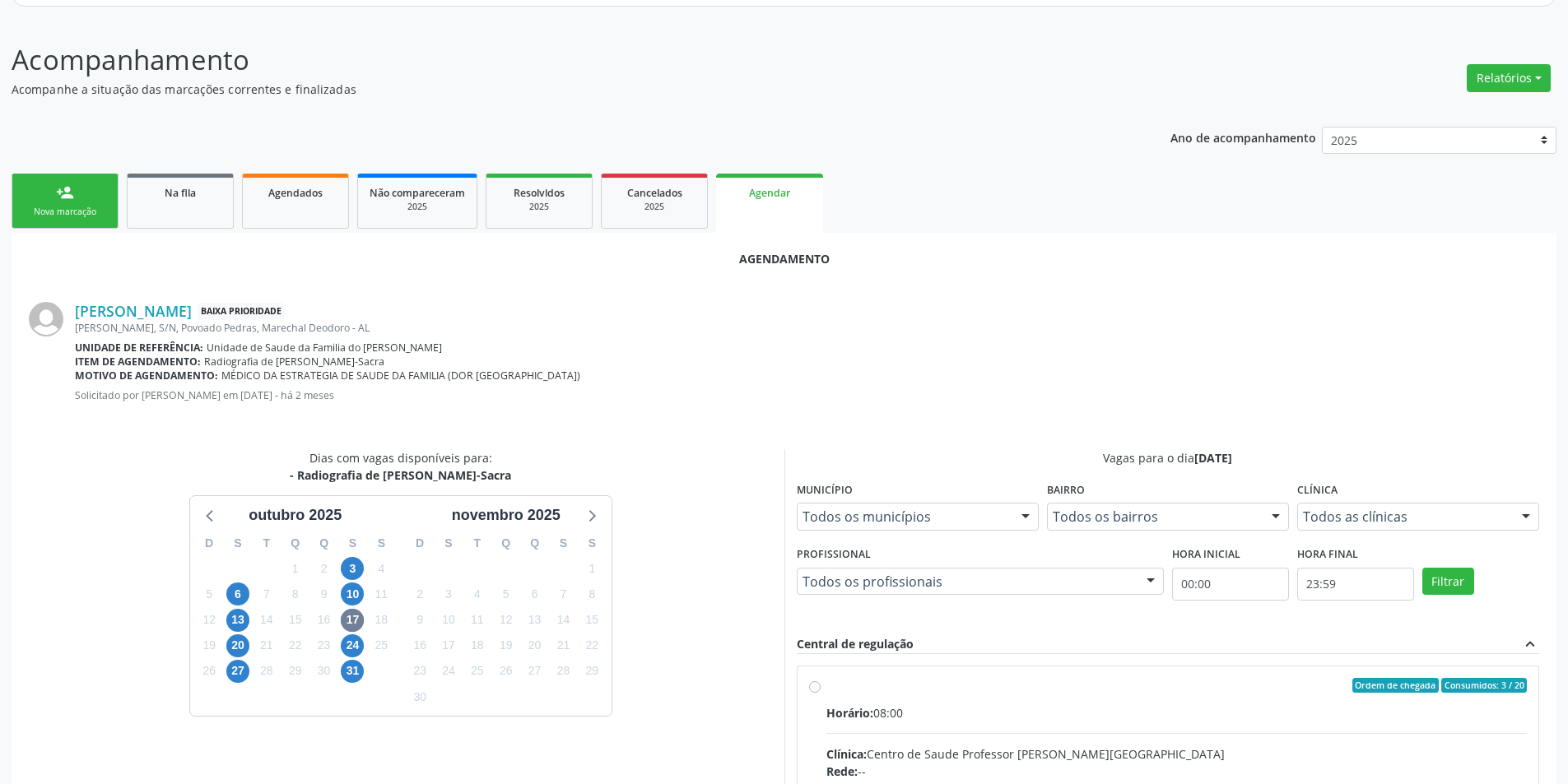
click at [816, 687] on input "Ordem de chegada Consumidos: 3 / 20 Horário: 08:00 Clínica: Centro de Saude Pro…" at bounding box center [815, 684] width 12 height 14
radio input "true"
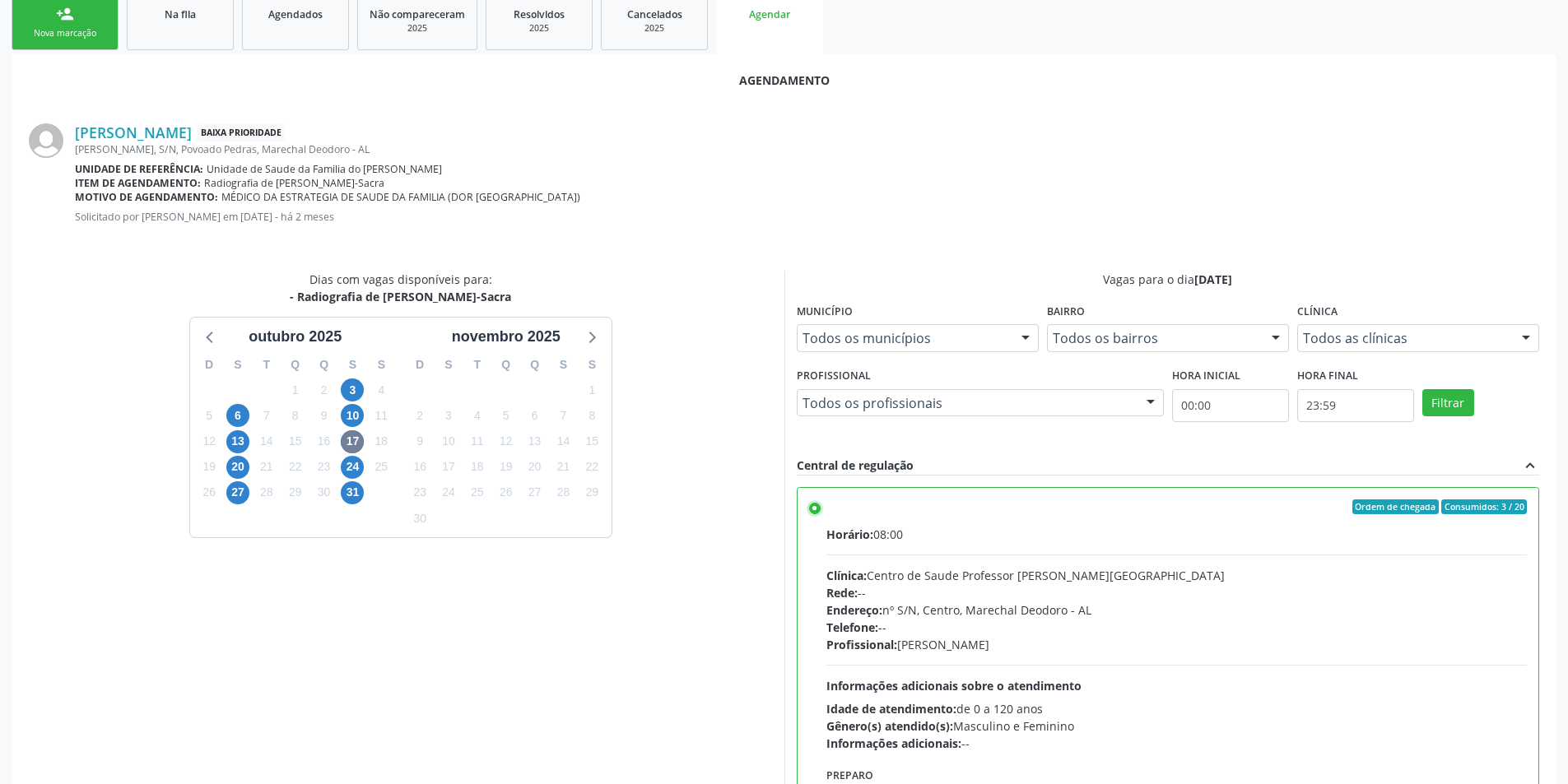
scroll to position [458, 0]
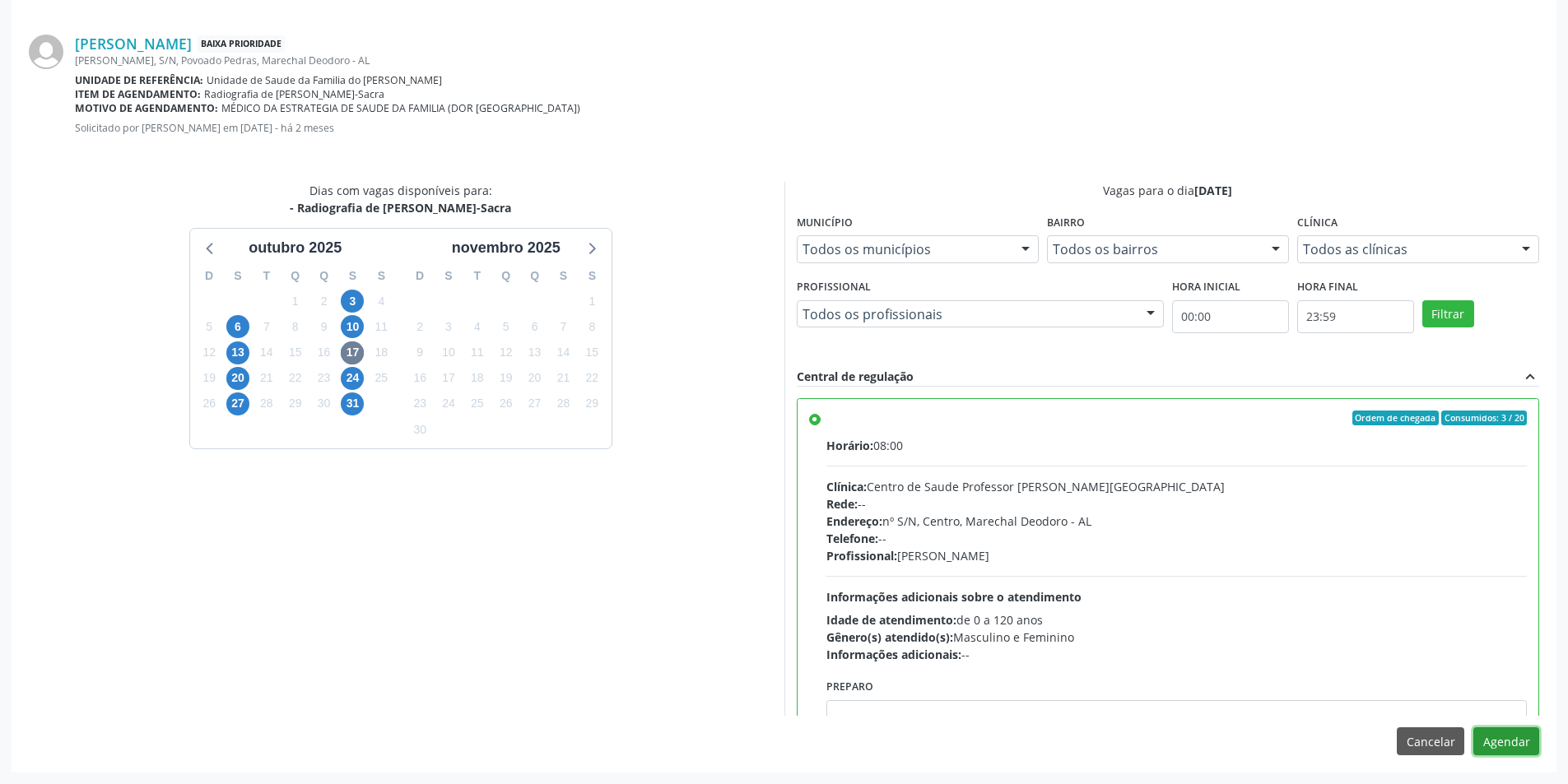
click at [1503, 737] on button "Agendar" at bounding box center [1506, 741] width 66 height 28
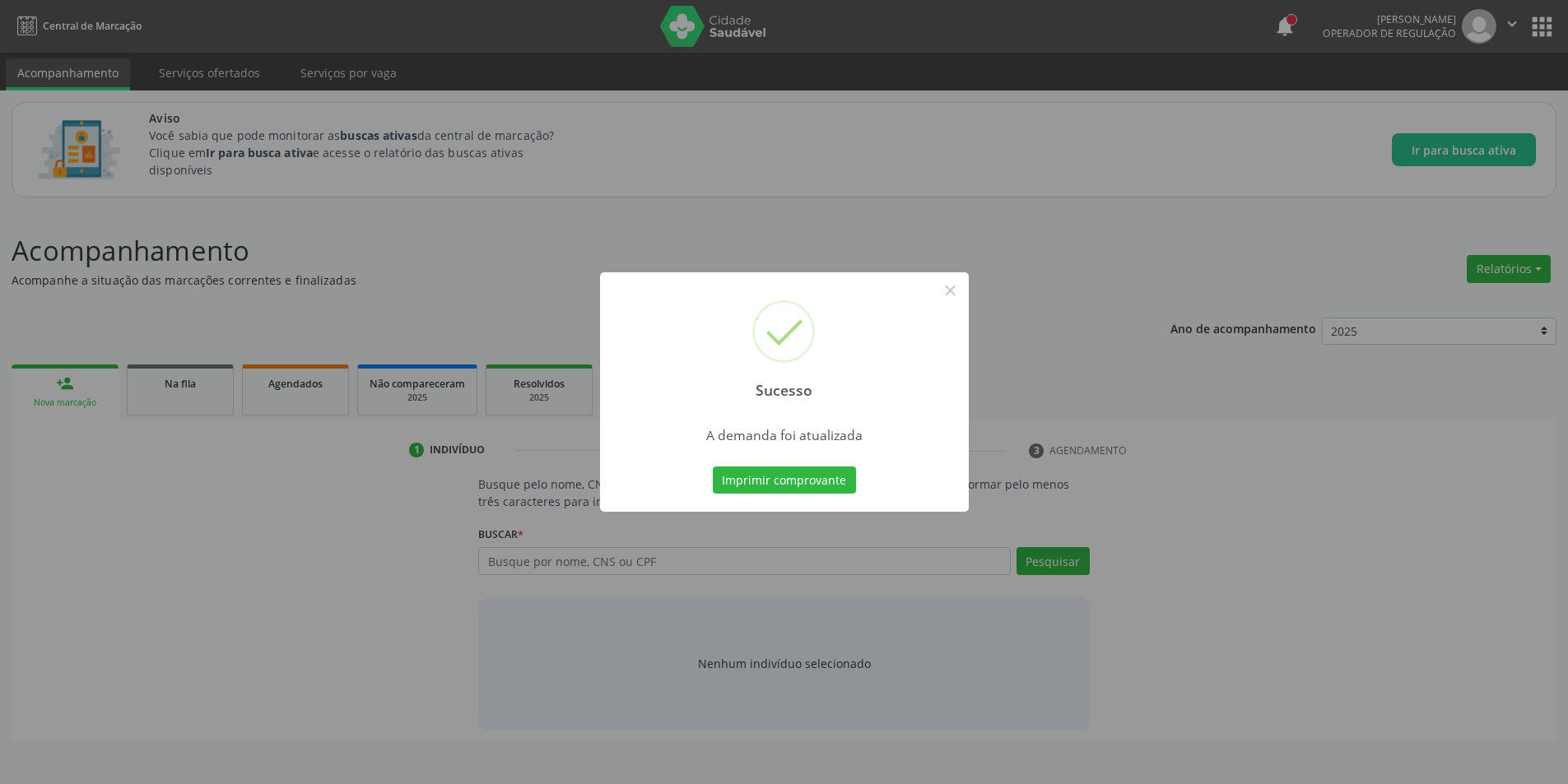
scroll to position [0, 0]
click at [962, 289] on button "×" at bounding box center [956, 290] width 28 height 28
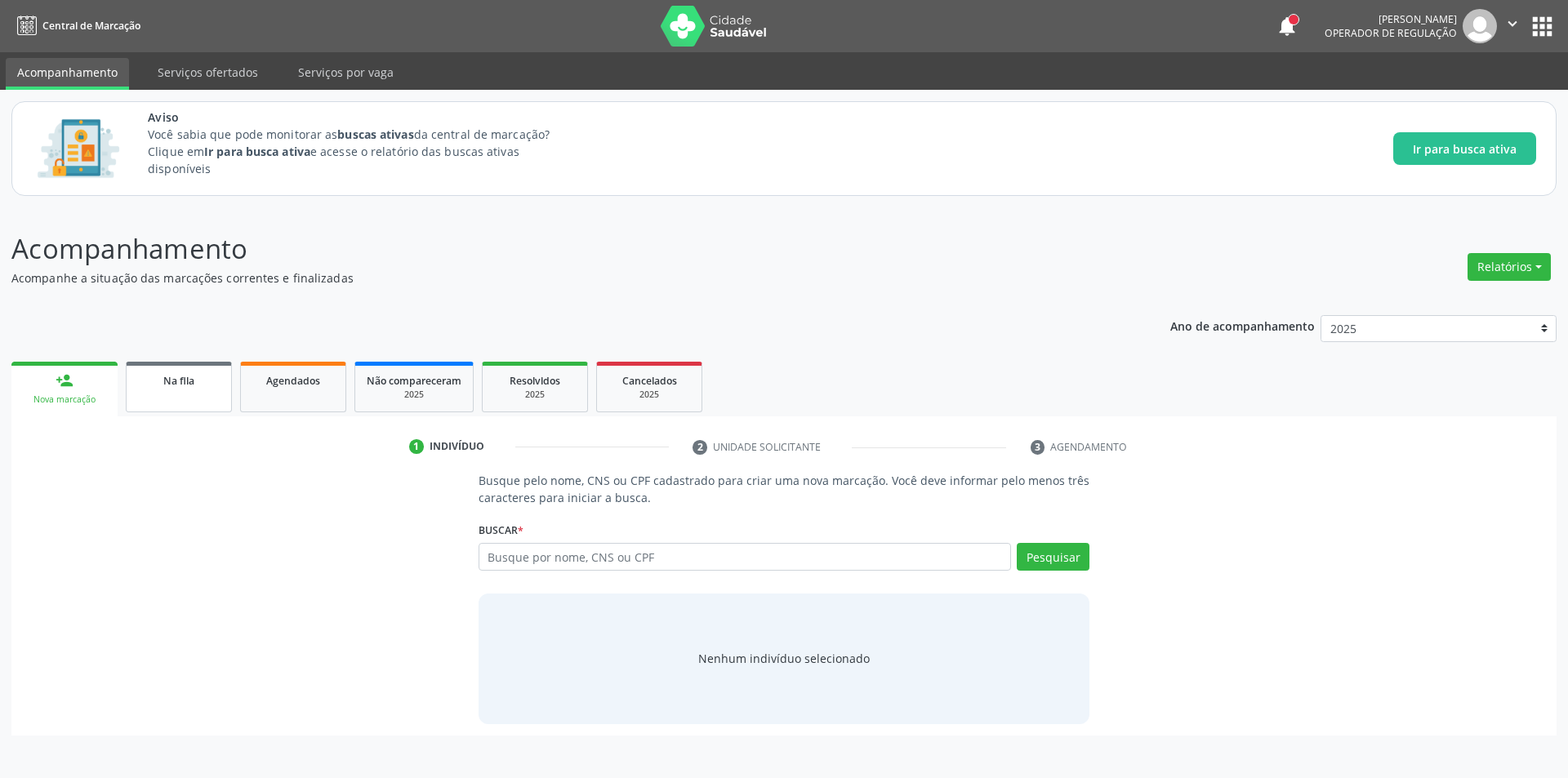
click at [210, 390] on link "Na fila" at bounding box center [179, 387] width 106 height 51
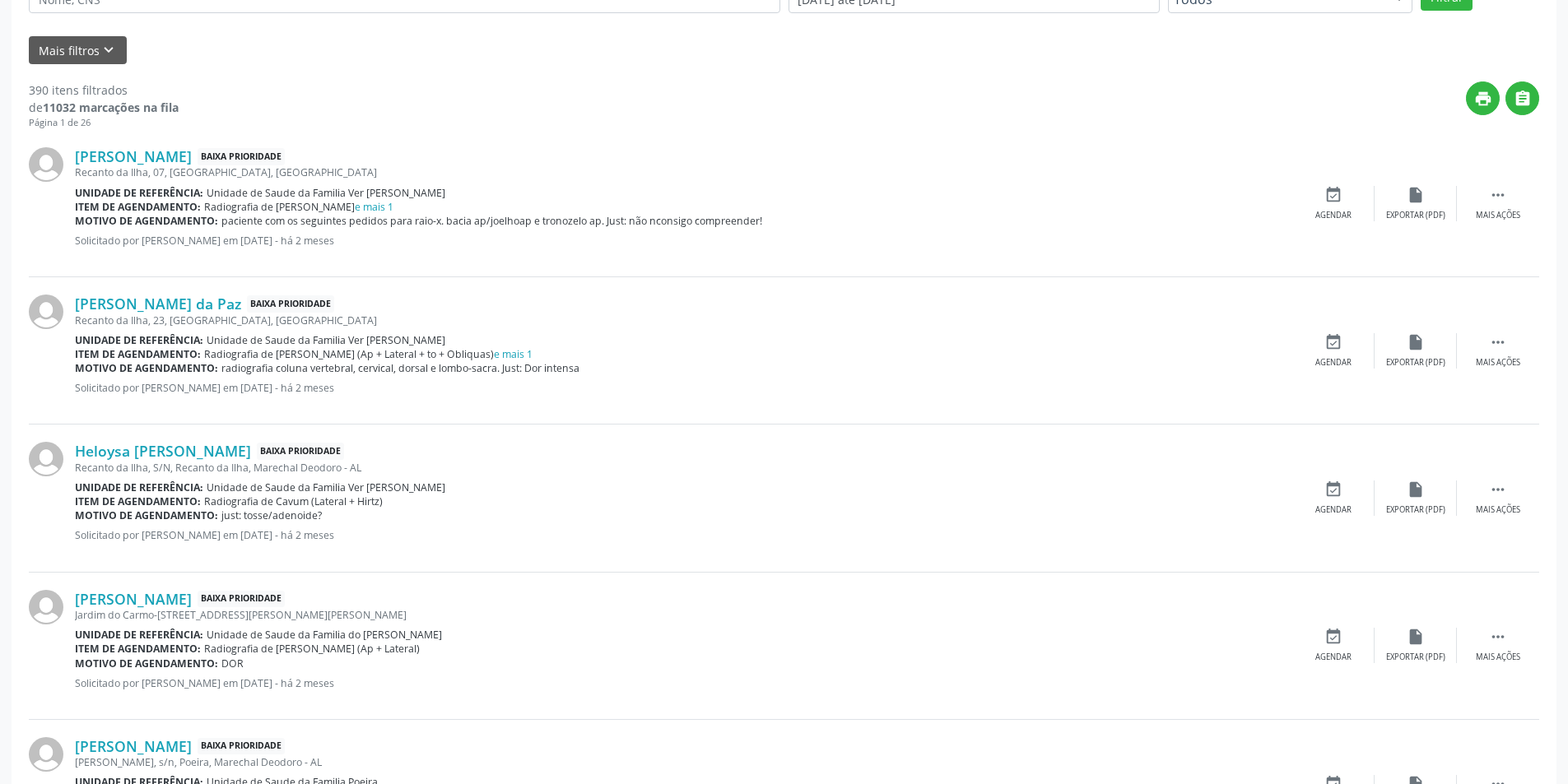
scroll to position [576, 0]
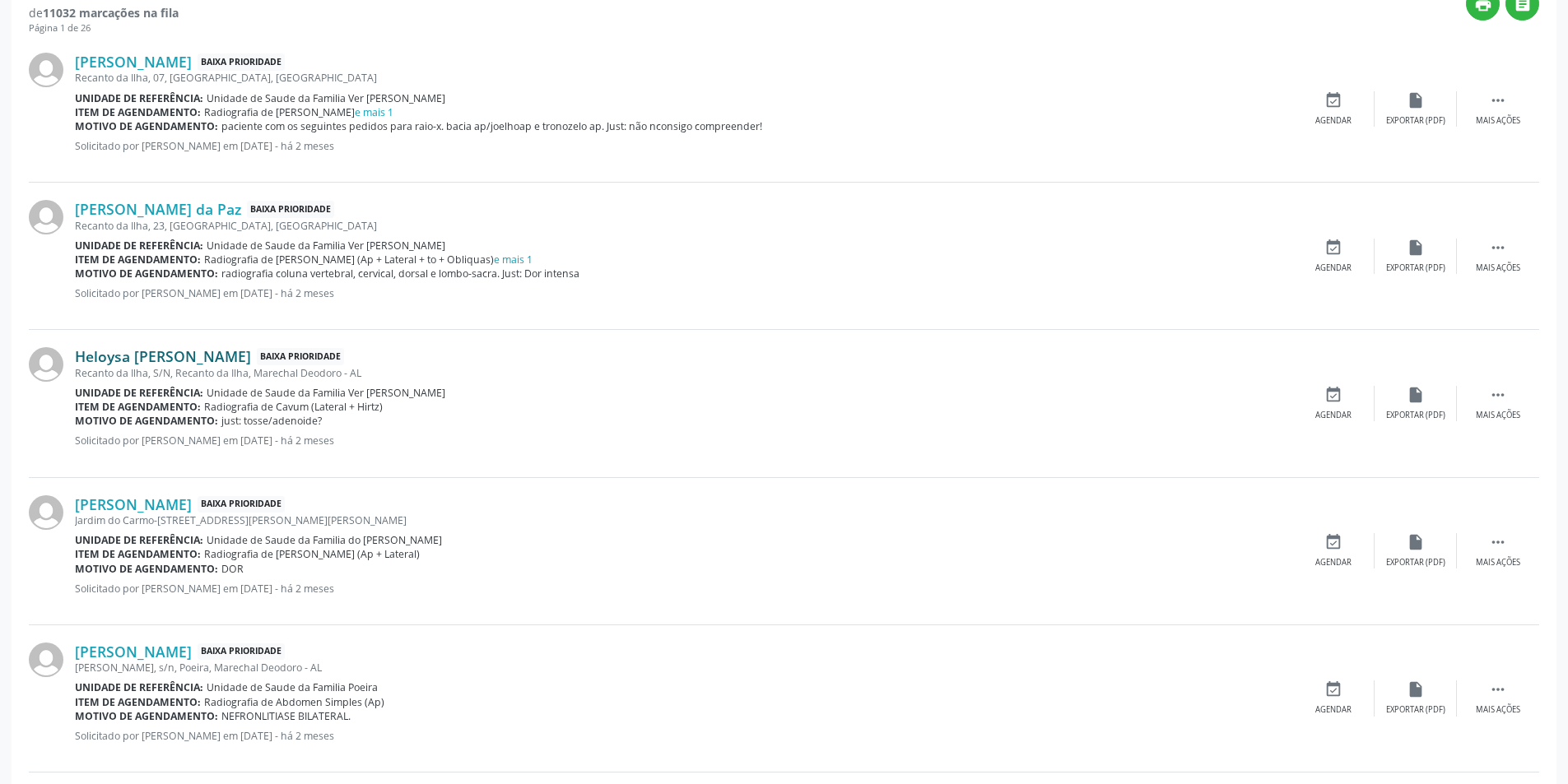
click at [175, 357] on link "Heloysa [PERSON_NAME]" at bounding box center [163, 356] width 176 height 18
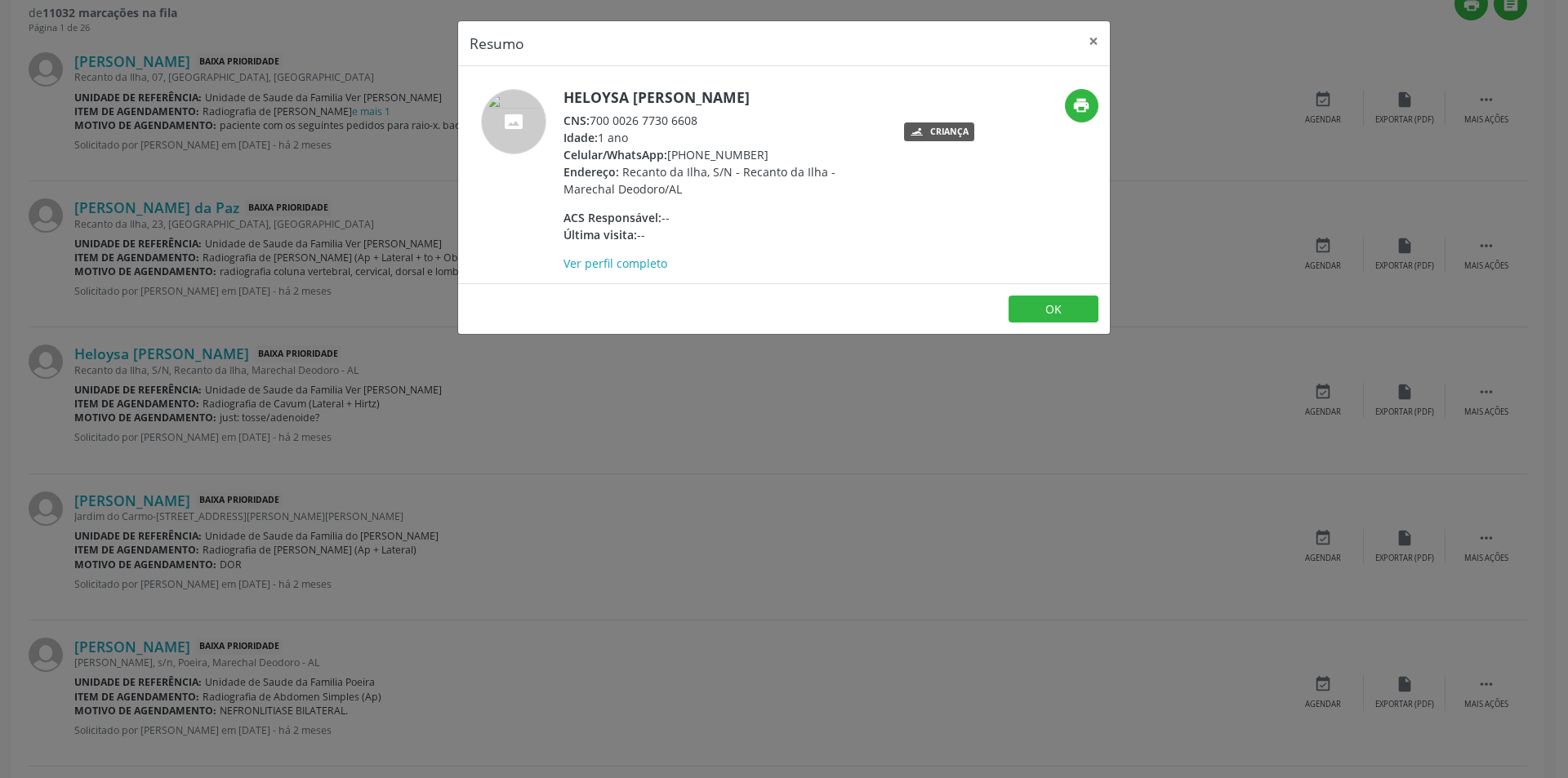
drag, startPoint x: 593, startPoint y: 118, endPoint x: 709, endPoint y: 116, distance: 116.0
click at [709, 116] on div "CNS: 700 0026 7730 6608" at bounding box center [722, 120] width 318 height 17
copy div "700 0026 7730 6608"
click at [1061, 301] on button "OK" at bounding box center [1054, 309] width 90 height 28
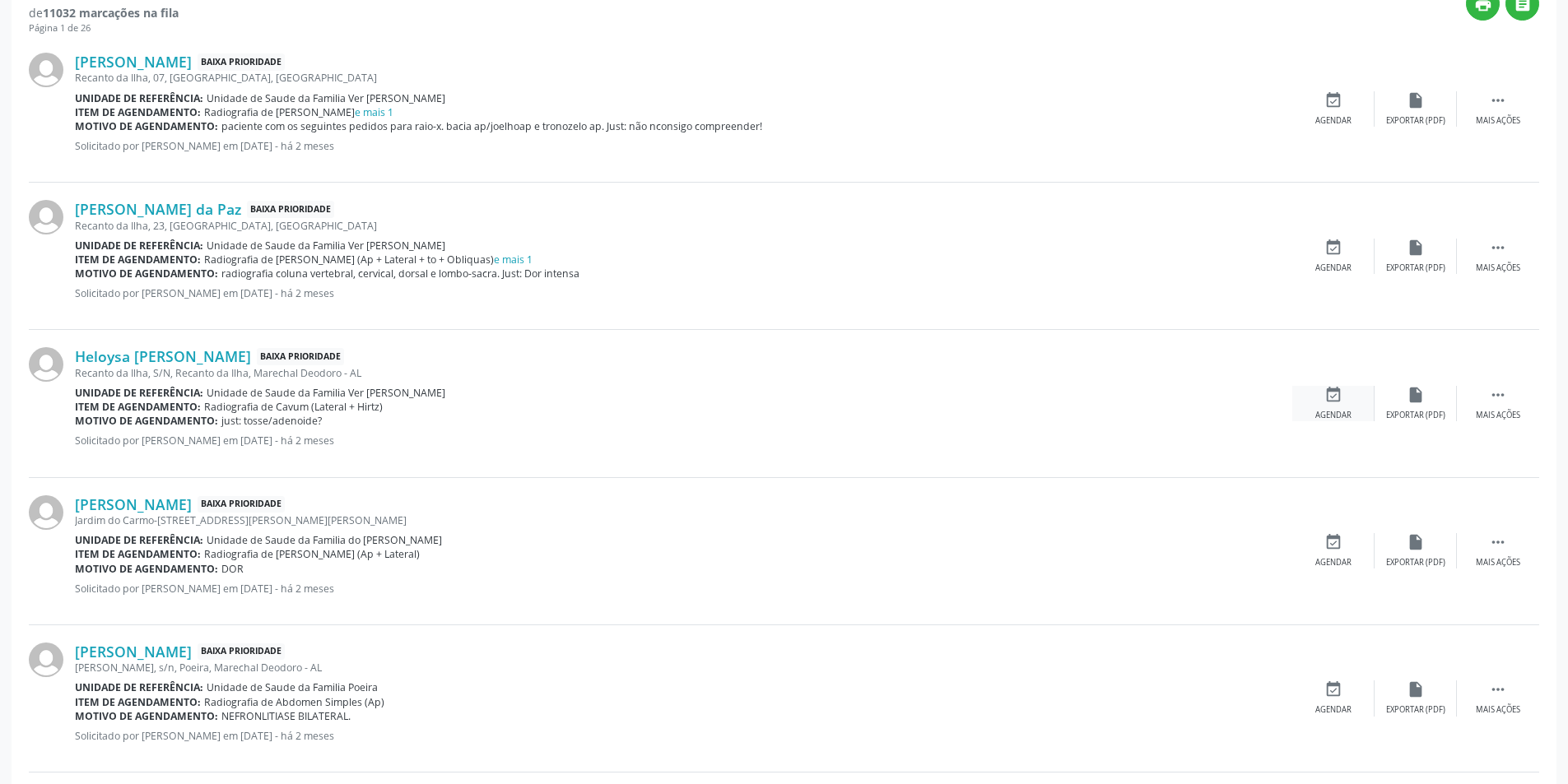
click at [1336, 396] on icon "event_available" at bounding box center [1333, 394] width 18 height 18
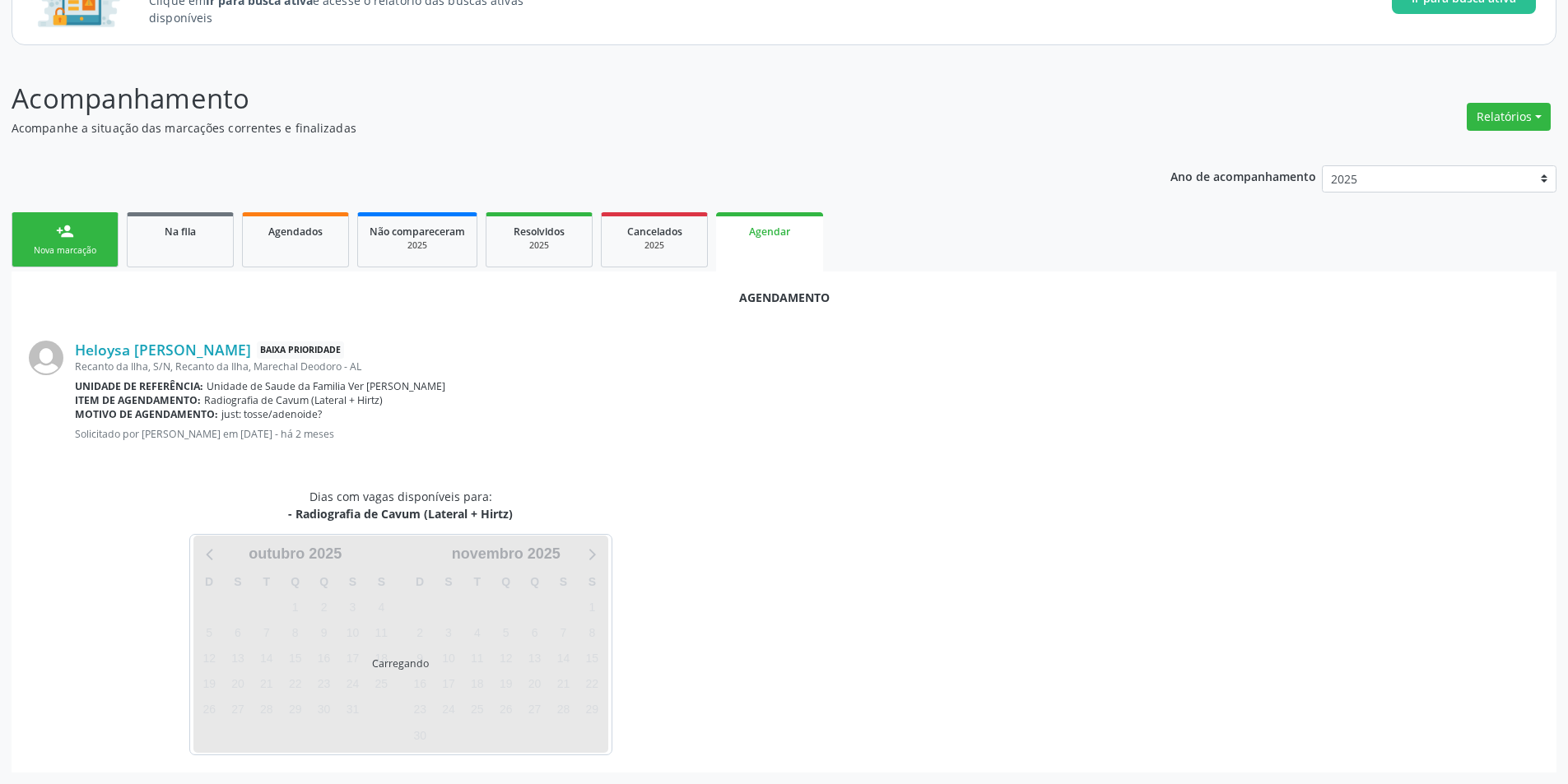
scroll to position [191, 0]
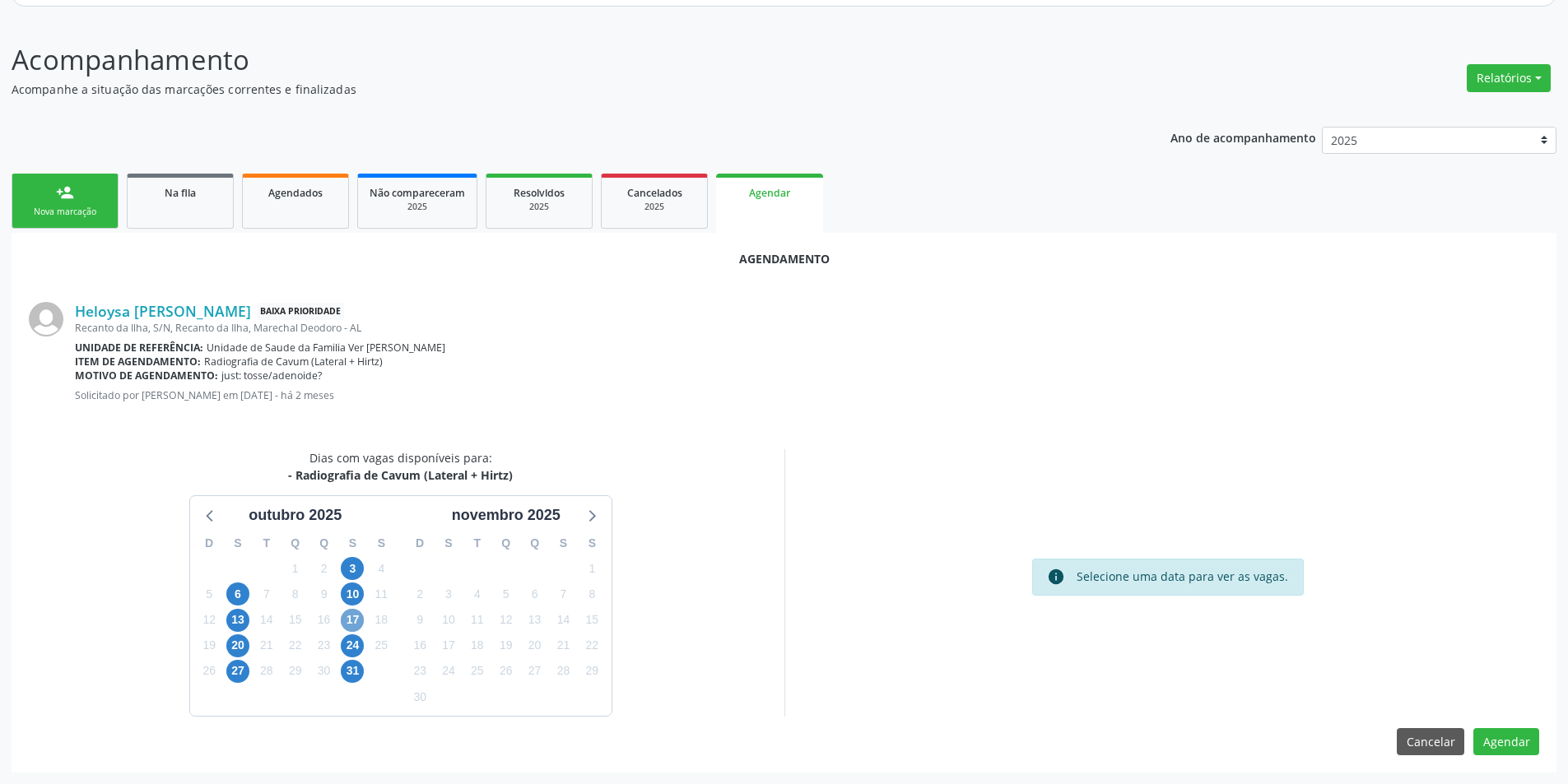
click at [360, 612] on span "17" at bounding box center [352, 620] width 23 height 23
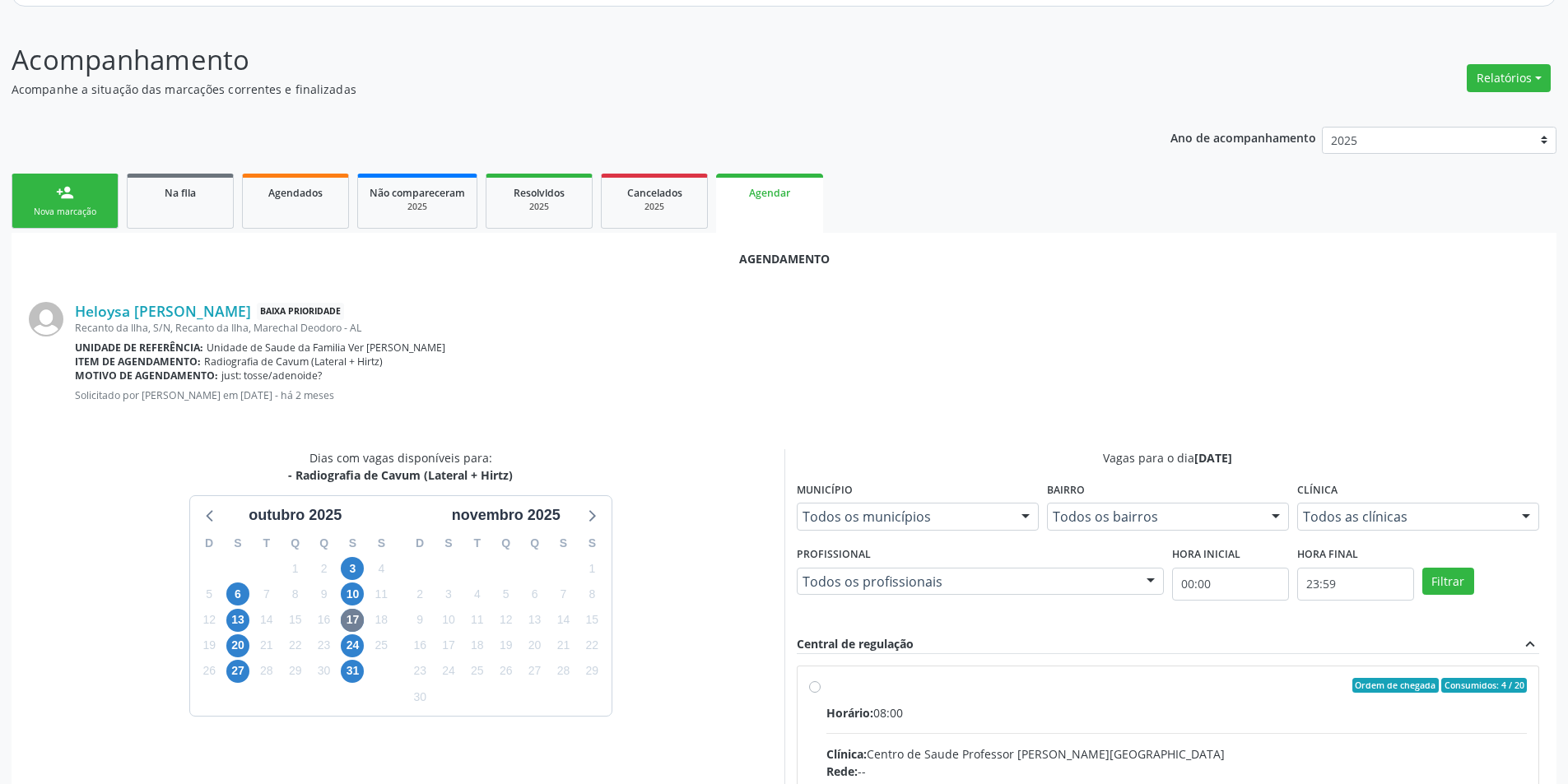
click at [815, 684] on input "Ordem de chegada Consumidos: 4 / 20 Horário: 08:00 Clínica: Centro de Saude Pro…" at bounding box center [815, 684] width 12 height 14
radio input "true"
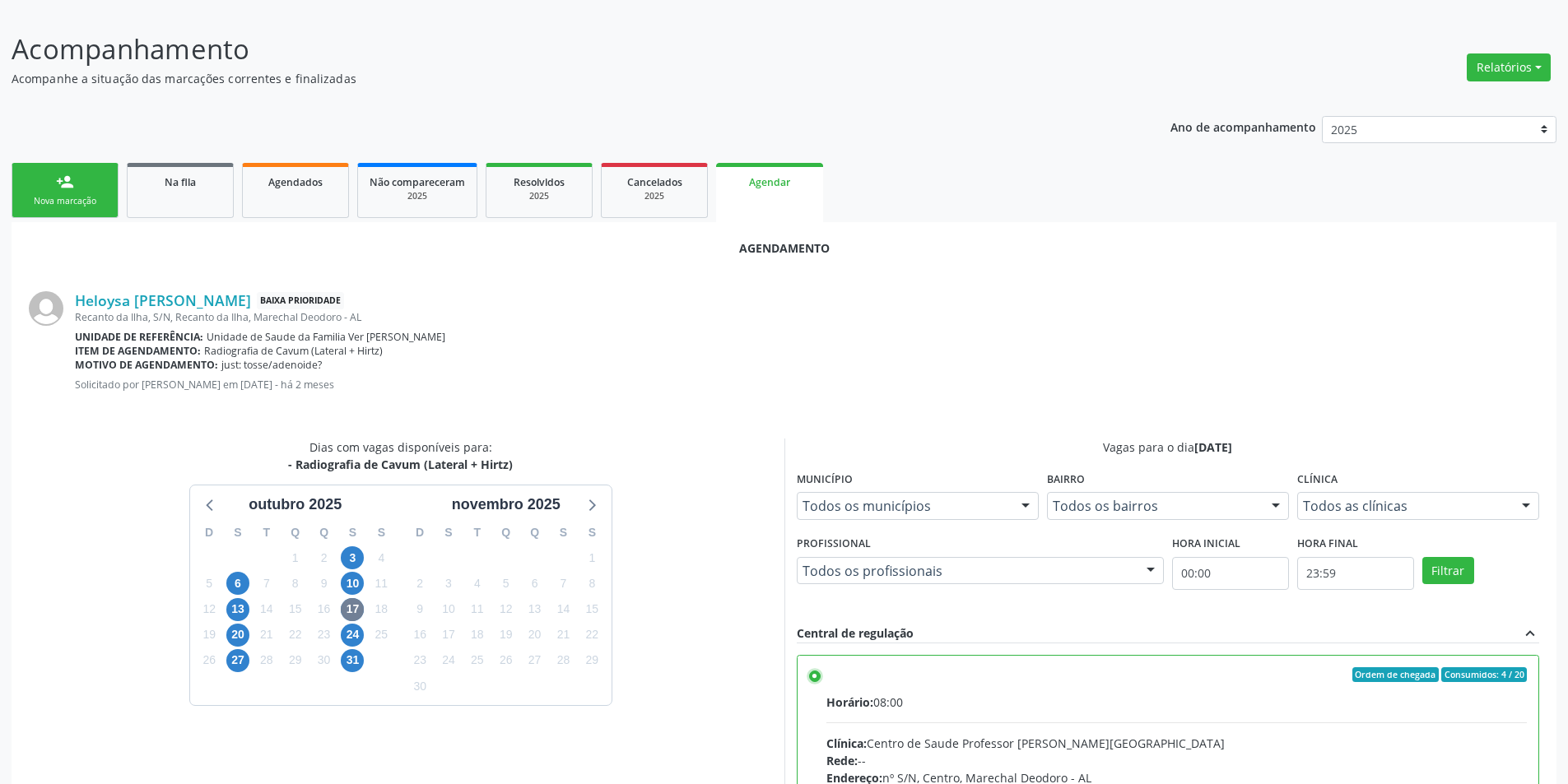
scroll to position [458, 0]
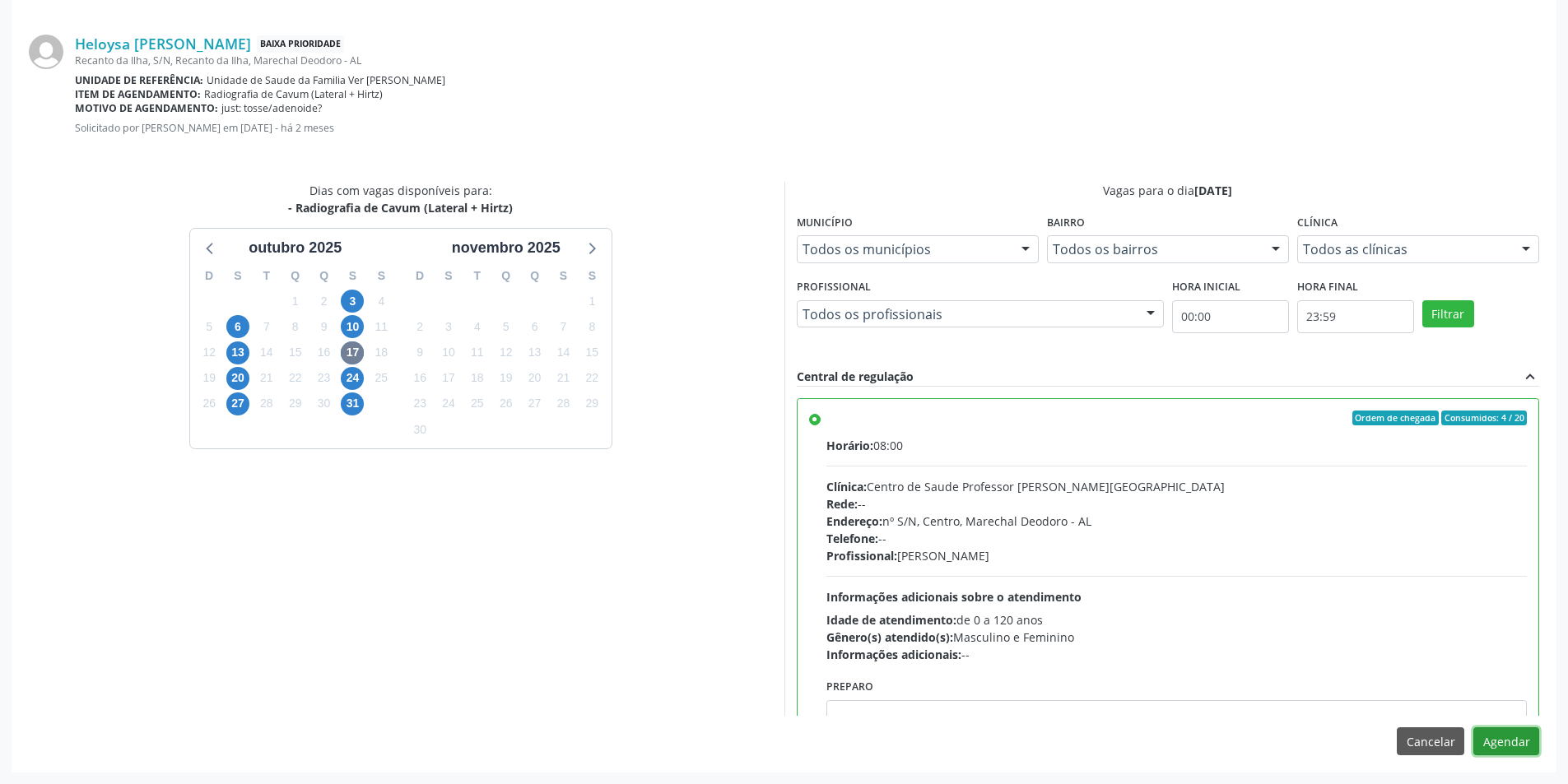
click at [1518, 745] on button "Agendar" at bounding box center [1506, 741] width 66 height 28
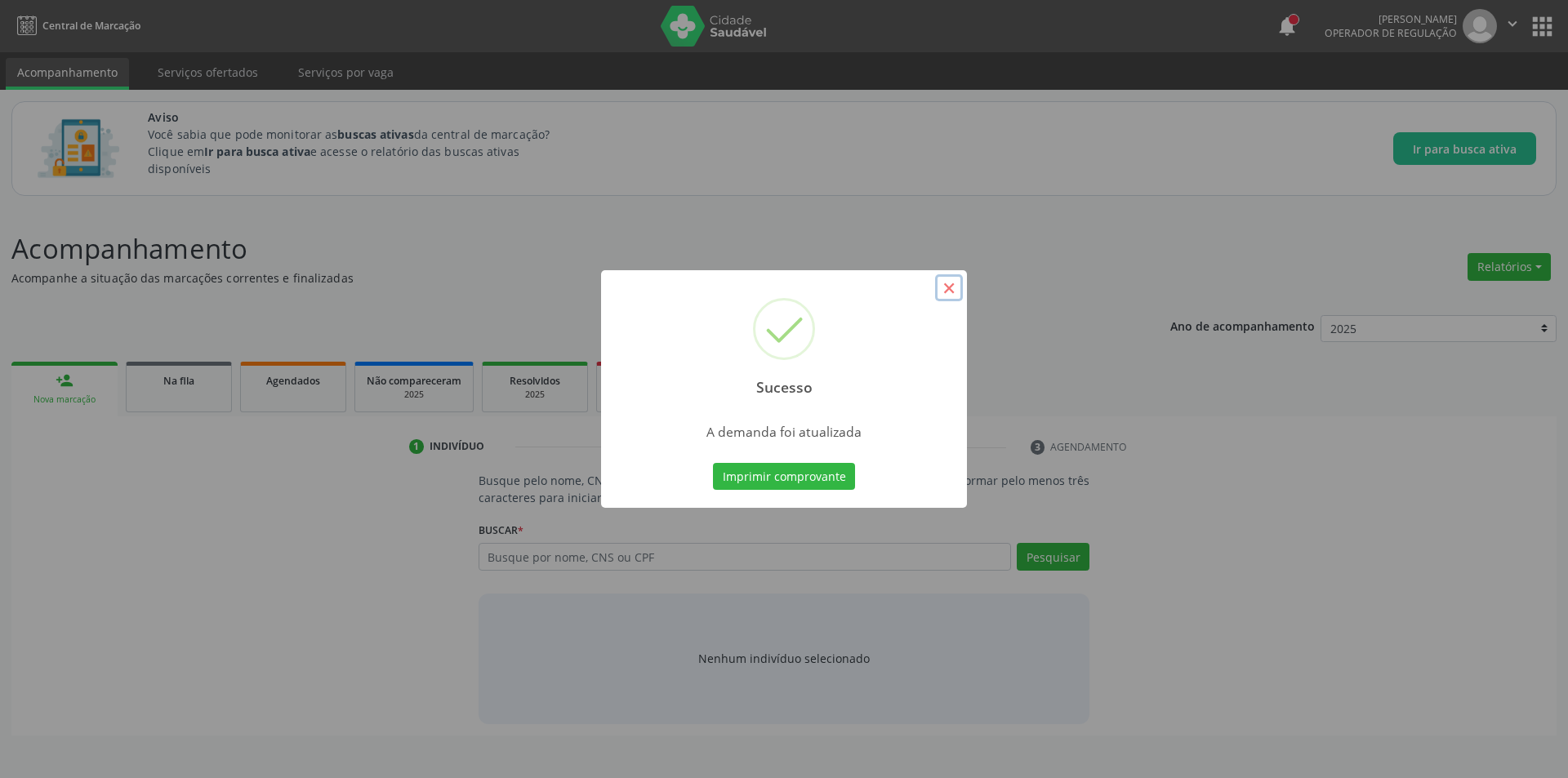
click at [942, 282] on button "×" at bounding box center [949, 288] width 28 height 28
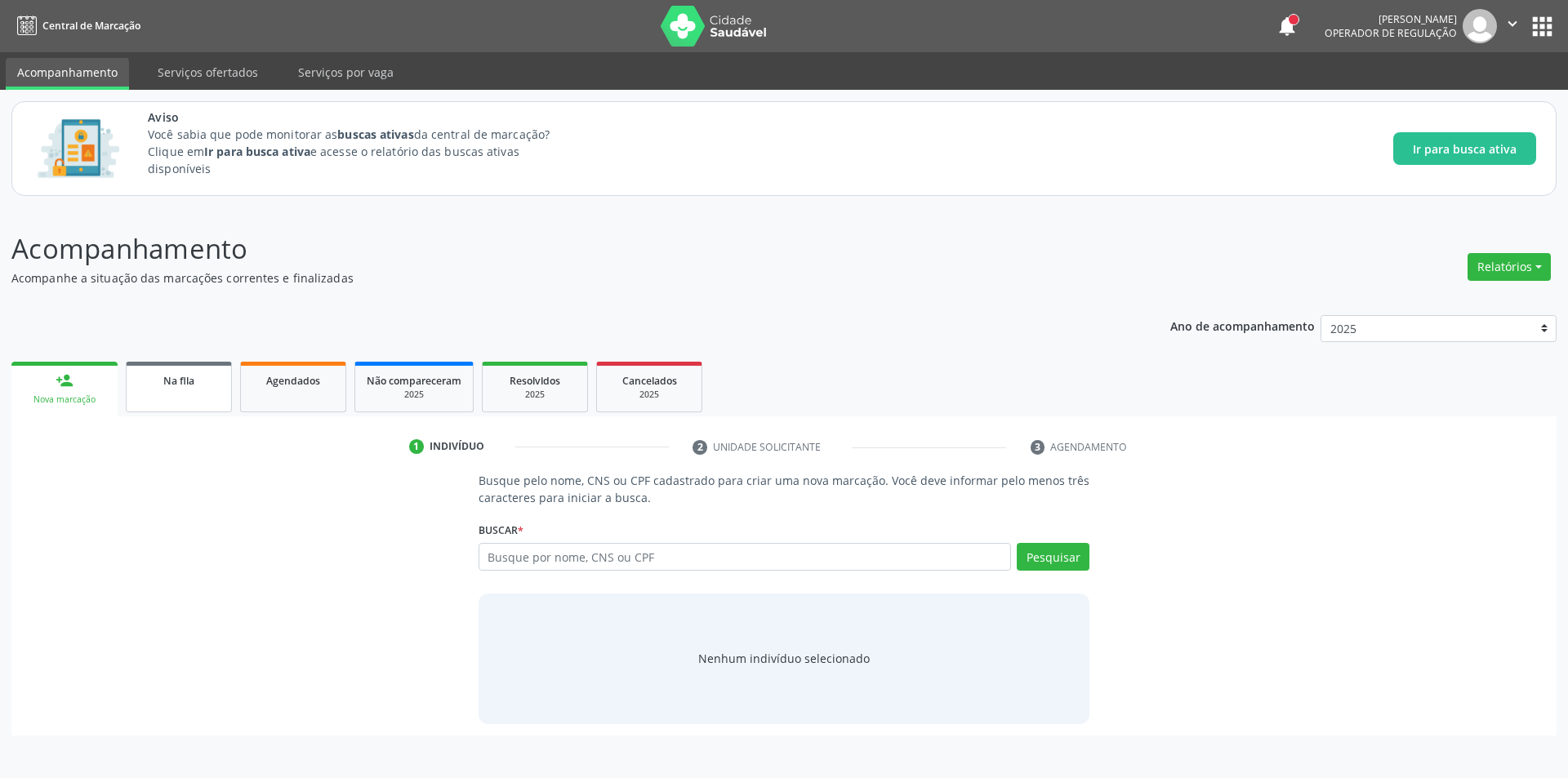
click at [167, 394] on link "Na fila" at bounding box center [179, 387] width 106 height 51
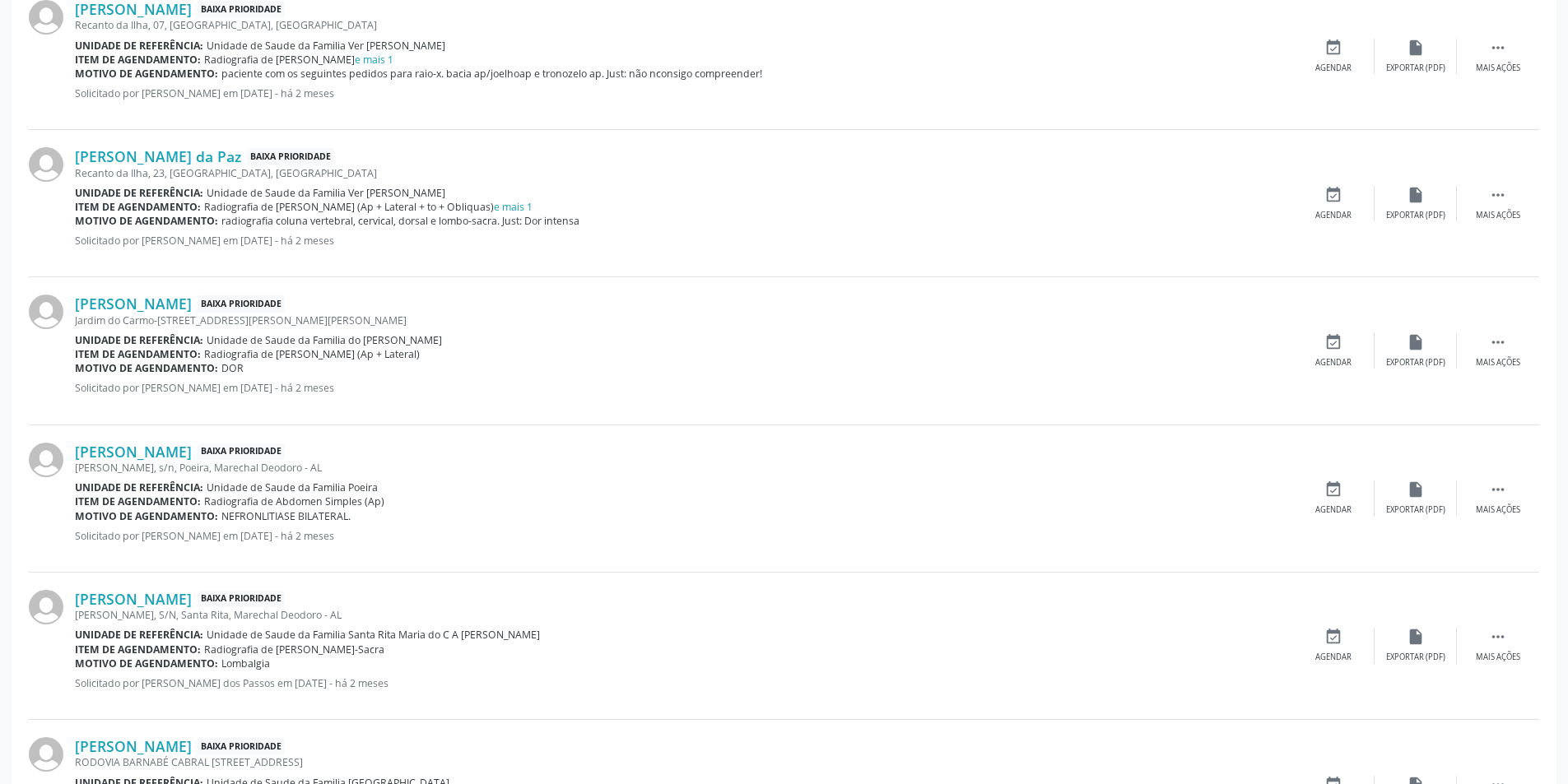
scroll to position [658, 0]
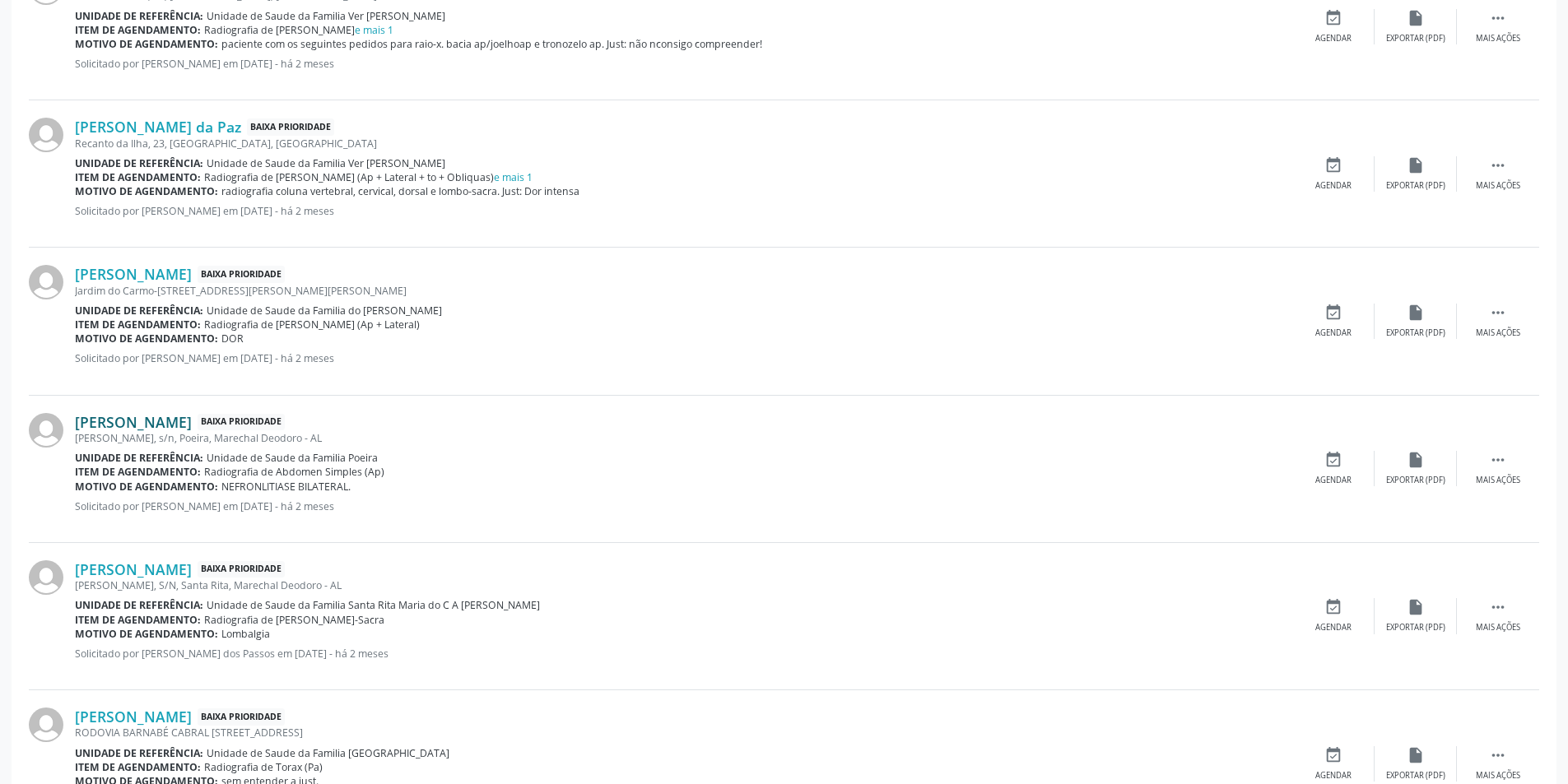
click at [186, 430] on link "[PERSON_NAME]" at bounding box center [133, 421] width 117 height 18
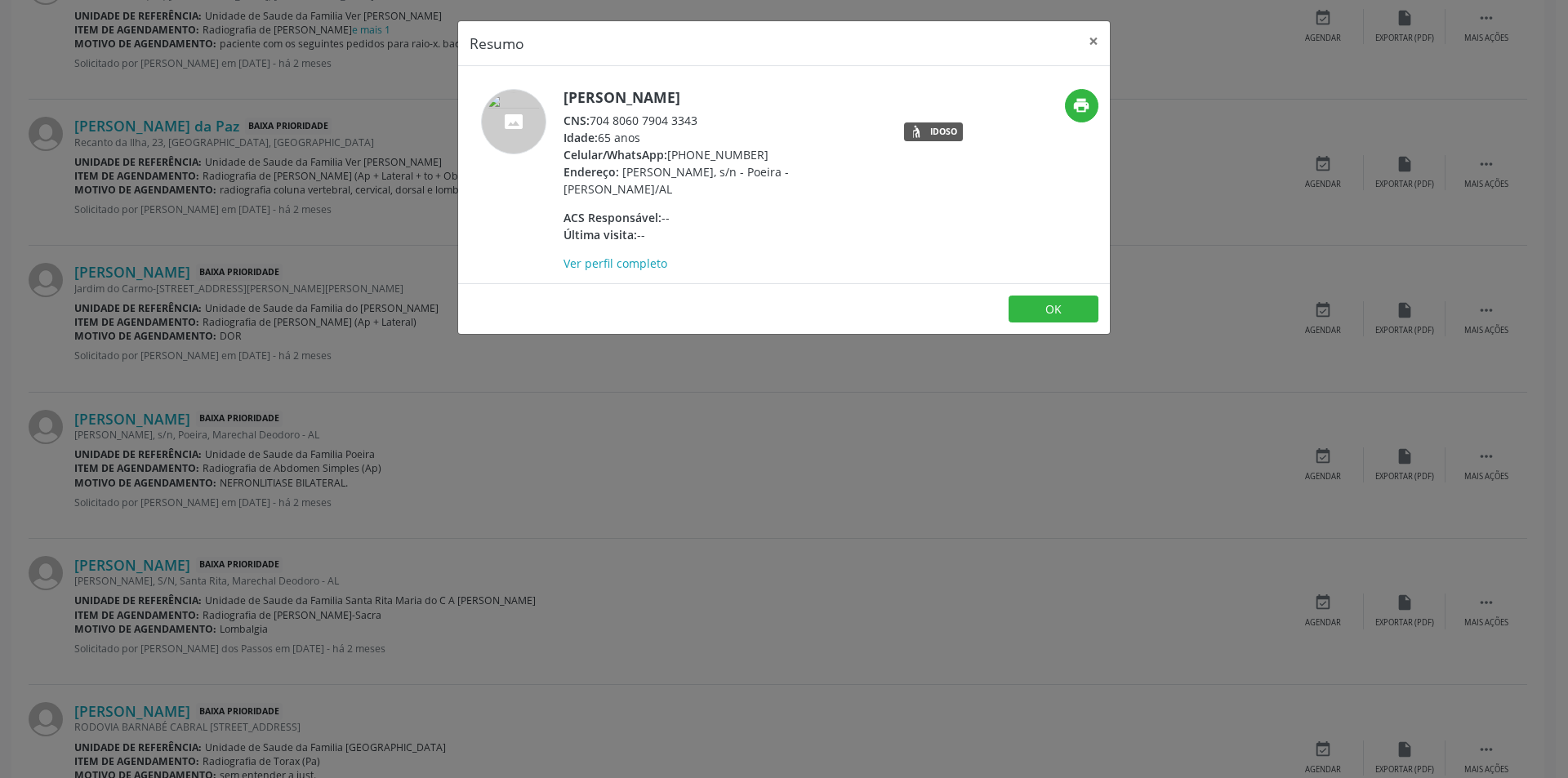
drag, startPoint x: 591, startPoint y: 120, endPoint x: 746, endPoint y: 108, distance: 155.5
click at [746, 108] on div "[PERSON_NAME] CNS: 704 8060 7904 3343 Idade: 65 anos Celular/WhatsApp: [PHONE_N…" at bounding box center [722, 180] width 318 height 183
drag, startPoint x: 595, startPoint y: 117, endPoint x: 721, endPoint y: 112, distance: 126.1
click at [721, 112] on div "CNS: 704 8060 7904 3343" at bounding box center [722, 120] width 318 height 17
copy div "704 8060 7904 3343"
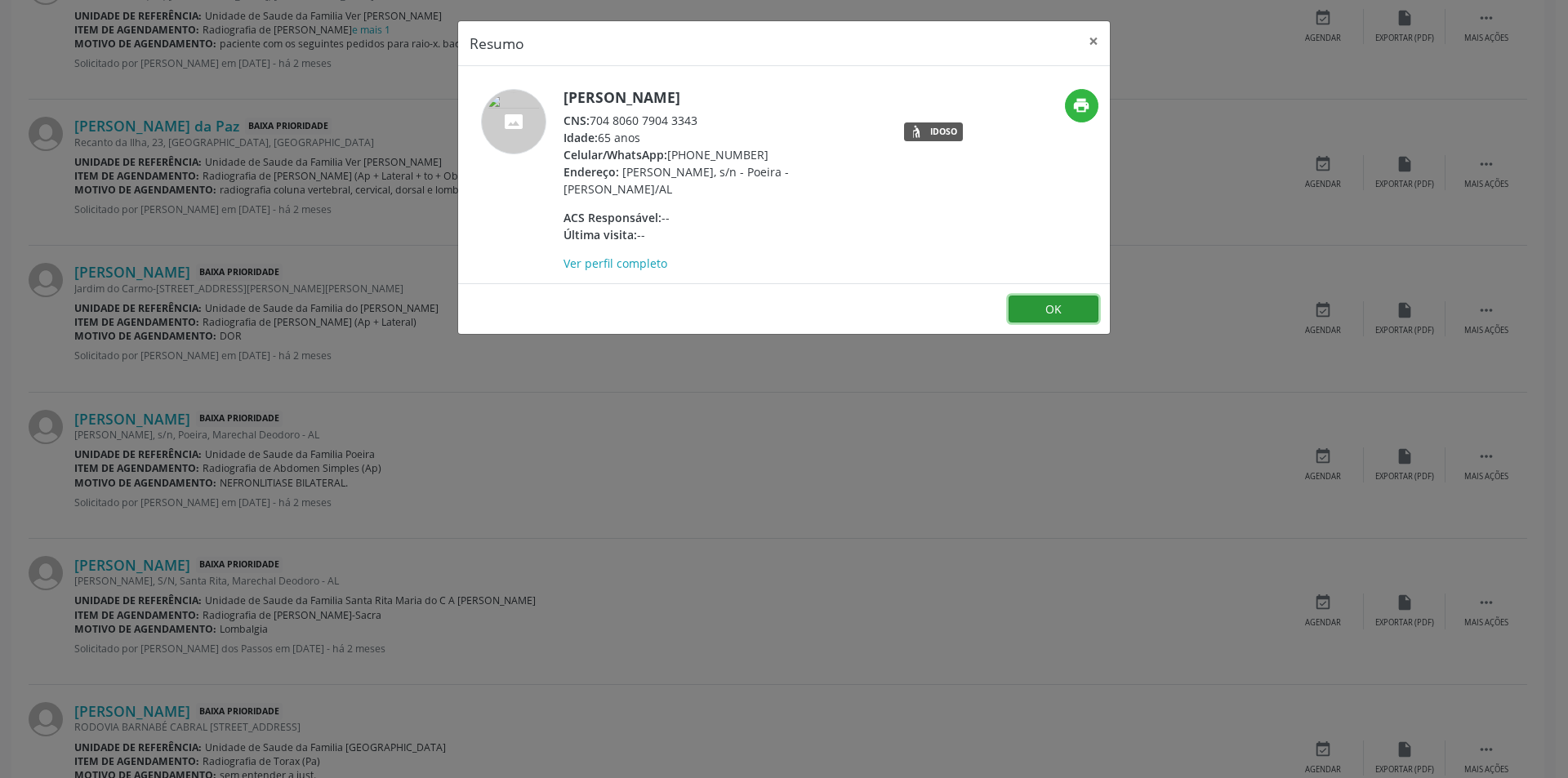
click at [1079, 296] on button "OK" at bounding box center [1054, 309] width 90 height 28
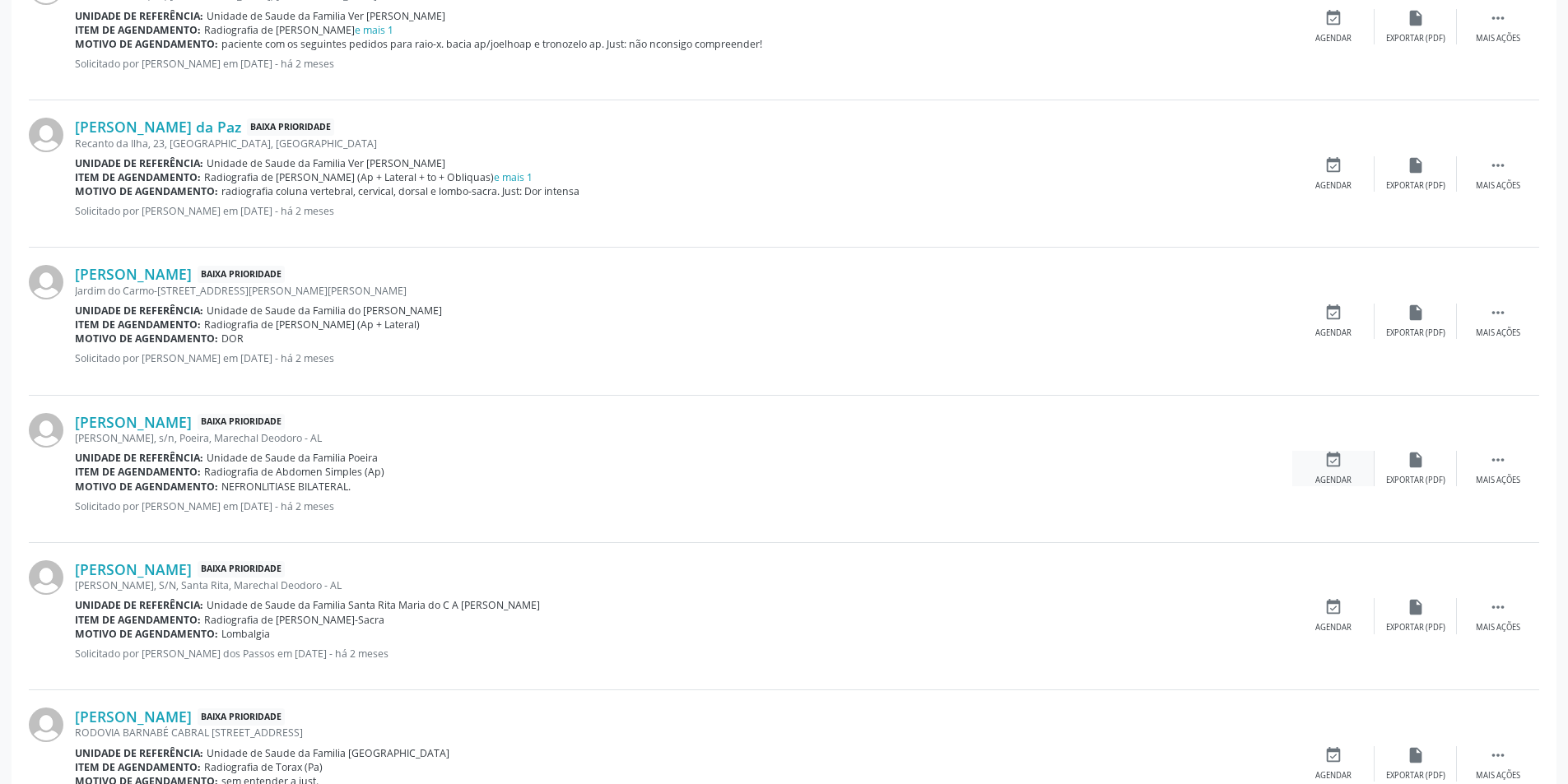
click at [1326, 478] on div "Agendar" at bounding box center [1334, 481] width 37 height 12
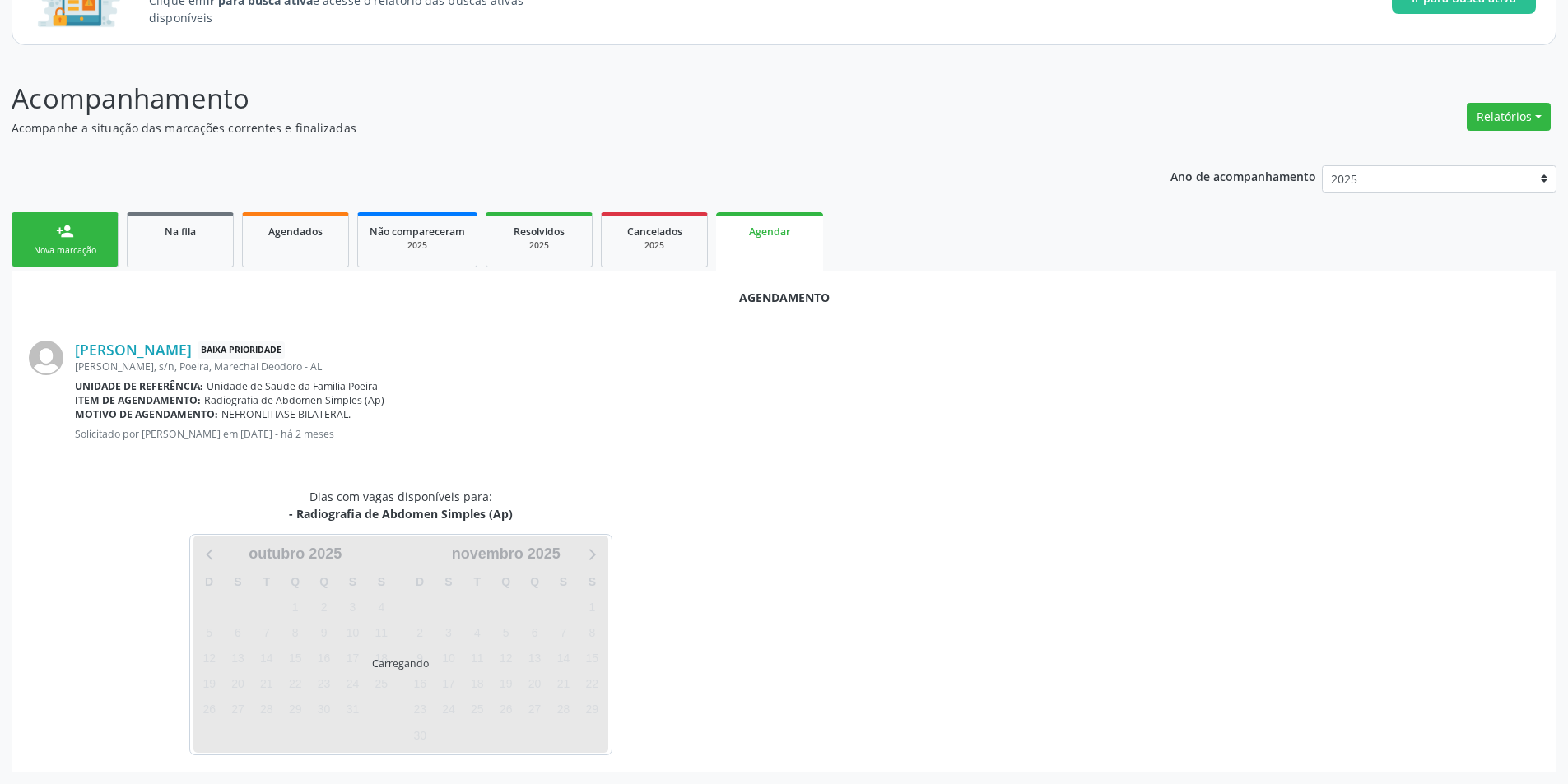
scroll to position [191, 0]
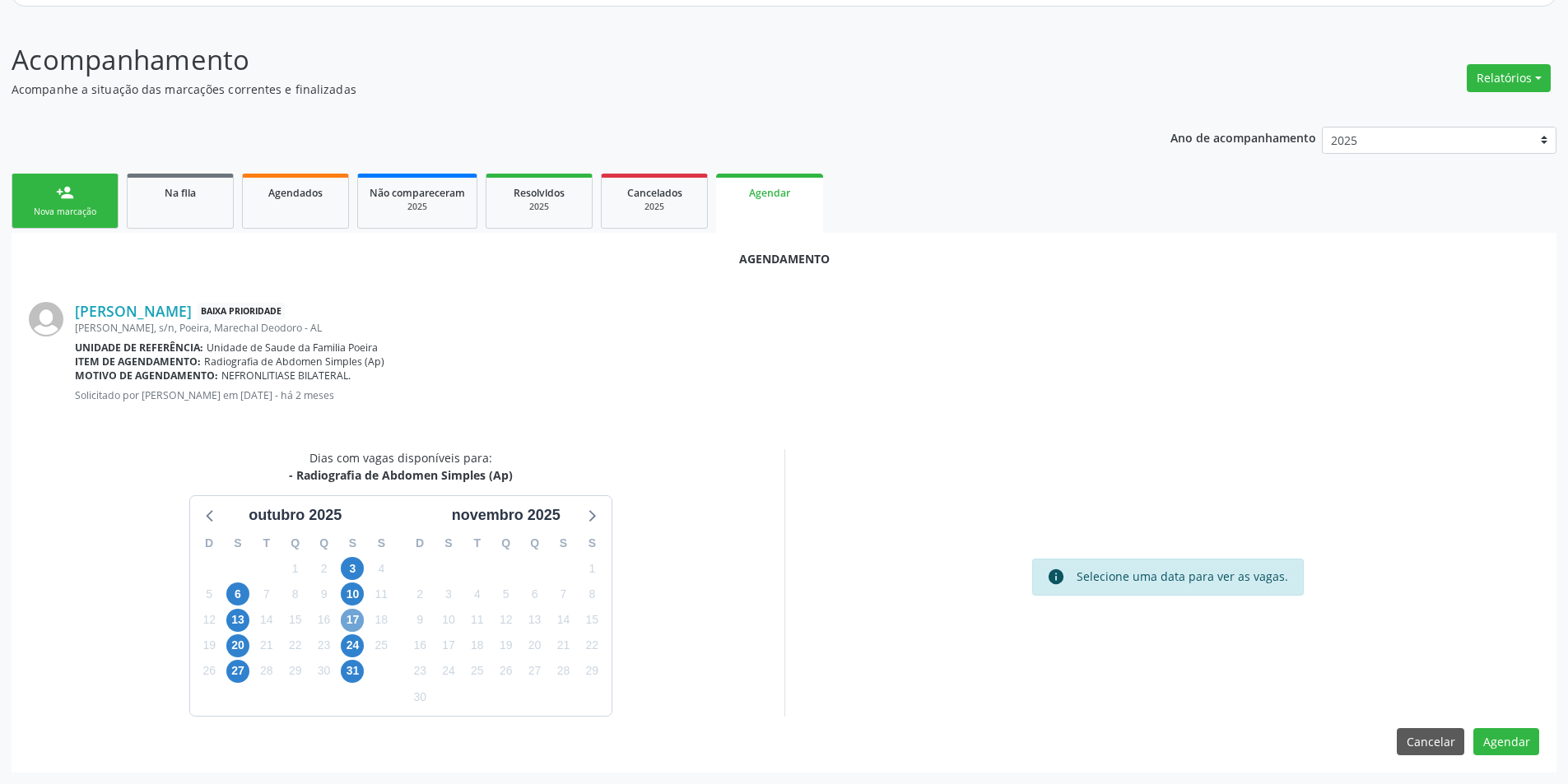
click at [352, 620] on span "17" at bounding box center [352, 620] width 23 height 23
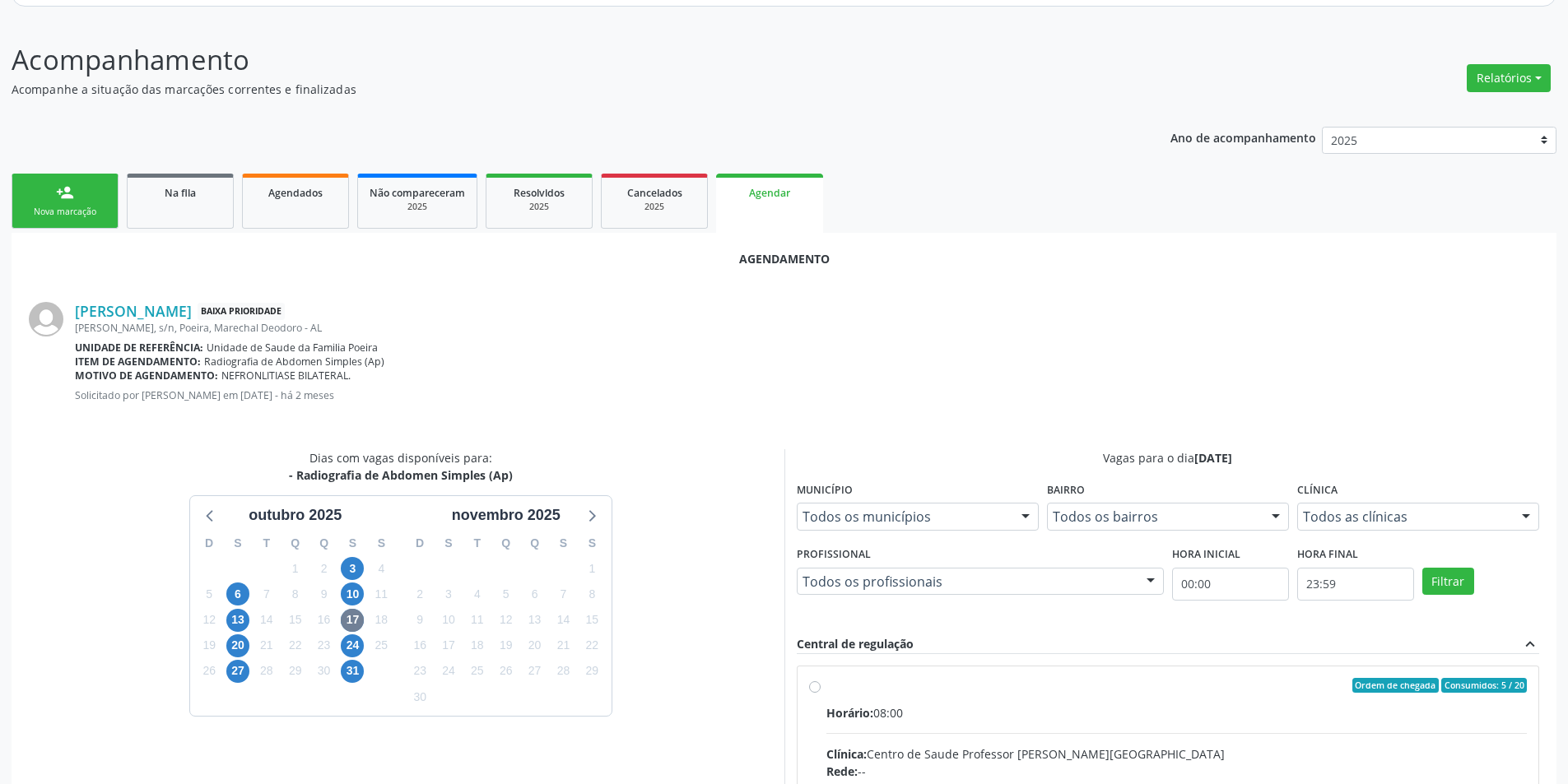
radio input "true"
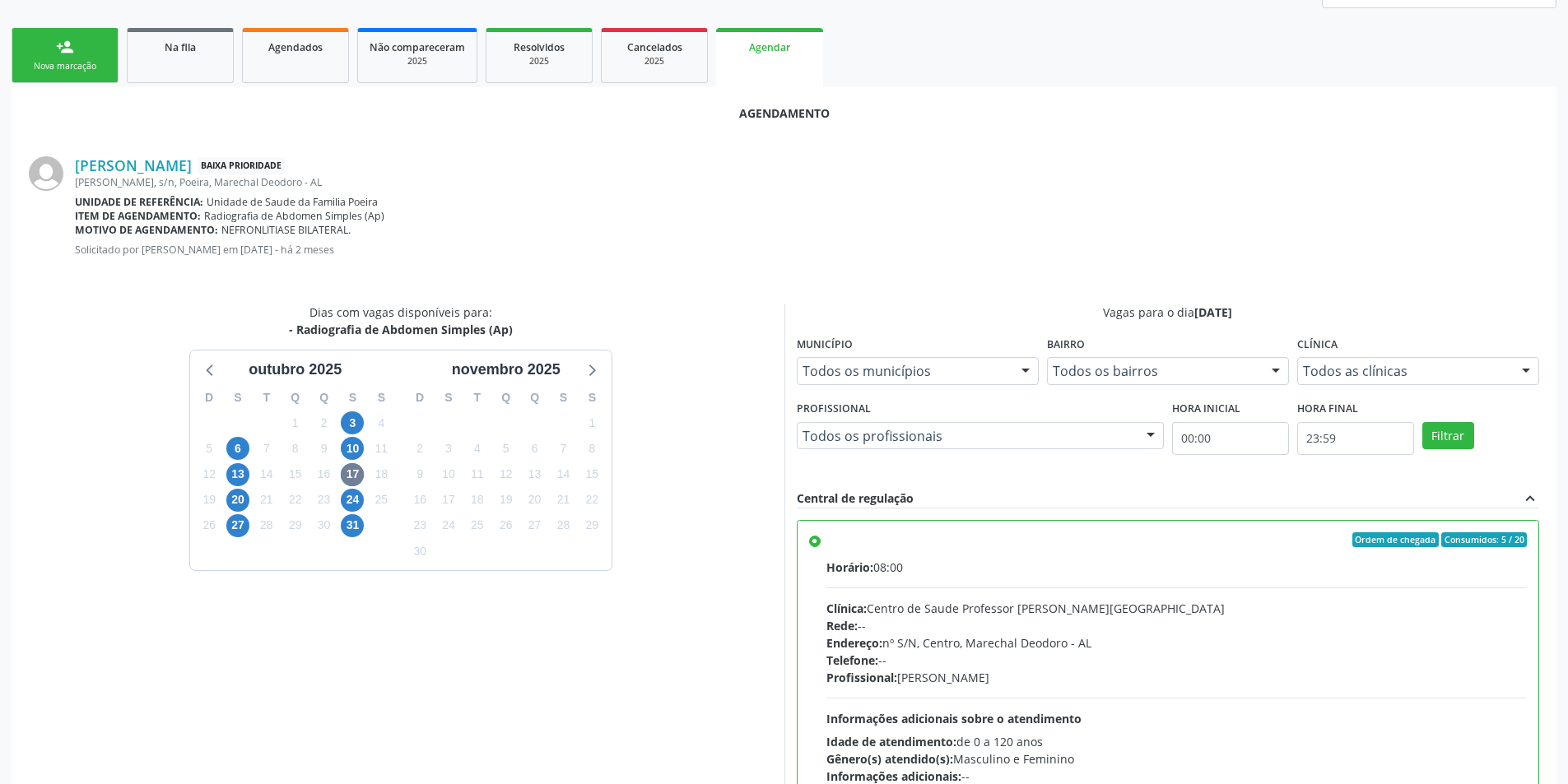
scroll to position [458, 0]
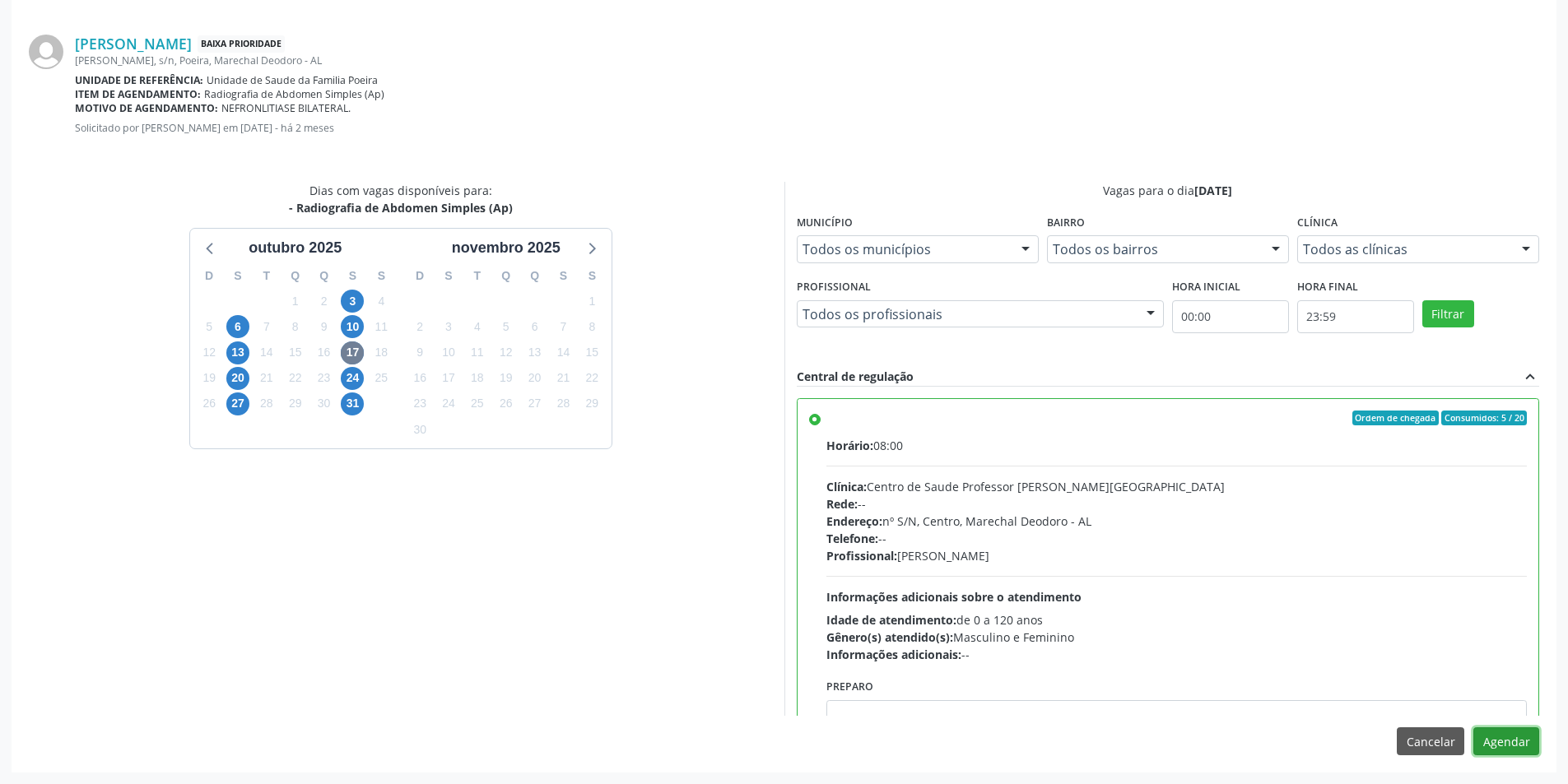
click at [1514, 741] on button "Agendar" at bounding box center [1506, 741] width 66 height 28
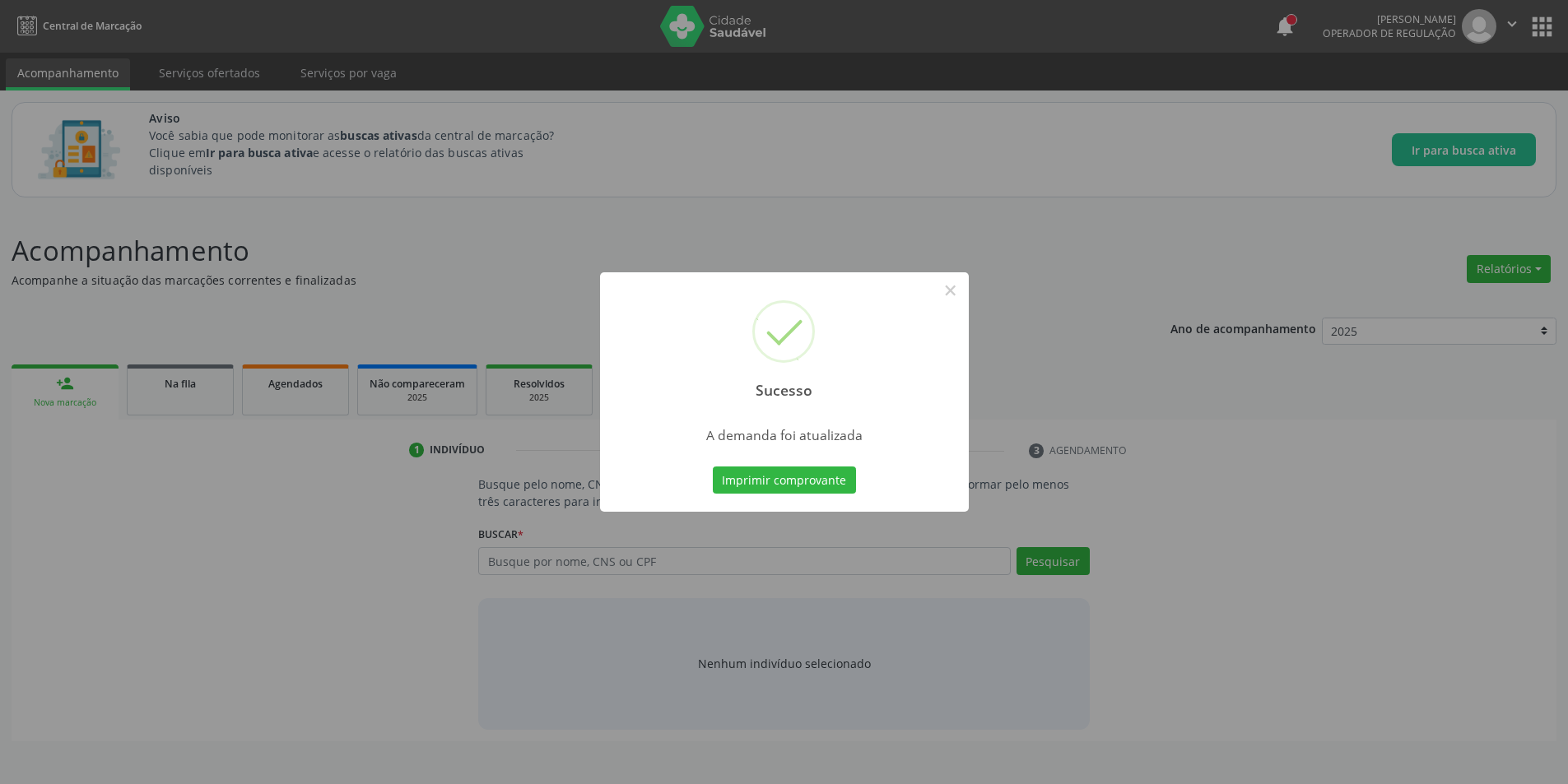
scroll to position [0, 0]
click at [966, 293] on button "×" at bounding box center [956, 290] width 28 height 28
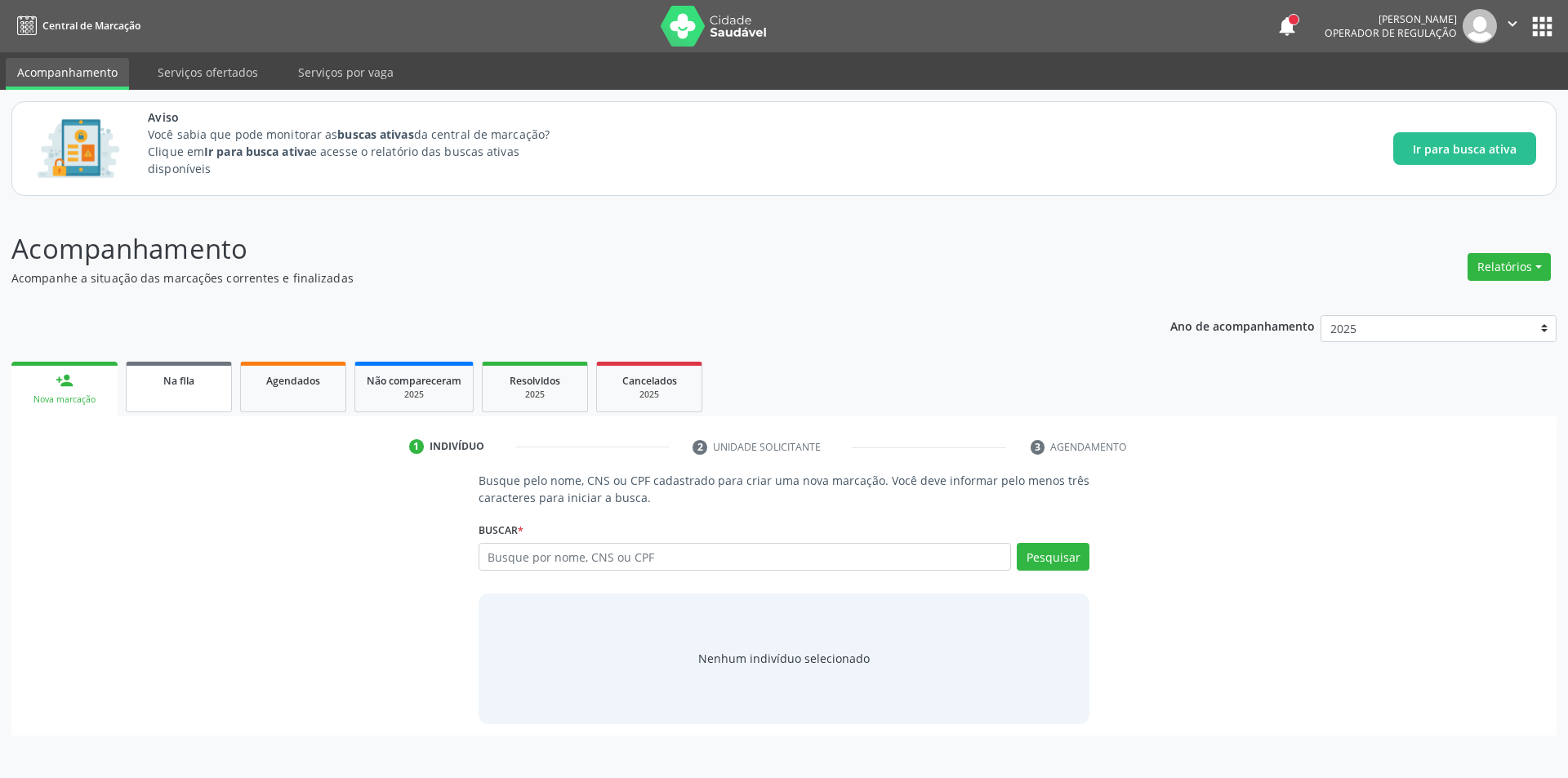
click at [180, 395] on link "Na fila" at bounding box center [179, 387] width 106 height 51
